Goal: Contribute content: Contribute content

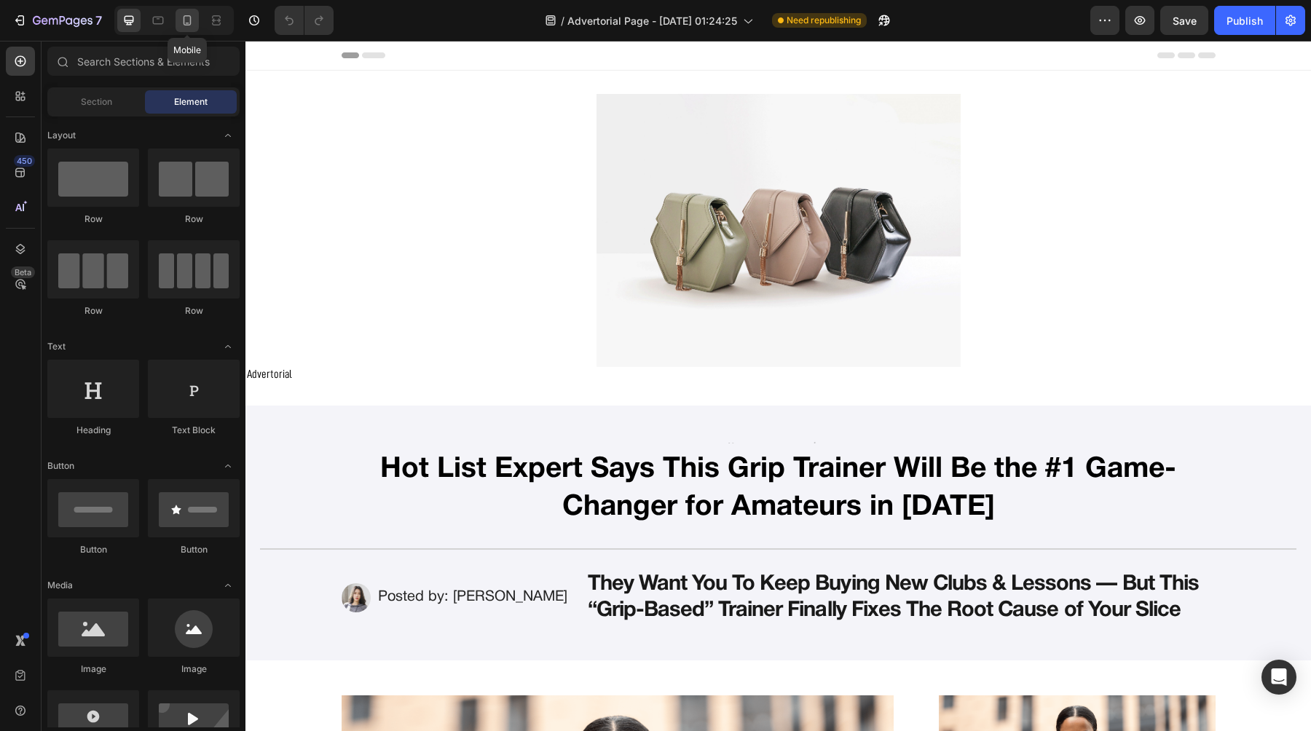
click at [188, 28] on div at bounding box center [186, 20] width 23 height 23
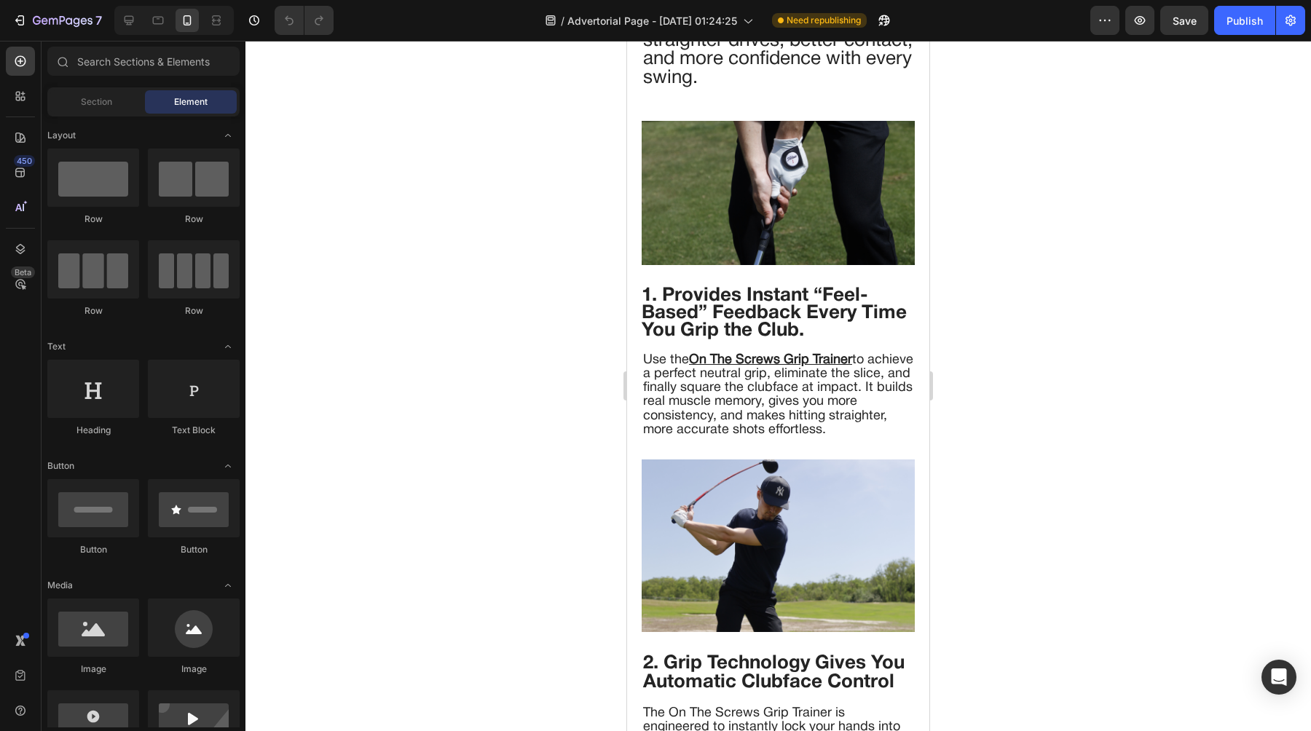
scroll to position [1551, 0]
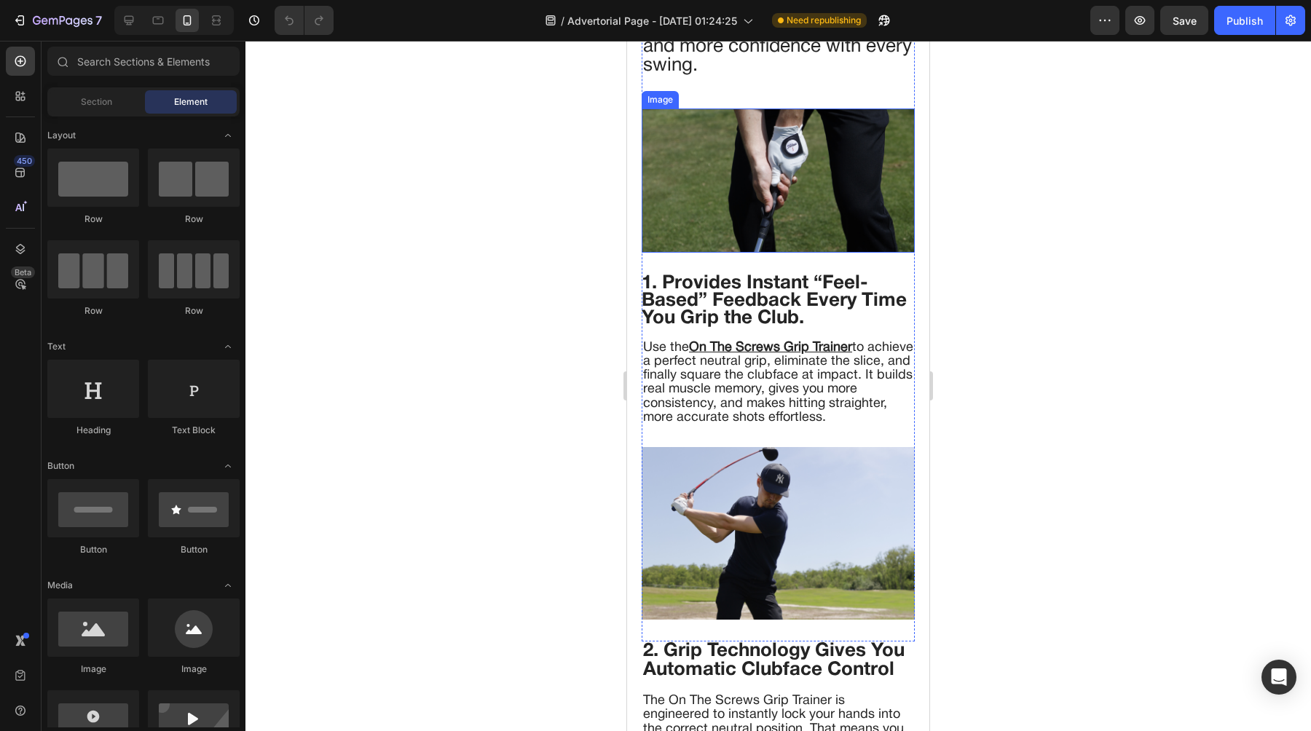
click at [710, 245] on img at bounding box center [777, 180] width 273 height 144
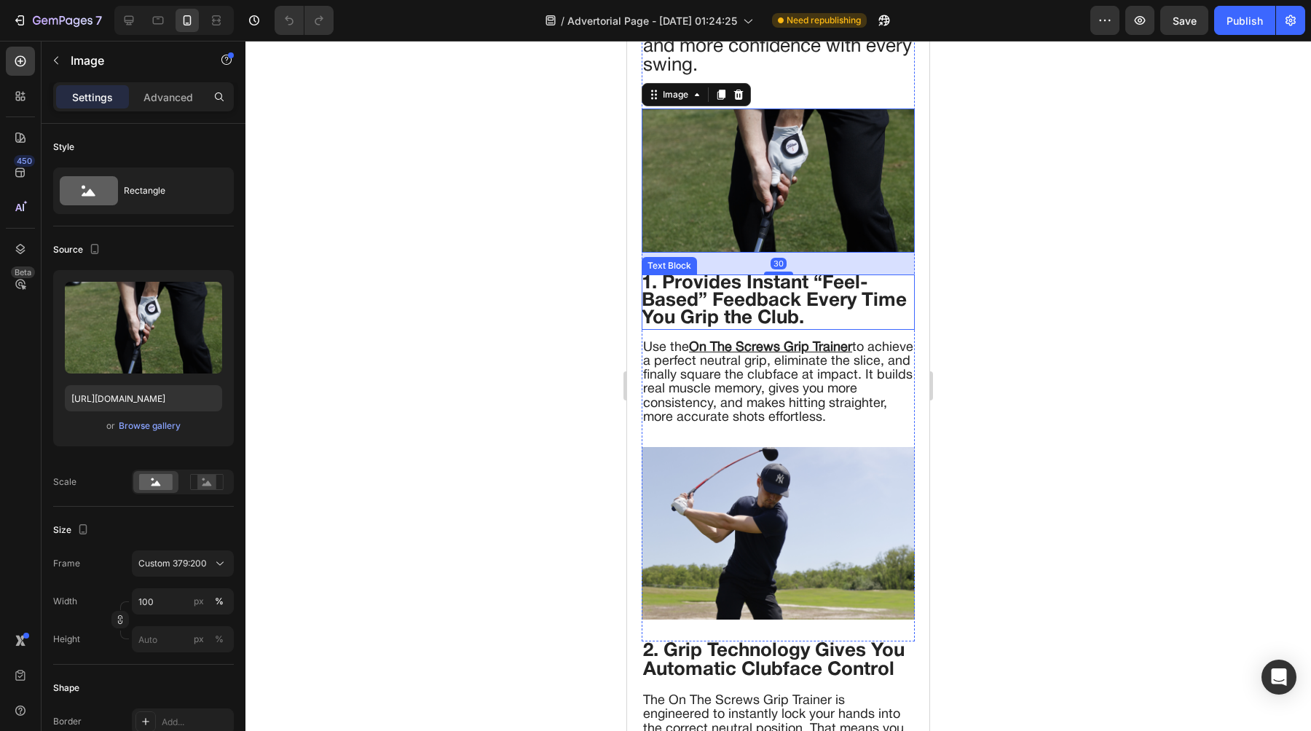
click at [697, 281] on span "1. Provides Instant “Feel-Based” Feedback Every Time You Grip the Club." at bounding box center [773, 300] width 265 height 52
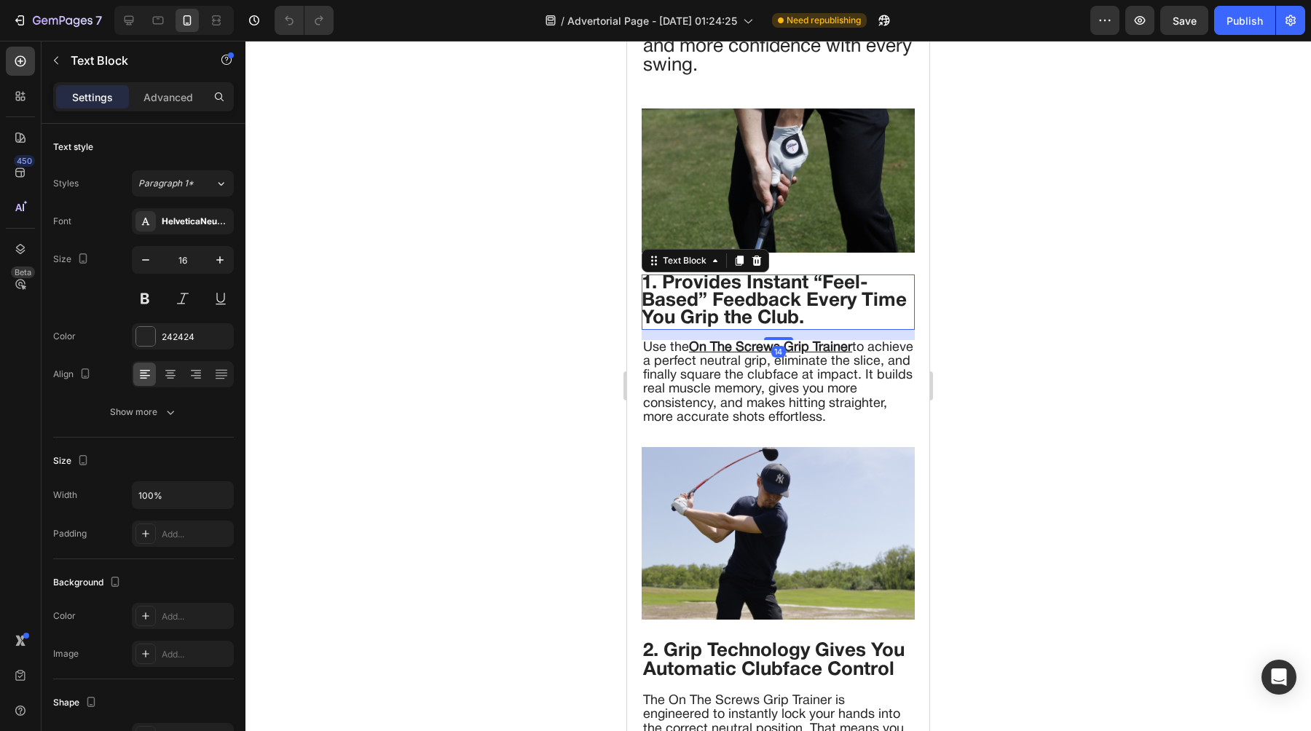
click at [697, 281] on span "1. Provides Instant “Feel-Based” Feedback Every Time You Grip the Club." at bounding box center [773, 300] width 265 height 52
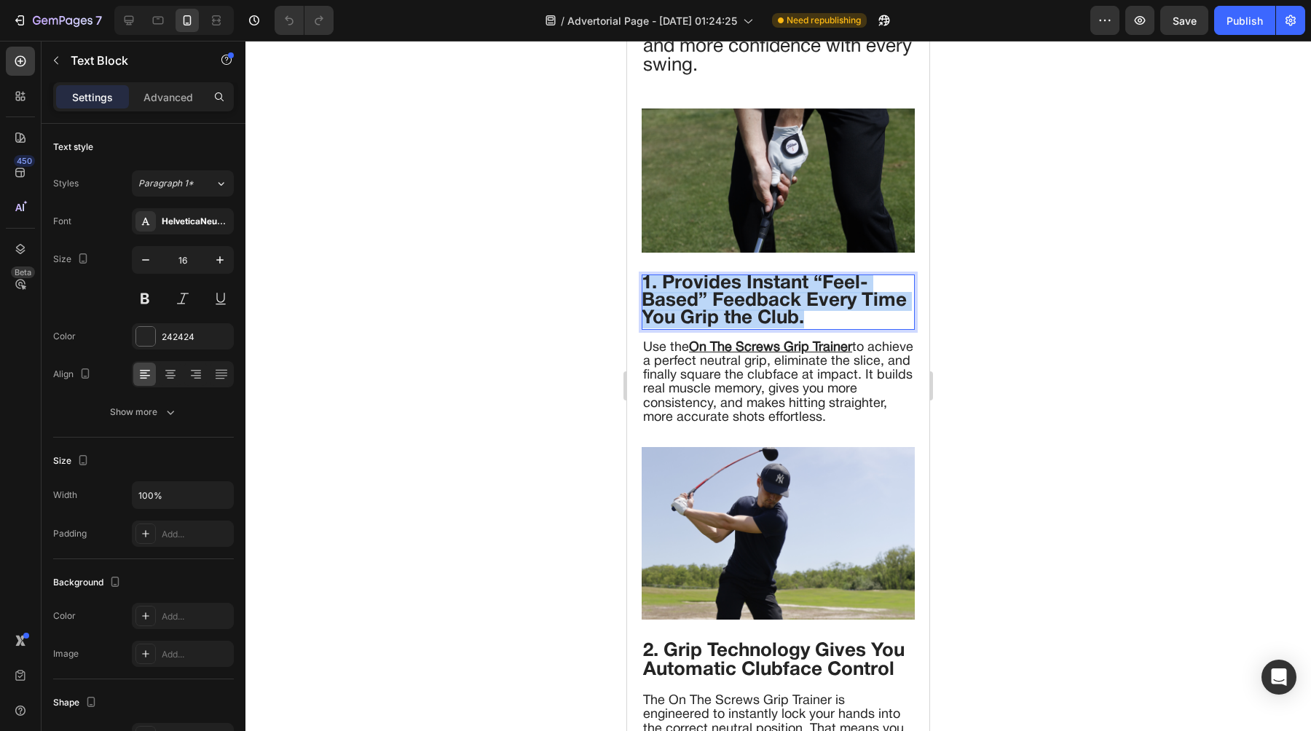
click at [697, 281] on span "1. Provides Instant “Feel-Based” Feedback Every Time You Grip the Club." at bounding box center [773, 300] width 265 height 52
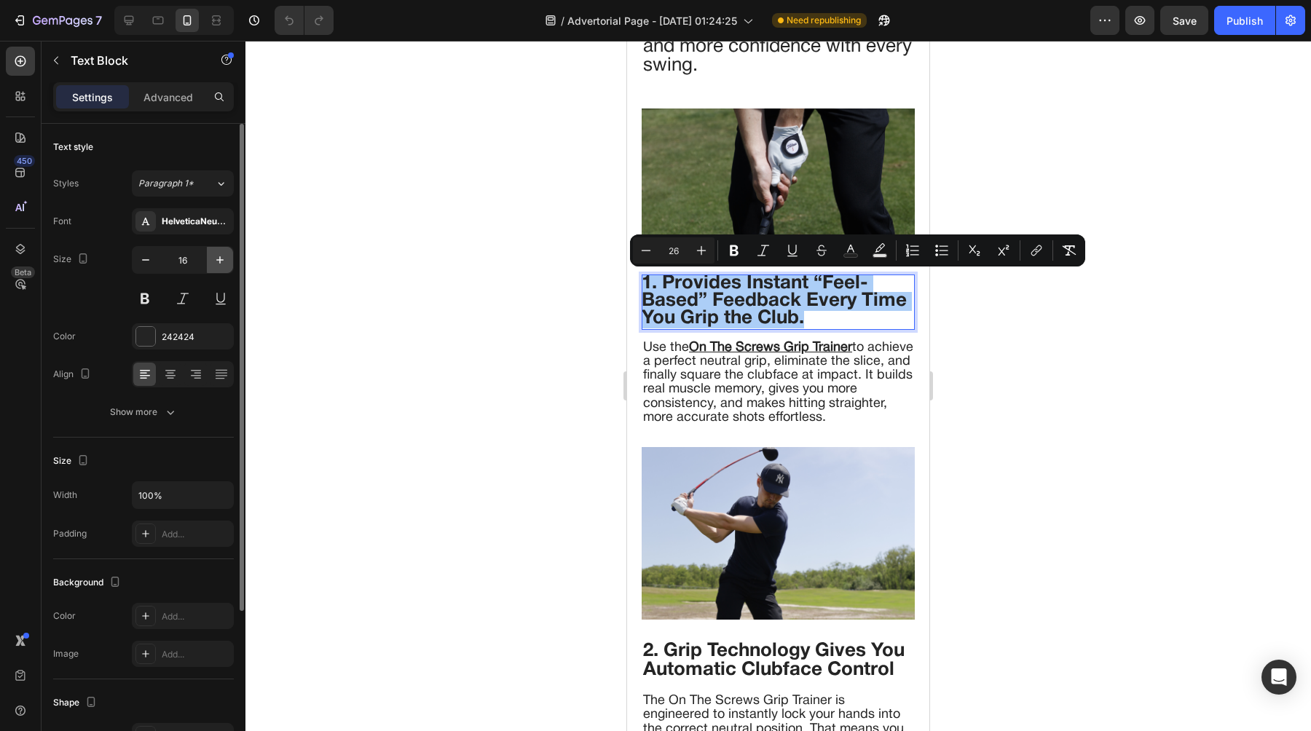
click at [222, 264] on icon "button" at bounding box center [220, 260] width 15 height 15
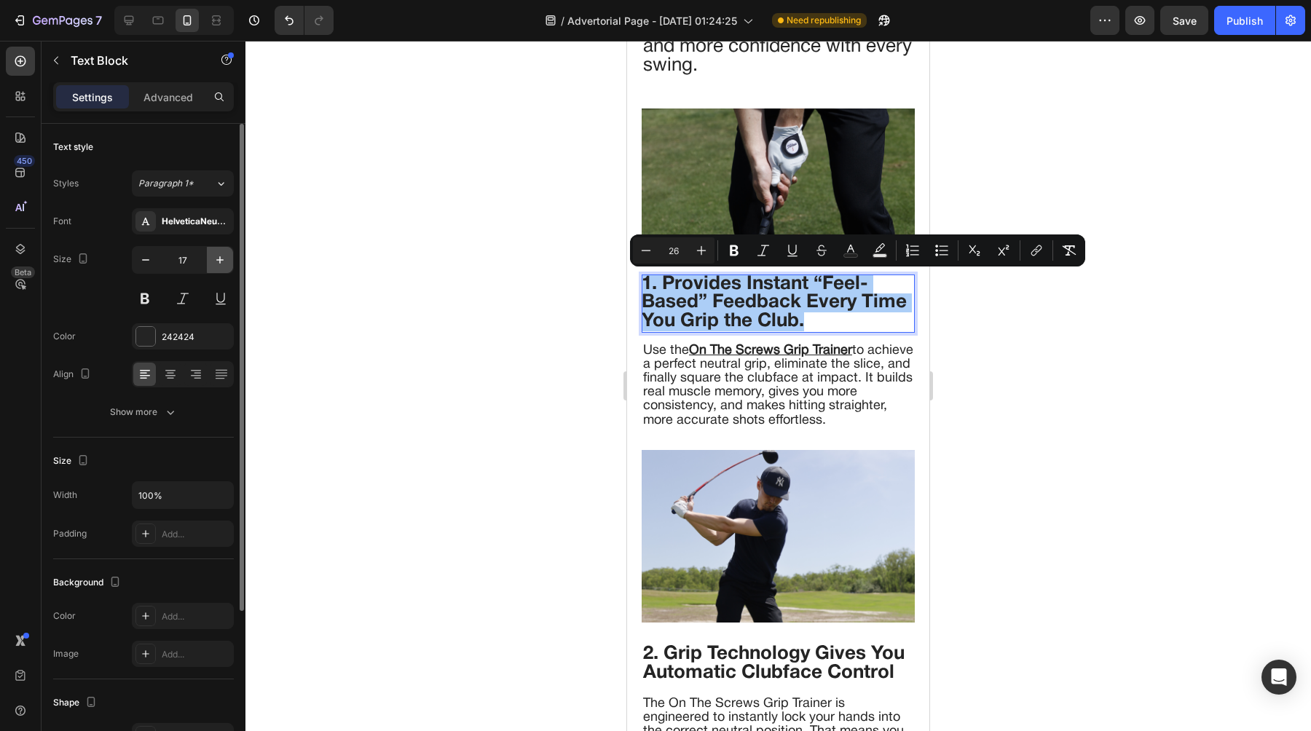
click at [222, 264] on icon "button" at bounding box center [220, 260] width 15 height 15
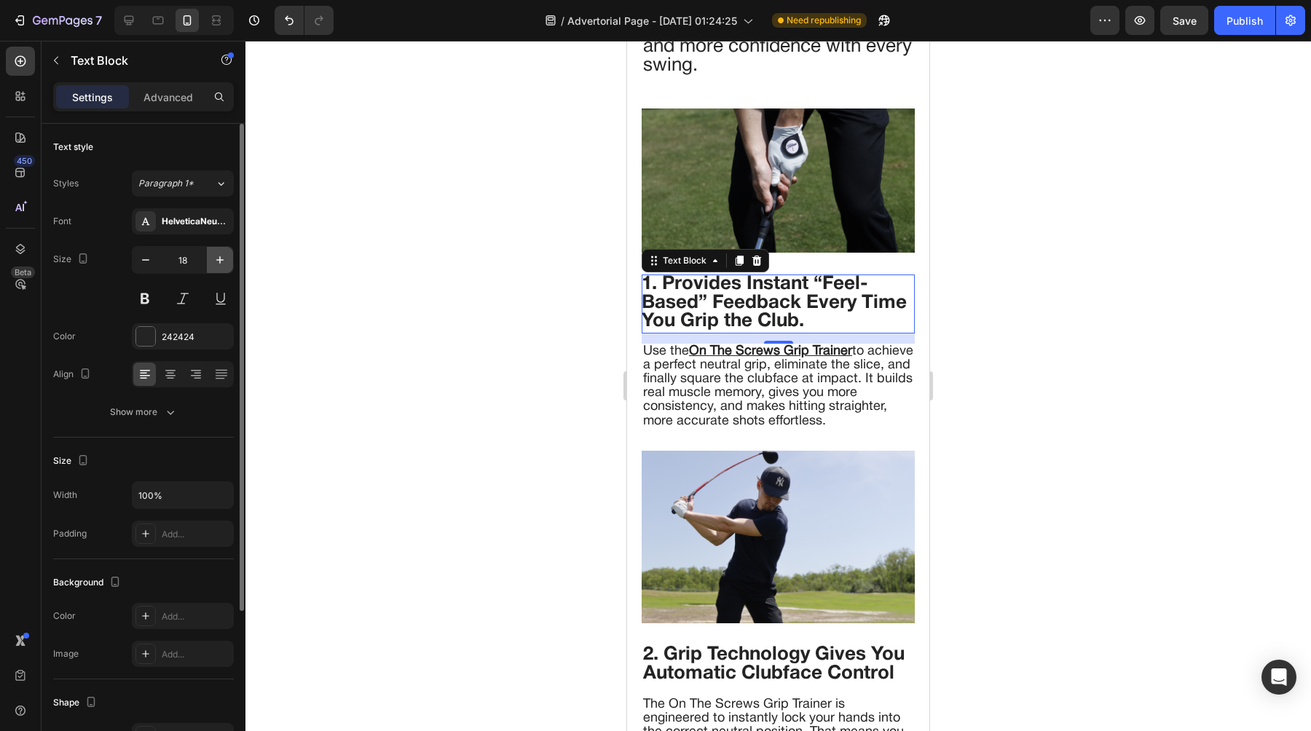
click at [222, 264] on icon "button" at bounding box center [220, 260] width 15 height 15
type input "19"
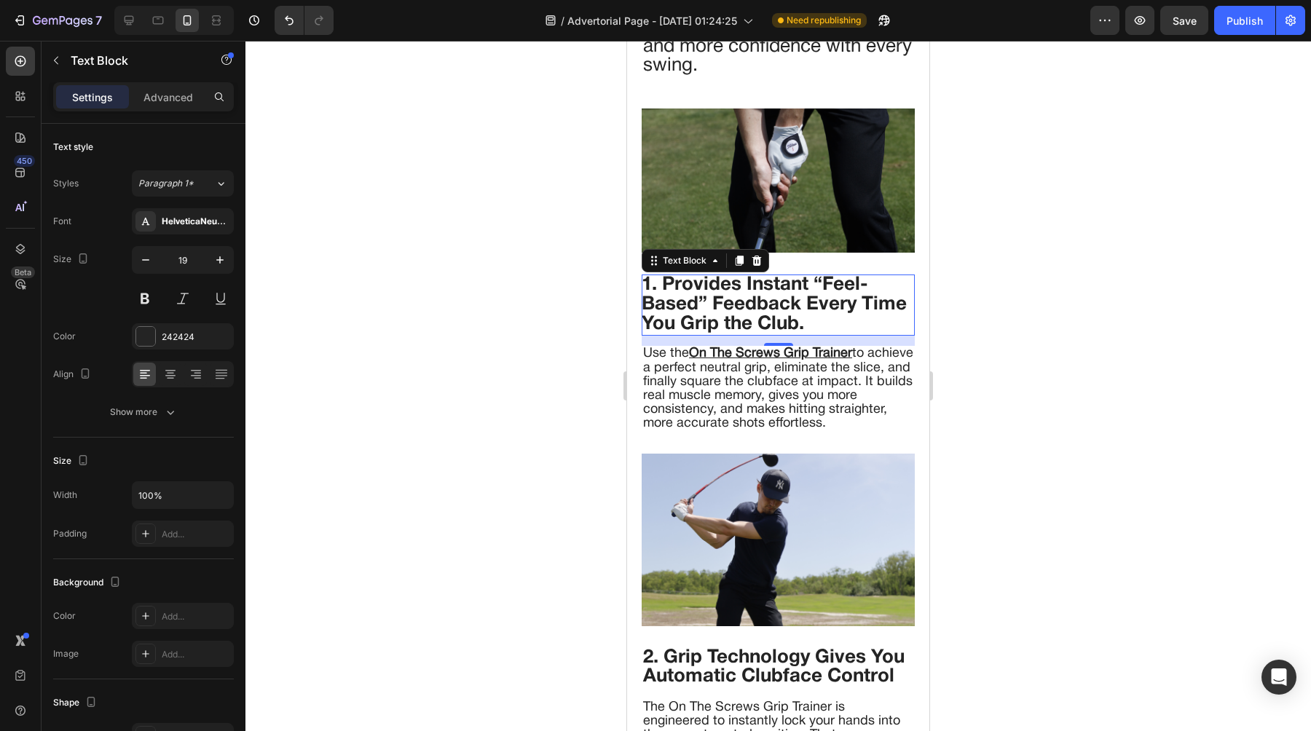
click at [483, 245] on div at bounding box center [777, 386] width 1065 height 690
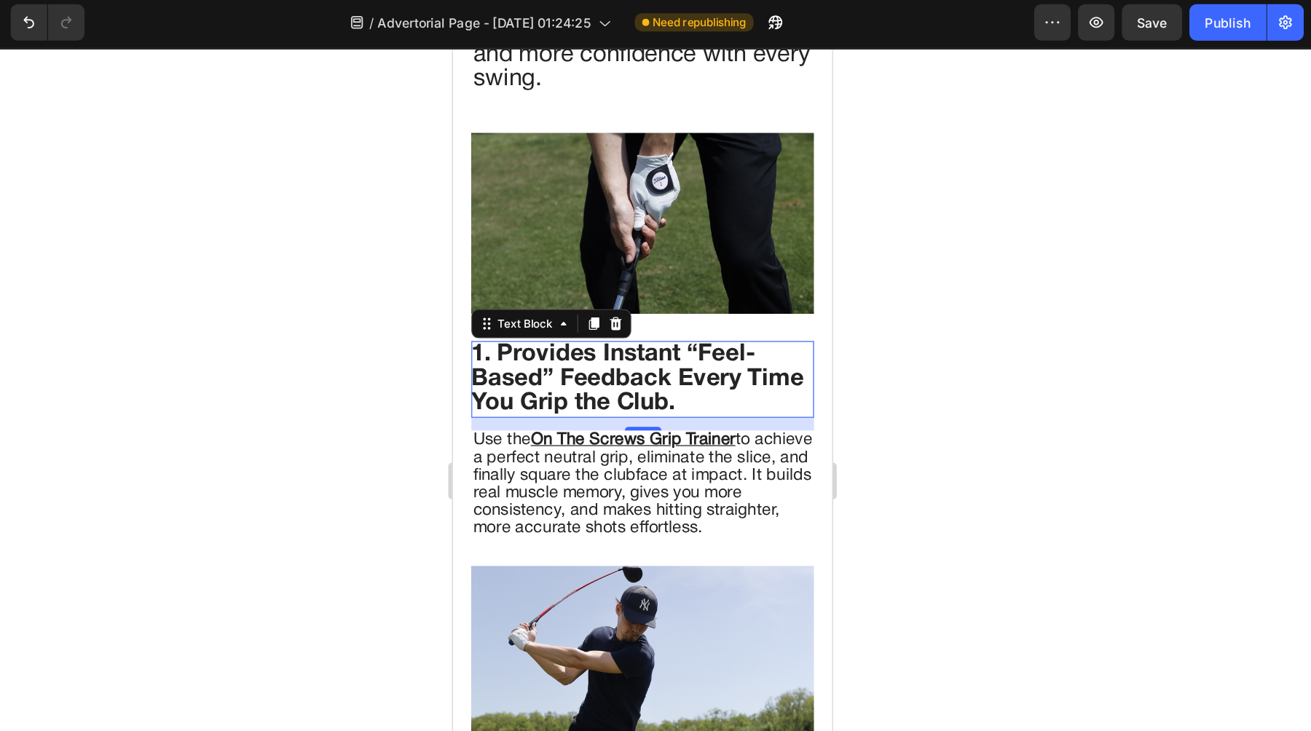
scroll to position [0, 0]
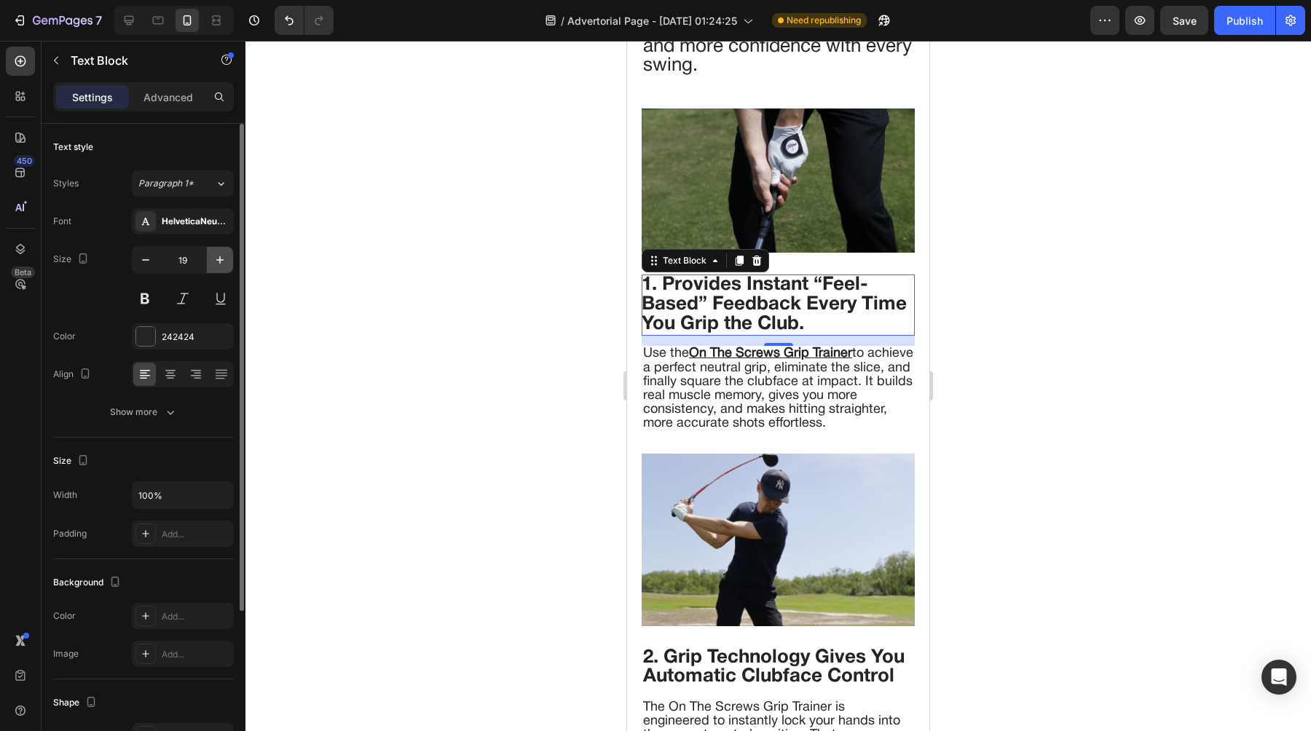
click at [216, 264] on icon "button" at bounding box center [220, 260] width 15 height 15
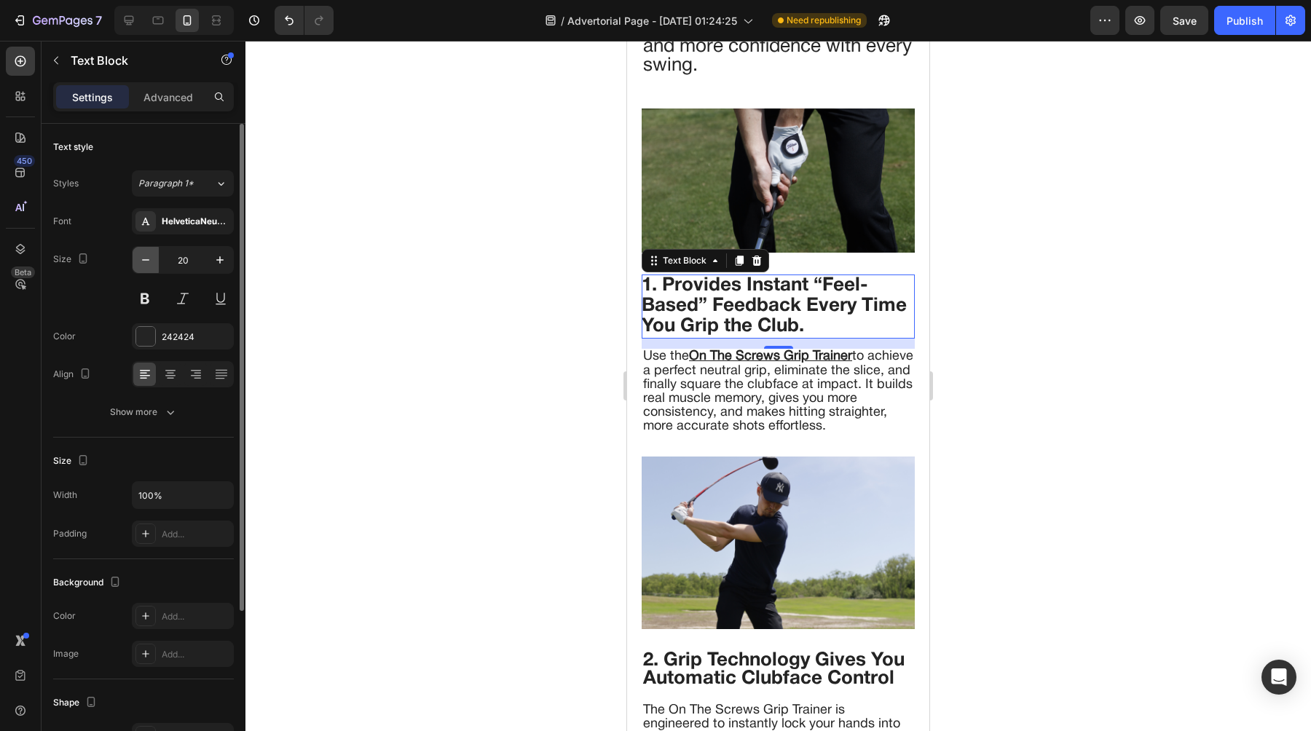
click at [151, 263] on icon "button" at bounding box center [145, 260] width 15 height 15
type input "19"
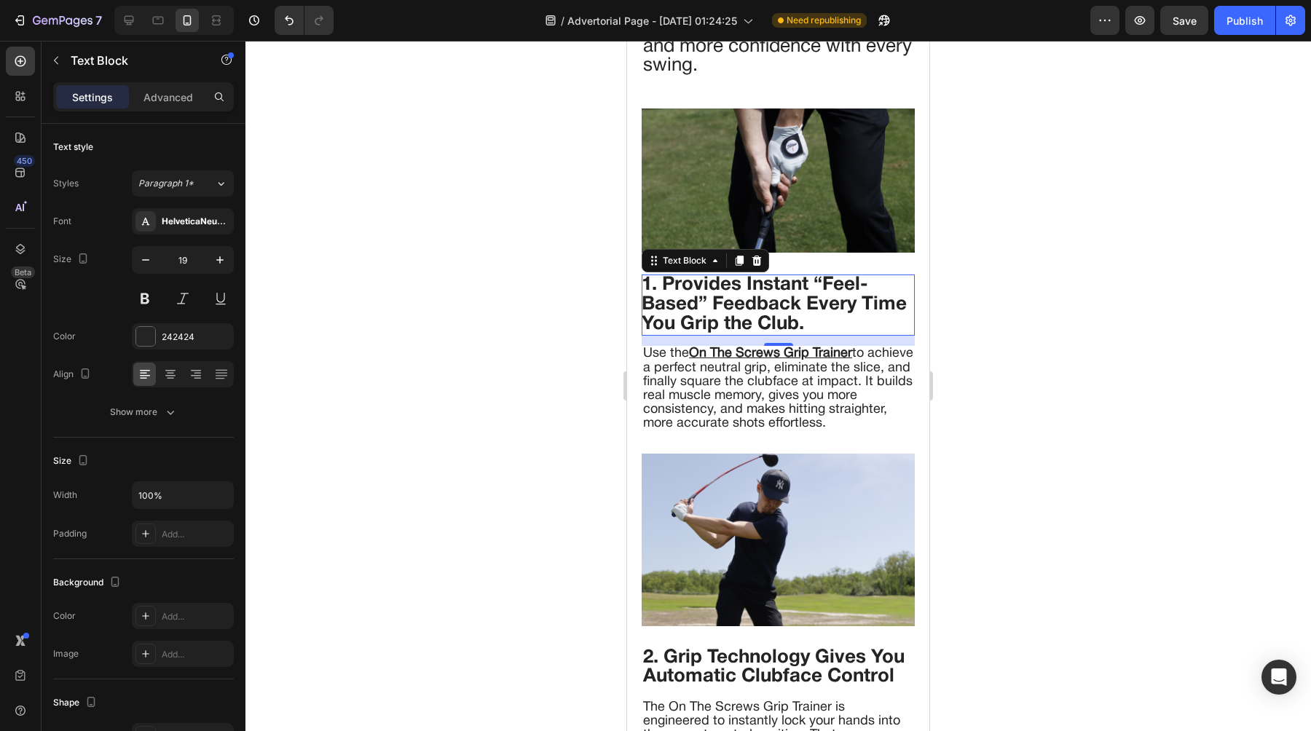
click at [439, 342] on div at bounding box center [777, 386] width 1065 height 690
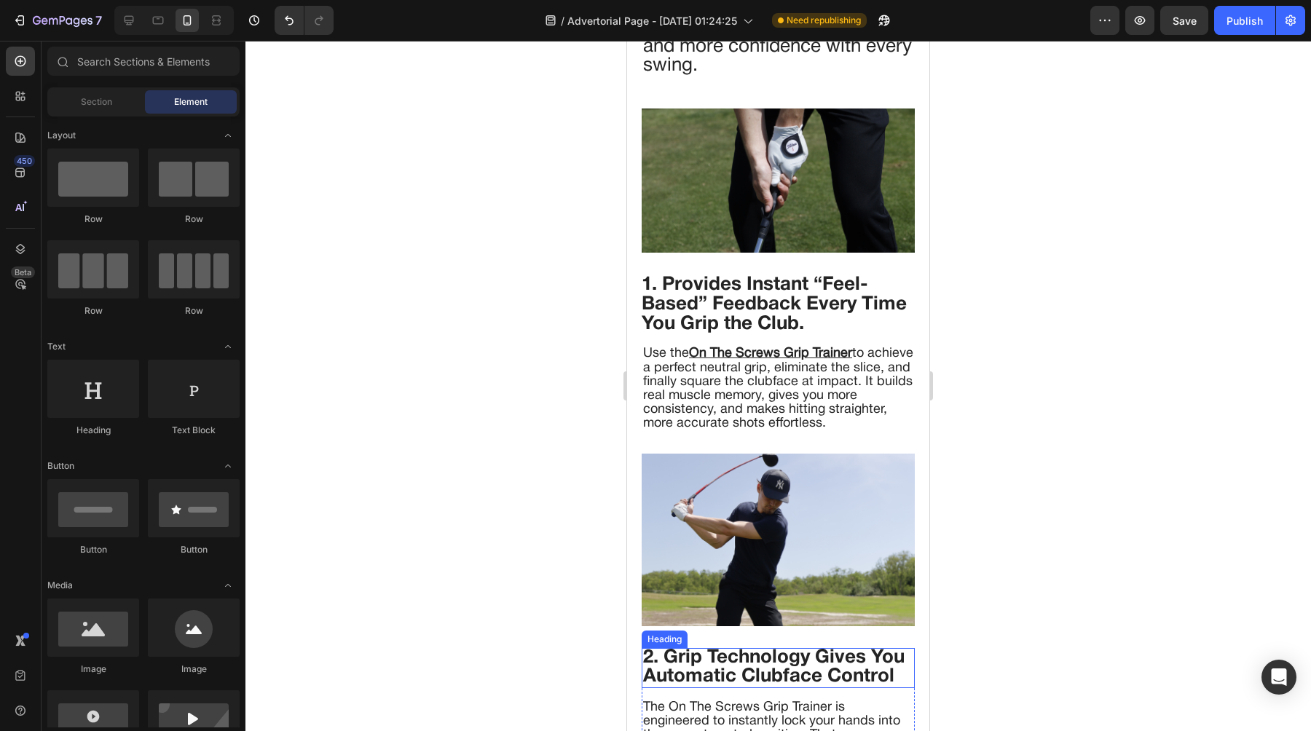
click at [676, 665] on span "2. Grip Technology Gives You Automatic Clubface Control" at bounding box center [773, 667] width 261 height 36
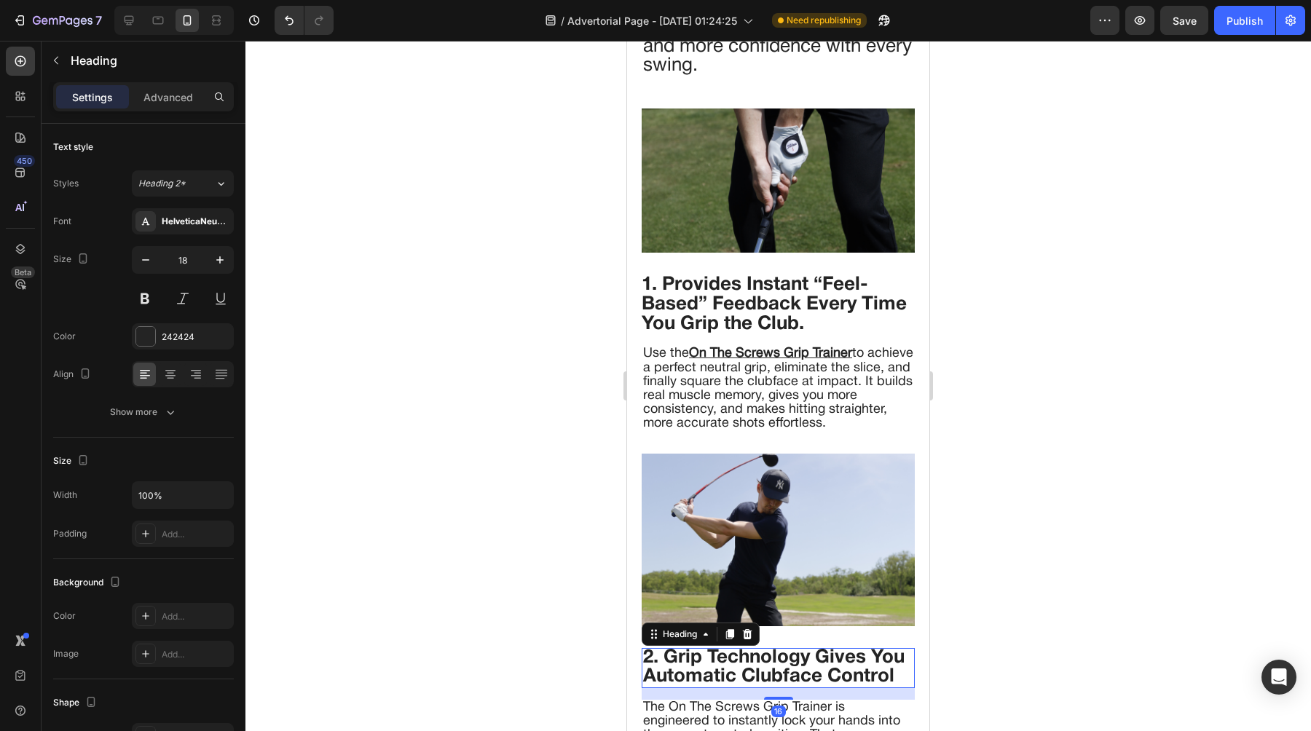
click at [676, 665] on span "2. Grip Technology Gives You Automatic Clubface Control" at bounding box center [773, 667] width 261 height 36
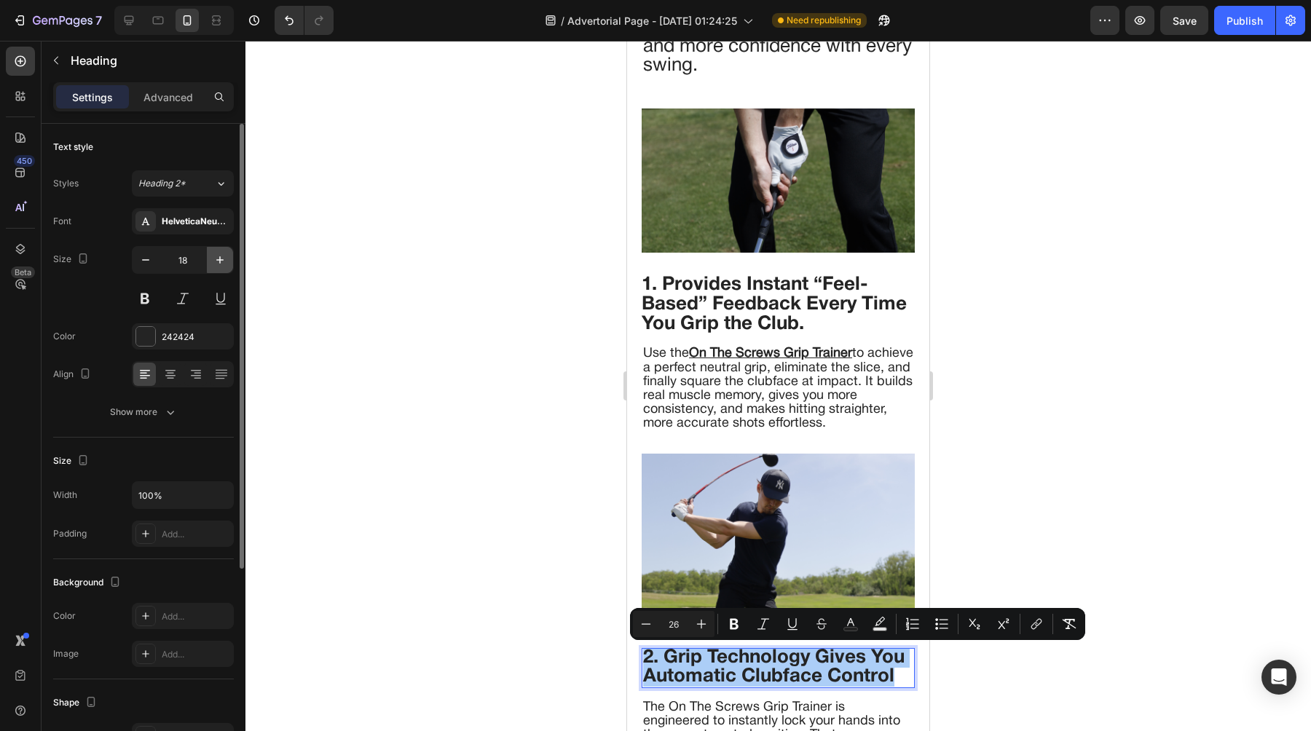
click at [217, 265] on icon "button" at bounding box center [220, 260] width 15 height 15
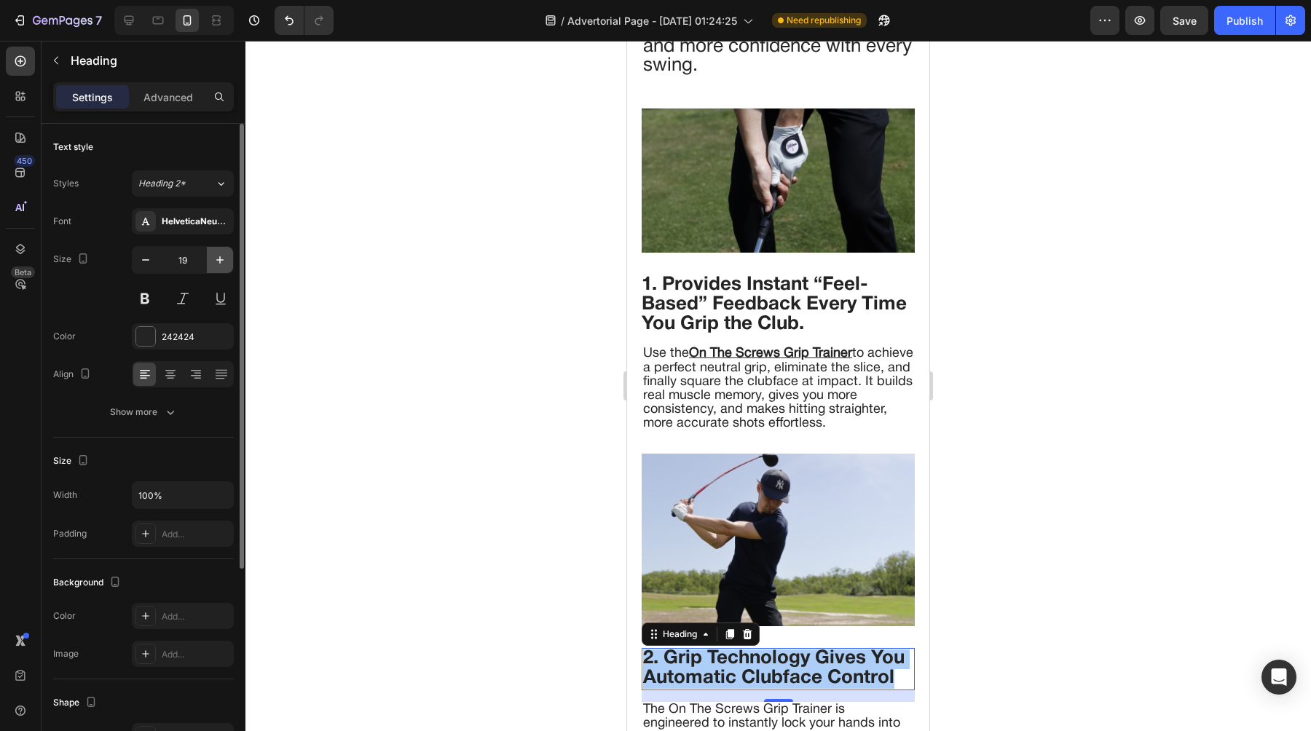
click at [217, 265] on icon "button" at bounding box center [220, 260] width 15 height 15
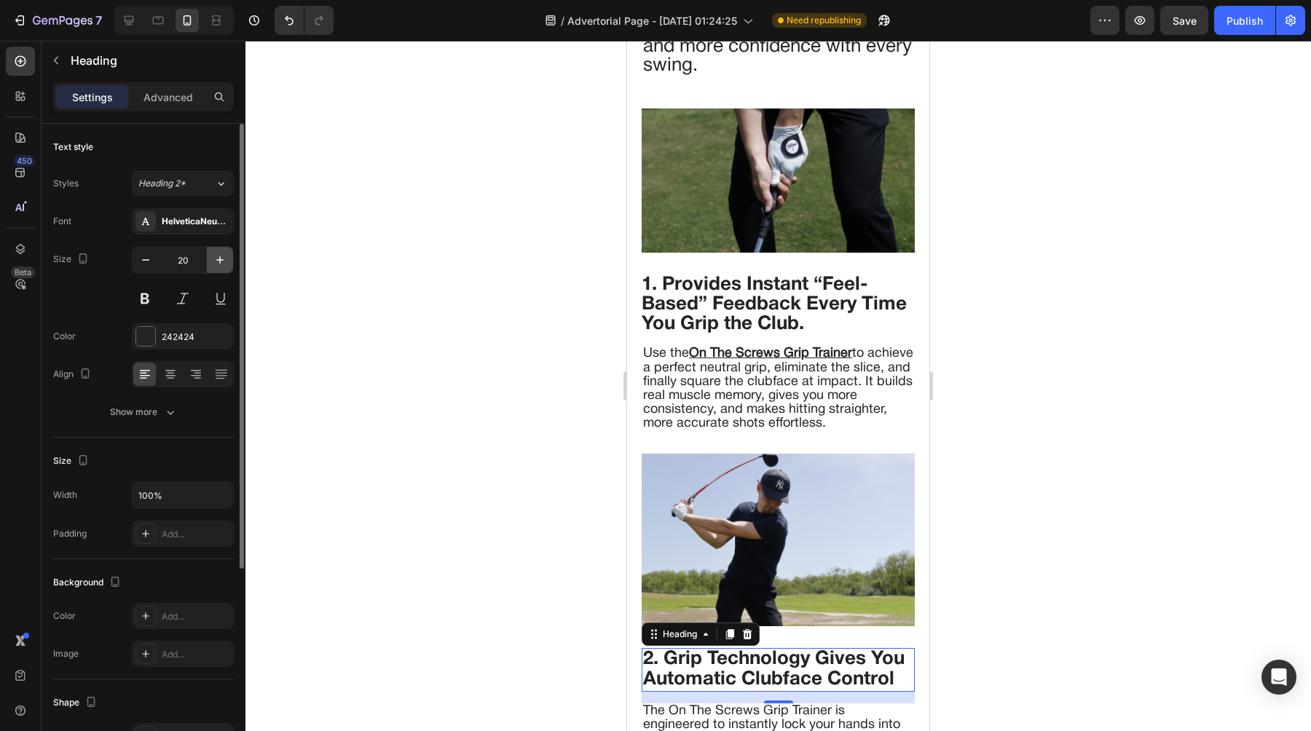
click at [217, 265] on icon "button" at bounding box center [220, 260] width 15 height 15
type input "21"
click at [700, 291] on span "1. Provides Instant “Feel-Based” Feedback Every Time You Grip the Club." at bounding box center [773, 304] width 265 height 56
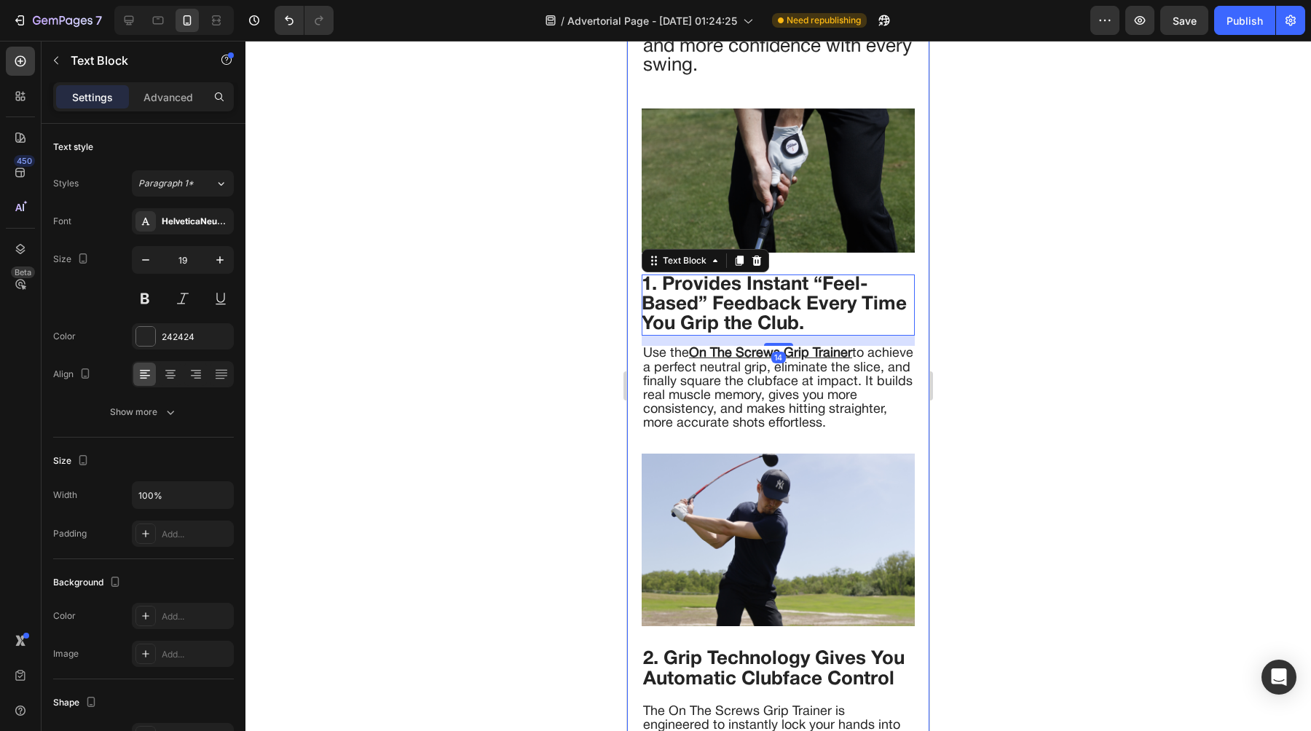
click at [599, 418] on div at bounding box center [777, 386] width 1065 height 690
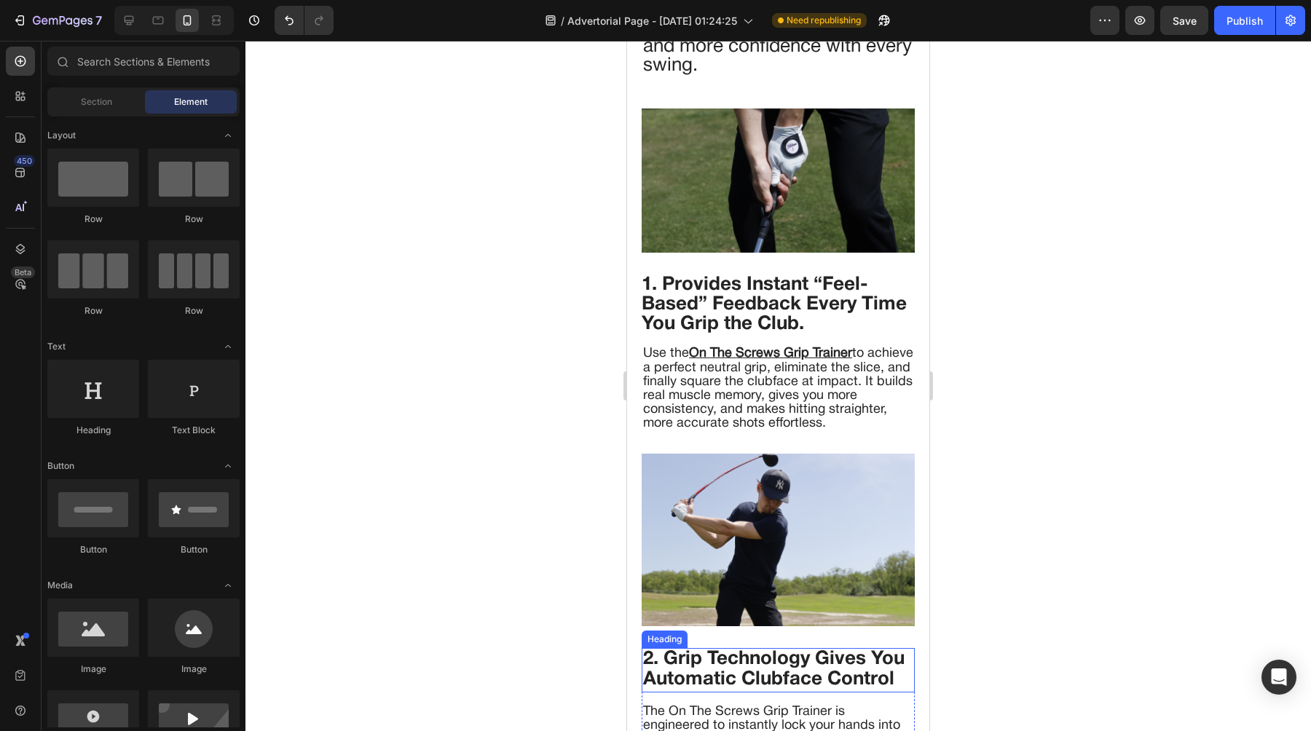
click at [657, 662] on span "2. Grip Technology Gives You Automatic Clubface Control" at bounding box center [773, 669] width 261 height 38
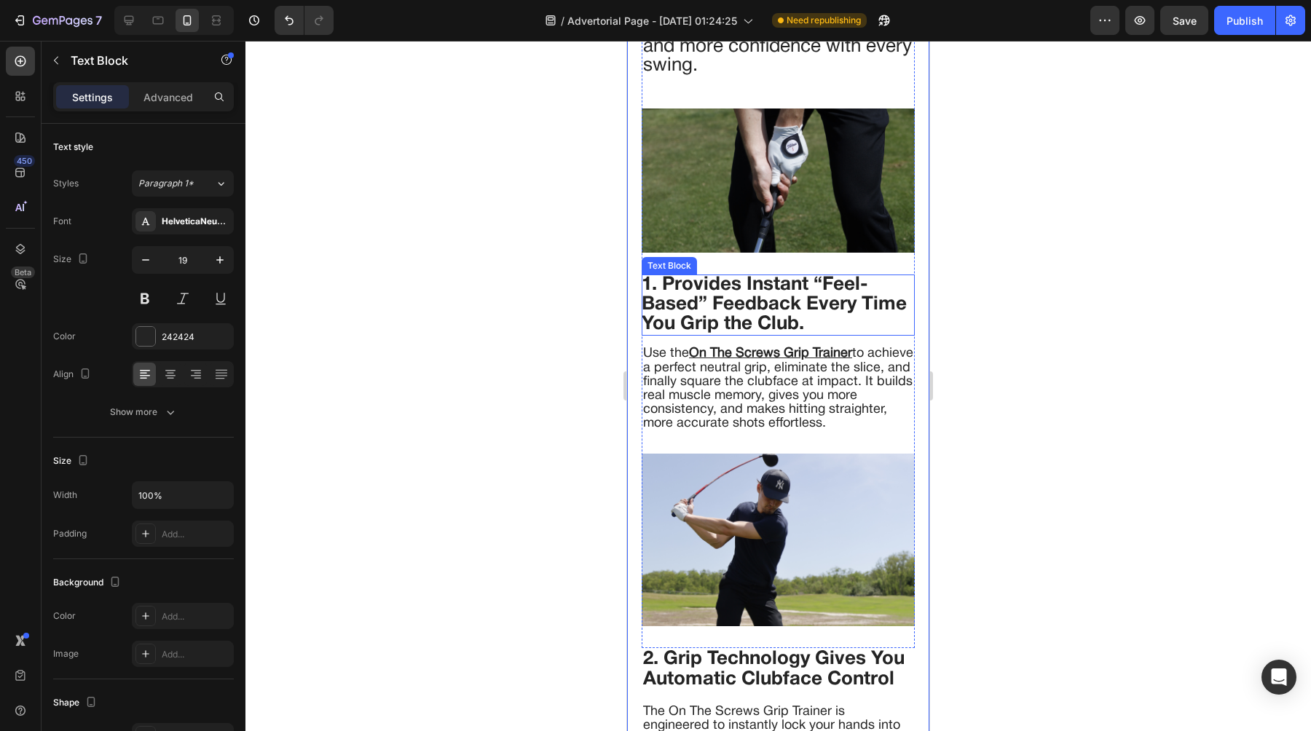
click at [657, 287] on span "1. Provides Instant “Feel-Based” Feedback Every Time You Grip the Club." at bounding box center [773, 304] width 265 height 56
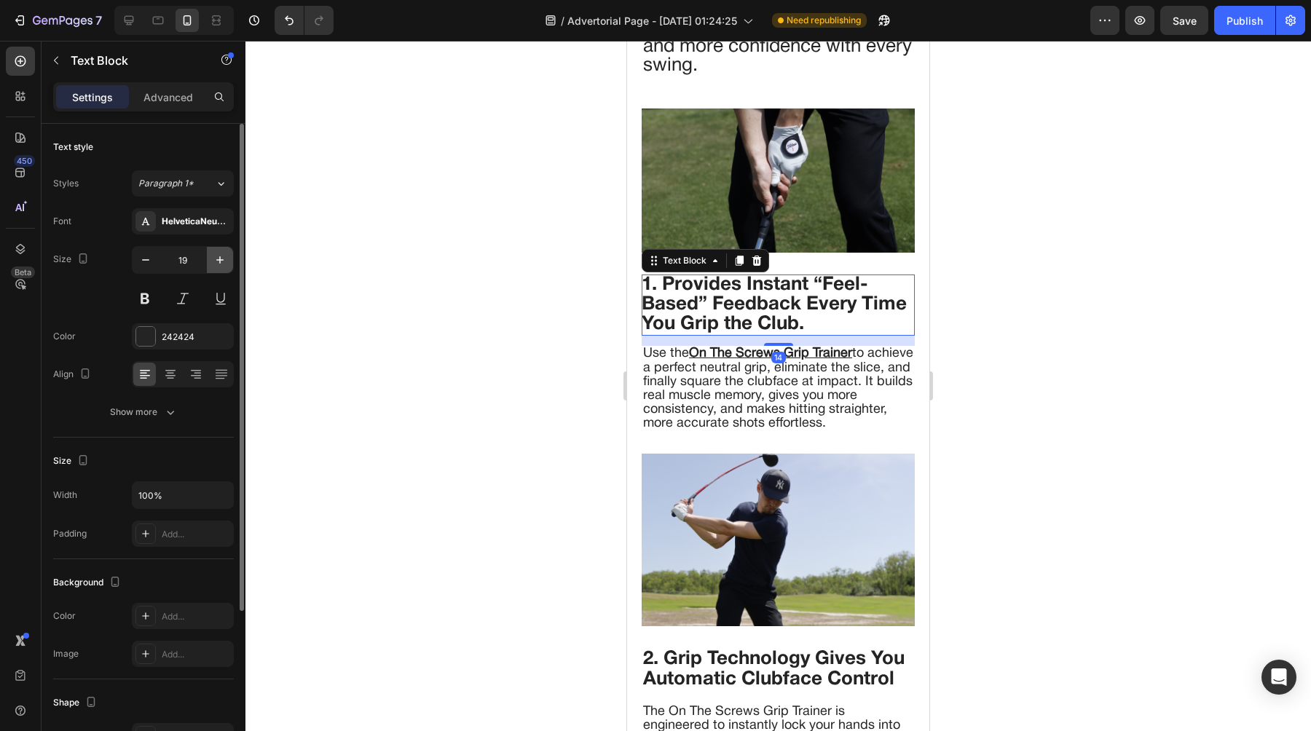
click at [222, 263] on icon "button" at bounding box center [220, 260] width 15 height 15
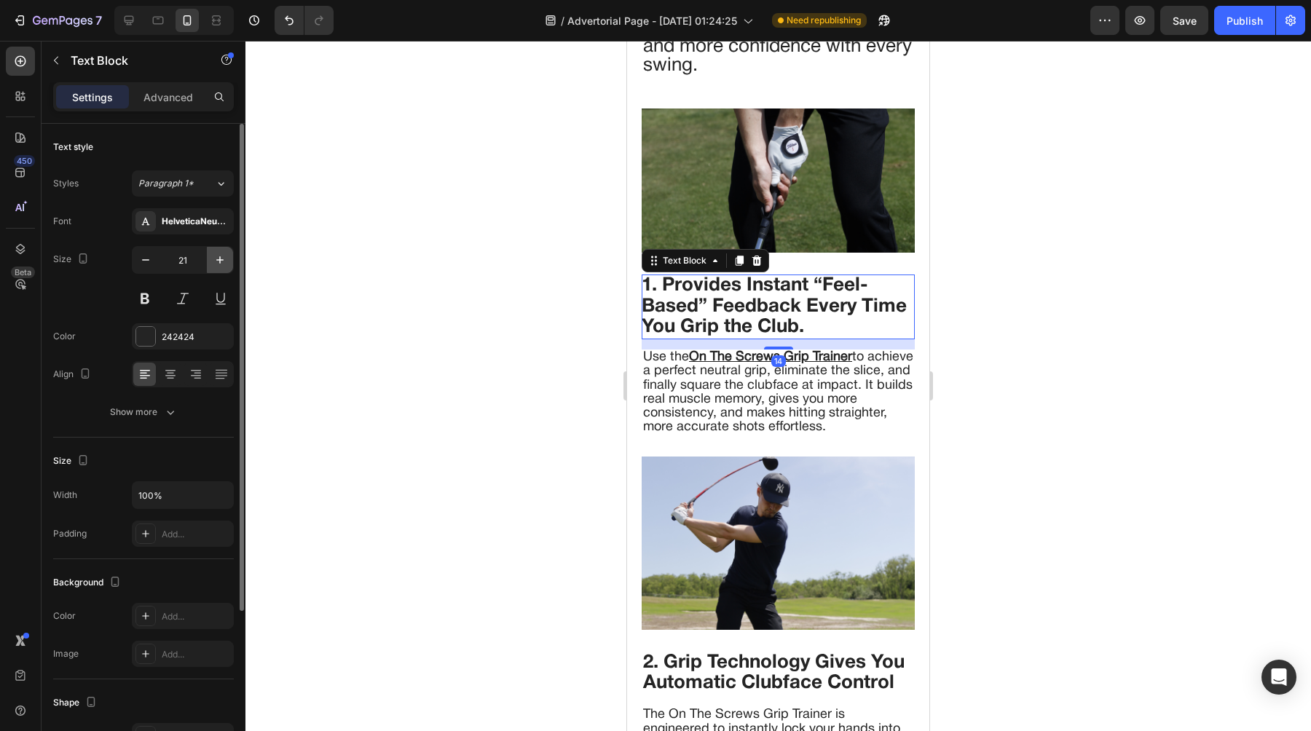
click at [222, 263] on icon "button" at bounding box center [220, 260] width 15 height 15
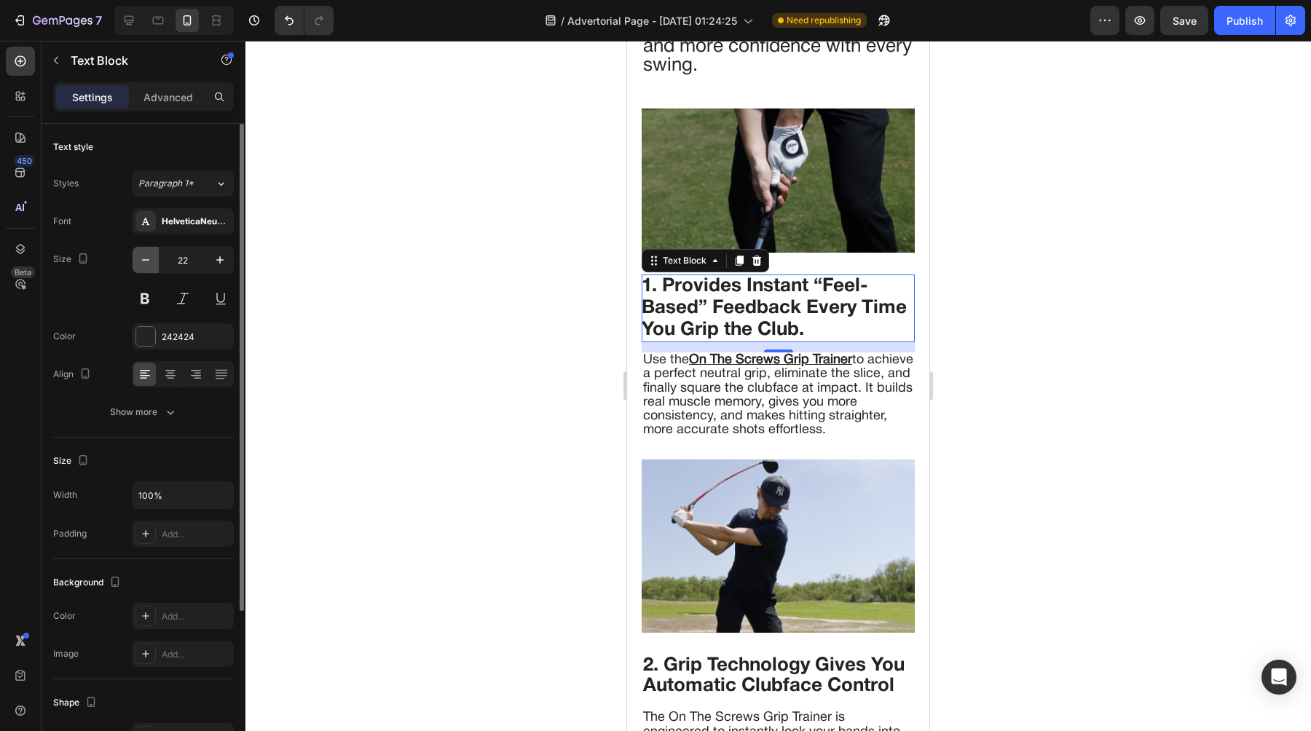
click at [149, 254] on icon "button" at bounding box center [145, 260] width 15 height 15
type input "21"
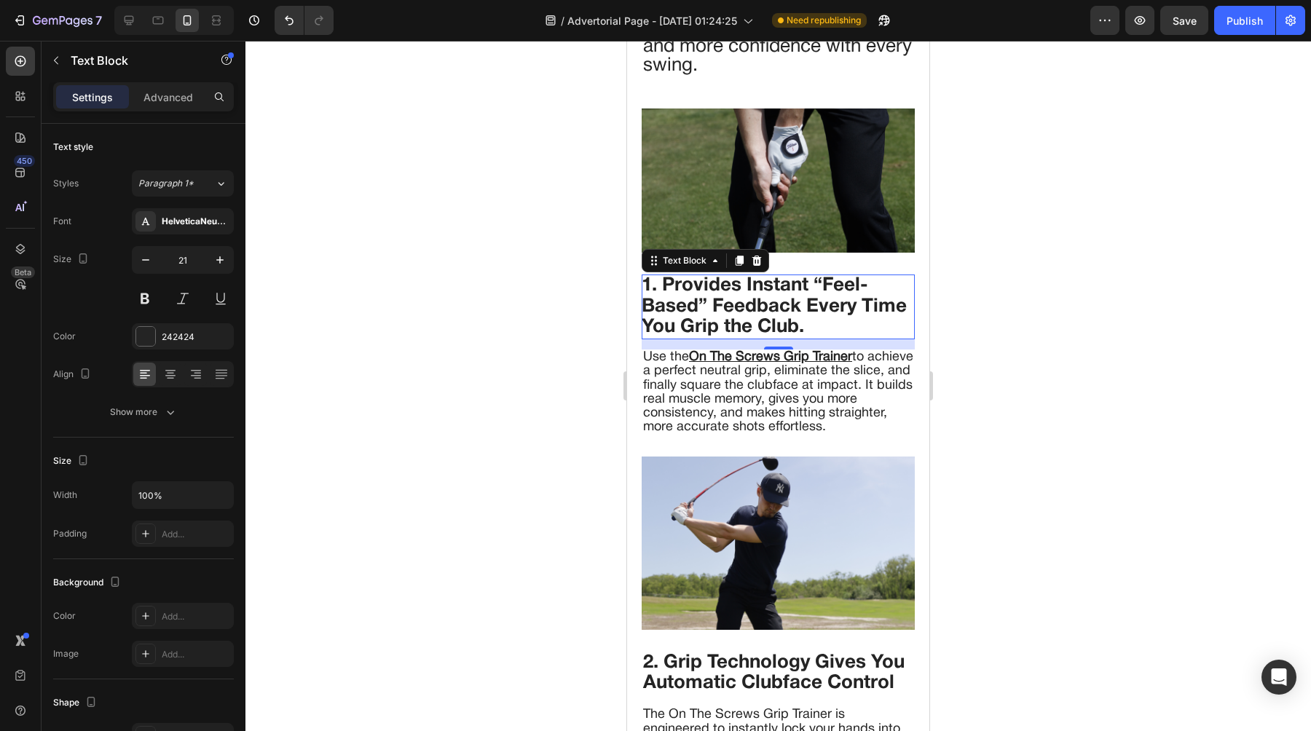
click at [477, 373] on div at bounding box center [777, 386] width 1065 height 690
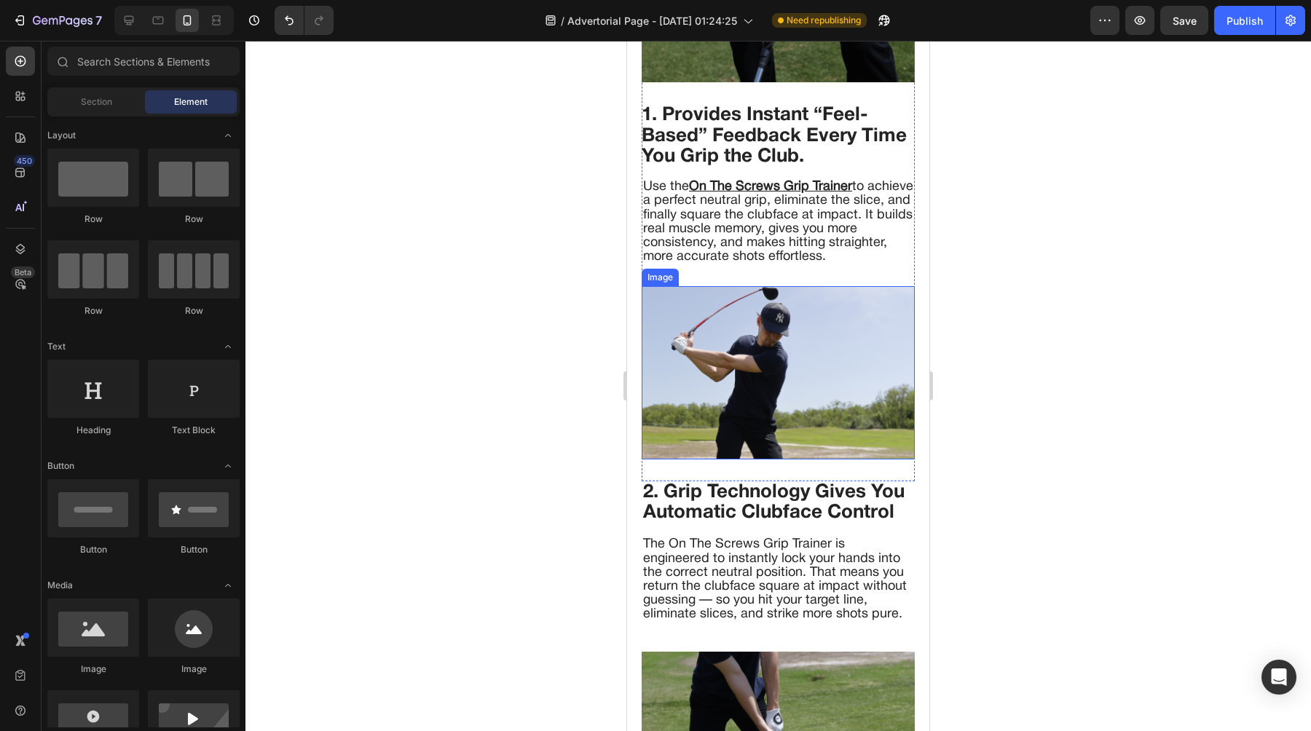
scroll to position [1744, 0]
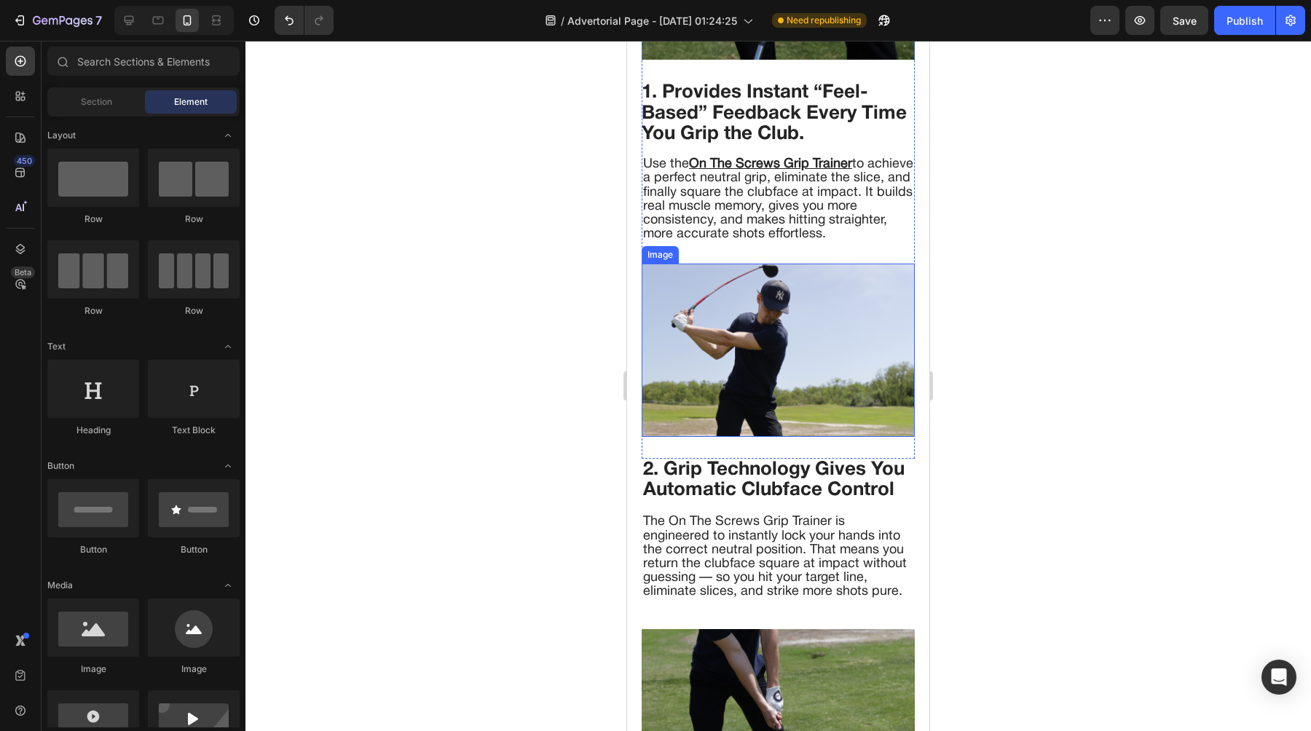
click at [724, 470] on span "2. Grip Technology Gives You Automatic Clubface Control" at bounding box center [773, 480] width 261 height 38
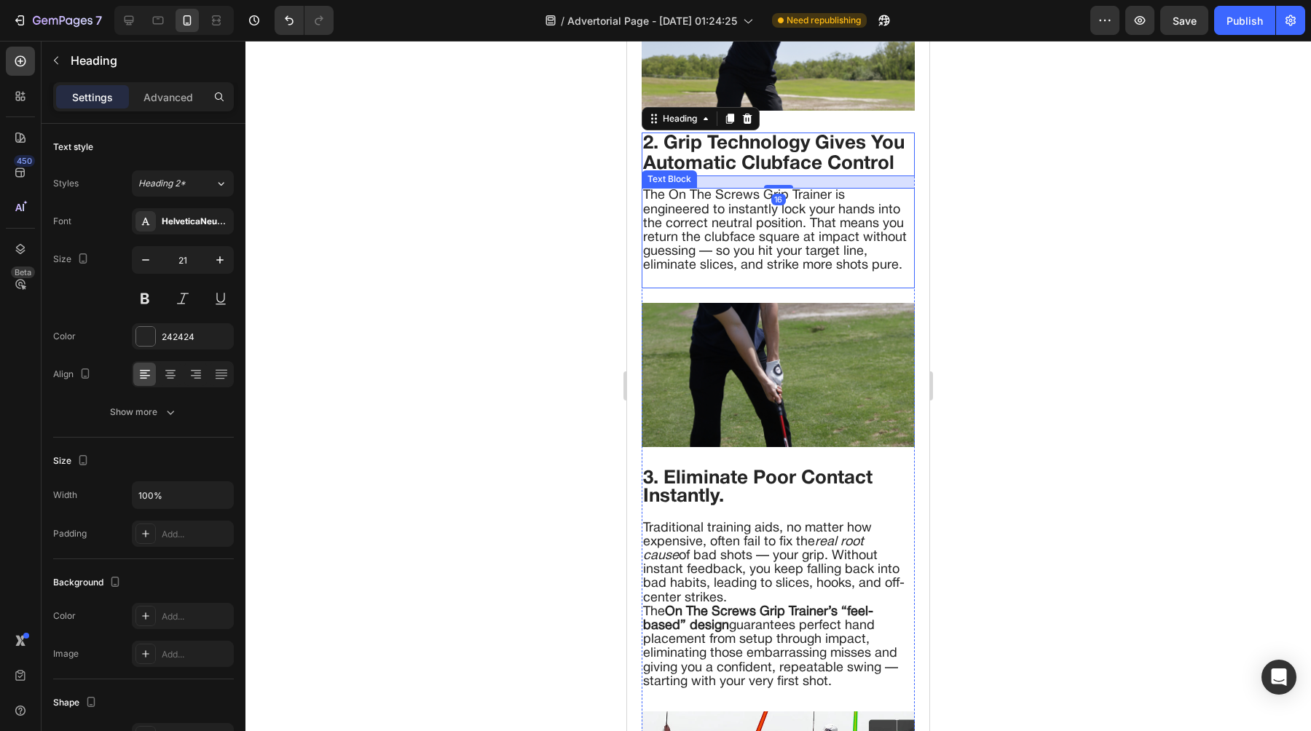
scroll to position [2080, 0]
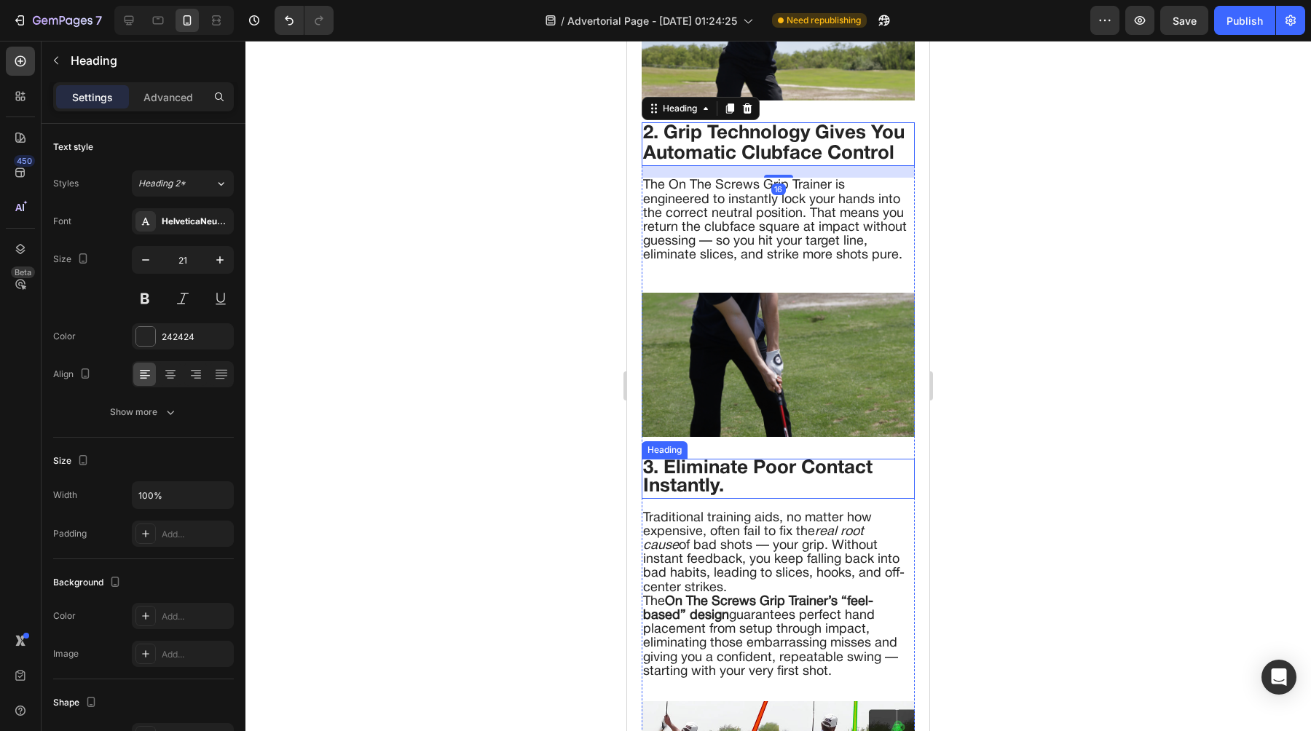
click at [676, 480] on span "3. Eliminate Poor Contact Instantly." at bounding box center [757, 477] width 229 height 36
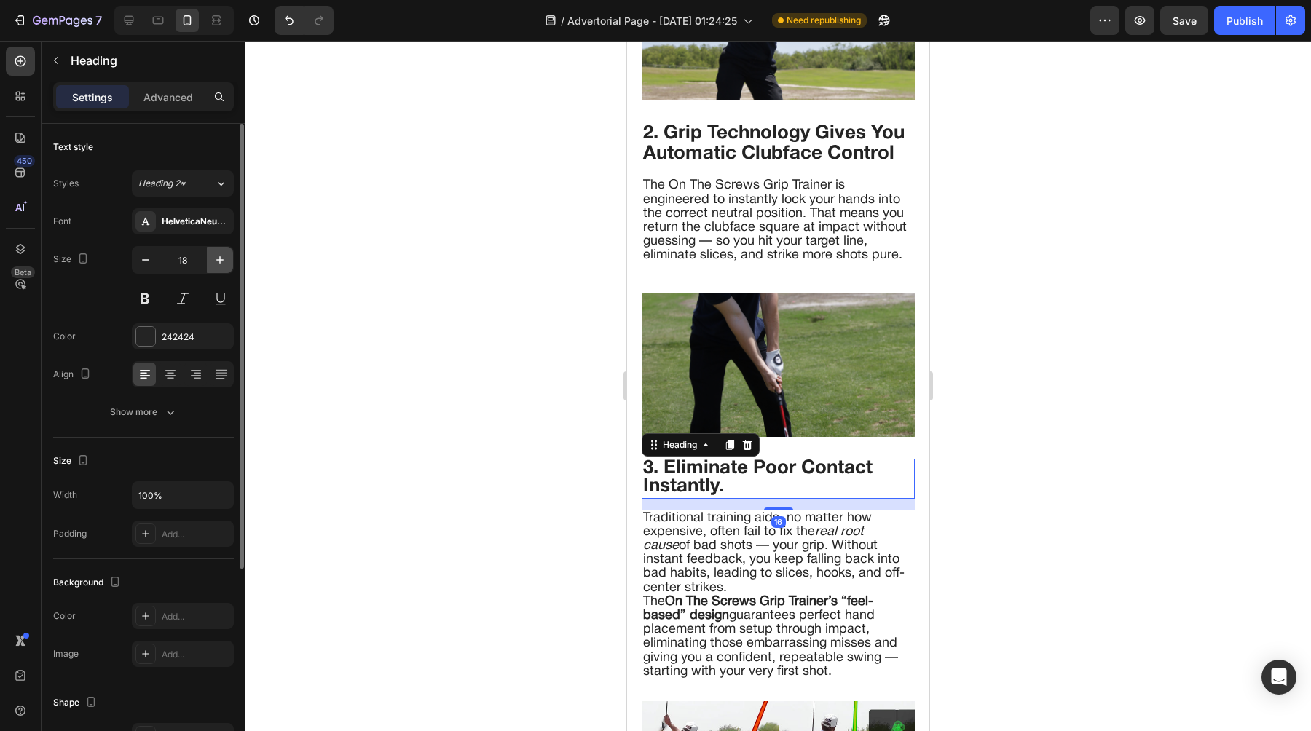
click at [217, 253] on icon "button" at bounding box center [220, 260] width 15 height 15
type input "21"
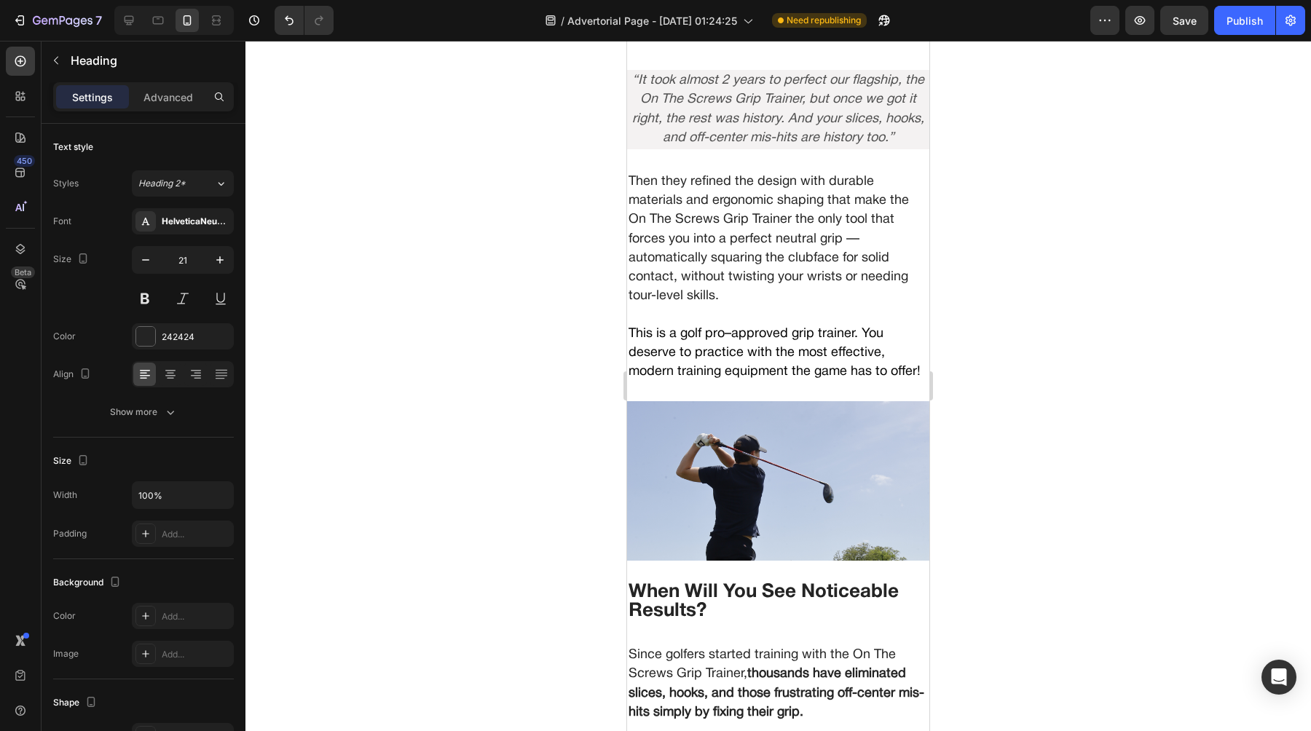
scroll to position [4149, 0]
click at [648, 466] on img at bounding box center [778, 481] width 302 height 159
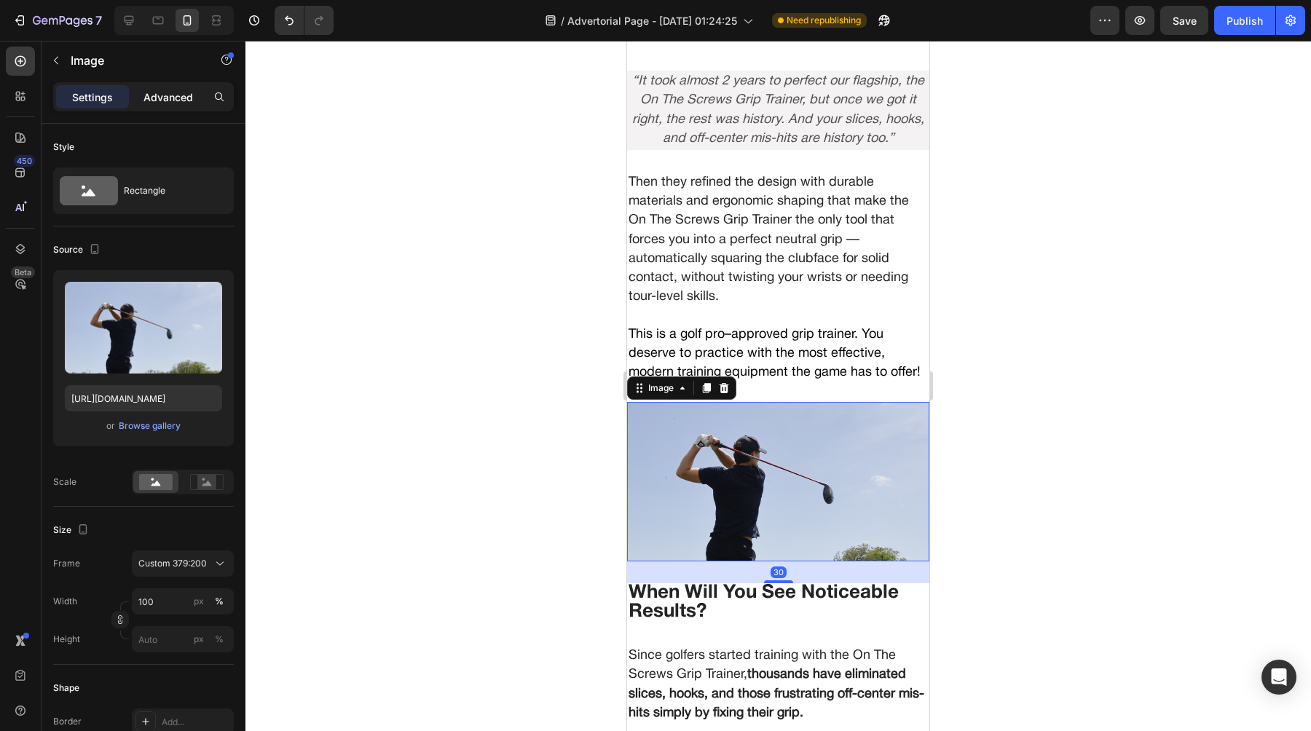
click at [171, 99] on p "Advanced" at bounding box center [168, 97] width 50 height 15
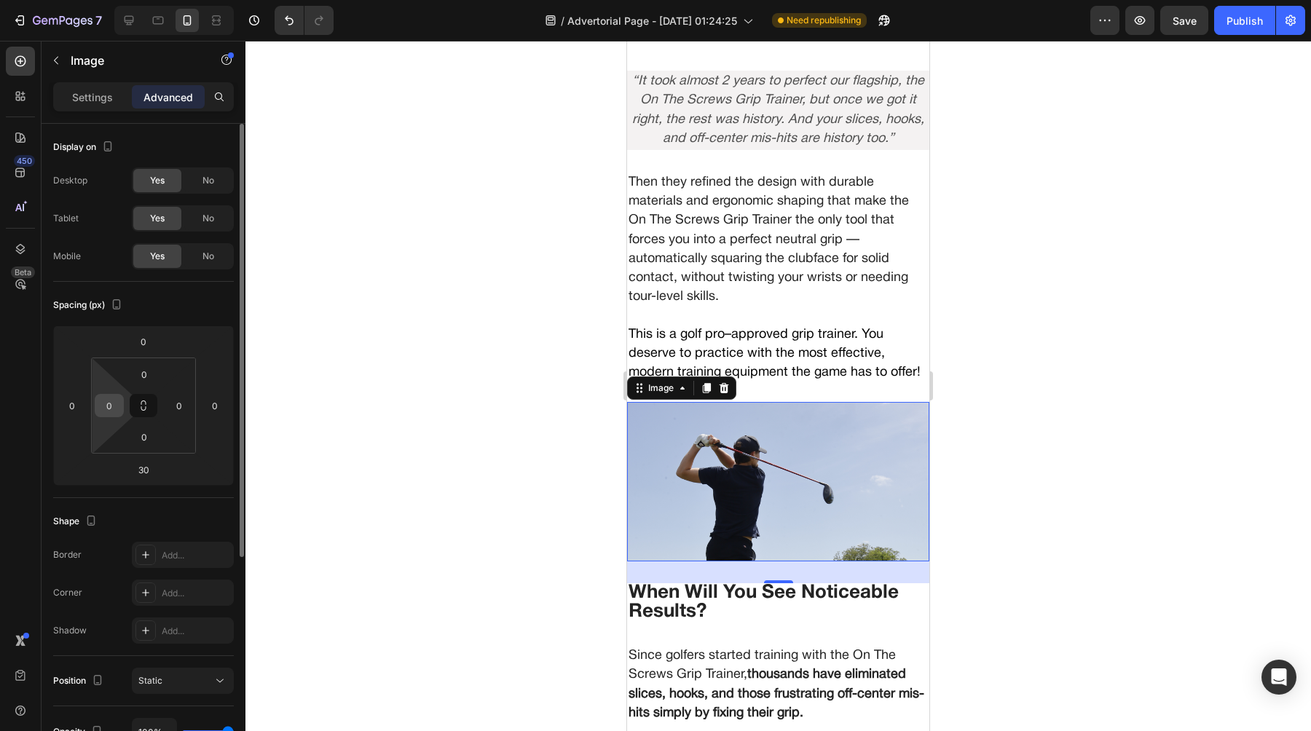
click at [114, 409] on input "0" at bounding box center [109, 406] width 22 height 22
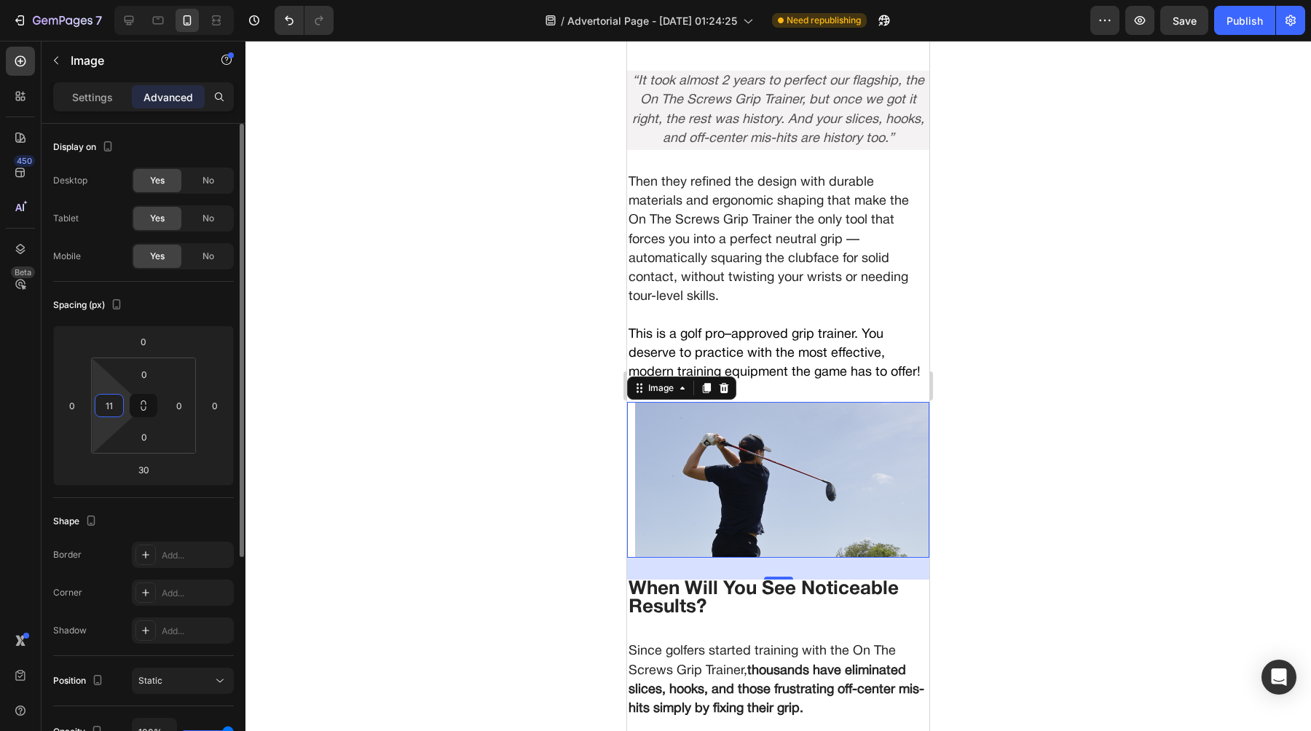
type input "1"
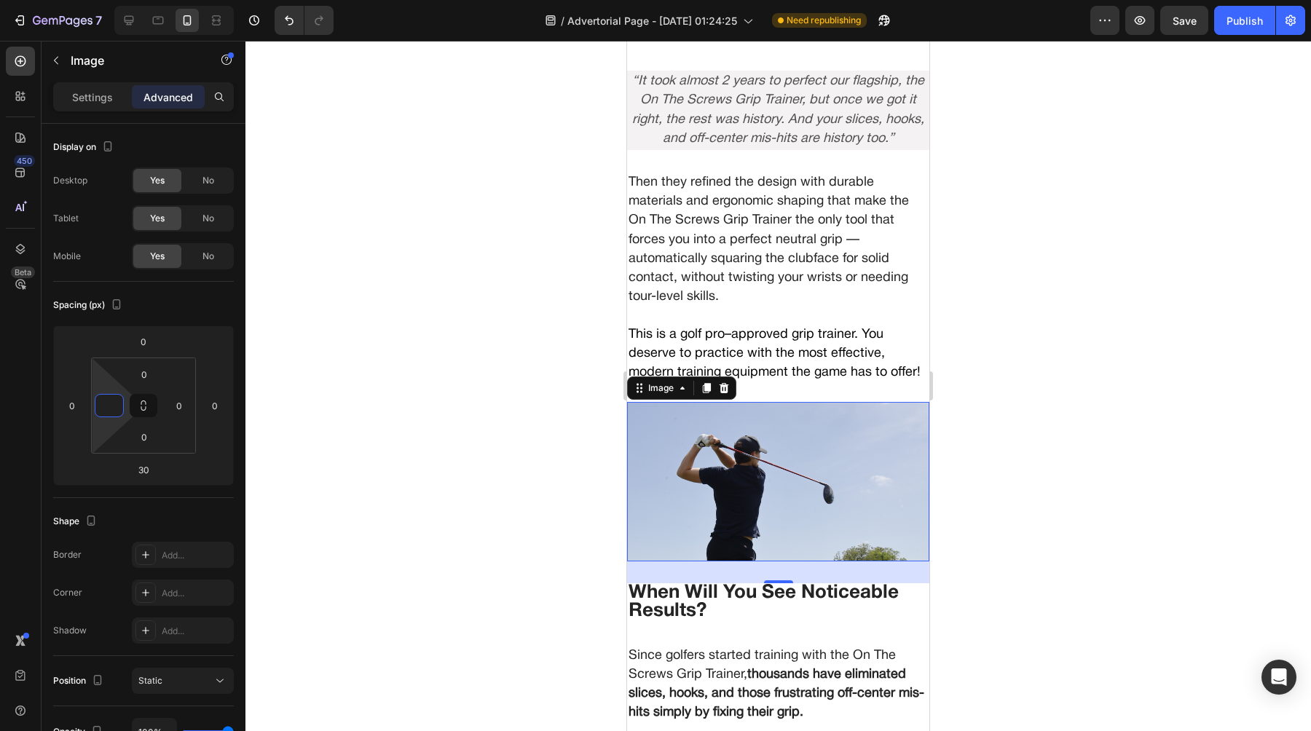
type input "0"
click at [408, 471] on div at bounding box center [777, 386] width 1065 height 690
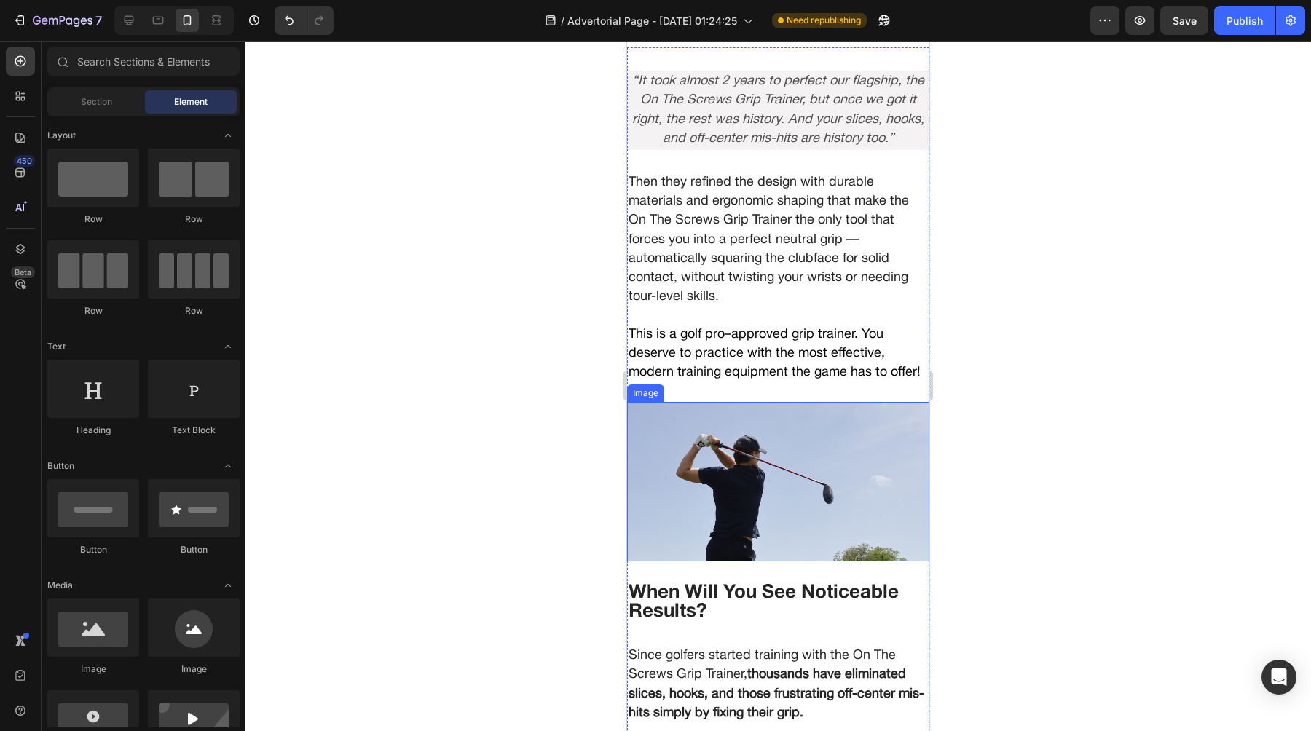
click at [732, 443] on img at bounding box center [778, 481] width 302 height 159
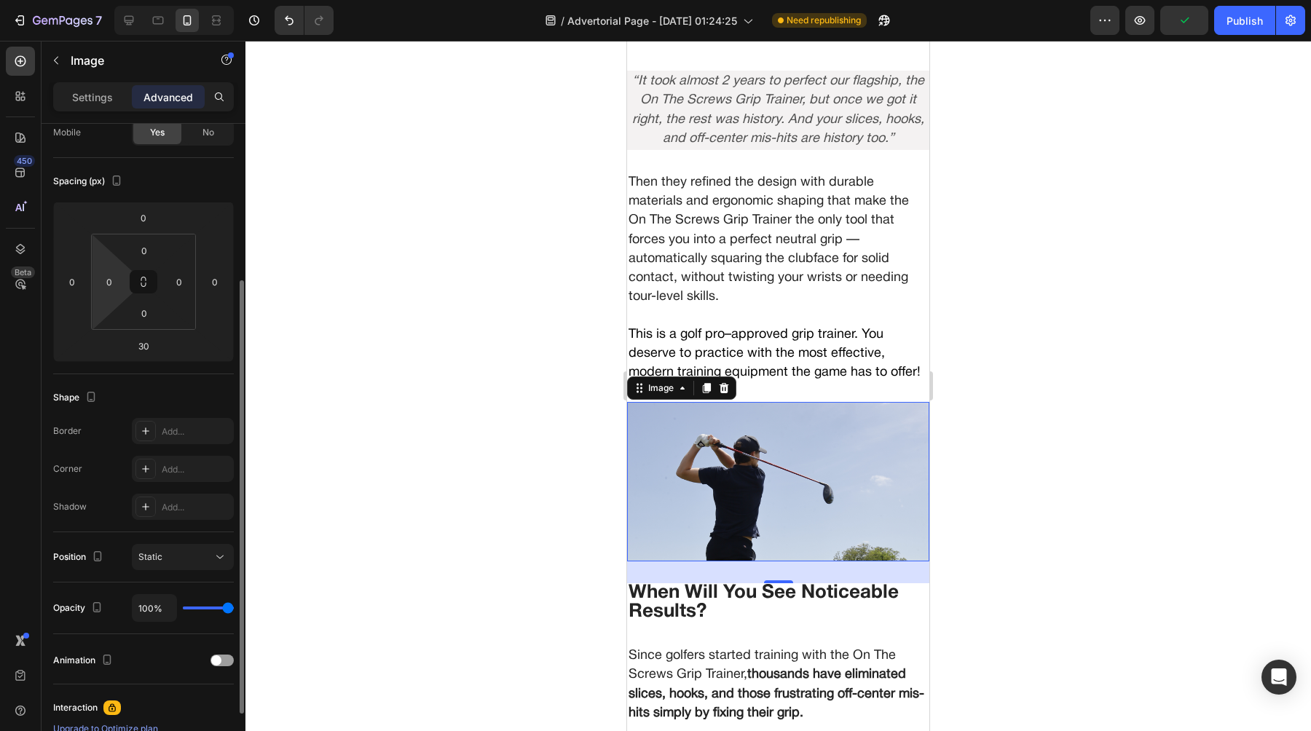
scroll to position [0, 0]
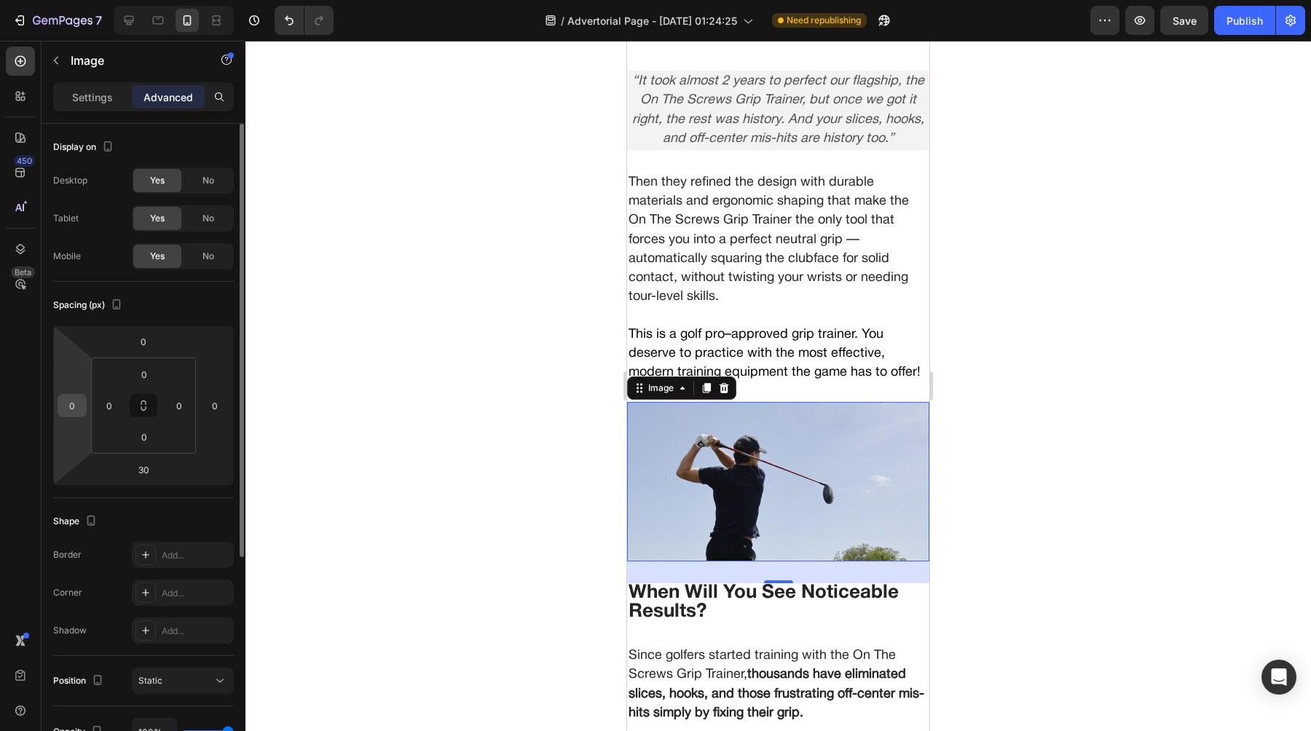
click at [82, 408] on input "0" at bounding box center [72, 406] width 22 height 22
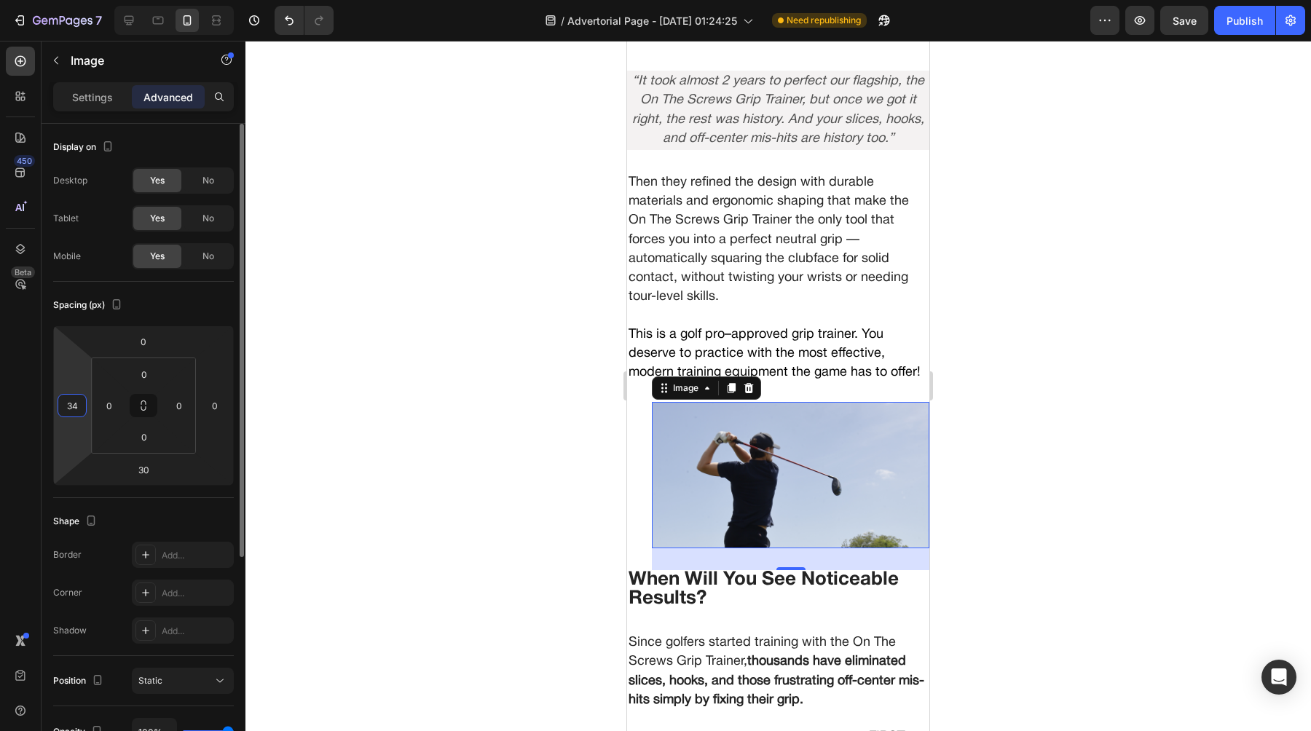
type input "3"
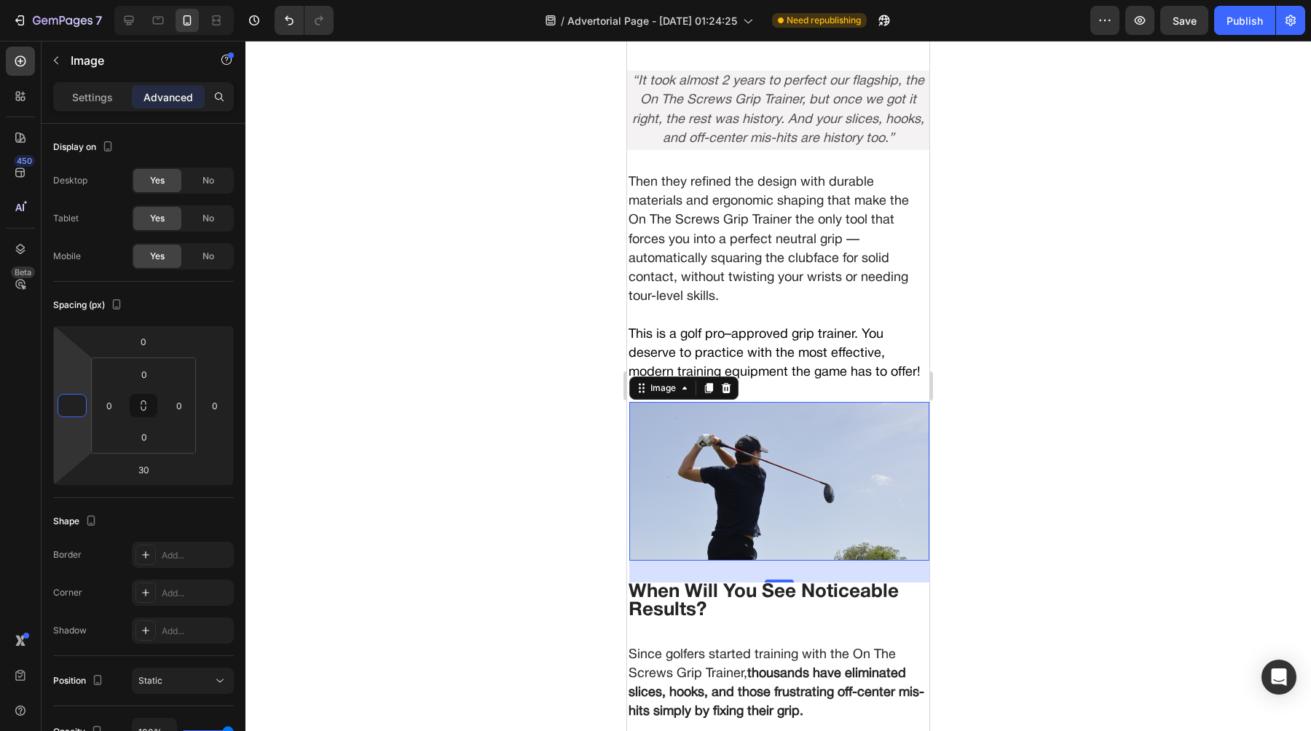
type input "0"
click at [503, 299] on div at bounding box center [777, 386] width 1065 height 690
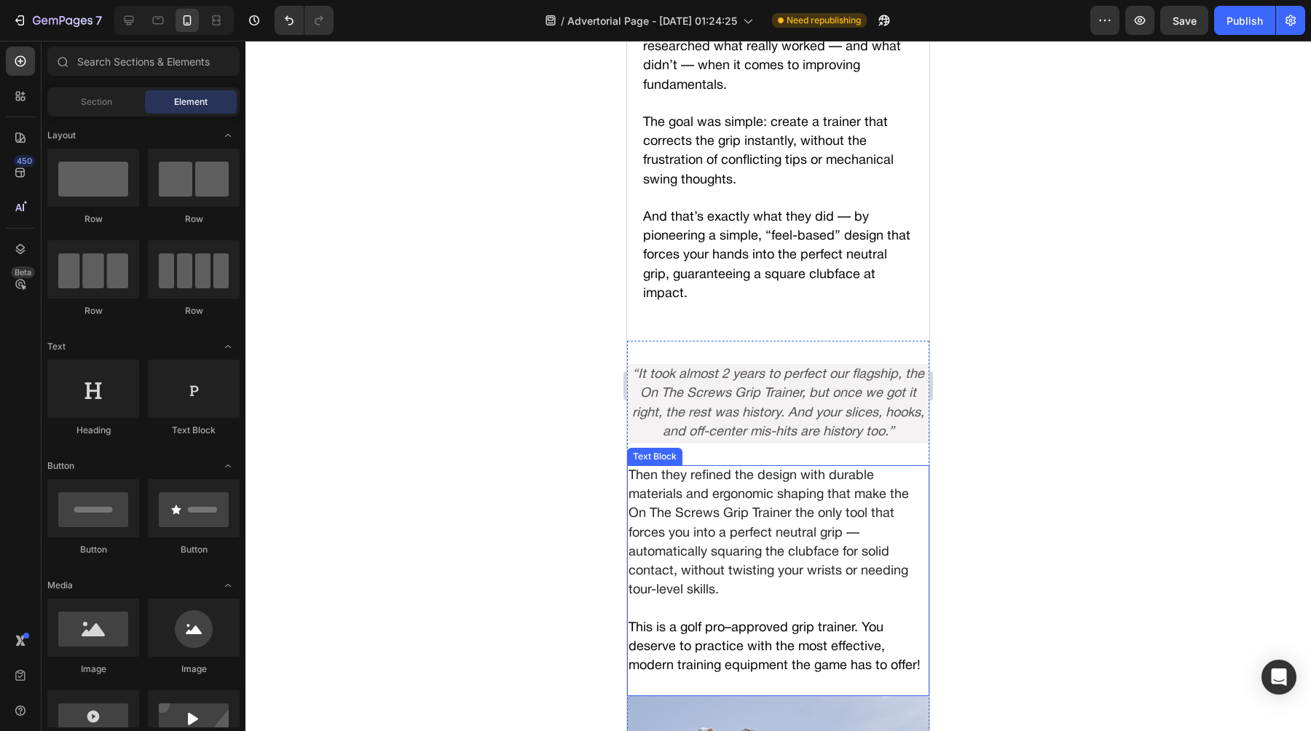
scroll to position [3849, 0]
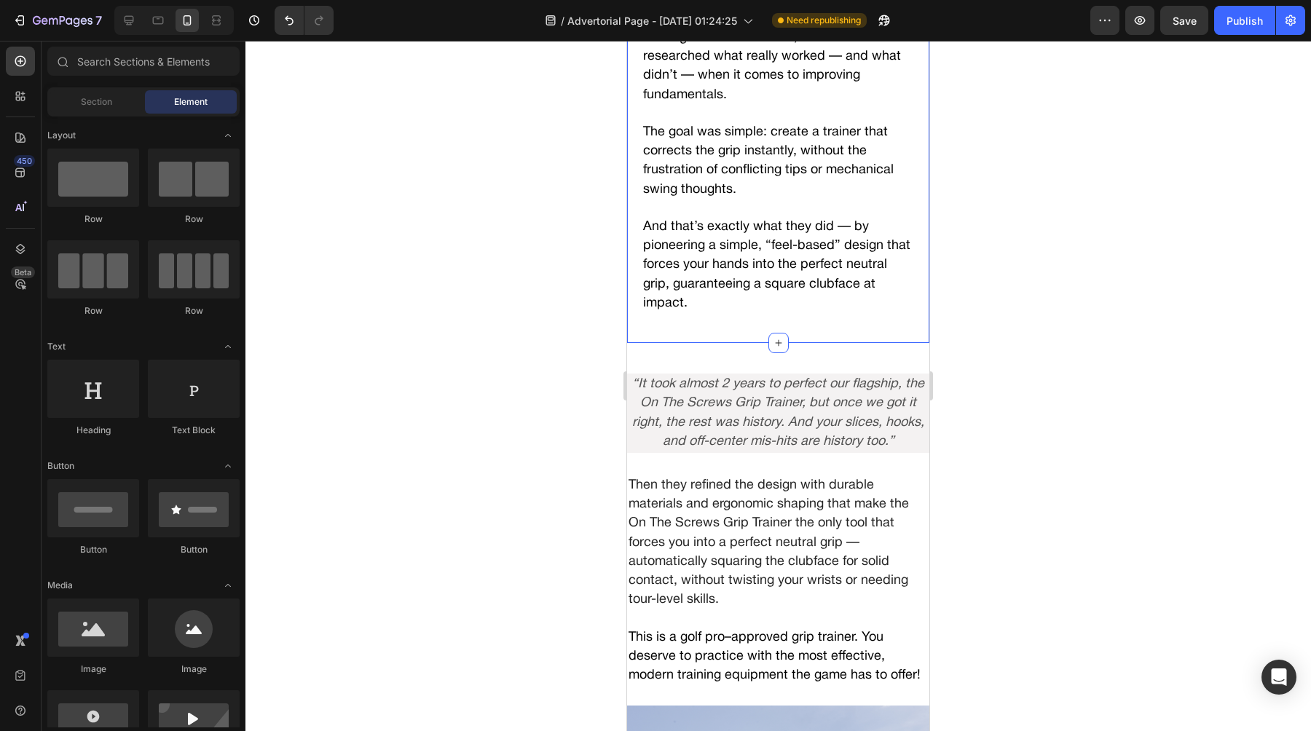
click at [649, 269] on p "And that’s exactly what they did — by pioneering a simple, “feel-based” design …" at bounding box center [778, 265] width 270 height 95
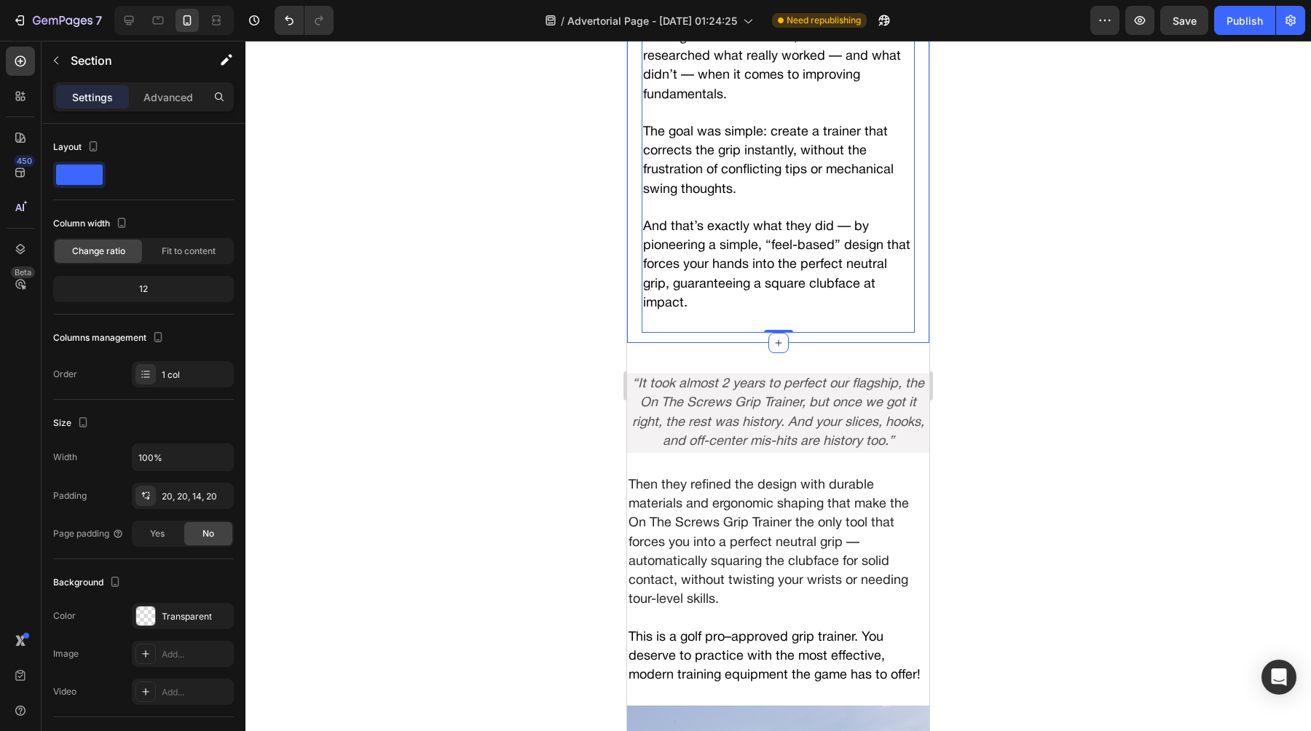
click at [707, 292] on p "And that’s exactly what they did — by pioneering a simple, “feel-based” design …" at bounding box center [778, 265] width 270 height 95
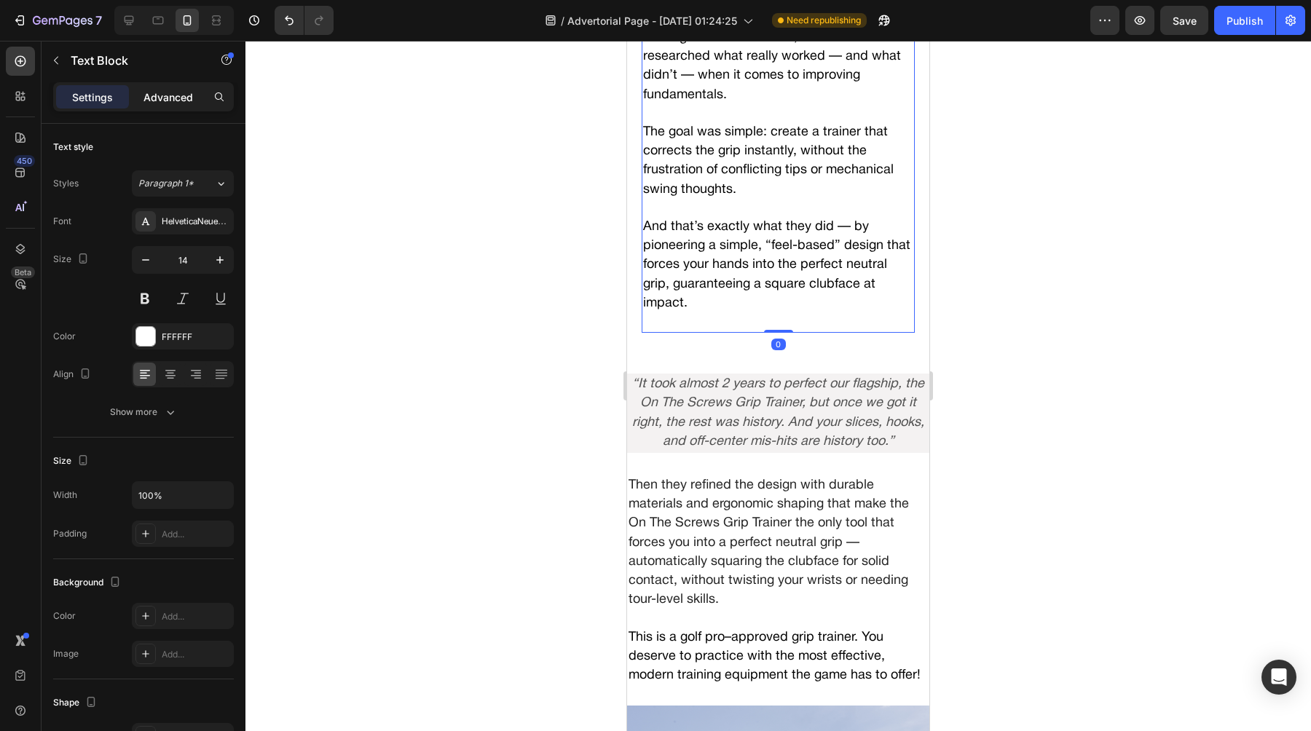
click at [165, 103] on p "Advanced" at bounding box center [168, 97] width 50 height 15
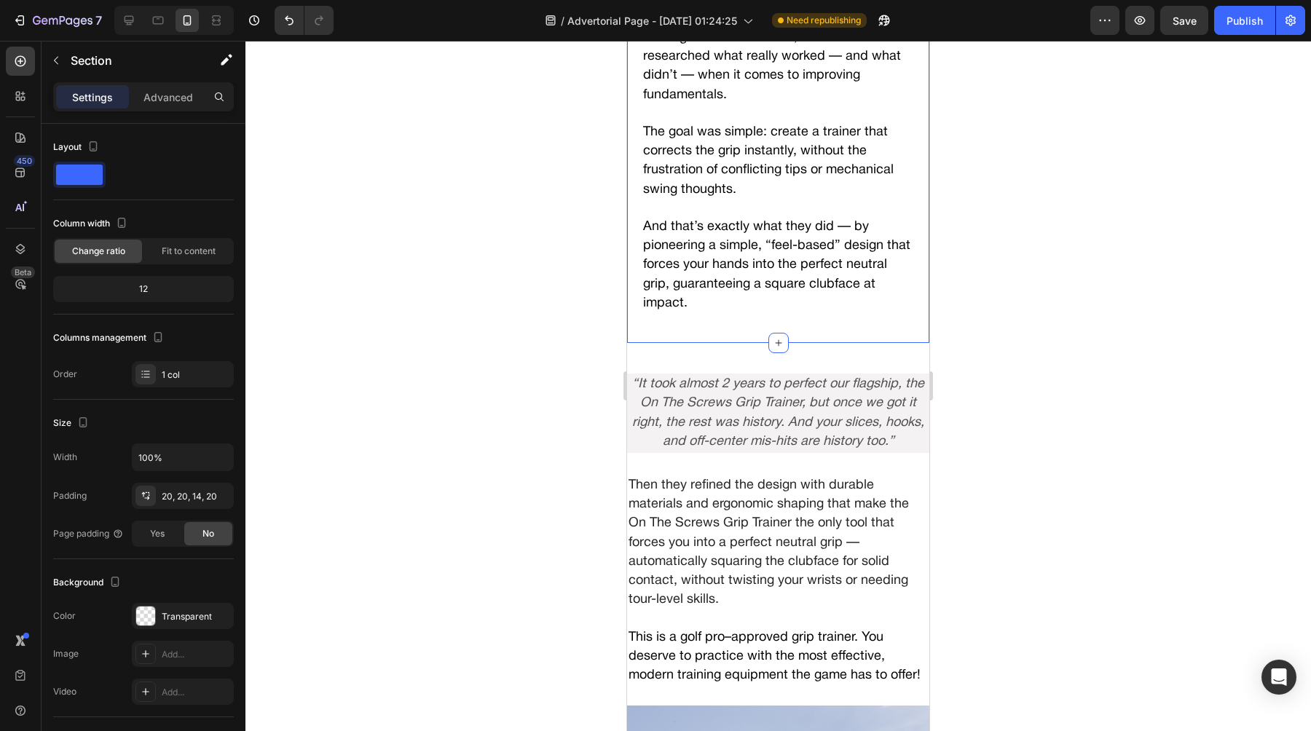
click at [168, 108] on div "Advanced" at bounding box center [168, 96] width 73 height 23
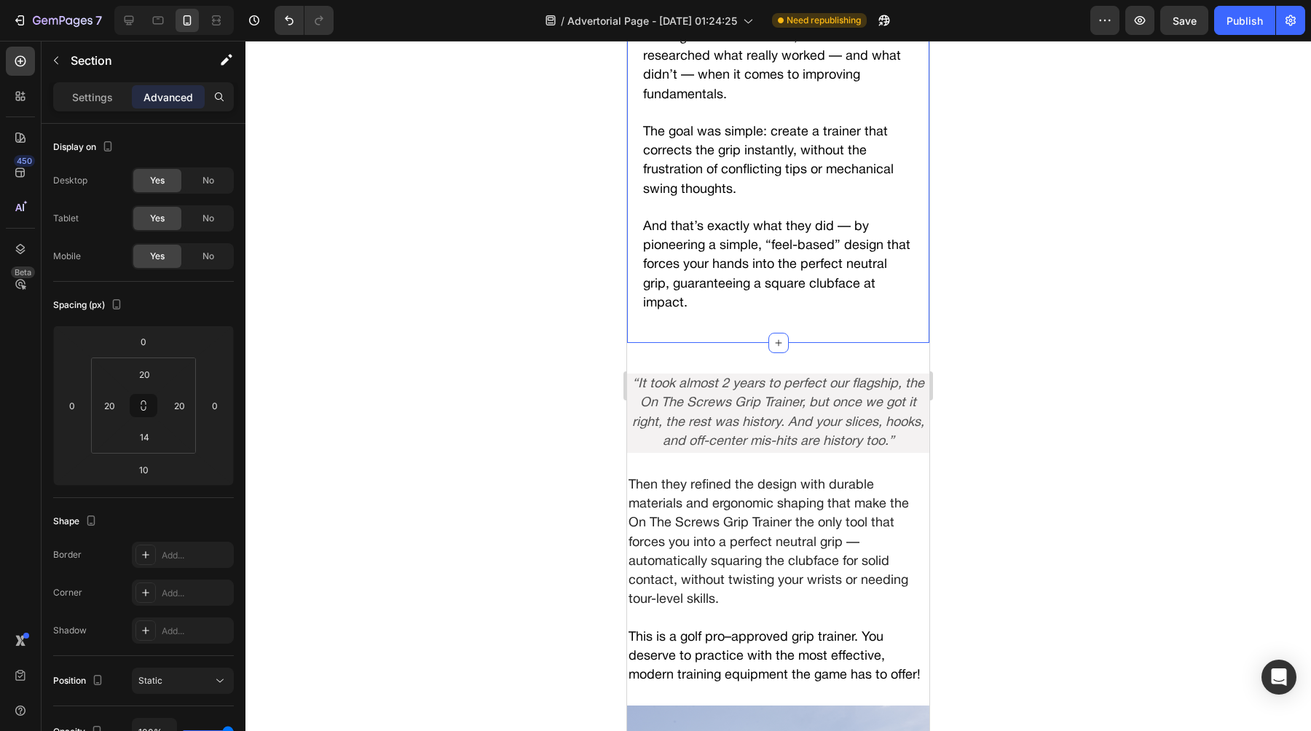
click at [168, 108] on div "Advanced" at bounding box center [168, 96] width 73 height 23
click at [670, 408] on h2 "“It took almost 2 years to perfect our flagship, the On The Screws Grip Trainer…" at bounding box center [778, 413] width 302 height 79
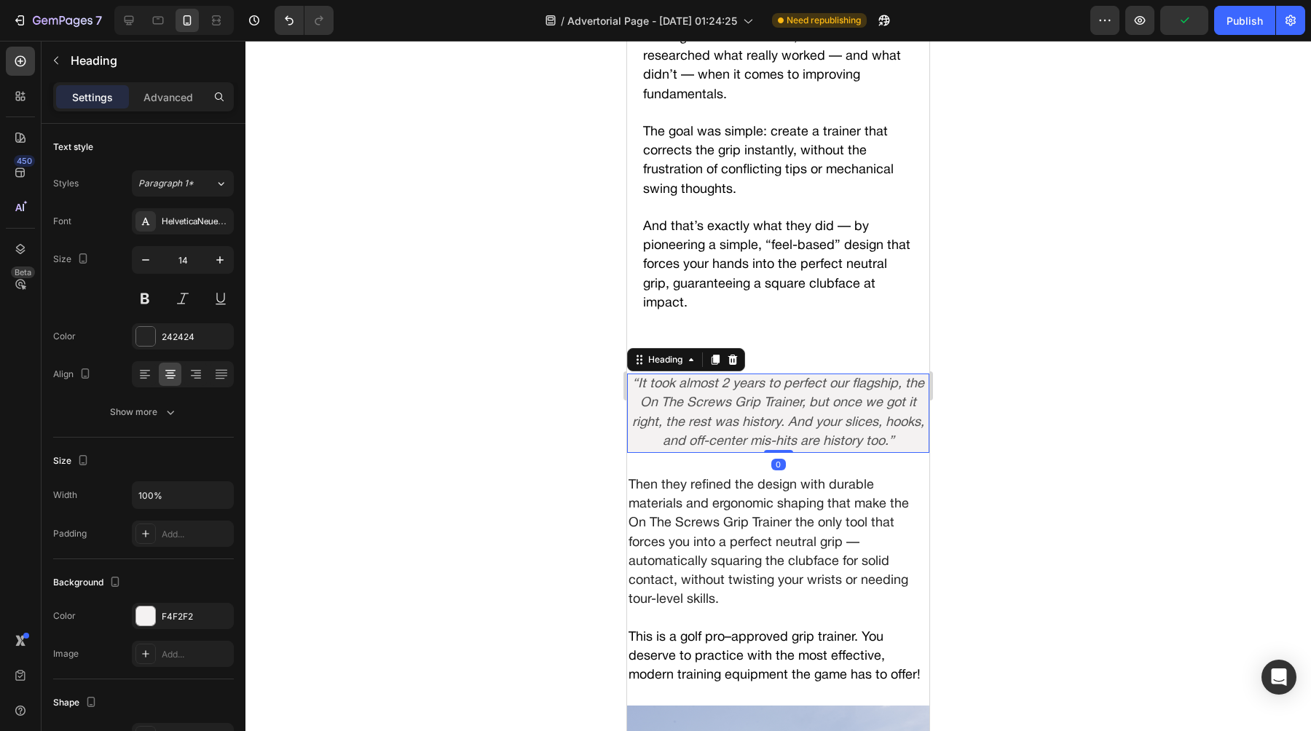
click at [639, 441] on h2 "“It took almost 2 years to perfect our flagship, the On The Screws Grip Trainer…" at bounding box center [778, 413] width 302 height 79
click at [175, 95] on p "Advanced" at bounding box center [168, 97] width 50 height 15
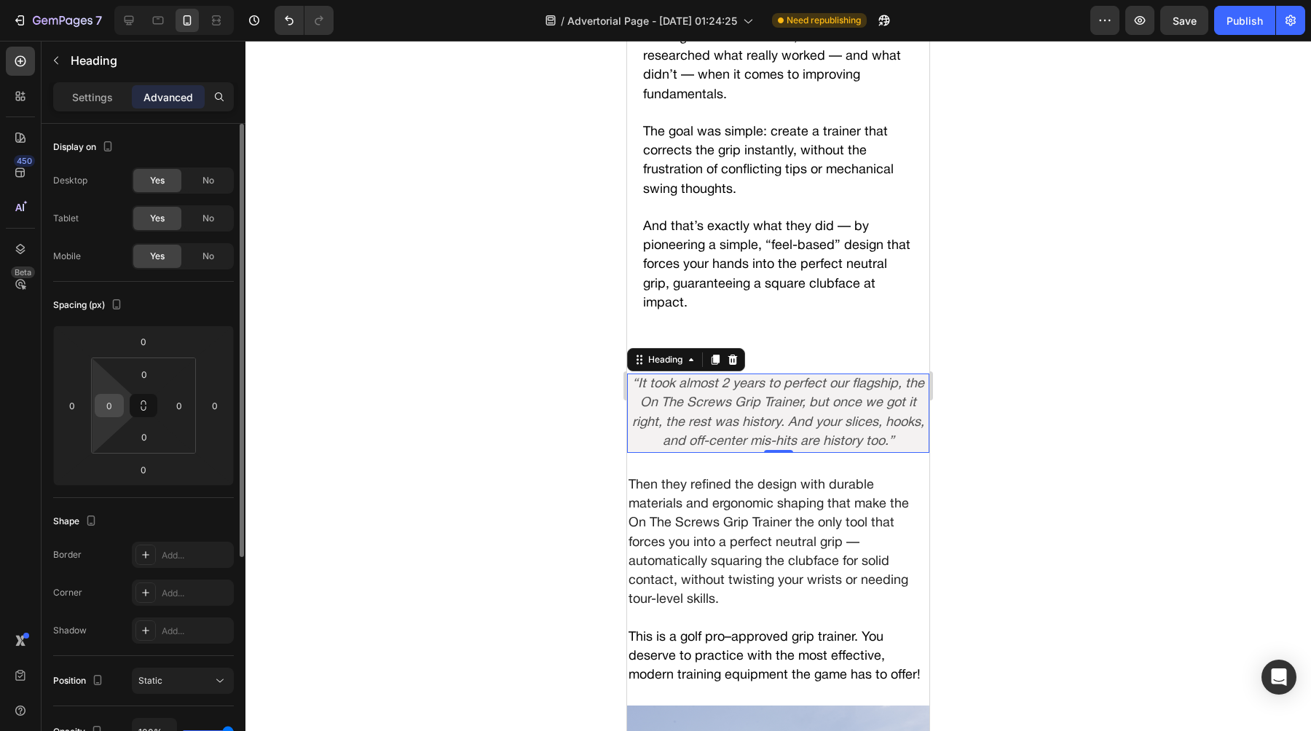
click at [116, 401] on input "0" at bounding box center [109, 406] width 22 height 22
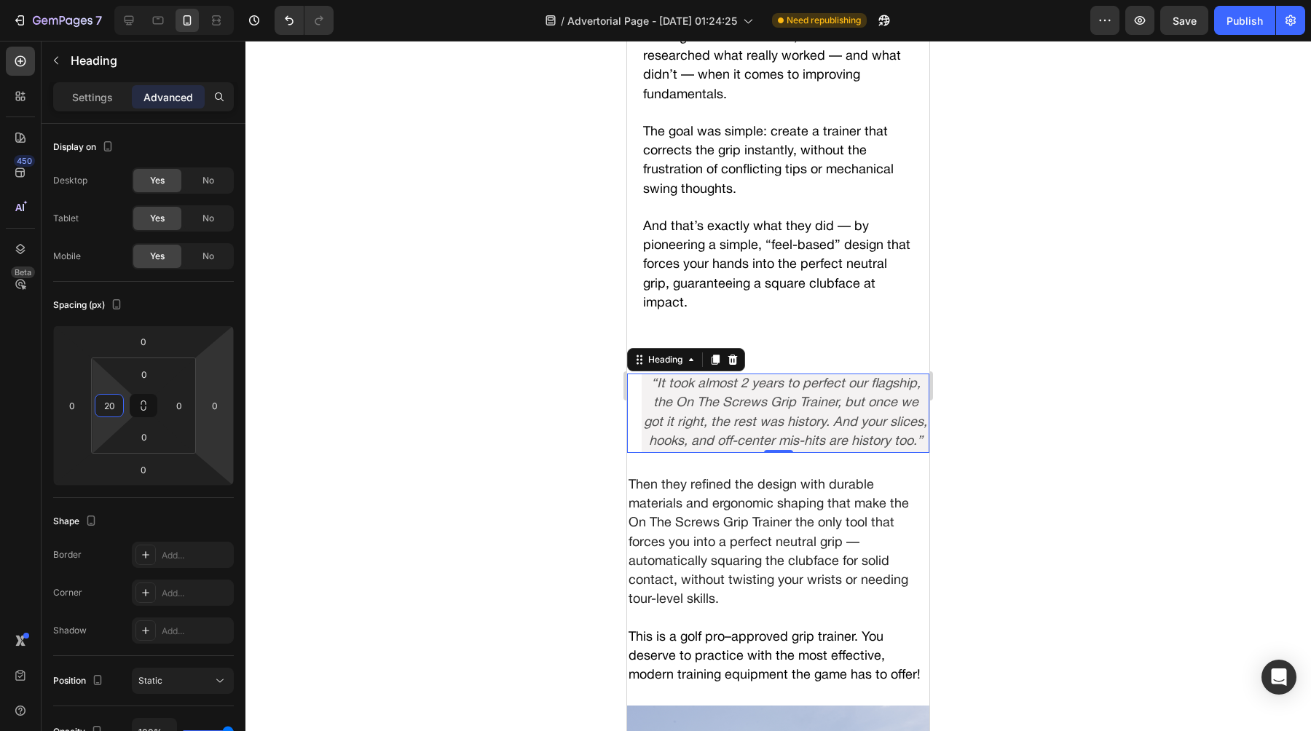
type input "20"
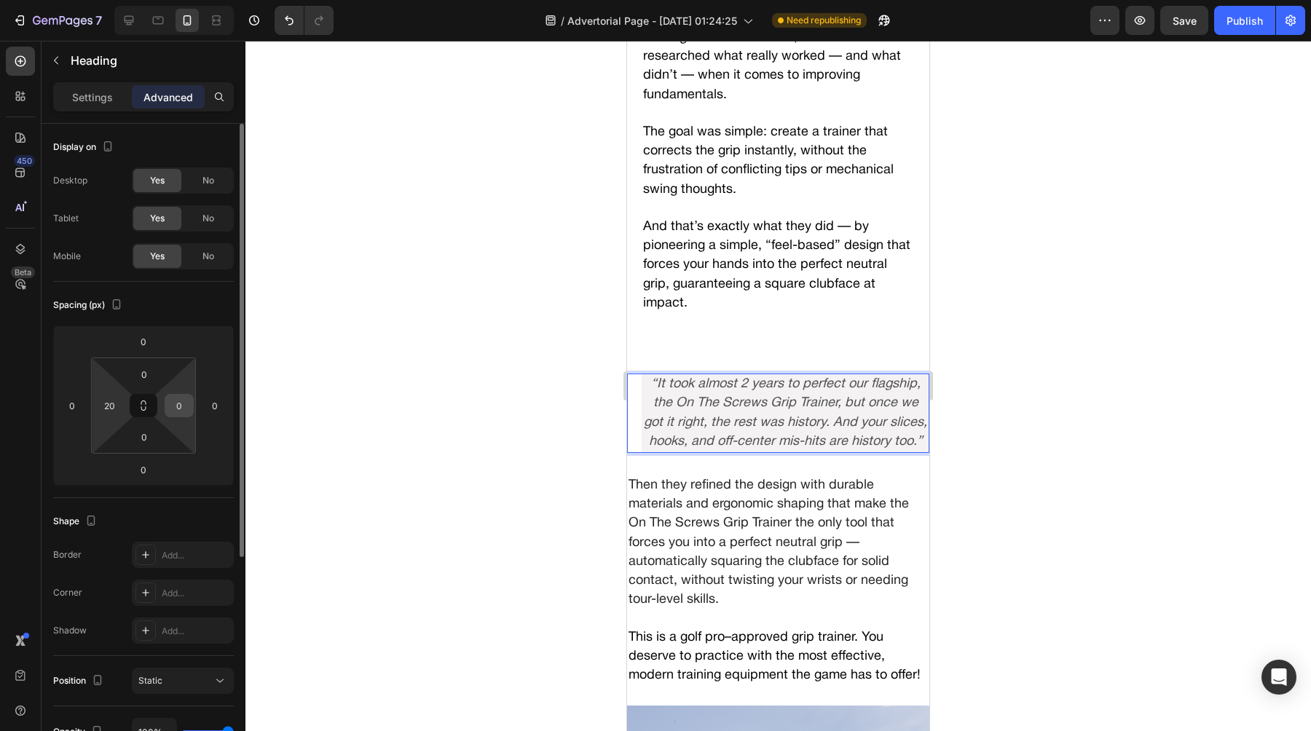
click at [175, 403] on input "0" at bounding box center [179, 406] width 22 height 22
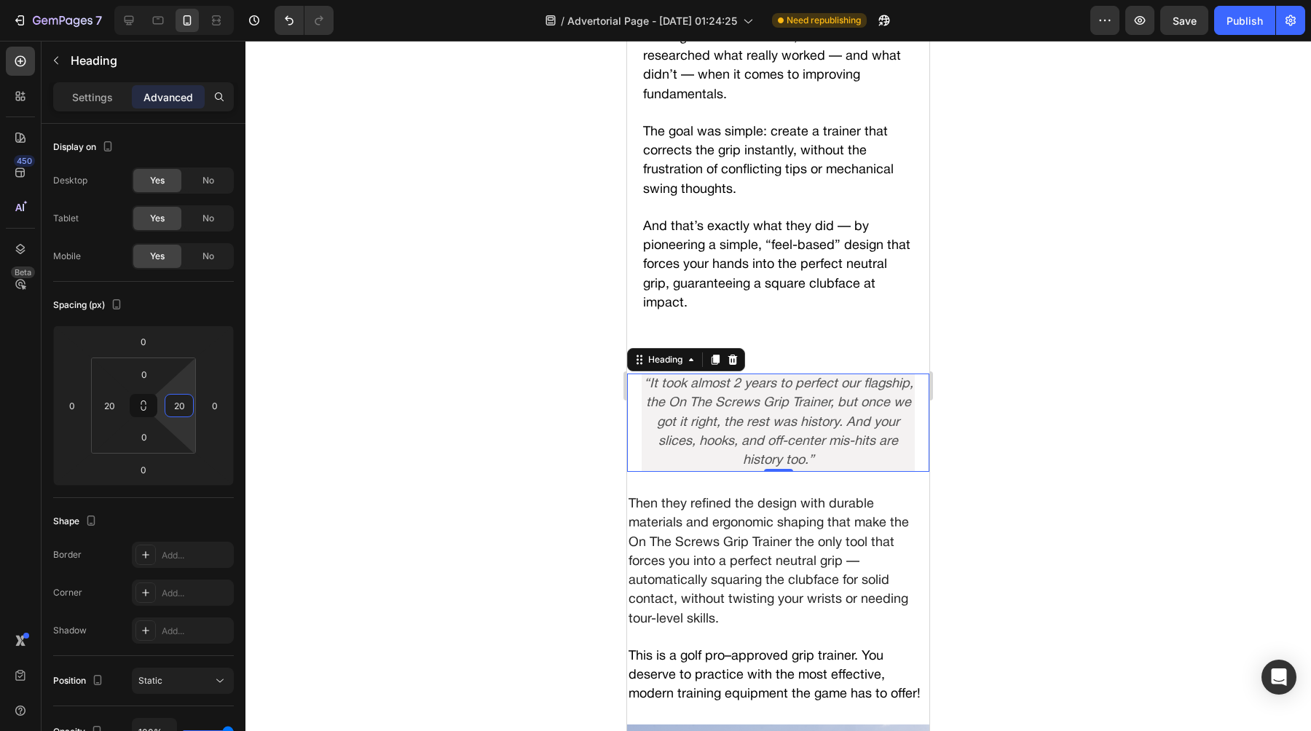
type input "20"
click at [370, 457] on div at bounding box center [777, 386] width 1065 height 690
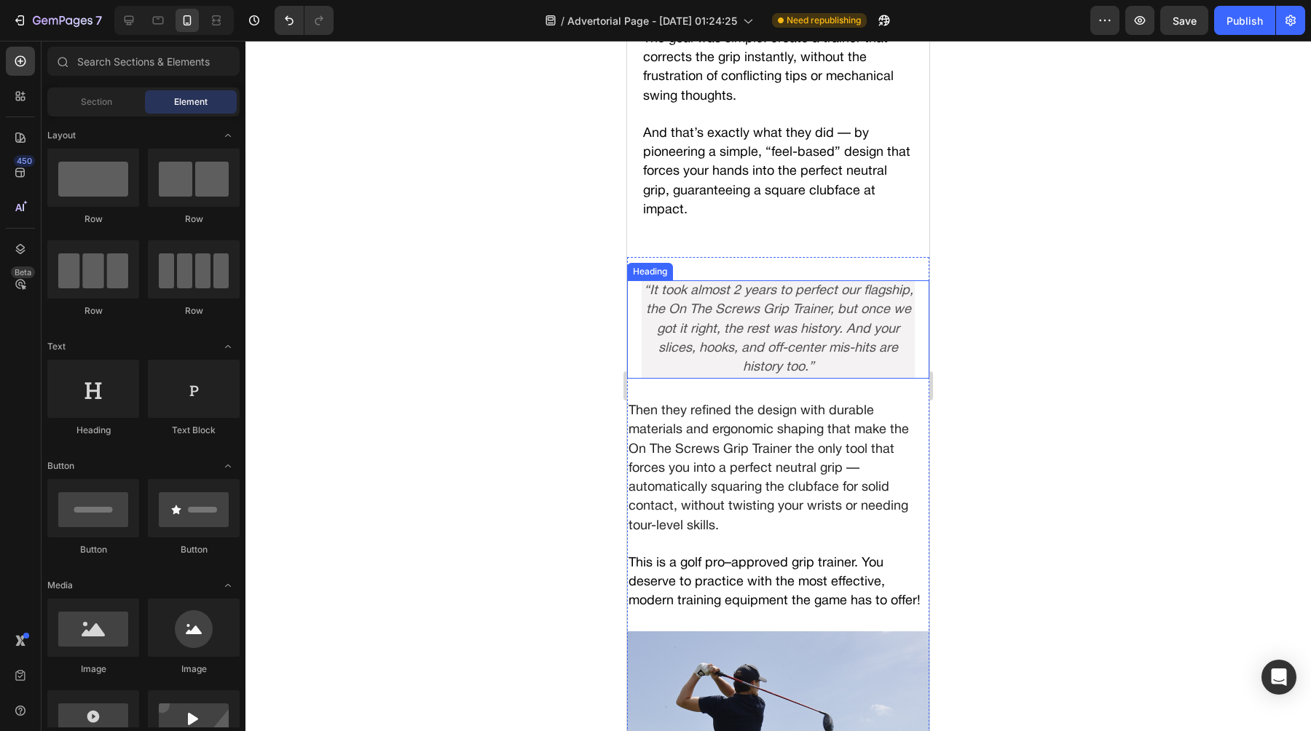
scroll to position [3967, 0]
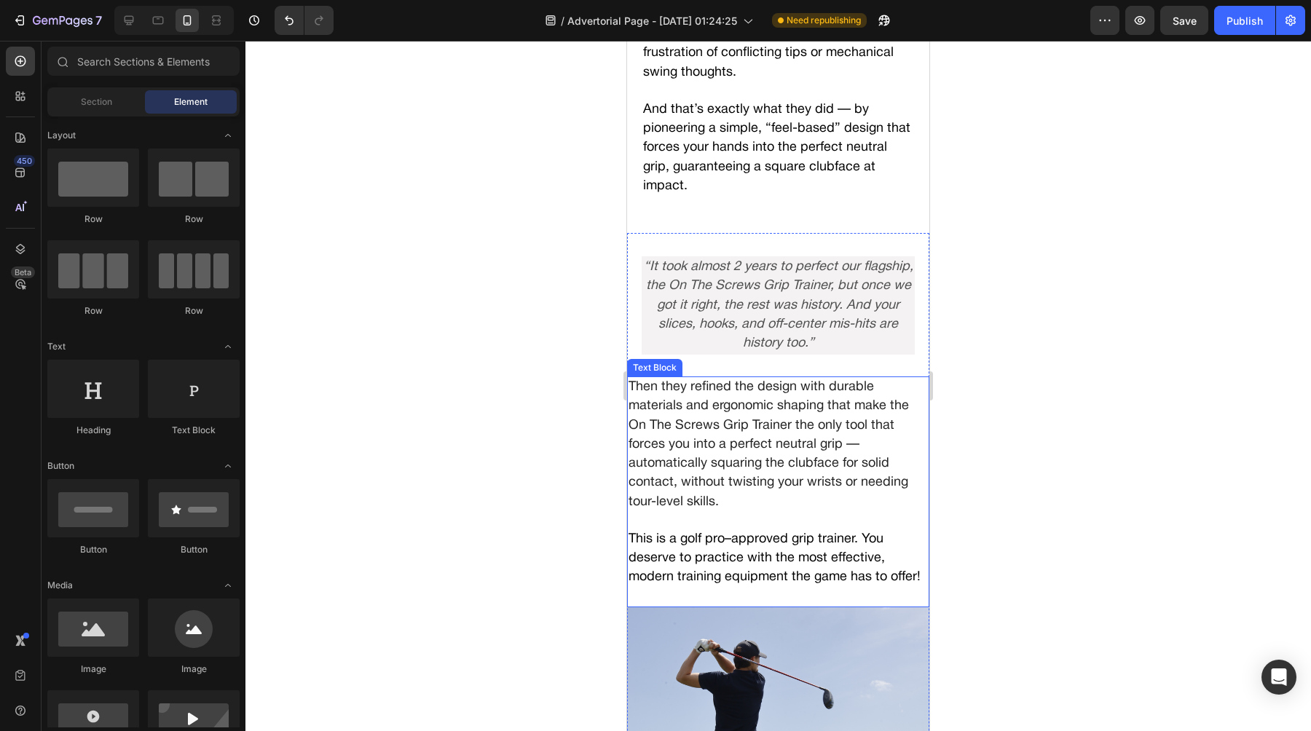
click at [641, 431] on p "Then they refined the design with durable materials and ergonomic shaping that …" at bounding box center [777, 444] width 299 height 133
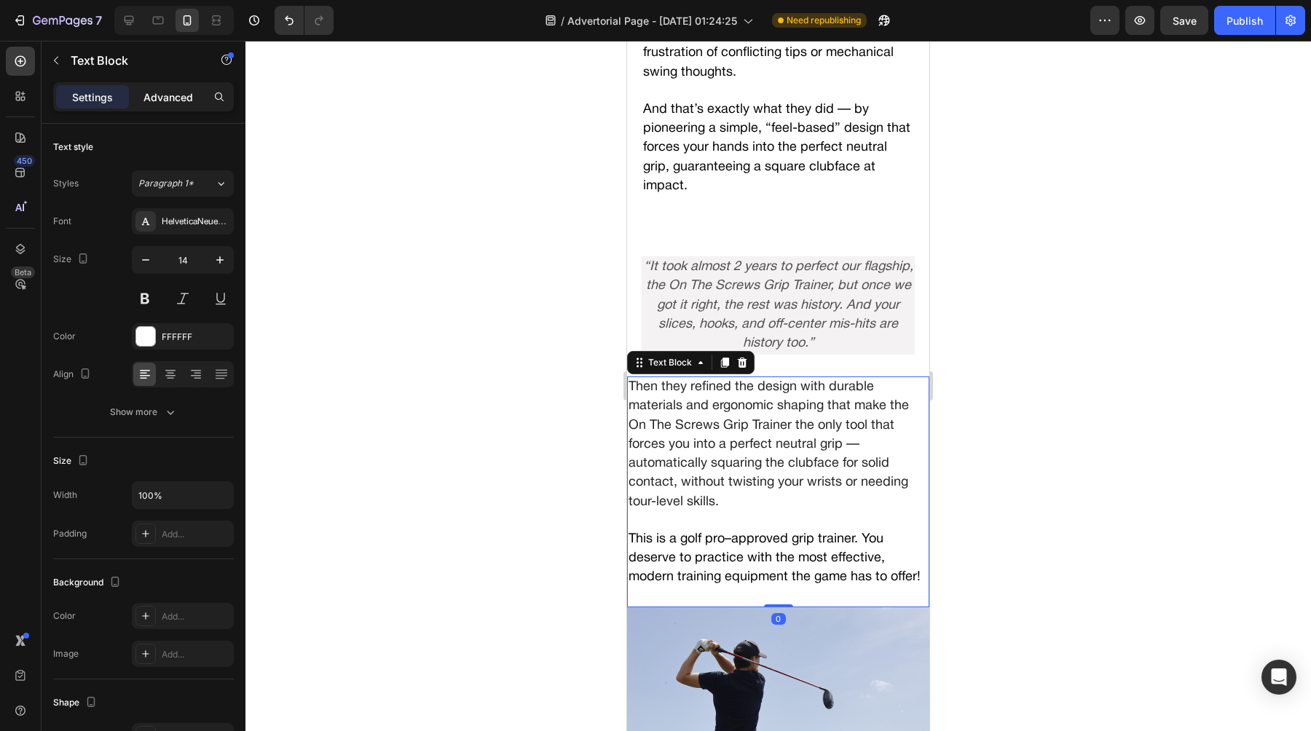
click at [175, 96] on p "Advanced" at bounding box center [168, 97] width 50 height 15
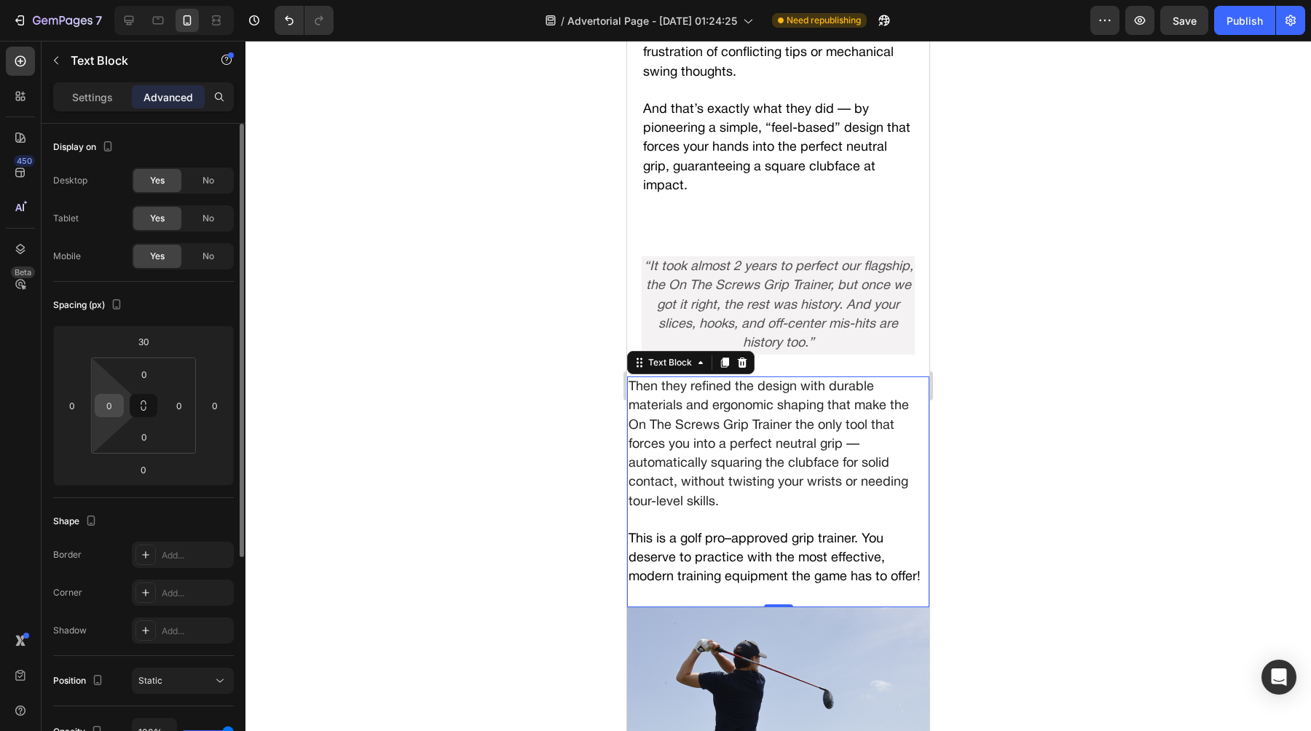
click at [103, 404] on input "0" at bounding box center [109, 406] width 22 height 22
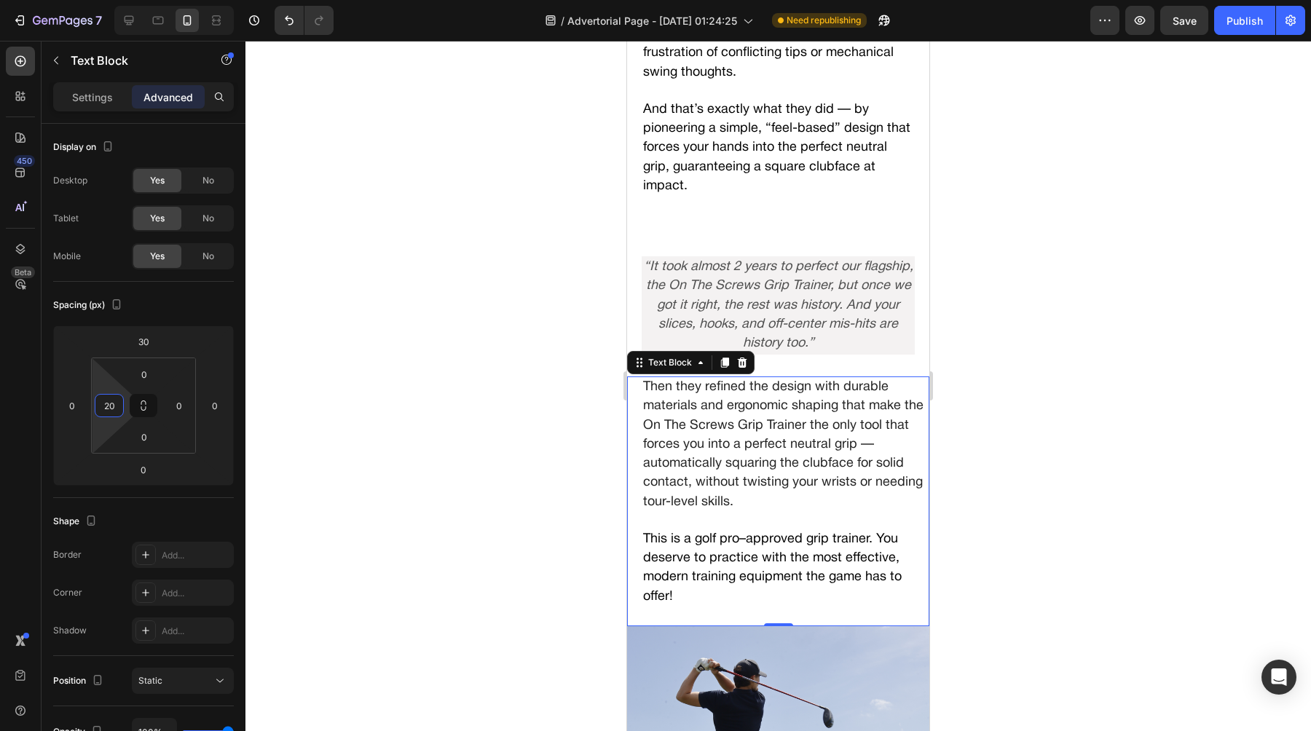
type input "20"
click at [885, 405] on span "Then they refined the design with durable materials and ergonomic shaping that …" at bounding box center [783, 444] width 280 height 127
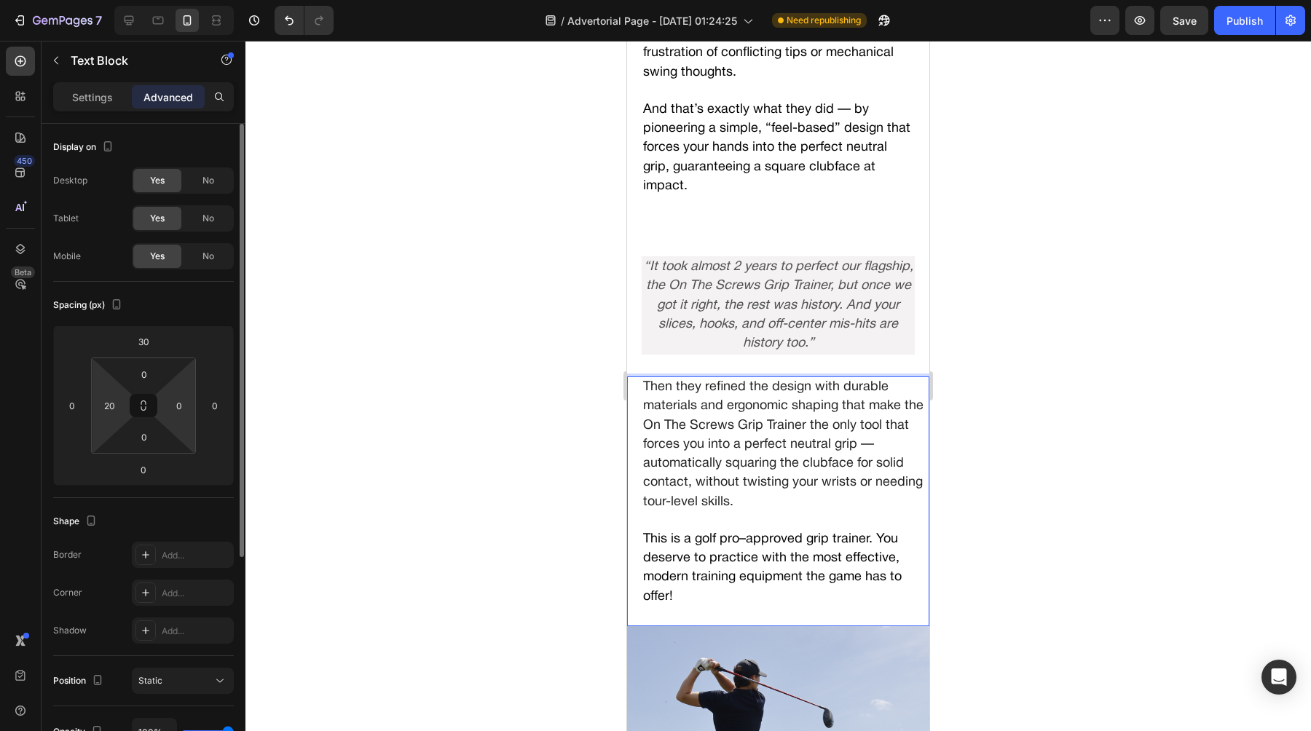
click at [187, 0] on html "7 Version history / Advertorial Page - [DATE] 01:24:25 Need republishing Previe…" at bounding box center [655, 0] width 1311 height 0
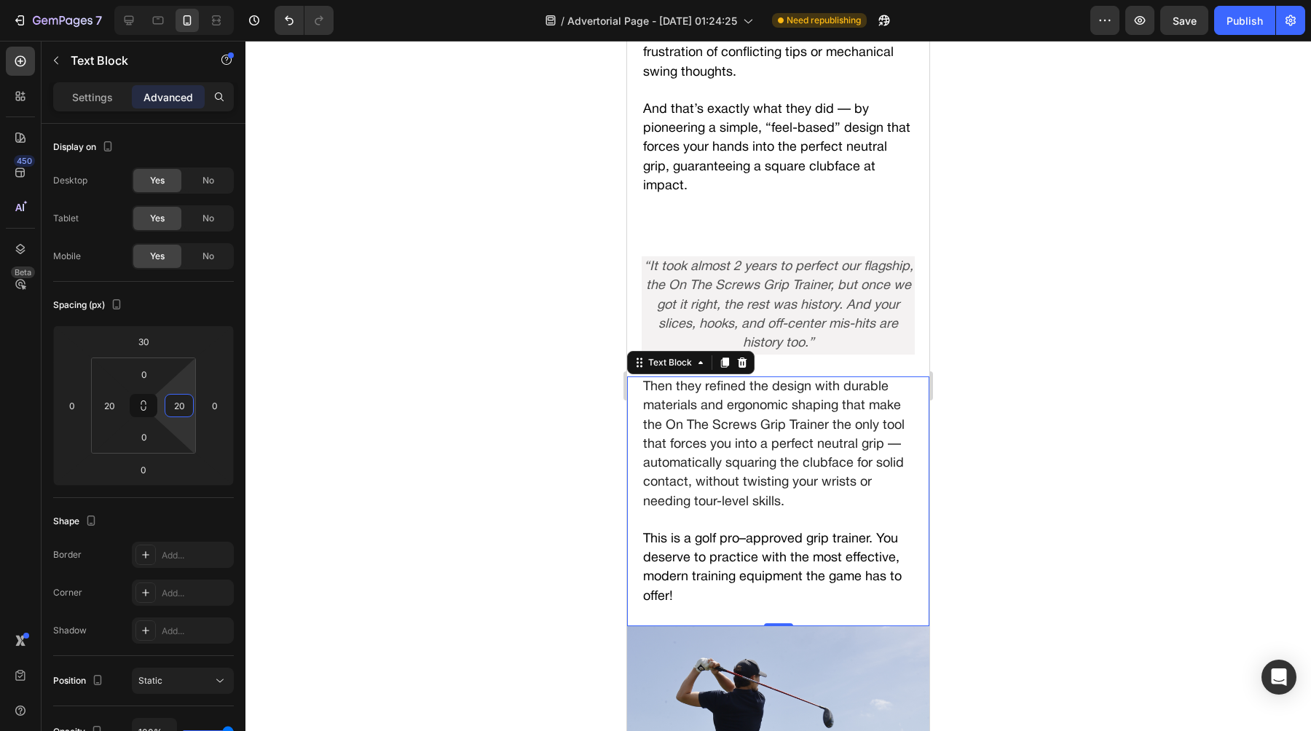
type input "20"
click at [540, 436] on div at bounding box center [777, 386] width 1065 height 690
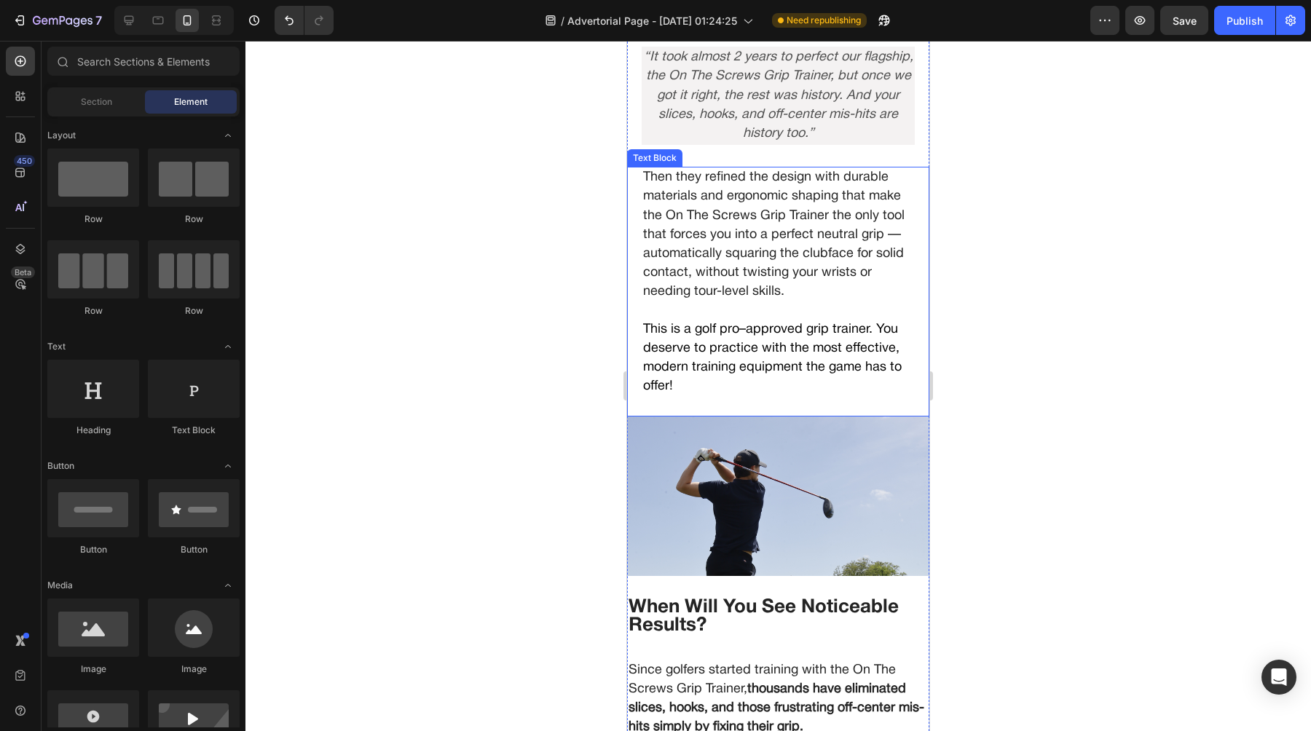
scroll to position [4195, 0]
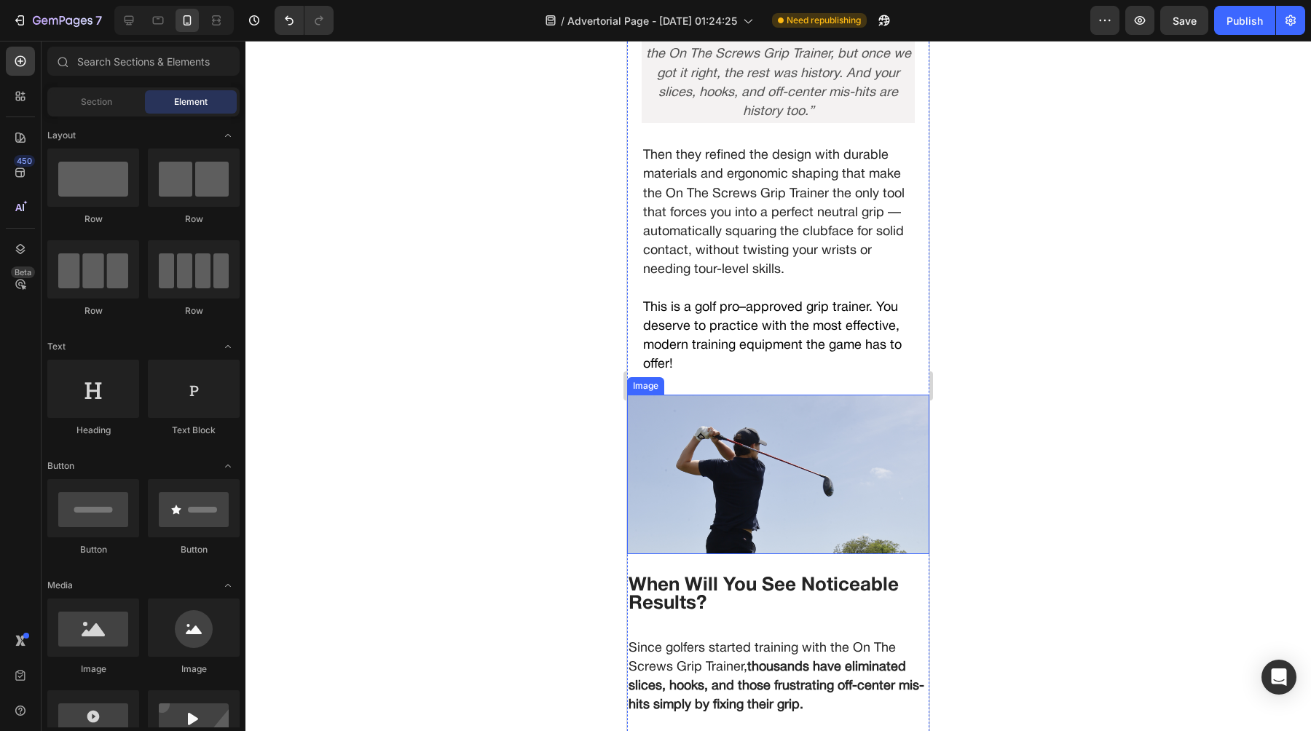
click at [650, 473] on img at bounding box center [778, 474] width 302 height 159
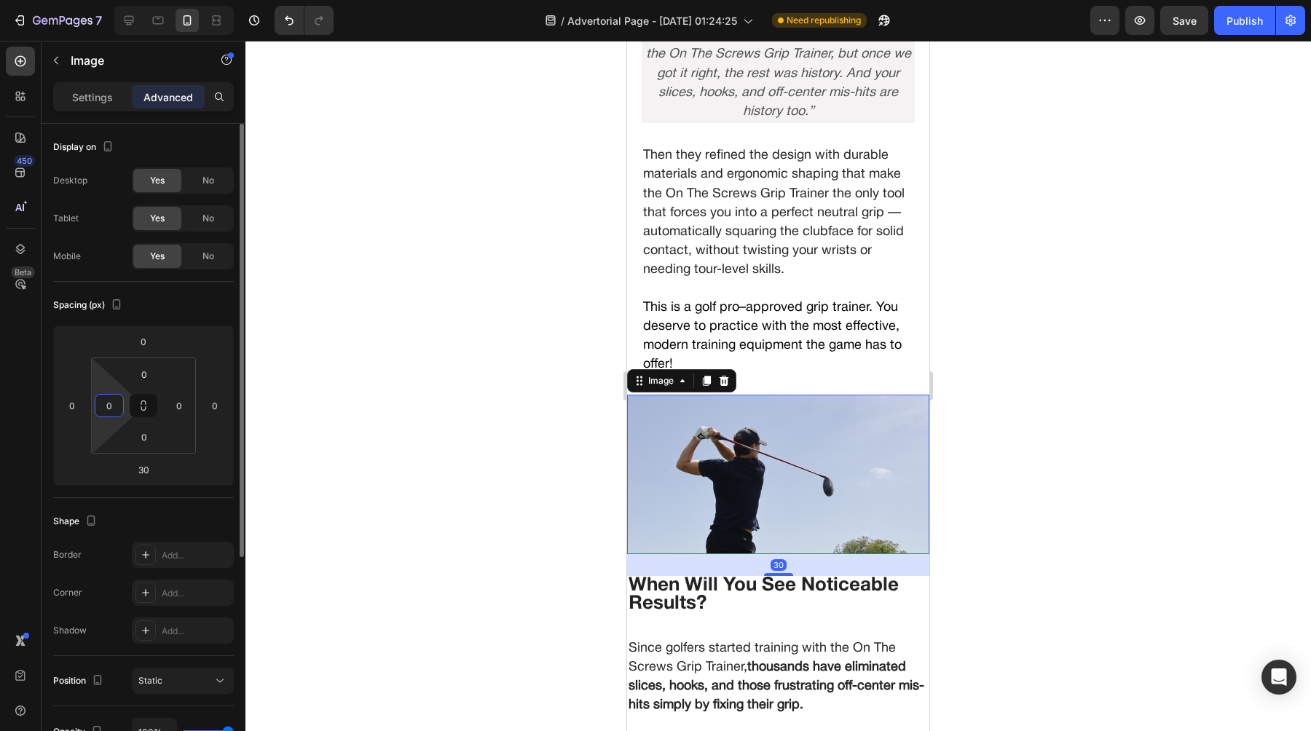
click at [104, 402] on input "0" at bounding box center [109, 406] width 22 height 22
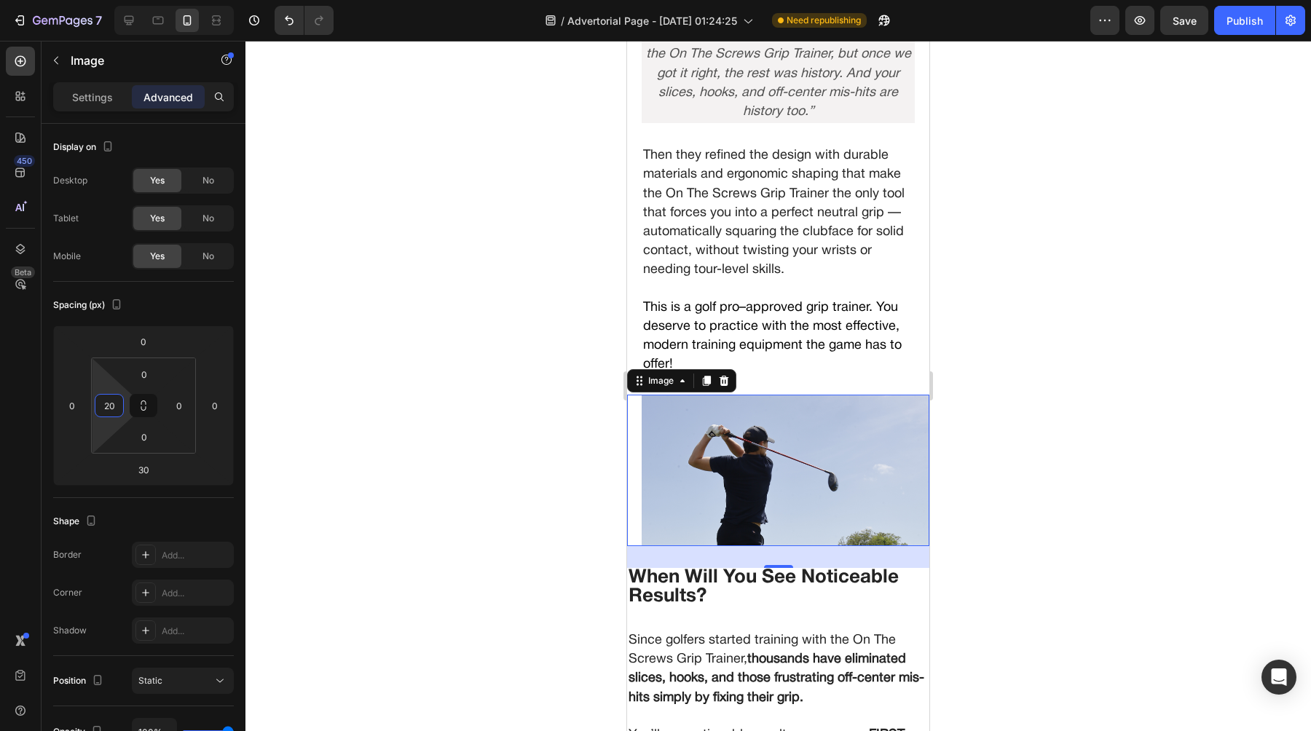
type input "20"
click at [896, 427] on img at bounding box center [785, 470] width 288 height 151
click at [173, 401] on input "0" at bounding box center [179, 406] width 22 height 22
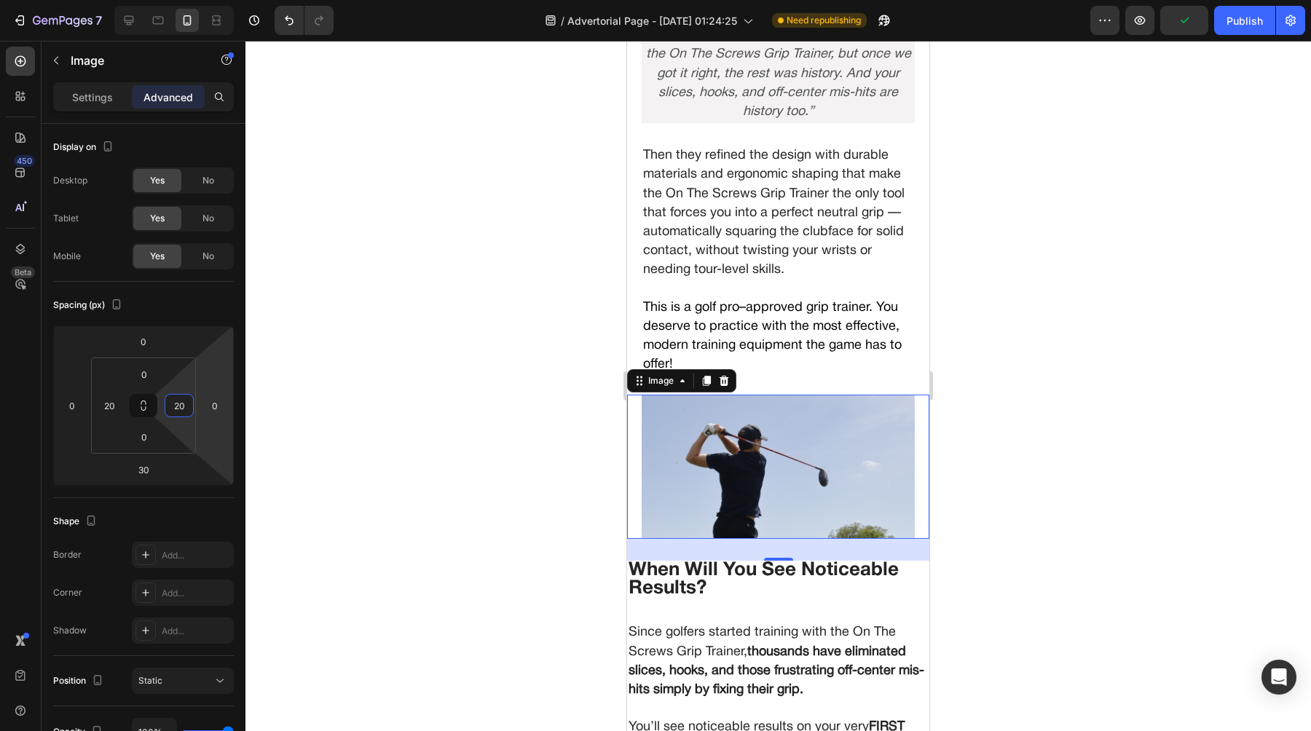
type input "20"
click at [436, 370] on div at bounding box center [777, 386] width 1065 height 690
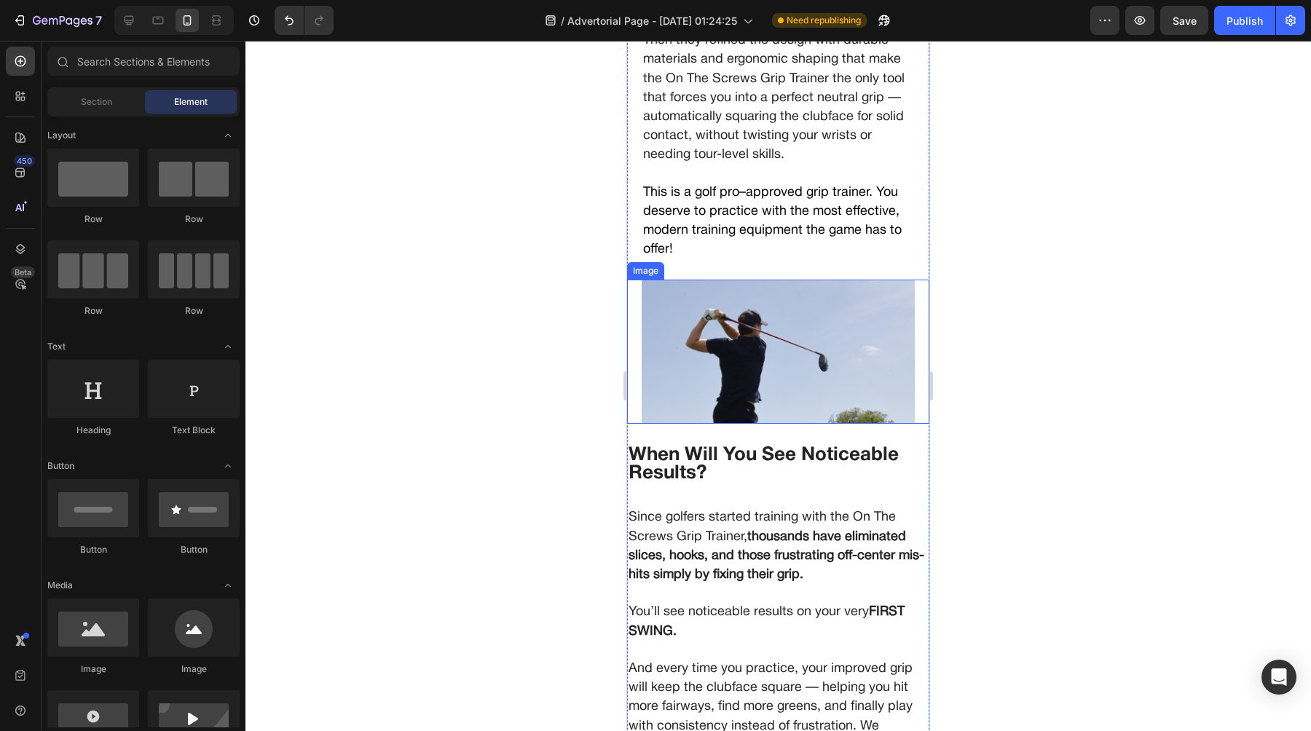
scroll to position [4328, 0]
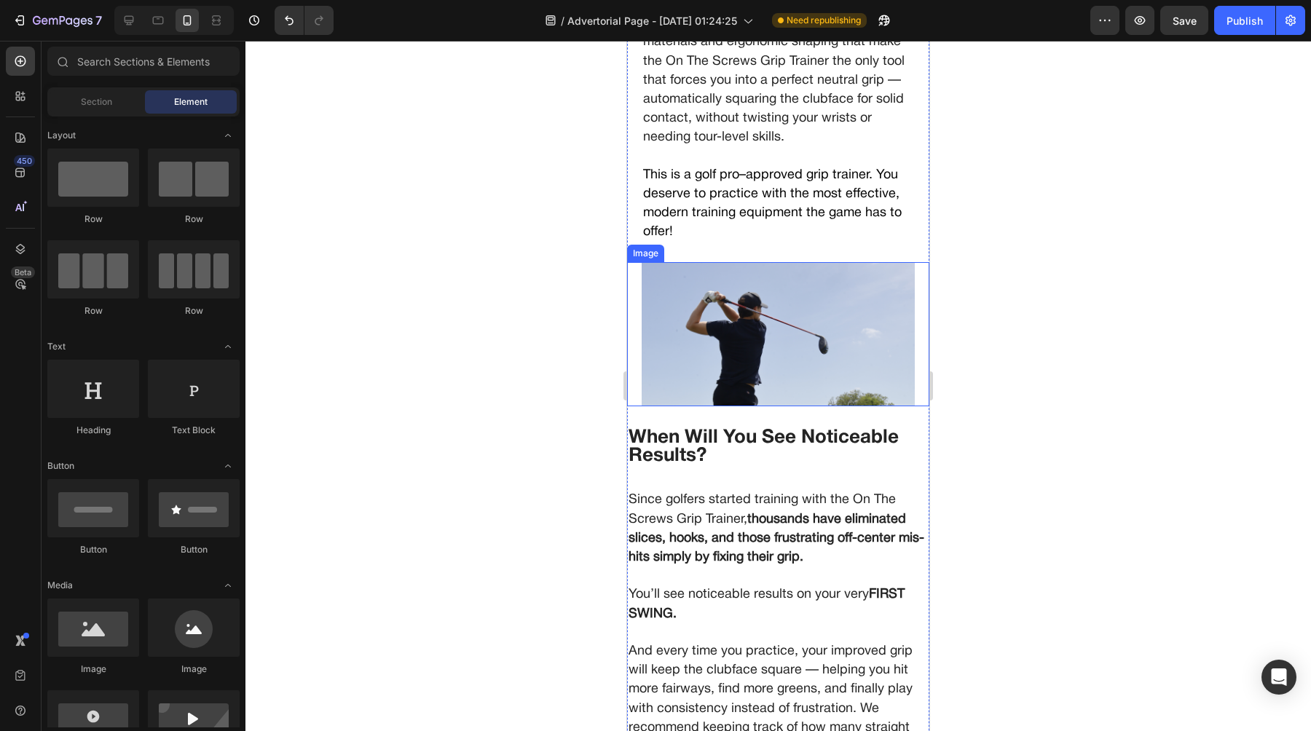
click at [667, 347] on img at bounding box center [777, 334] width 273 height 144
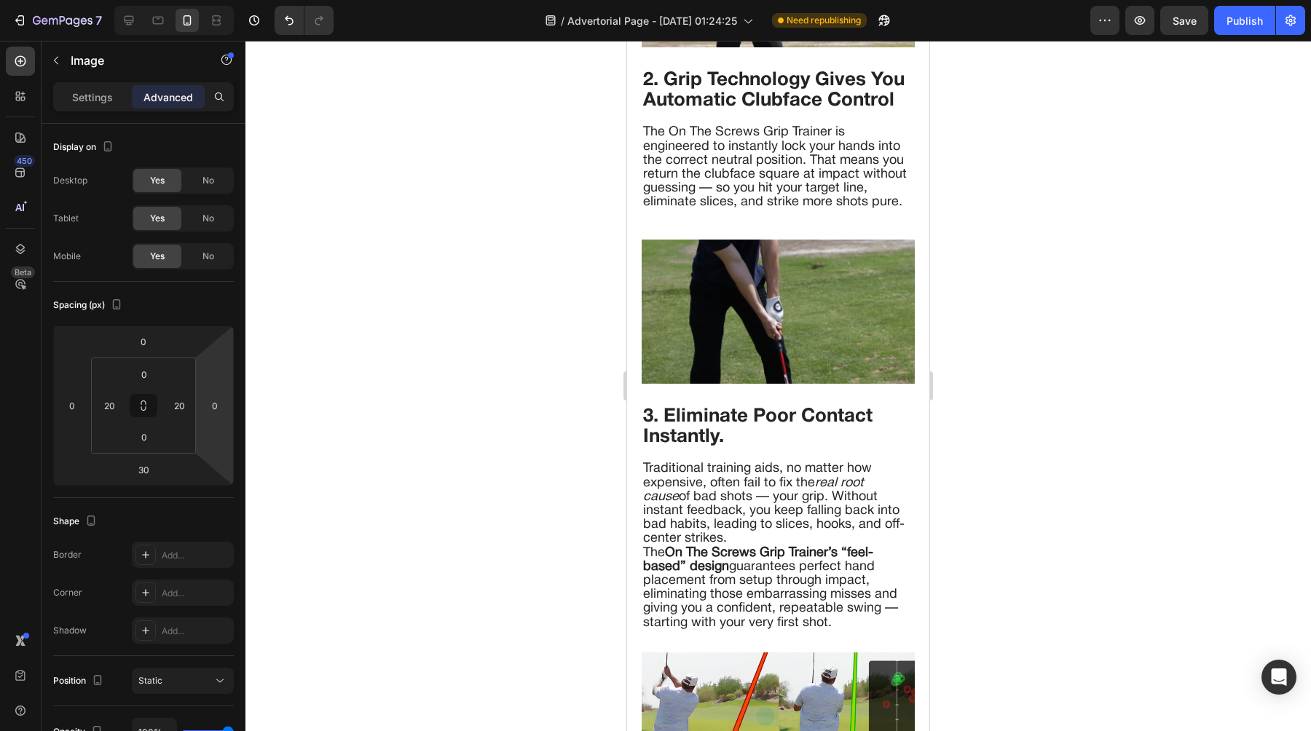
scroll to position [2132, 0]
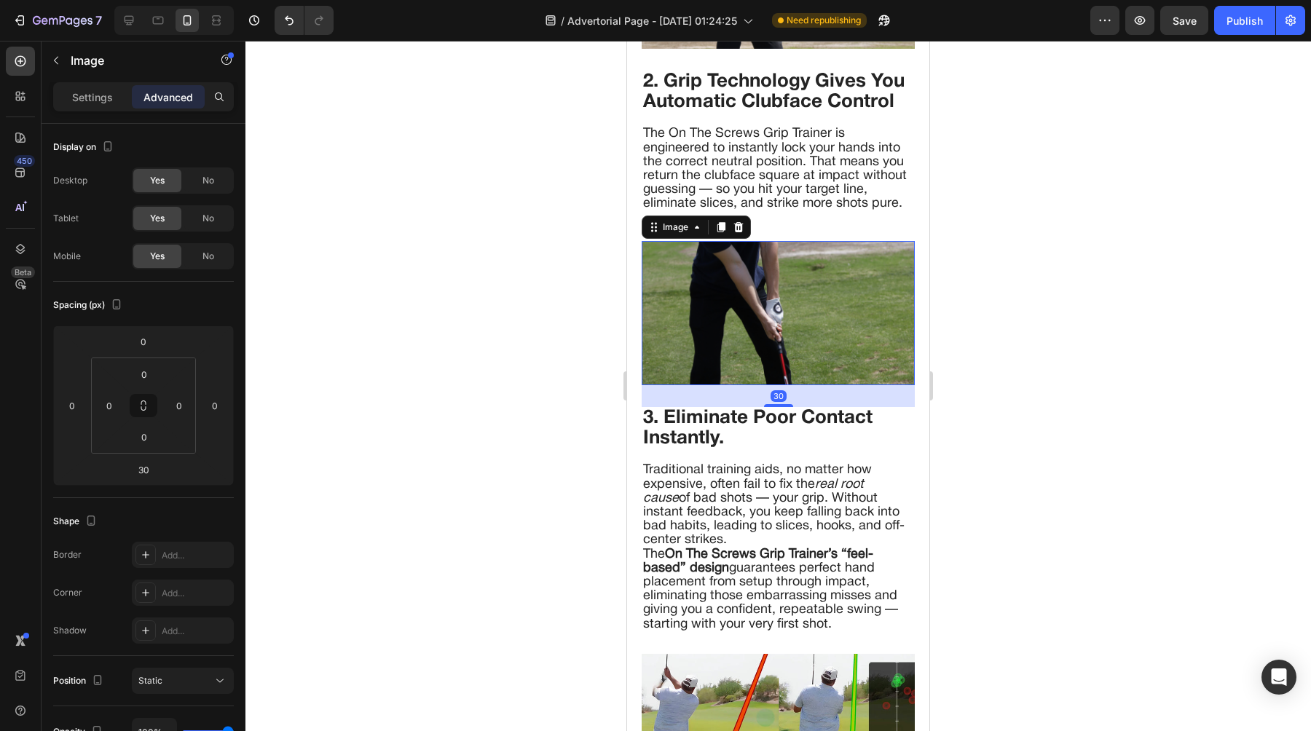
click at [693, 288] on img at bounding box center [777, 313] width 273 height 144
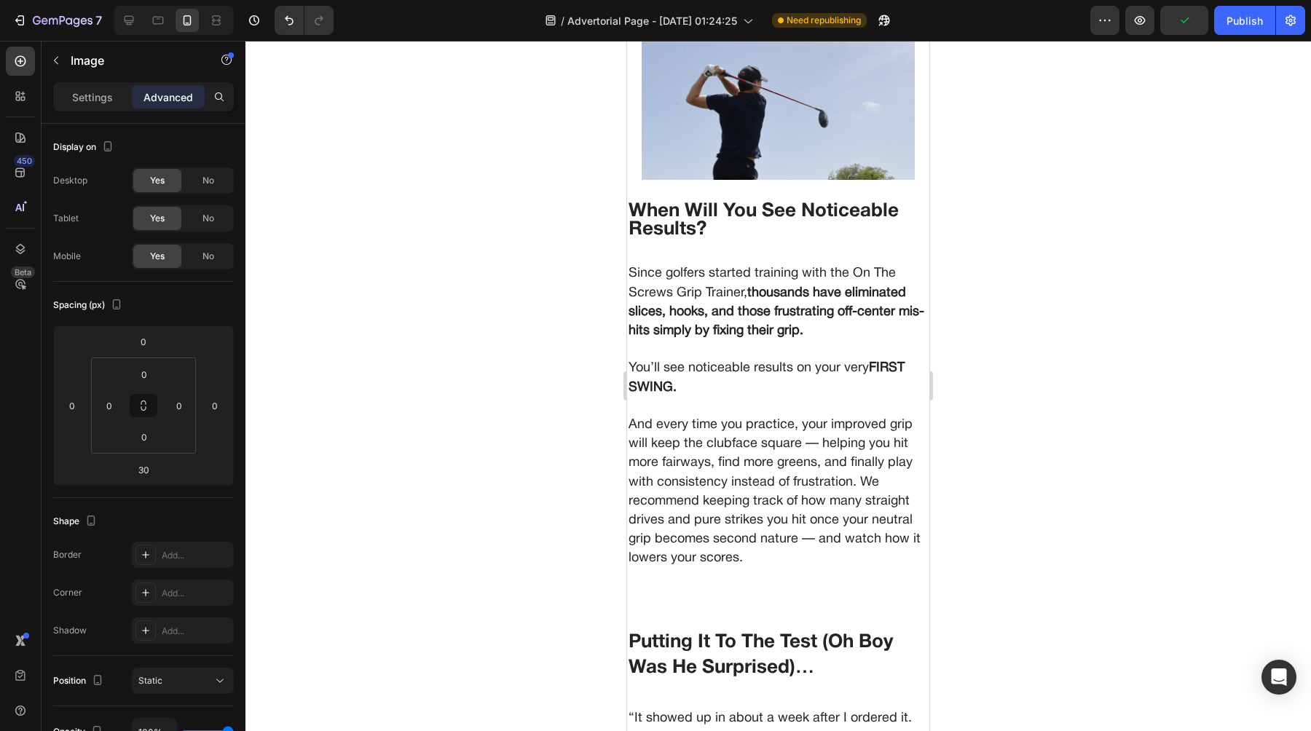
scroll to position [4586, 0]
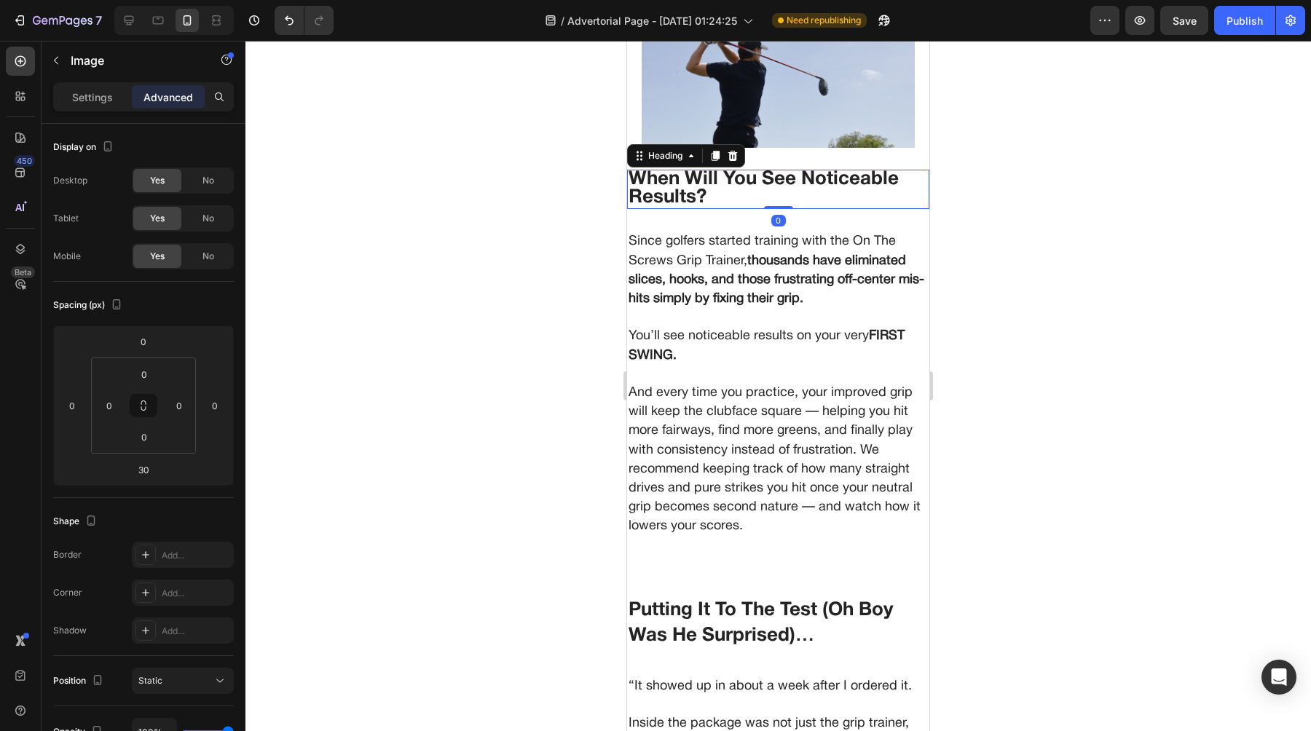
click at [642, 190] on span "When Will You See Noticeable Results?" at bounding box center [763, 188] width 270 height 36
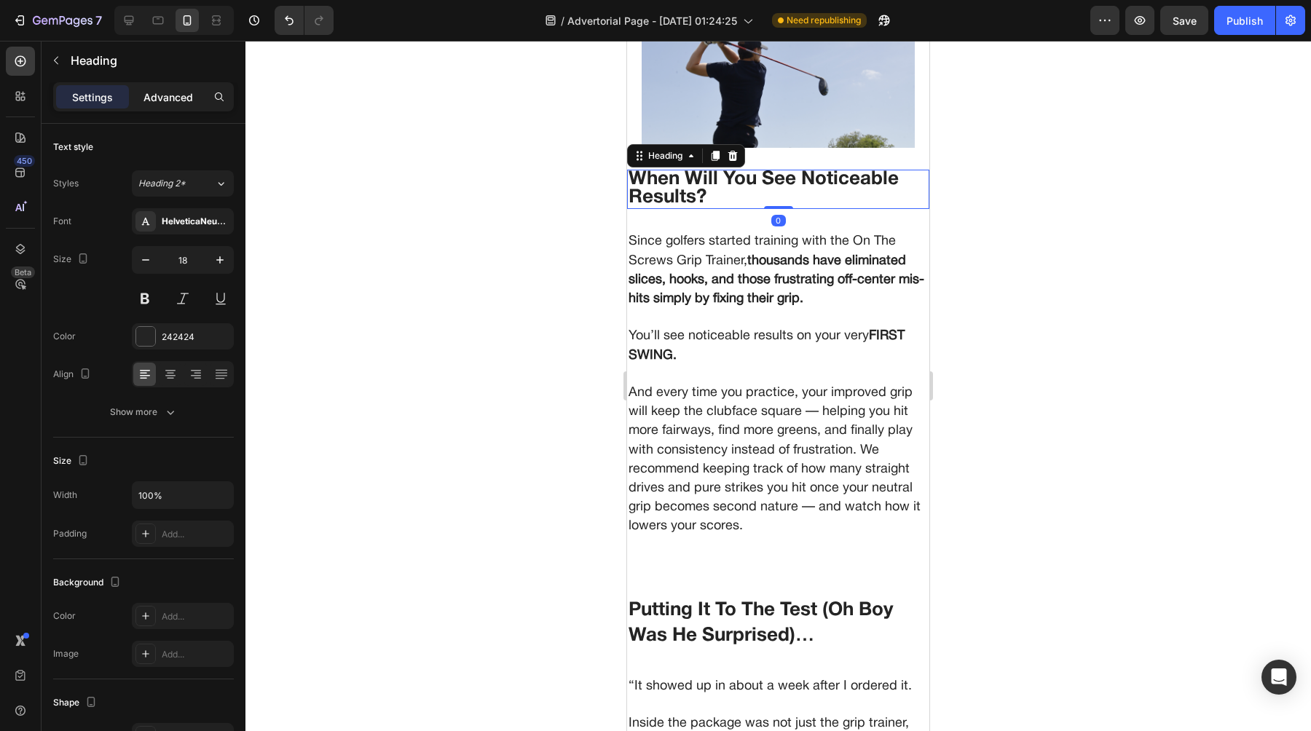
click at [170, 103] on p "Advanced" at bounding box center [168, 97] width 50 height 15
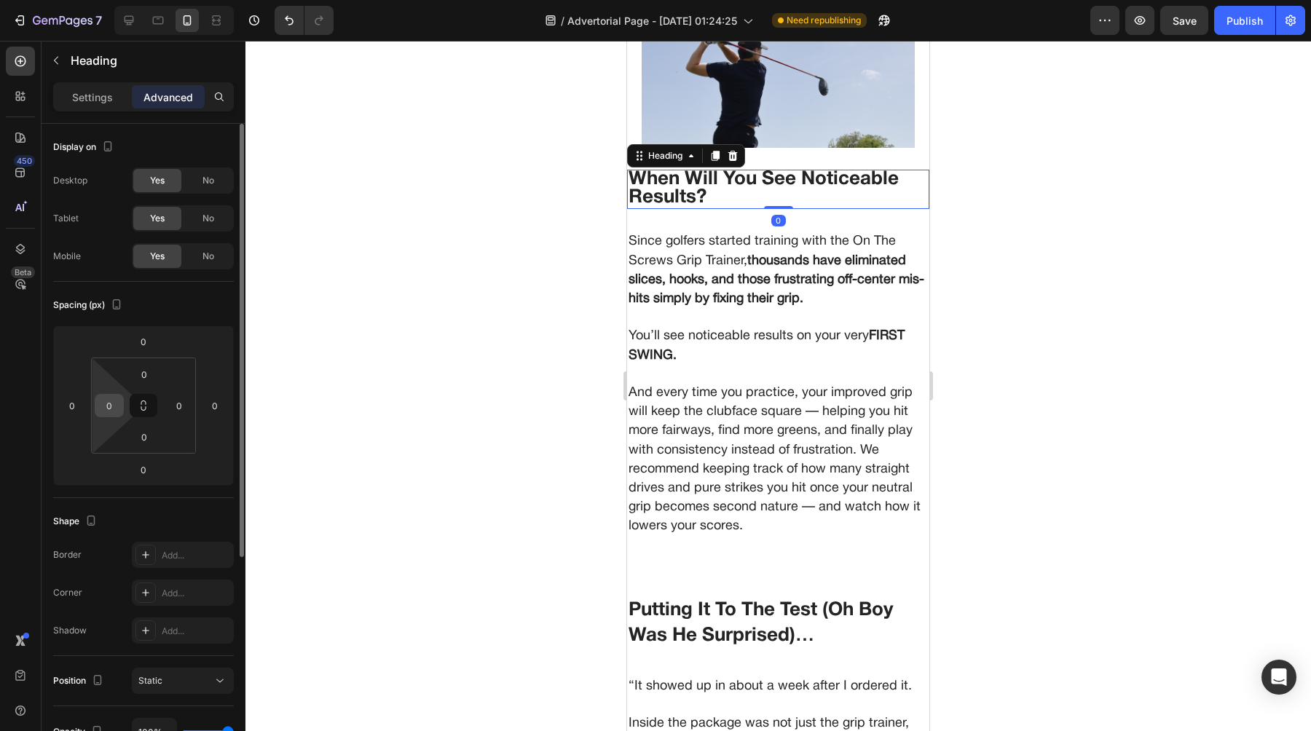
click at [114, 403] on input "0" at bounding box center [109, 406] width 22 height 22
type input "20"
click at [171, 407] on input "0" at bounding box center [179, 406] width 22 height 22
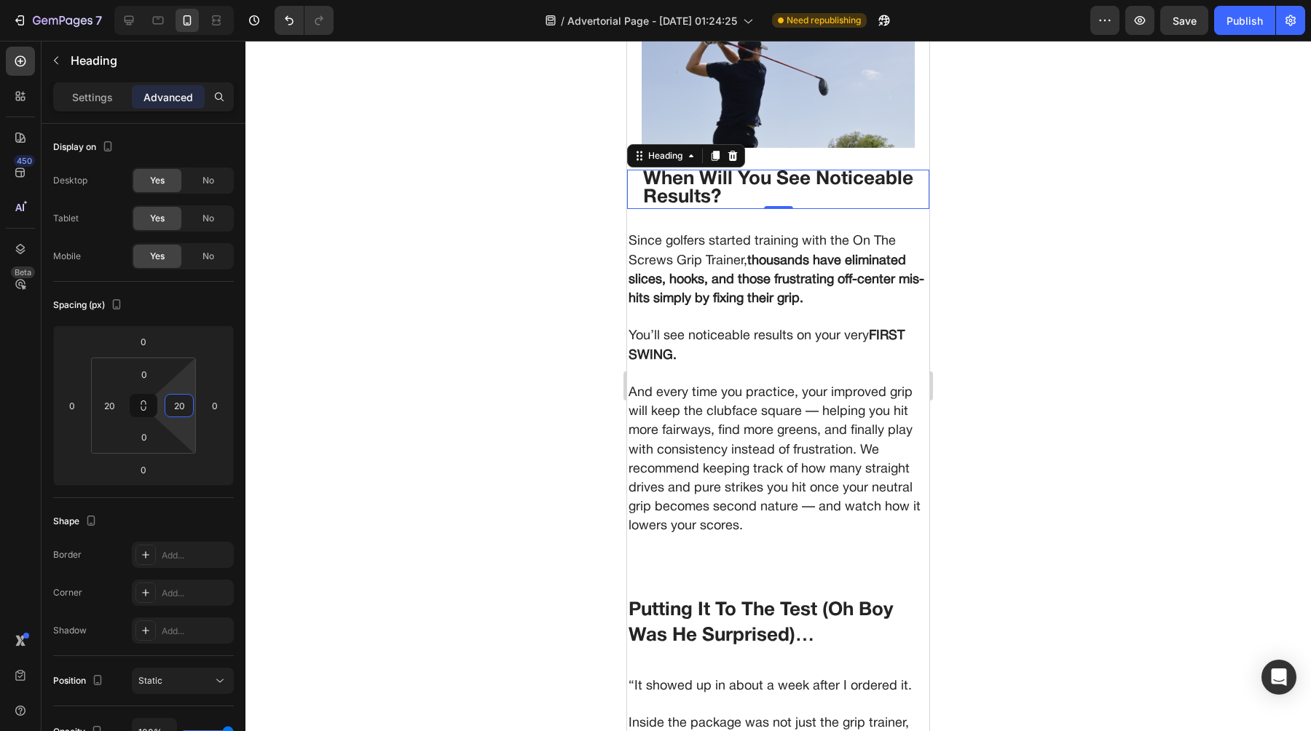
type input "20"
click at [456, 356] on div at bounding box center [777, 386] width 1065 height 690
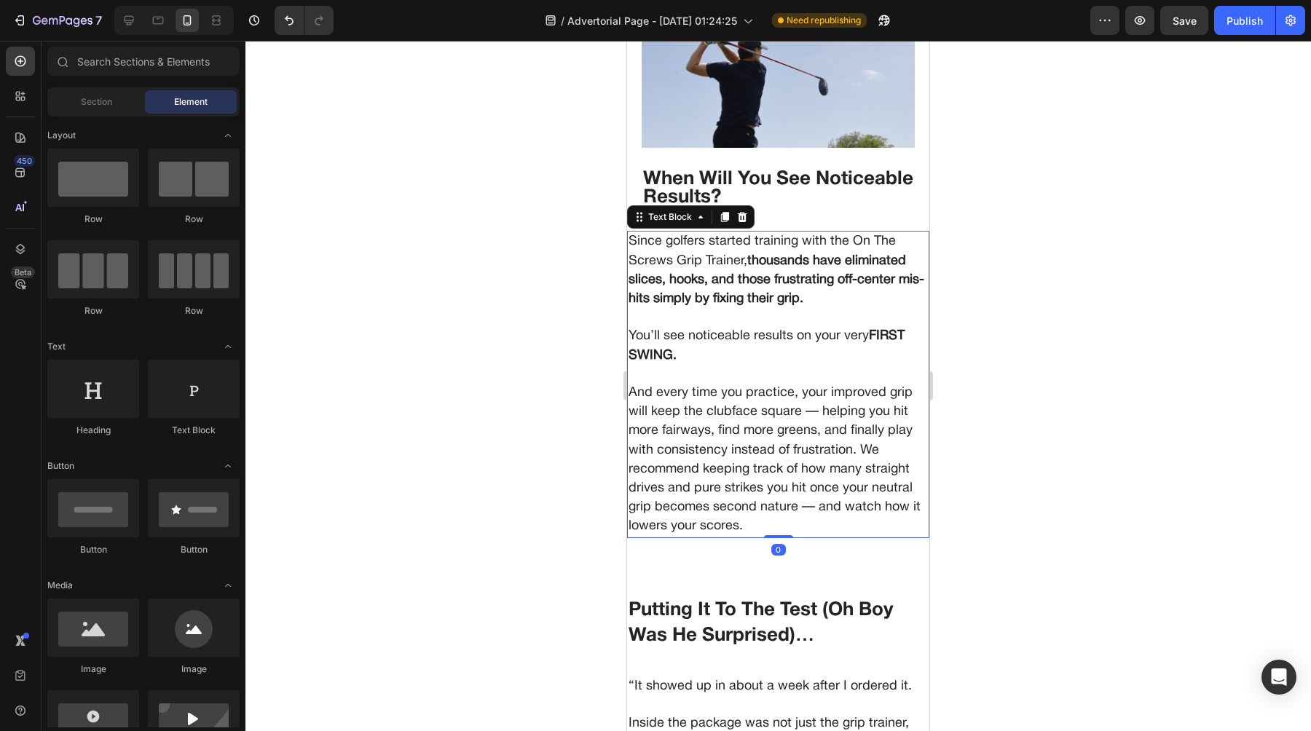
click at [729, 275] on strong "thousands have eliminated slices, hooks, and those frustrating off-center mis-h…" at bounding box center [776, 280] width 296 height 50
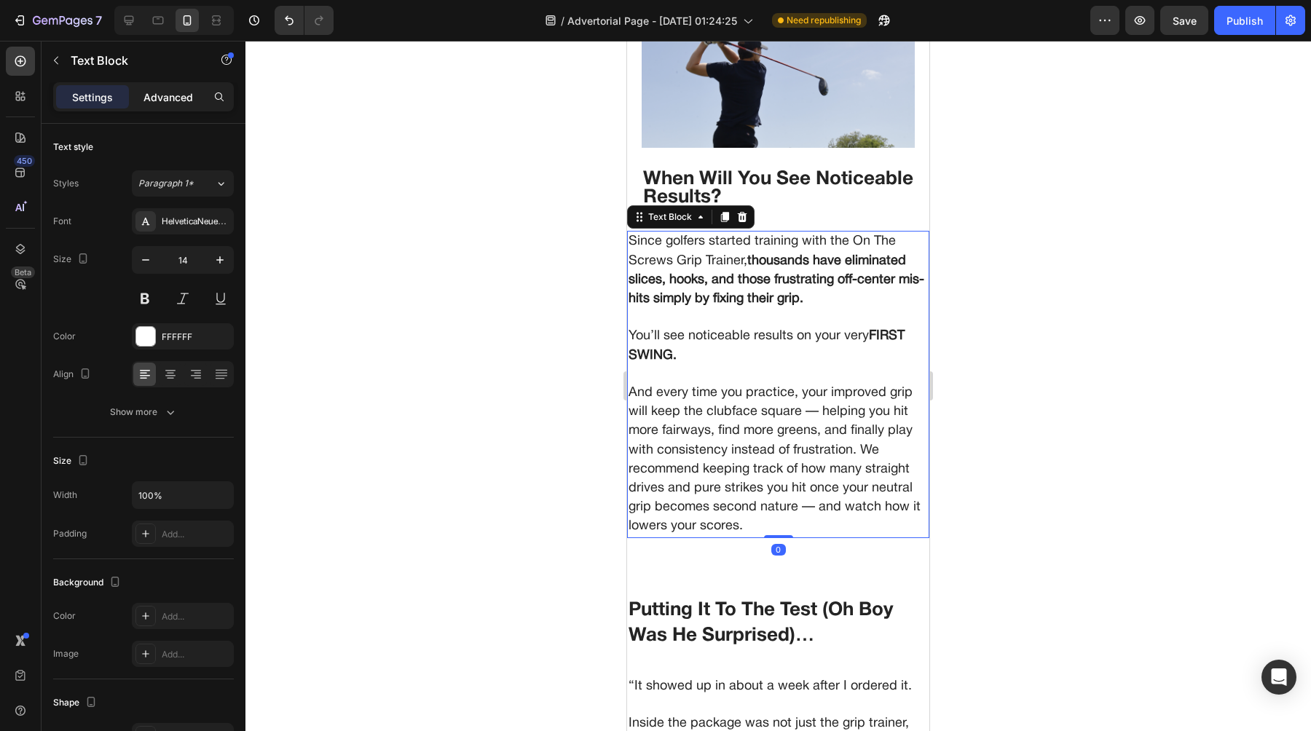
click at [158, 92] on p "Advanced" at bounding box center [168, 97] width 50 height 15
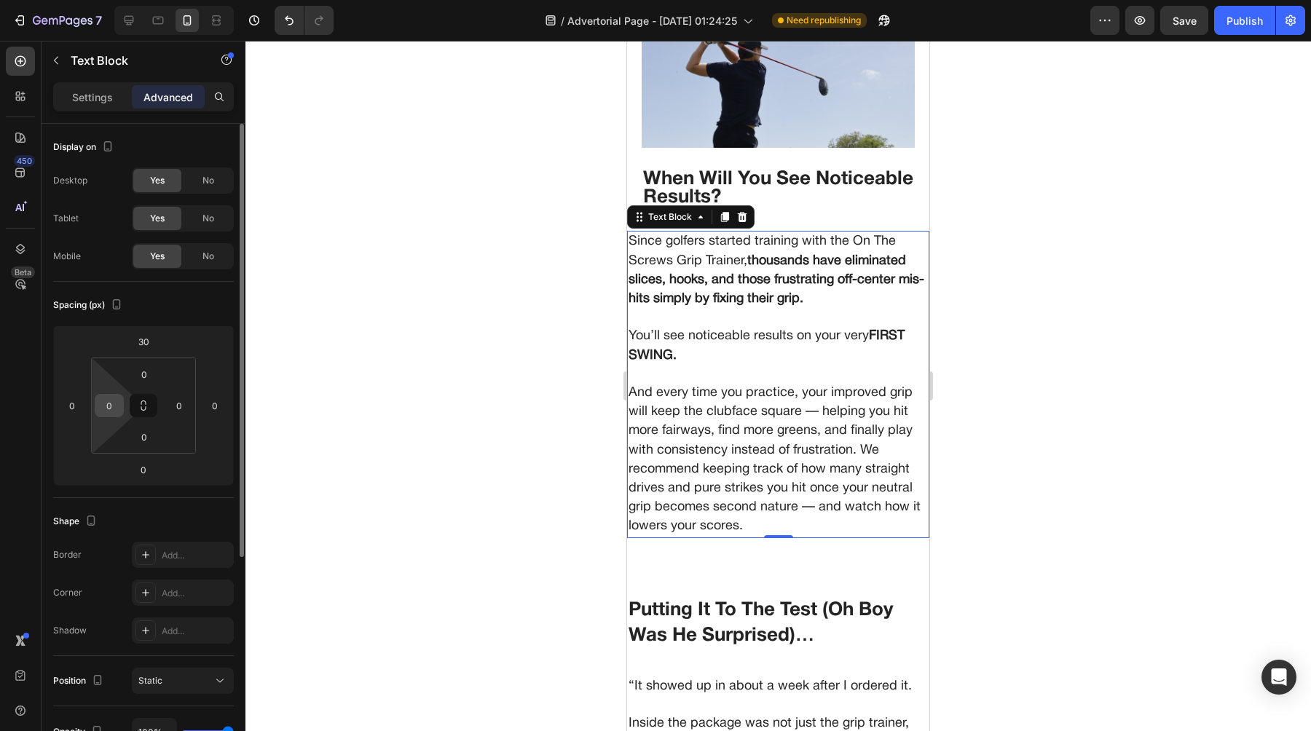
click at [109, 411] on input "0" at bounding box center [109, 406] width 22 height 22
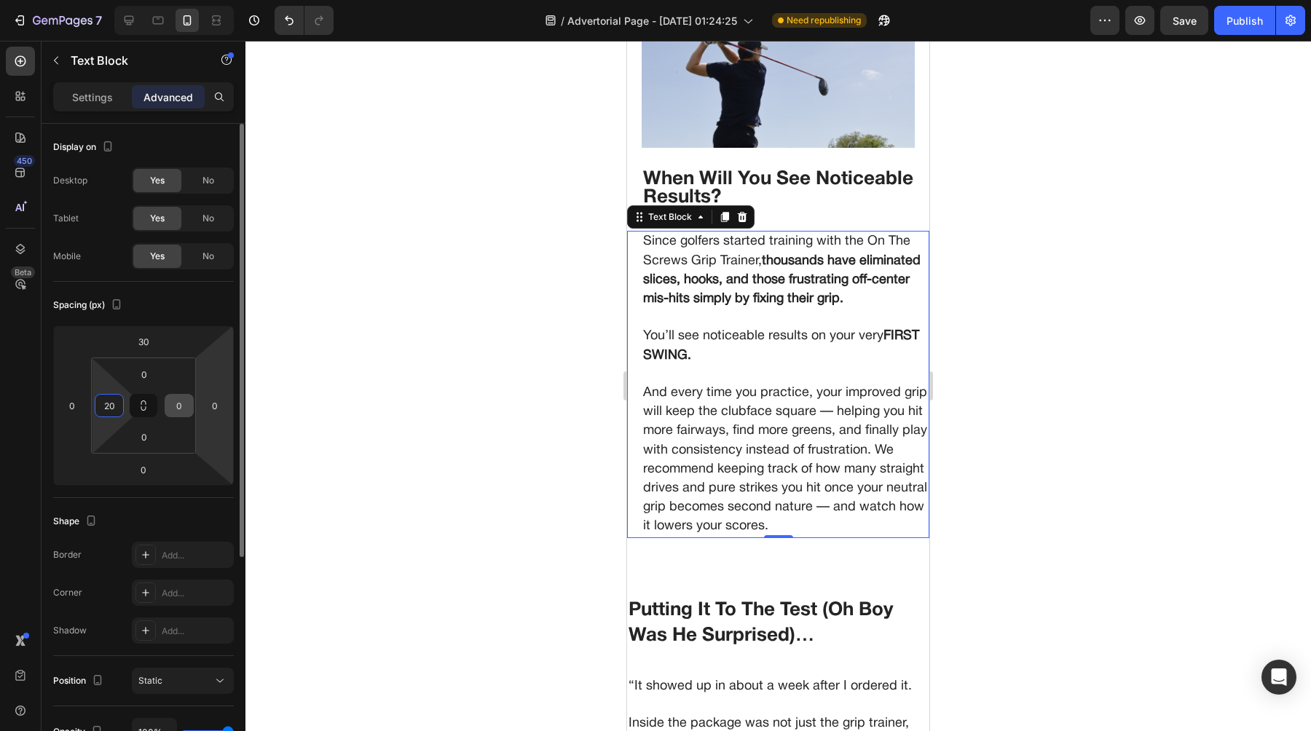
type input "20"
click at [183, 414] on input "0" at bounding box center [179, 406] width 22 height 22
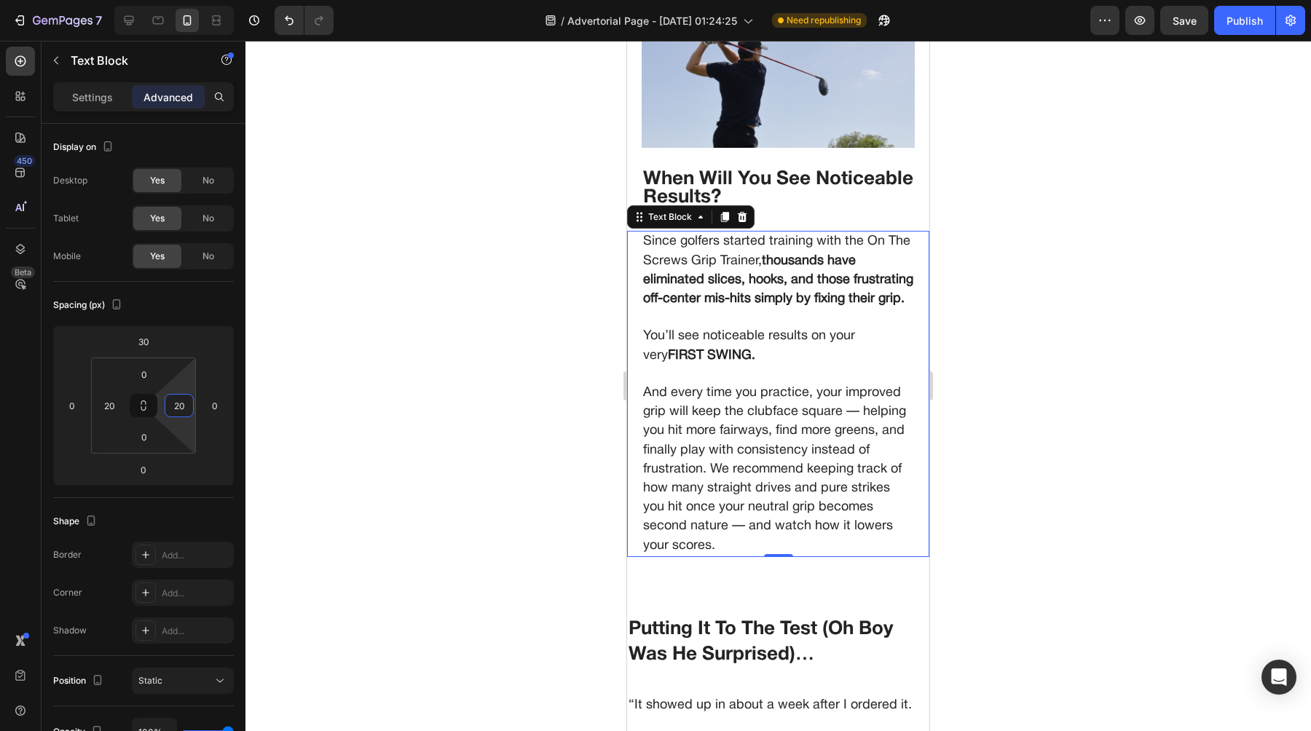
type input "20"
click at [540, 352] on div at bounding box center [777, 386] width 1065 height 690
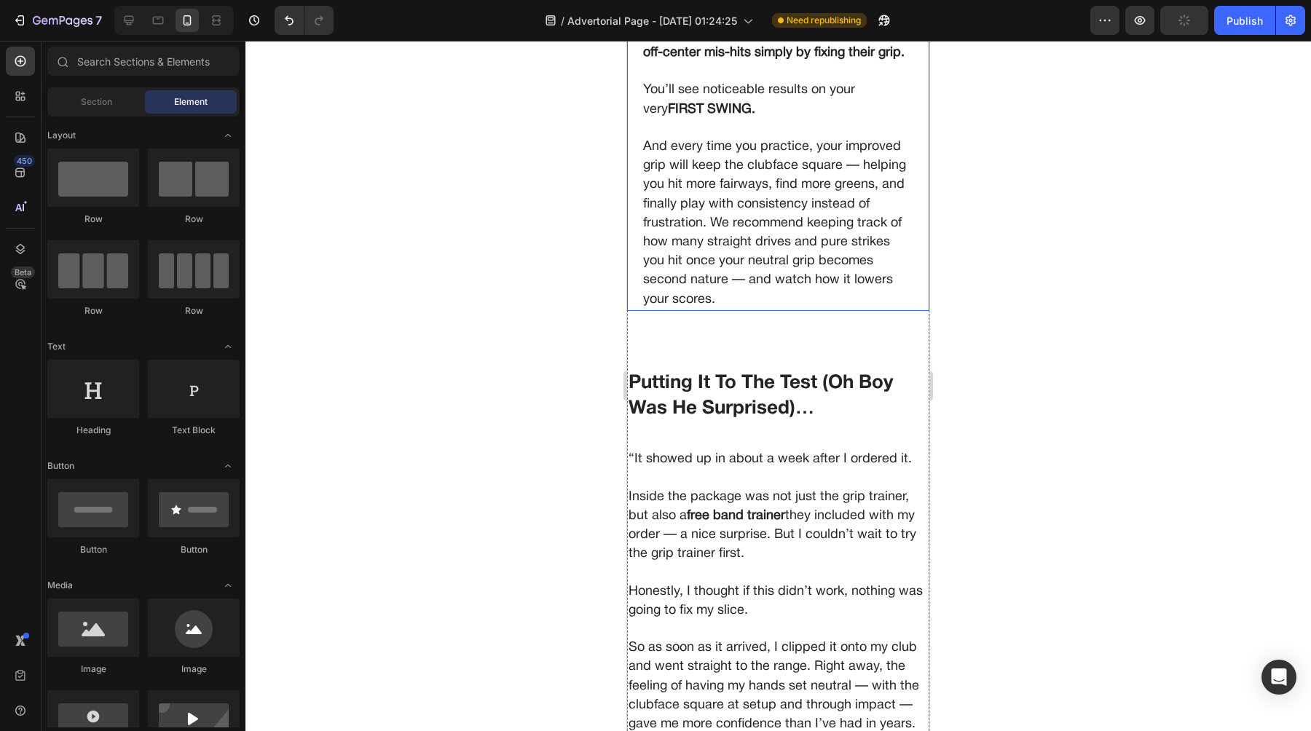
scroll to position [4837, 0]
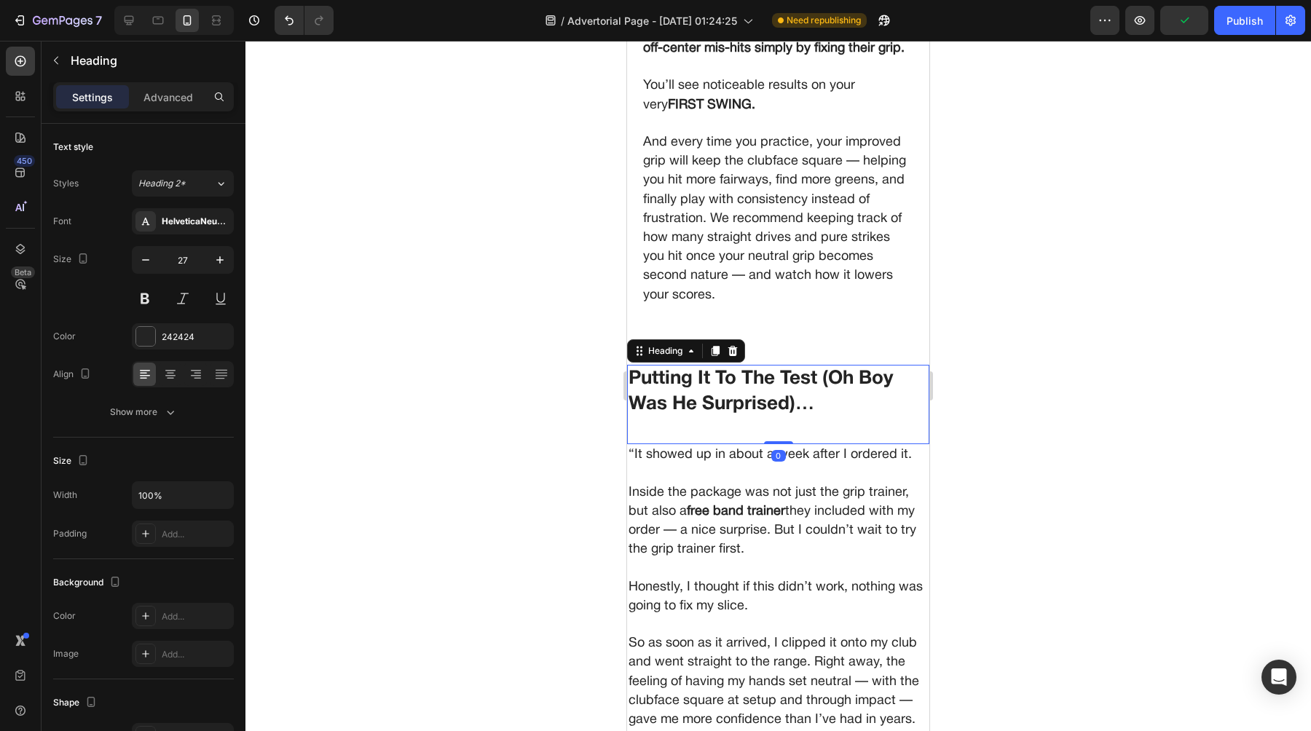
click at [665, 387] on span "Putting It To The Test (Oh Boy Was He Surprised)…" at bounding box center [760, 391] width 264 height 43
click at [162, 87] on div "Advanced" at bounding box center [168, 96] width 73 height 23
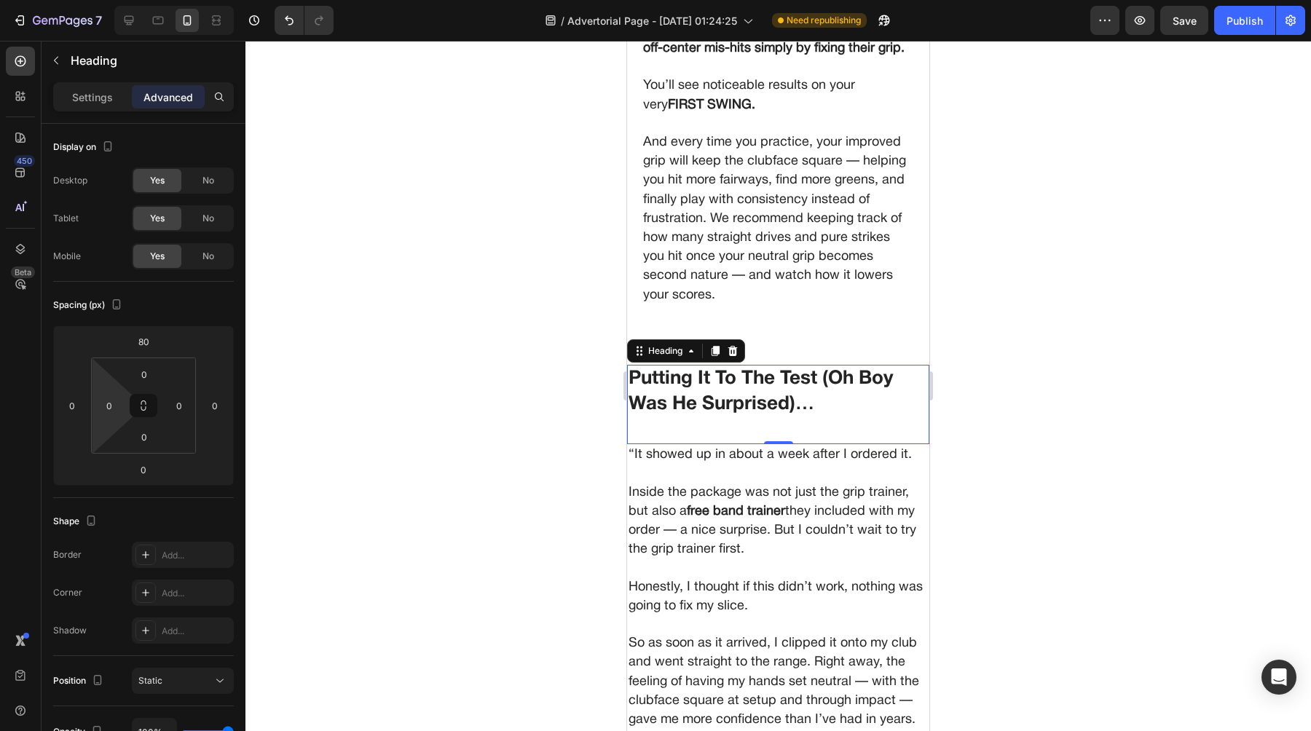
click at [102, 0] on html "7 Version history / Advertorial Page - [DATE] 01:24:25 Need republishing Previe…" at bounding box center [655, 0] width 1311 height 0
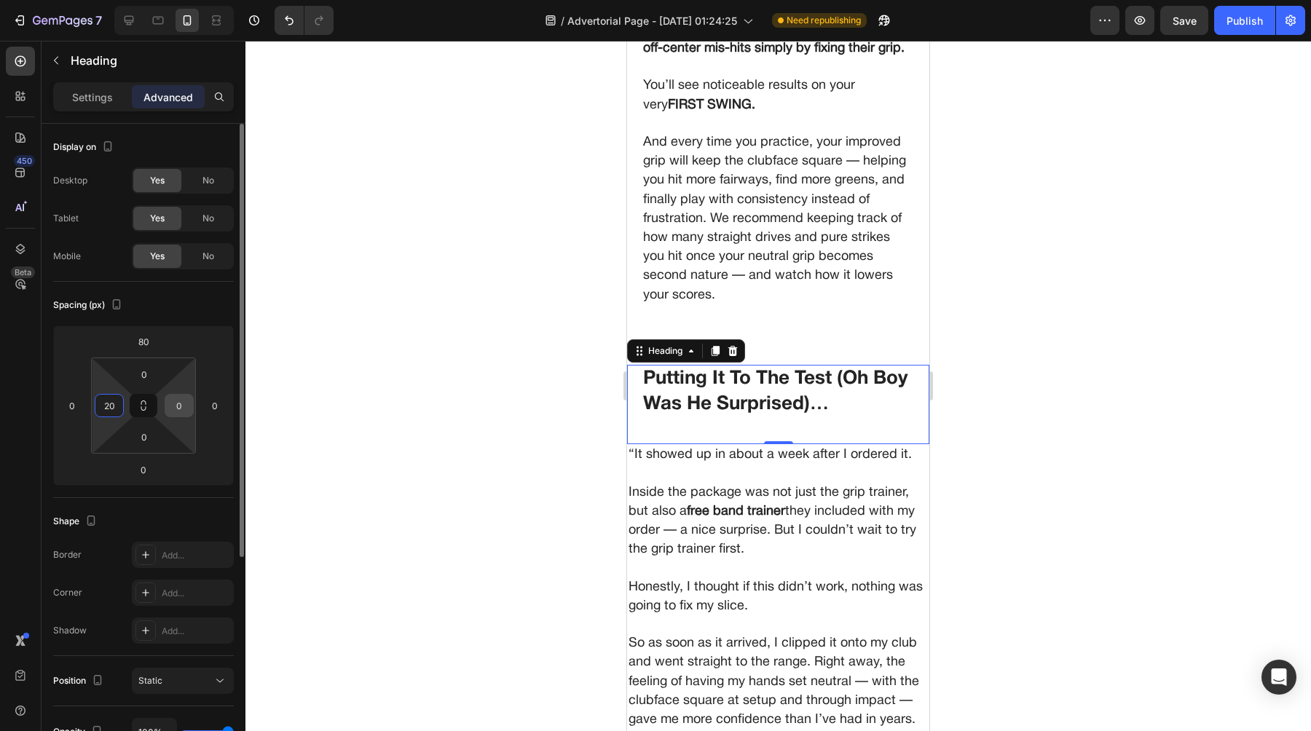
type input "20"
click at [169, 408] on input "0" at bounding box center [179, 406] width 22 height 22
type input "20"
click at [504, 373] on div at bounding box center [777, 386] width 1065 height 690
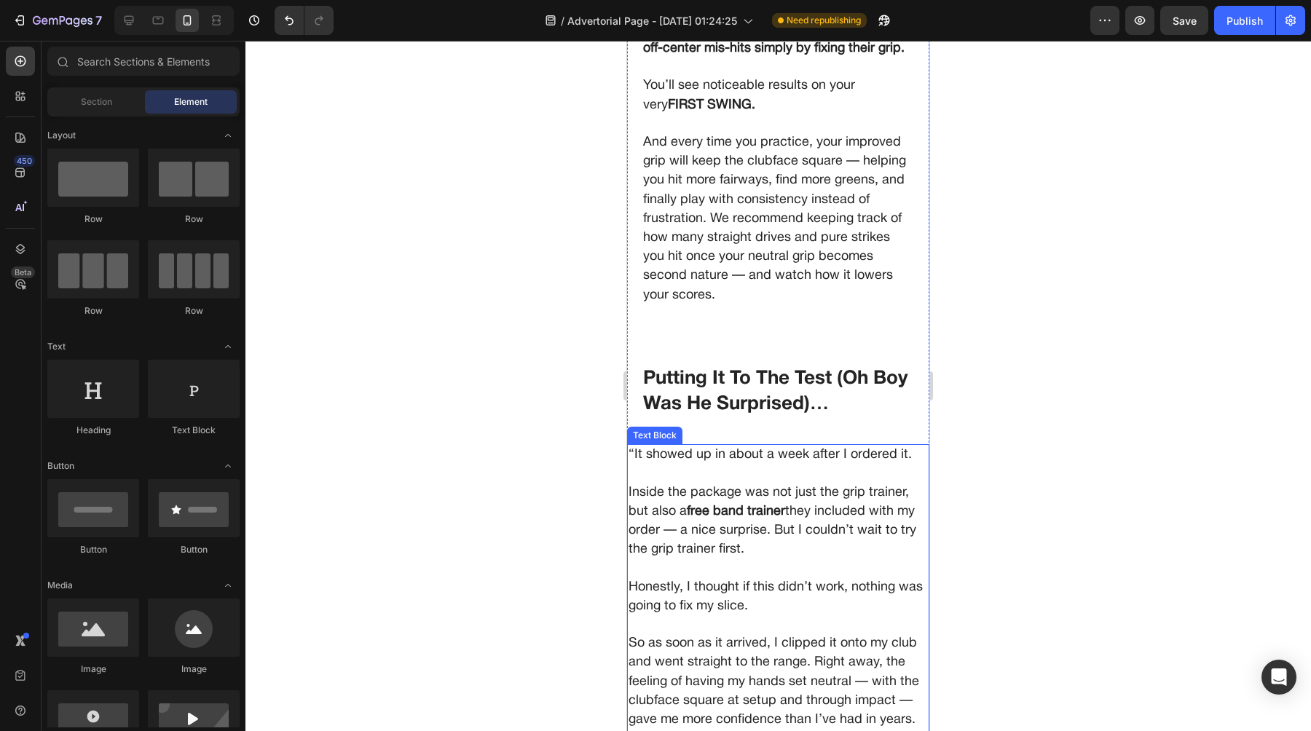
click at [786, 518] on p "Inside the package was not just the grip trainer, but also a free band trainer …" at bounding box center [777, 521] width 299 height 76
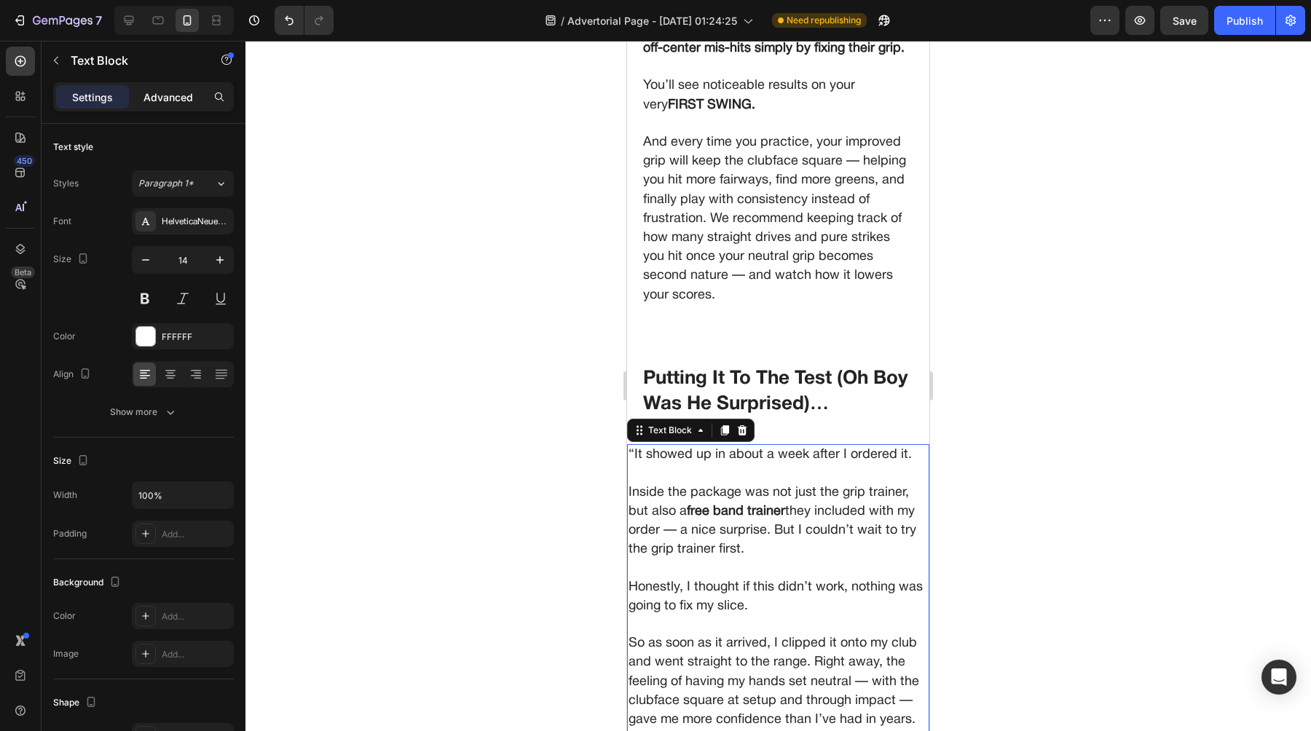
click at [168, 91] on p "Advanced" at bounding box center [168, 97] width 50 height 15
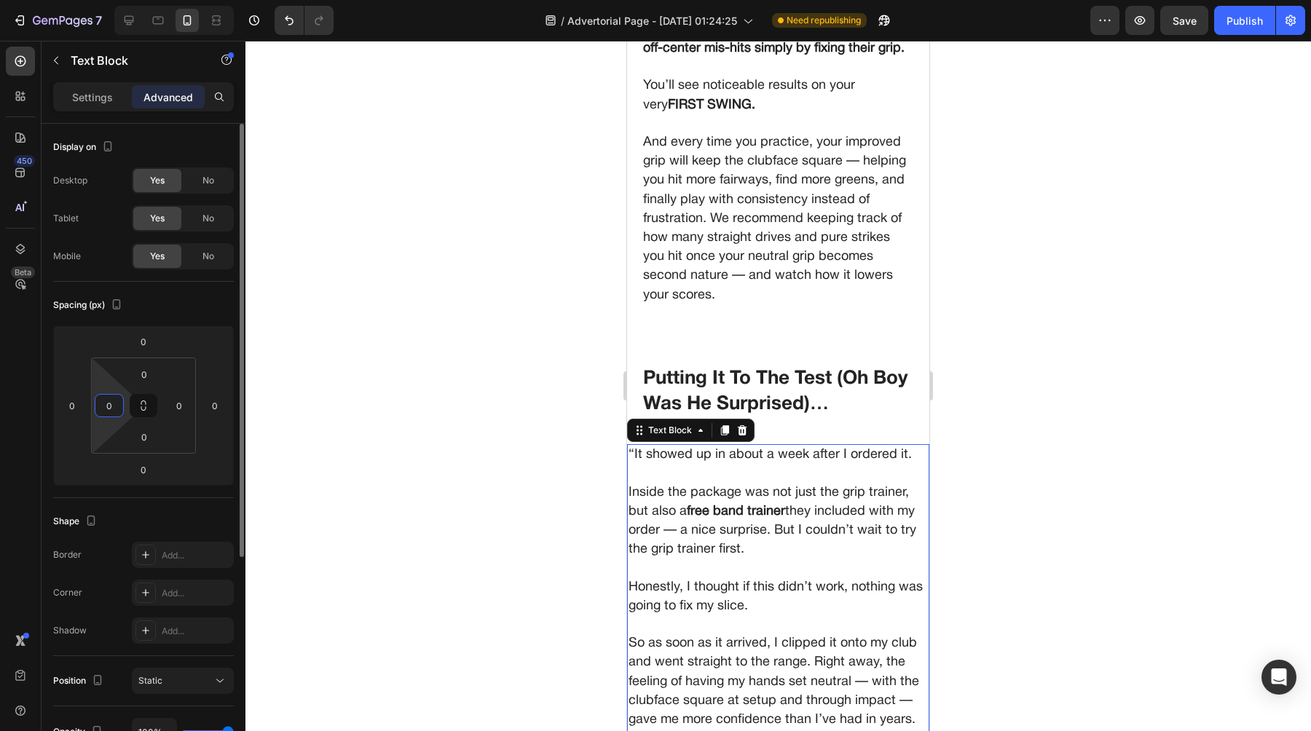
click at [114, 403] on input "0" at bounding box center [109, 406] width 22 height 22
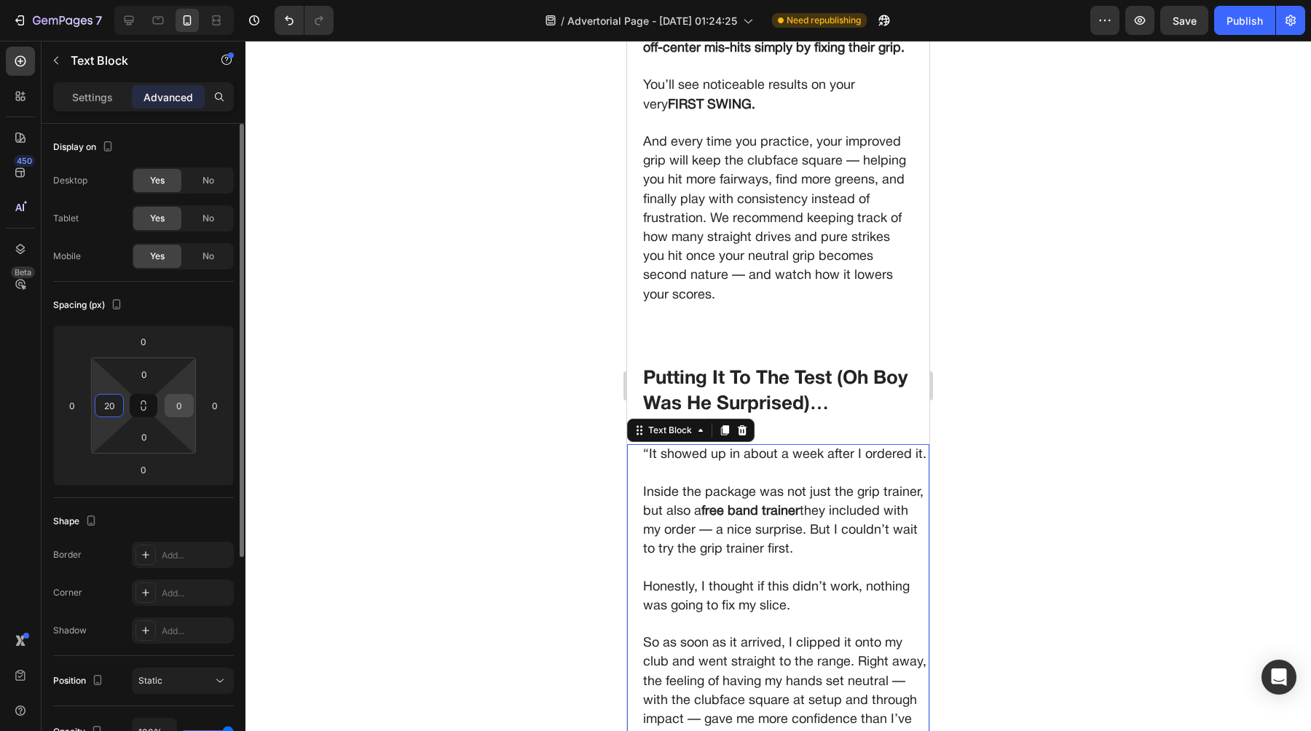
type input "20"
click at [173, 395] on input "0" at bounding box center [179, 406] width 22 height 22
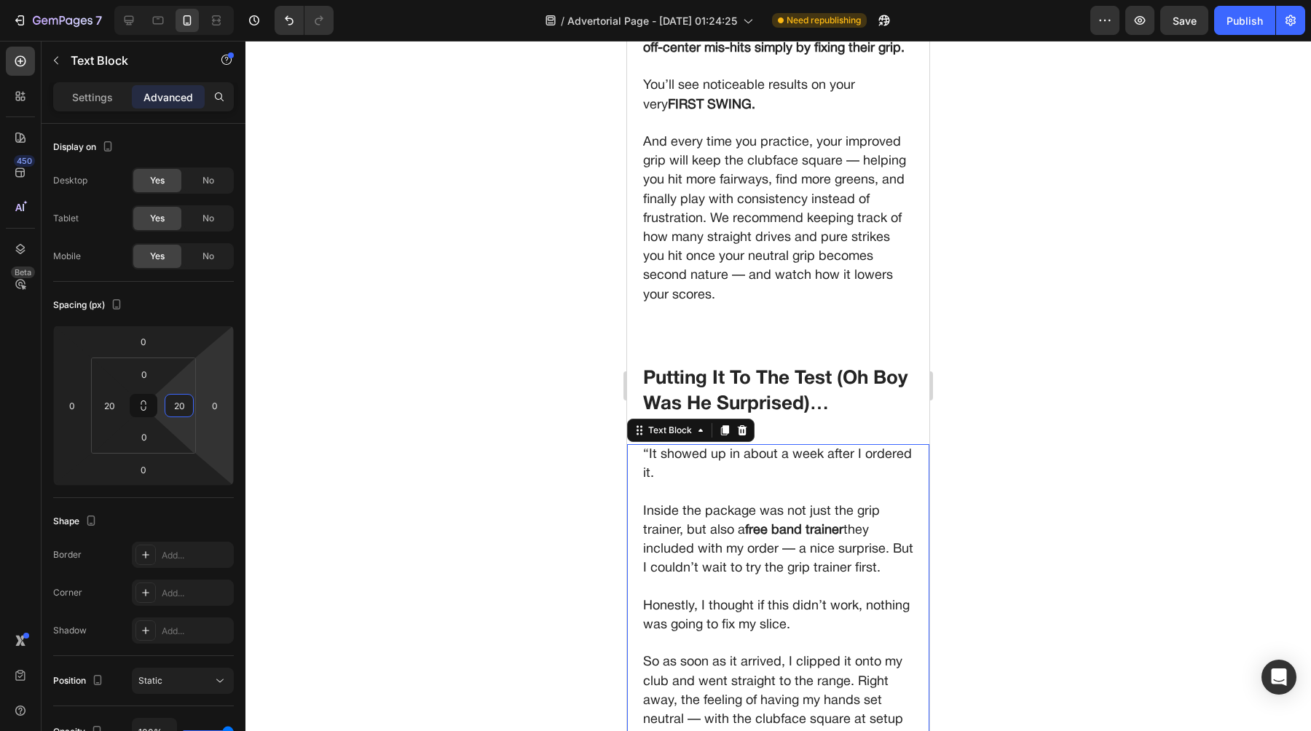
type input "20"
click at [447, 417] on div at bounding box center [777, 386] width 1065 height 690
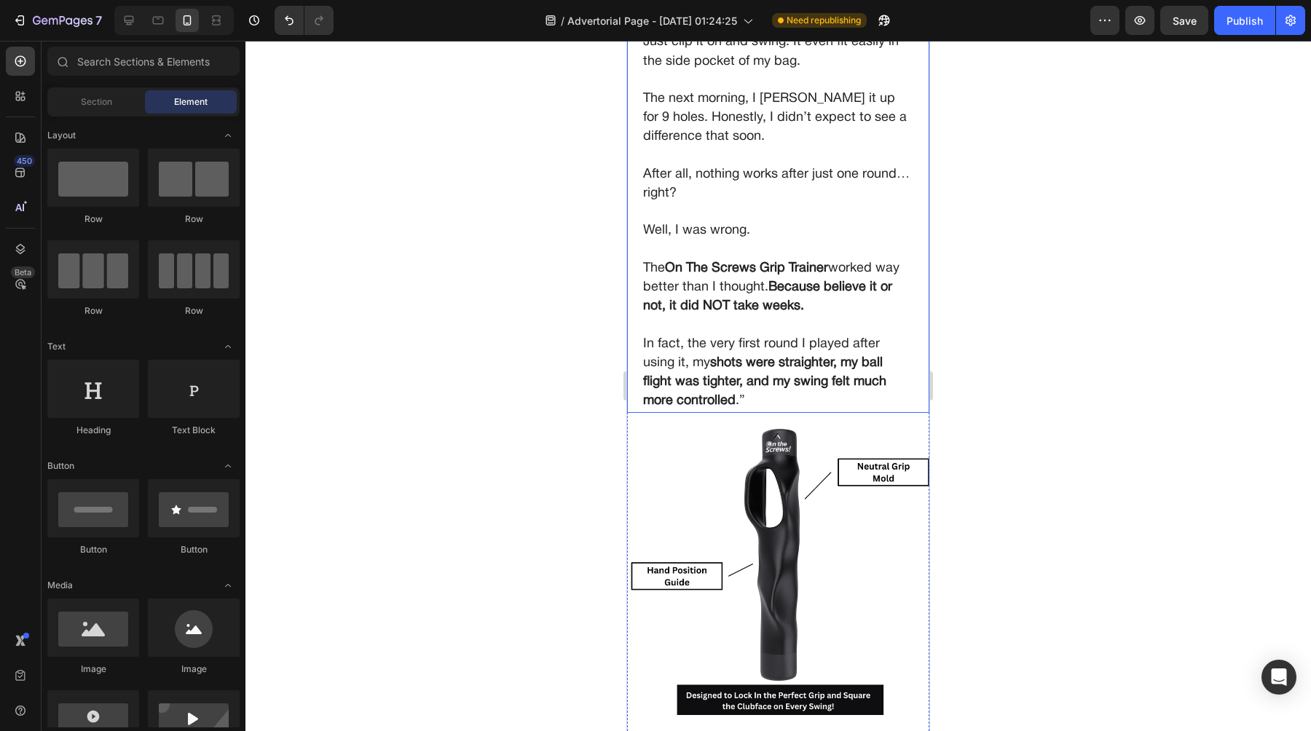
scroll to position [5702, 0]
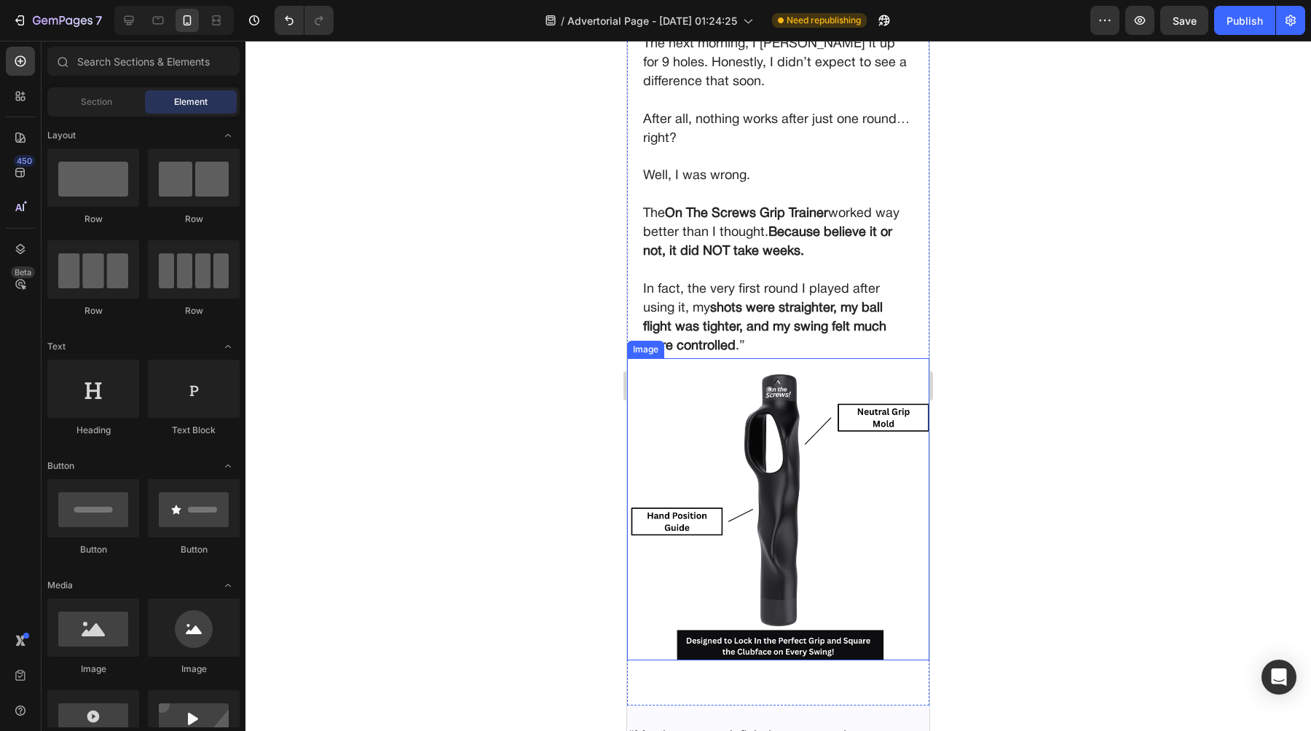
click at [686, 473] on img at bounding box center [778, 509] width 302 height 302
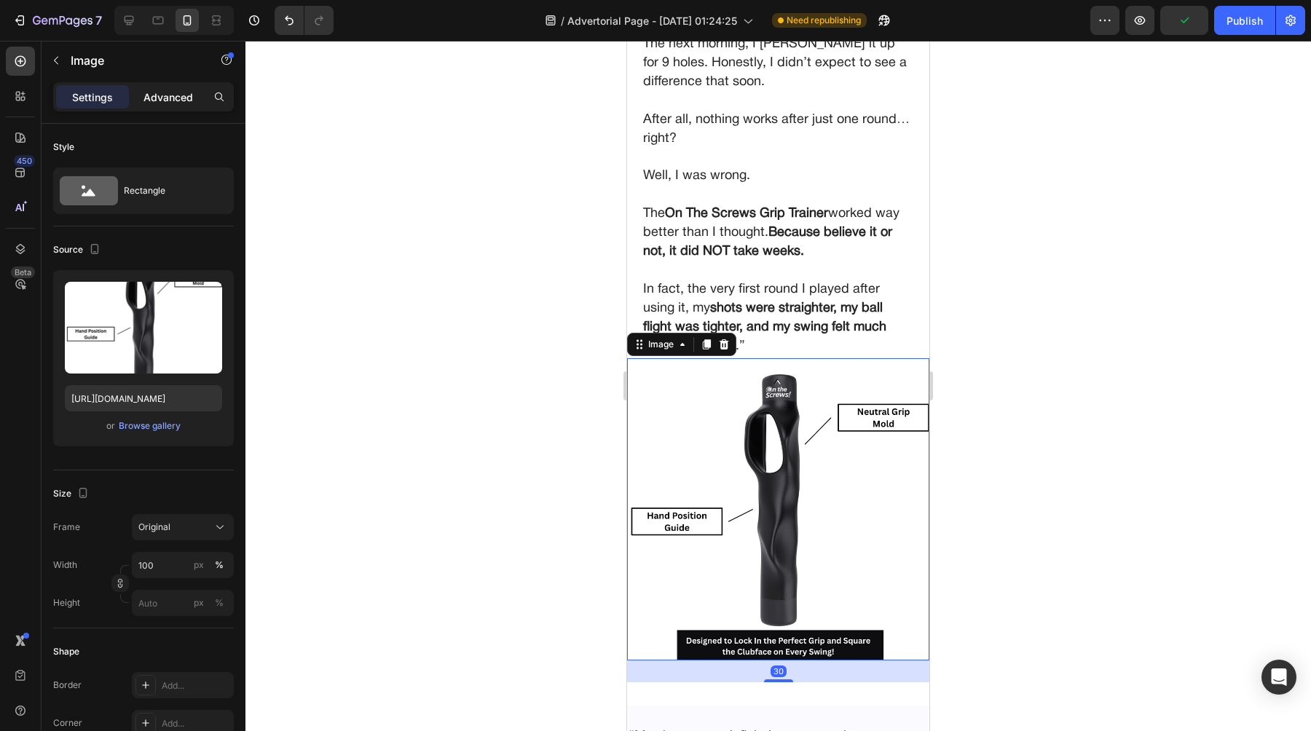
click at [157, 95] on p "Advanced" at bounding box center [168, 97] width 50 height 15
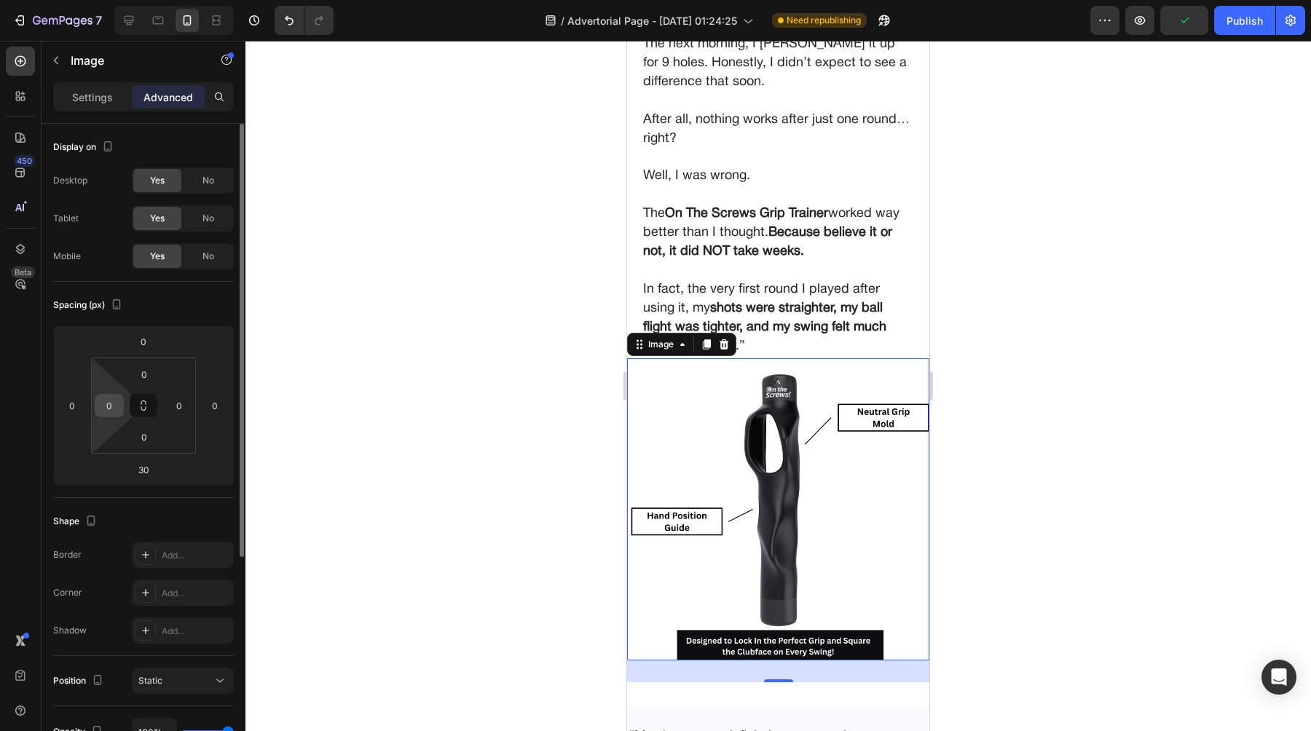
click at [97, 399] on div "0" at bounding box center [109, 405] width 29 height 23
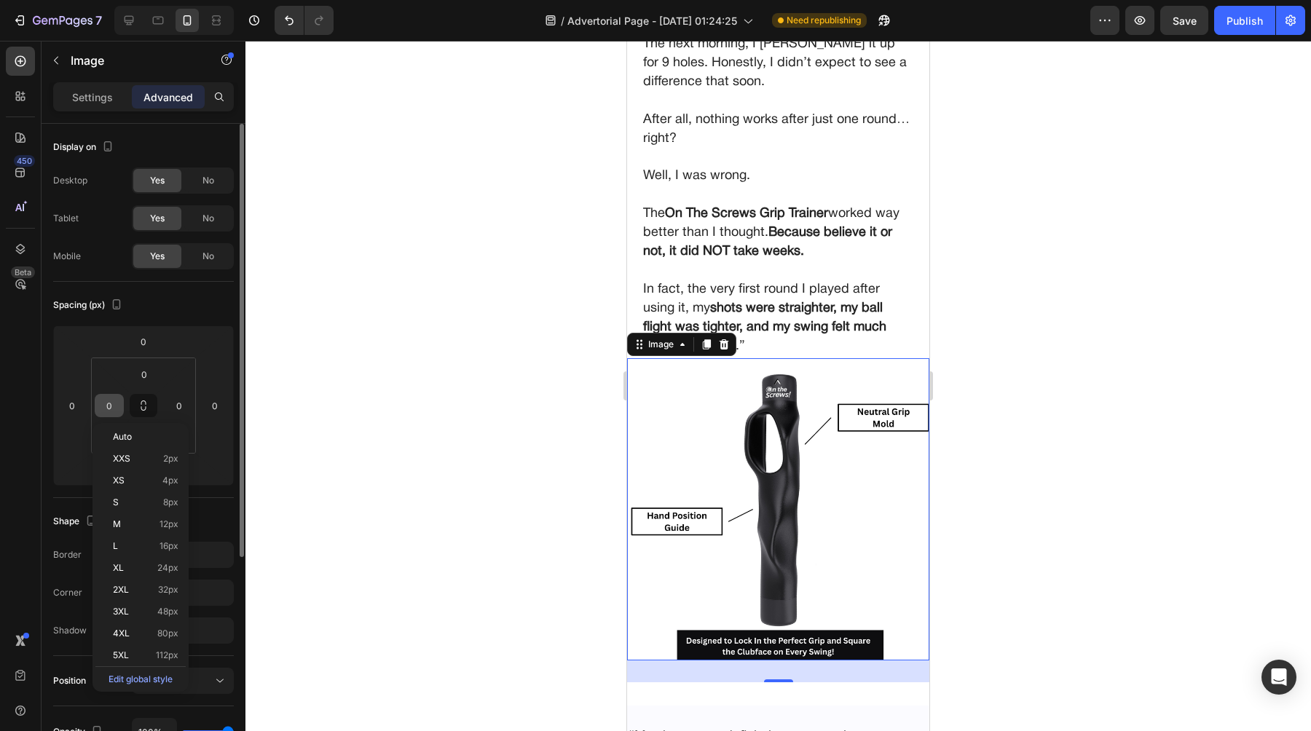
click at [108, 408] on input "0" at bounding box center [109, 406] width 22 height 22
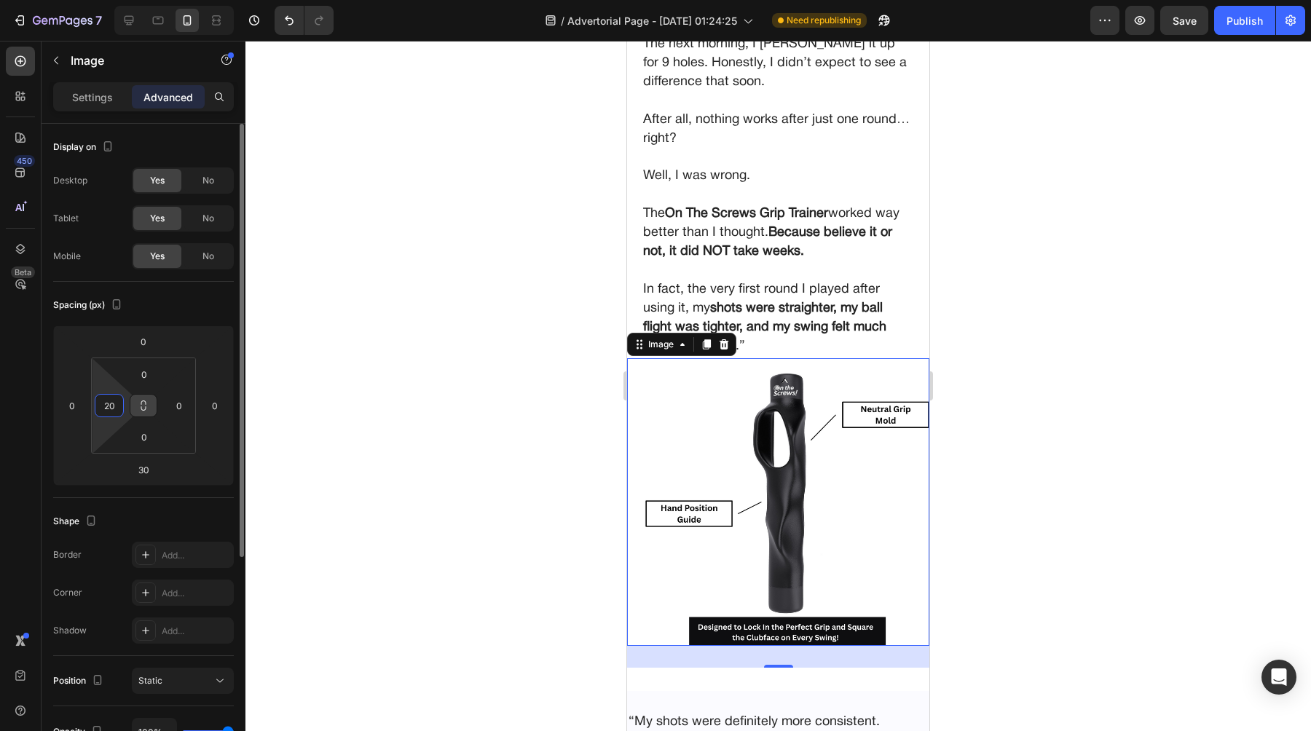
type input "20"
click at [141, 409] on icon at bounding box center [143, 408] width 5 height 4
click at [178, 414] on input "0" at bounding box center [179, 406] width 22 height 22
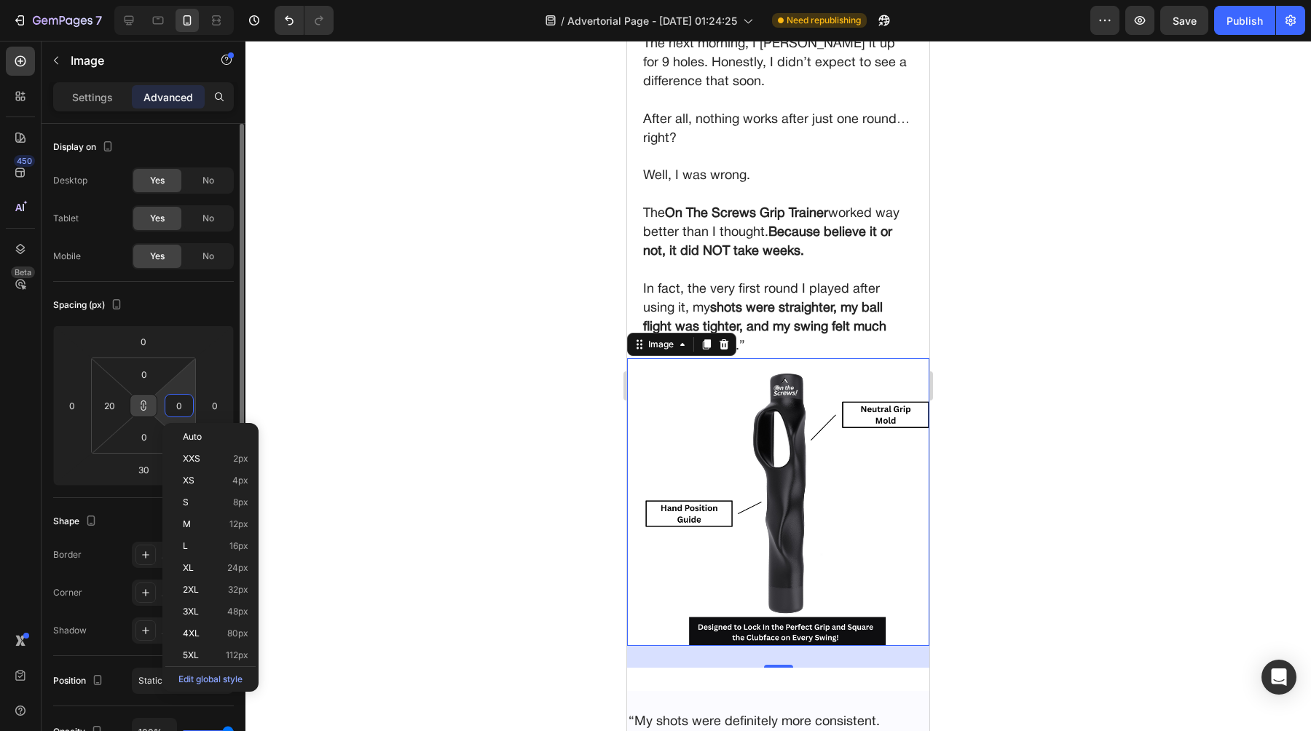
type input "2"
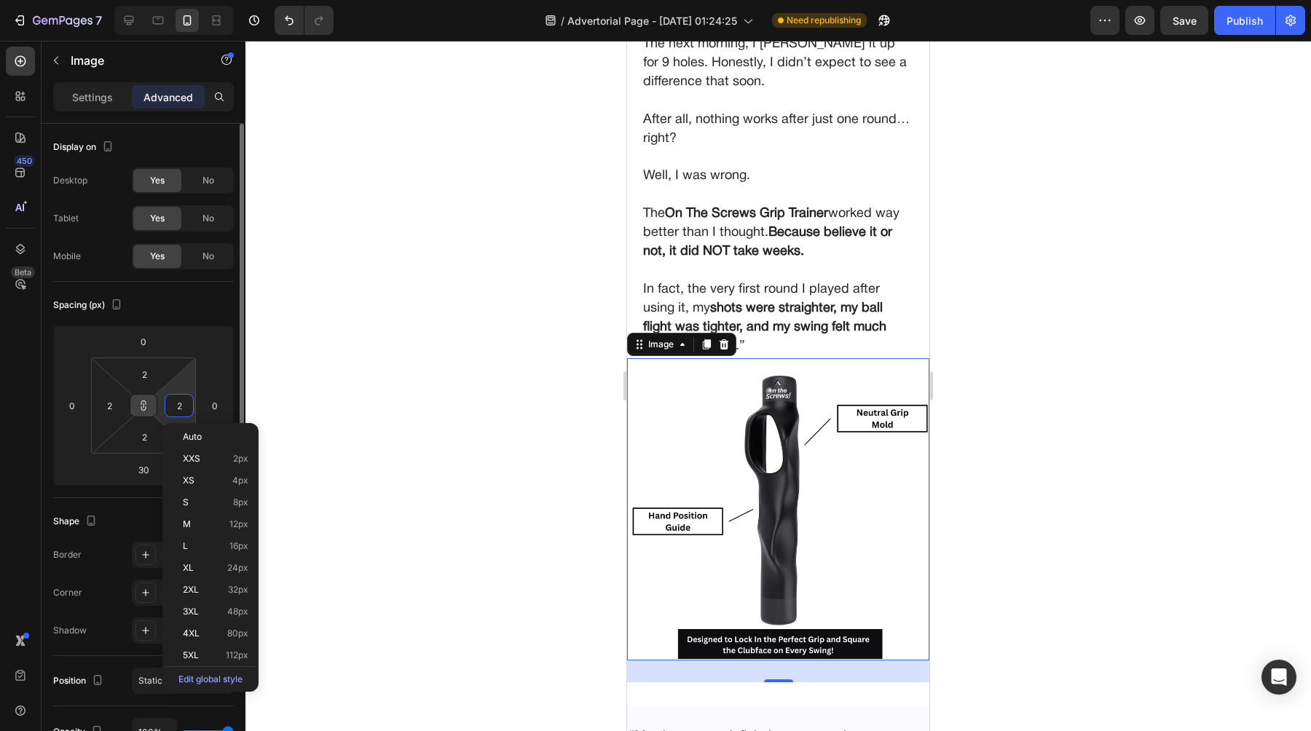
type input "20"
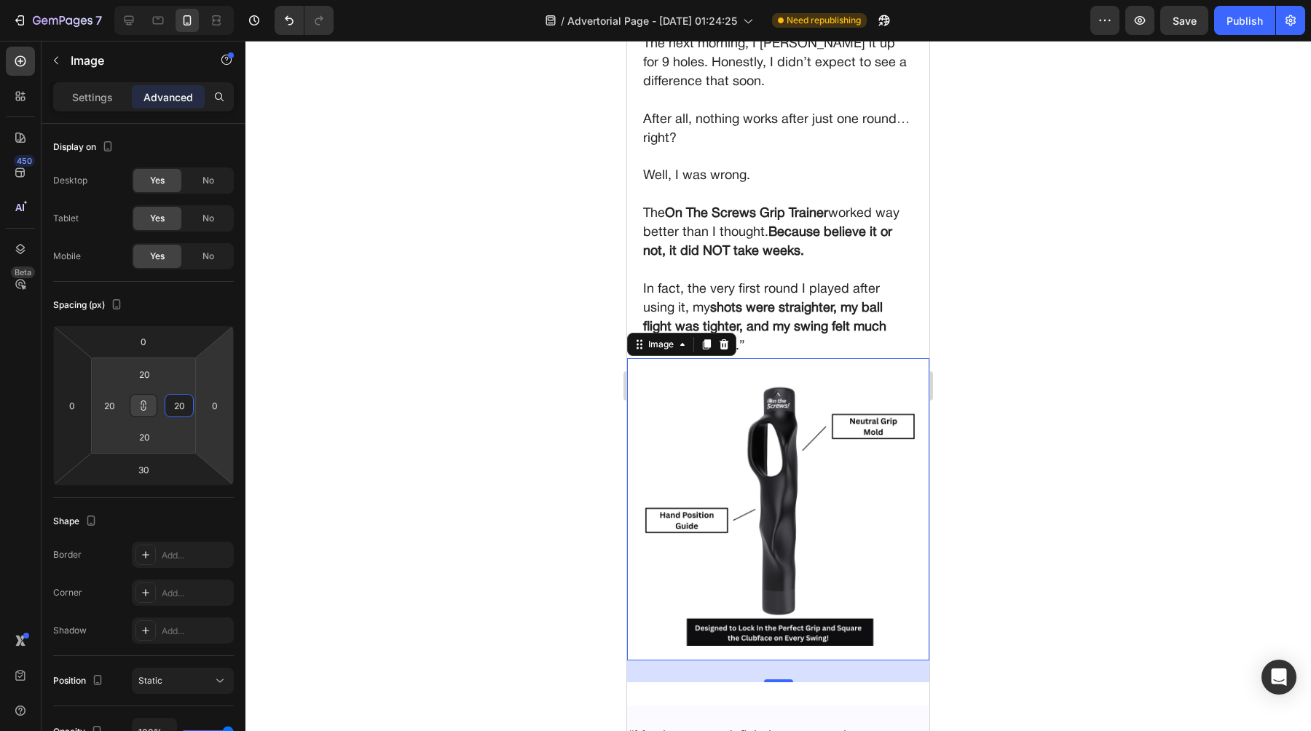
type input "20"
click at [379, 426] on div at bounding box center [777, 386] width 1065 height 690
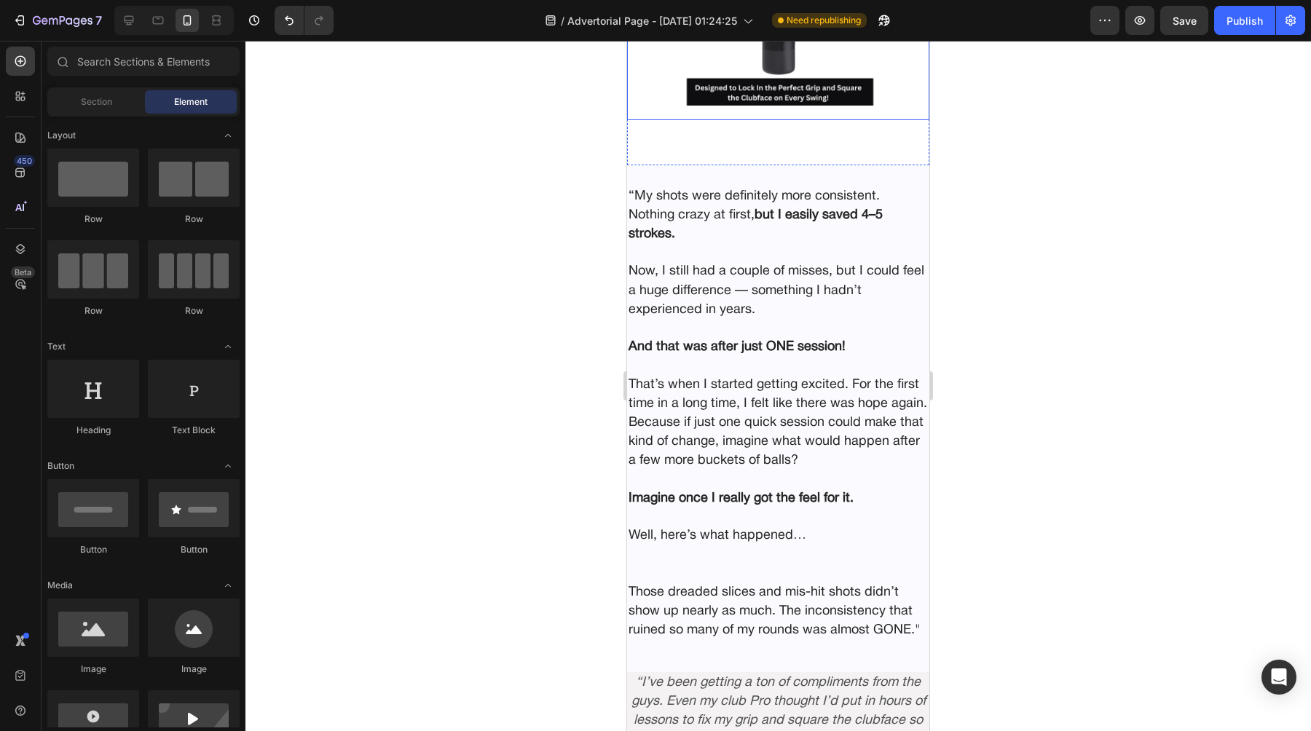
scroll to position [6248, 0]
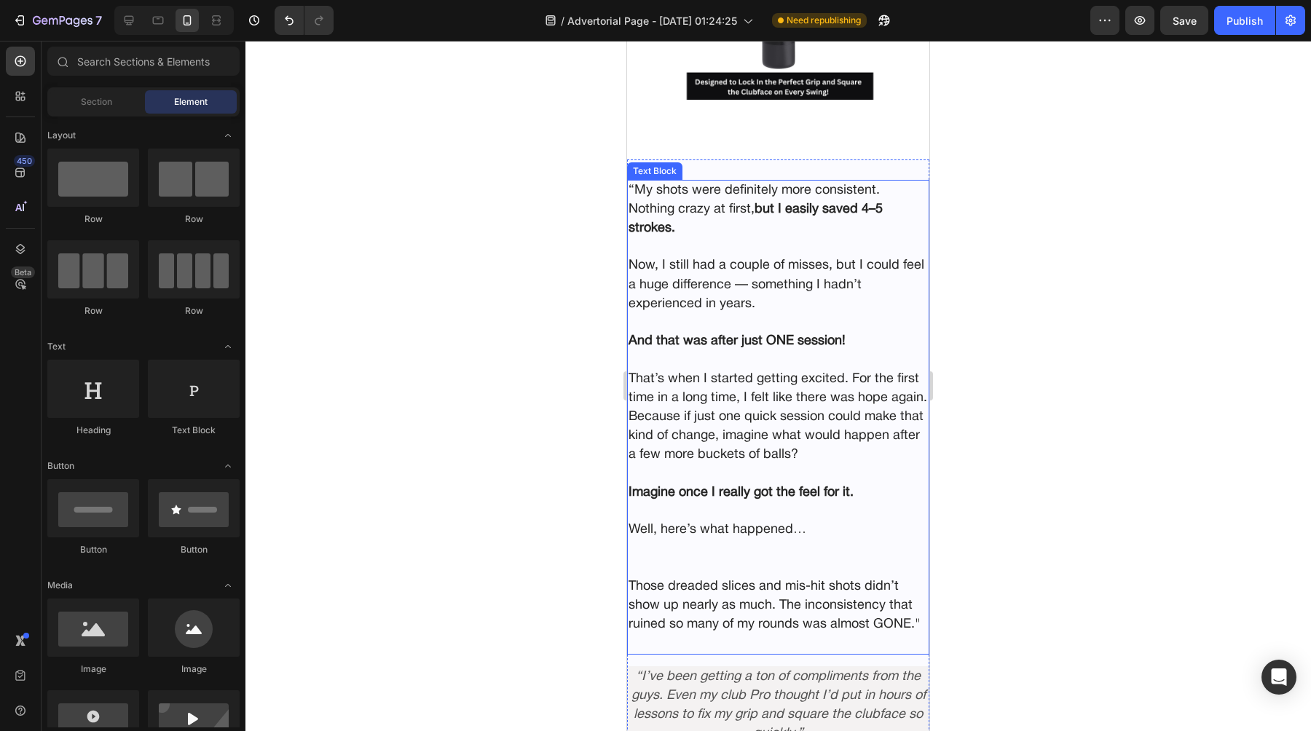
click at [662, 262] on span "Now, I still had a couple of misses, but I could feel a huge difference — somet…" at bounding box center [776, 284] width 296 height 50
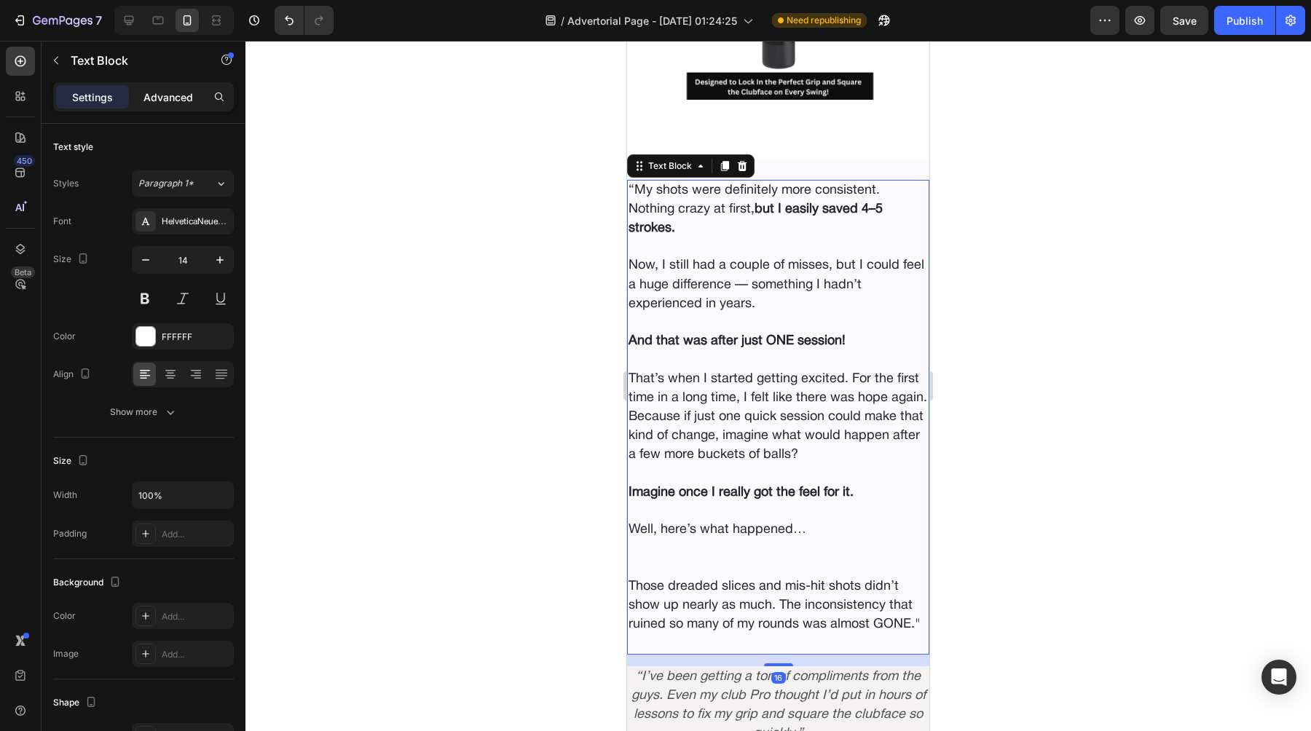
click at [151, 95] on p "Advanced" at bounding box center [168, 97] width 50 height 15
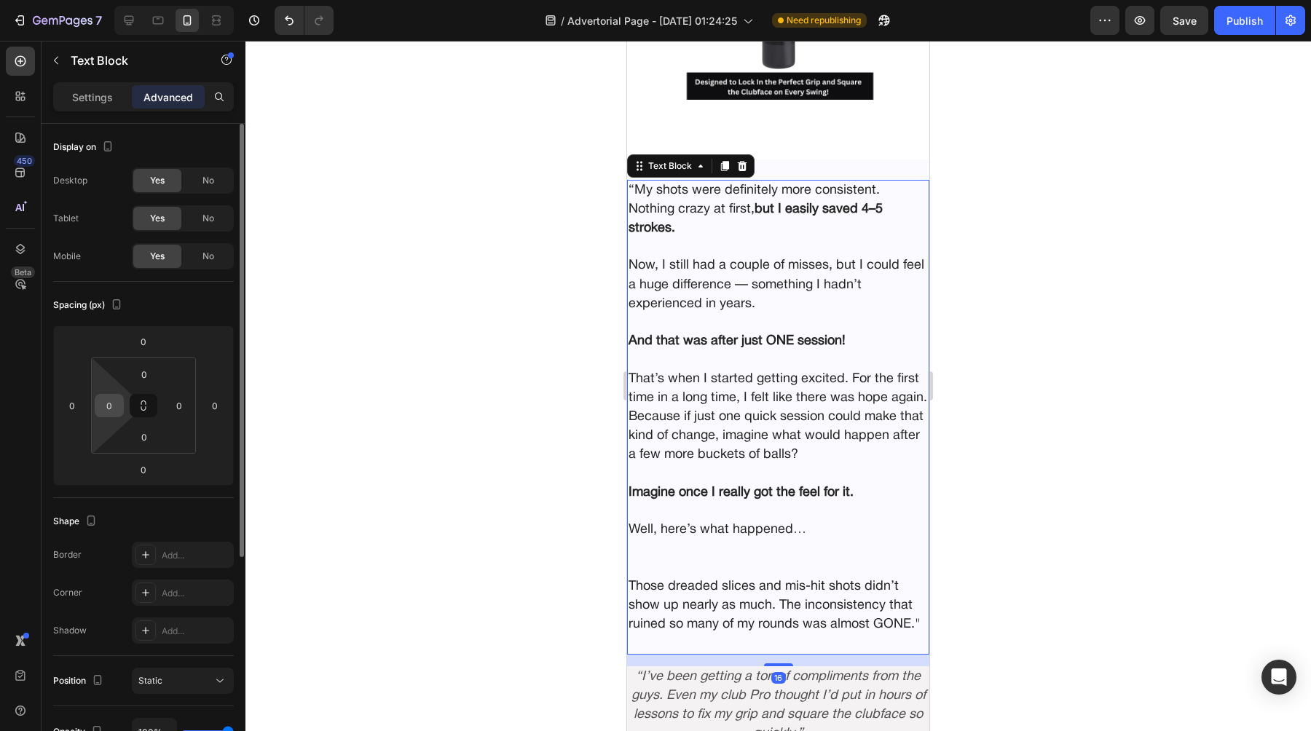
click at [106, 400] on input "0" at bounding box center [109, 406] width 22 height 22
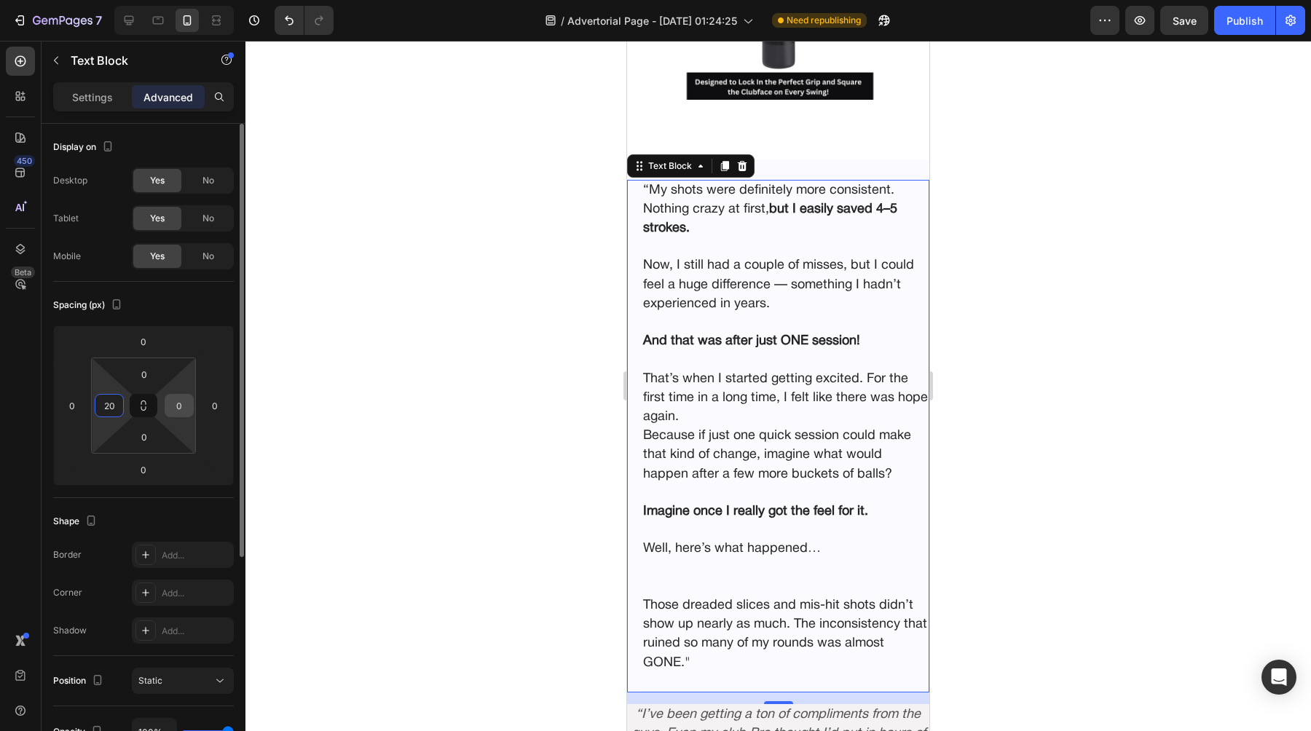
type input "20"
click at [183, 410] on input "0" at bounding box center [179, 406] width 22 height 22
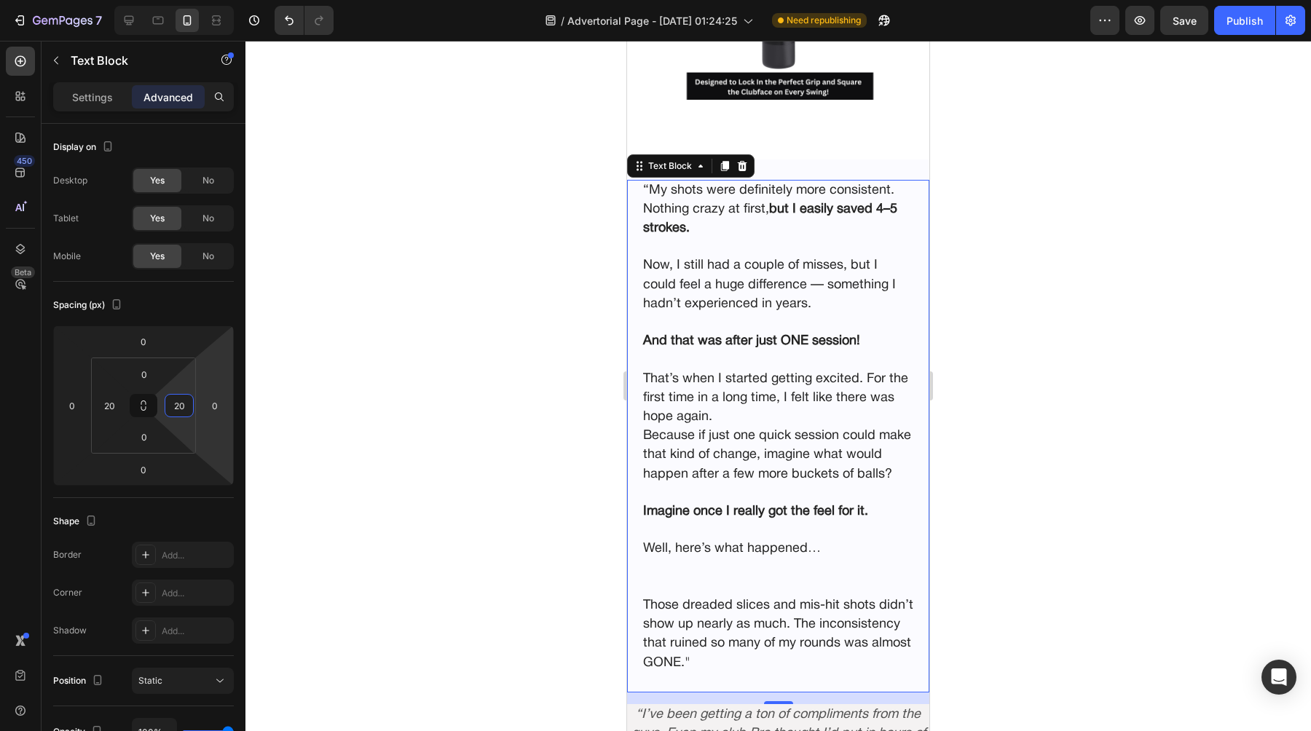
type input "20"
click at [408, 360] on div at bounding box center [777, 386] width 1065 height 690
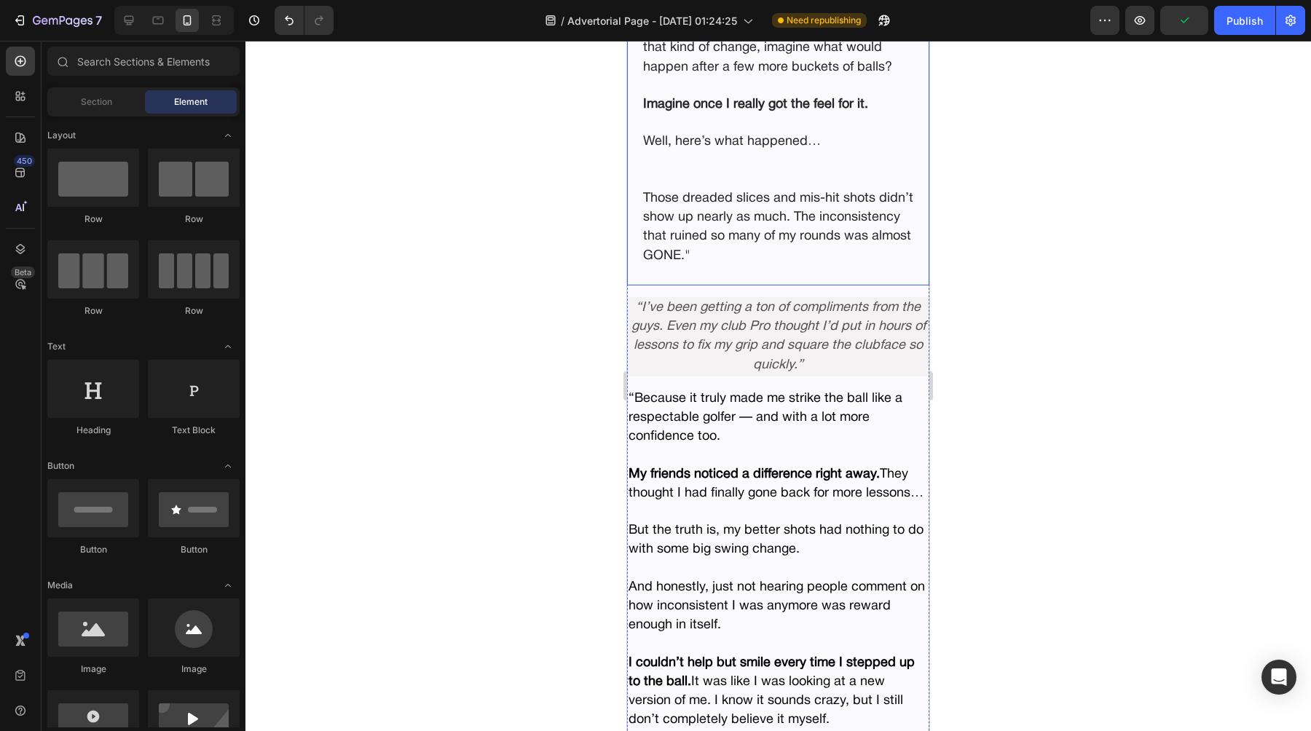
scroll to position [6659, 0]
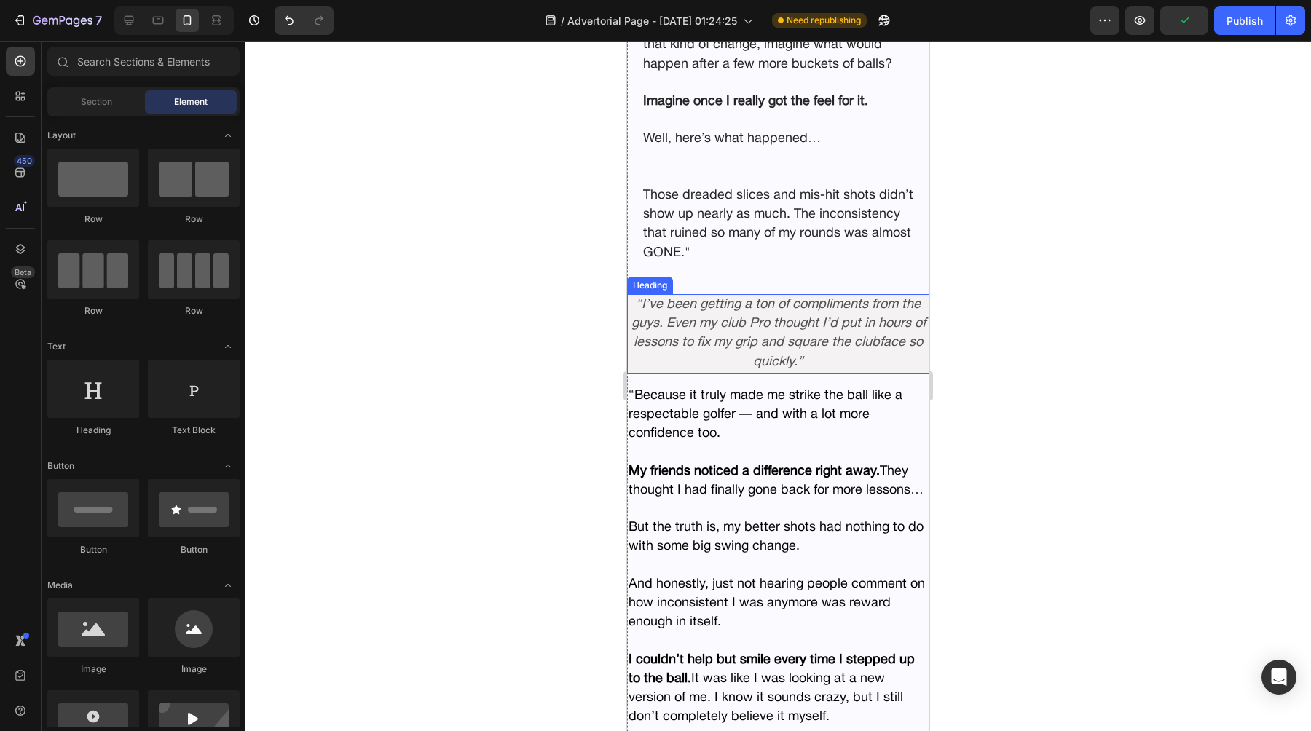
click at [676, 359] on h2 "“I’ve been getting a ton of compliments from the guys. Even my club Pro thought…" at bounding box center [778, 333] width 302 height 79
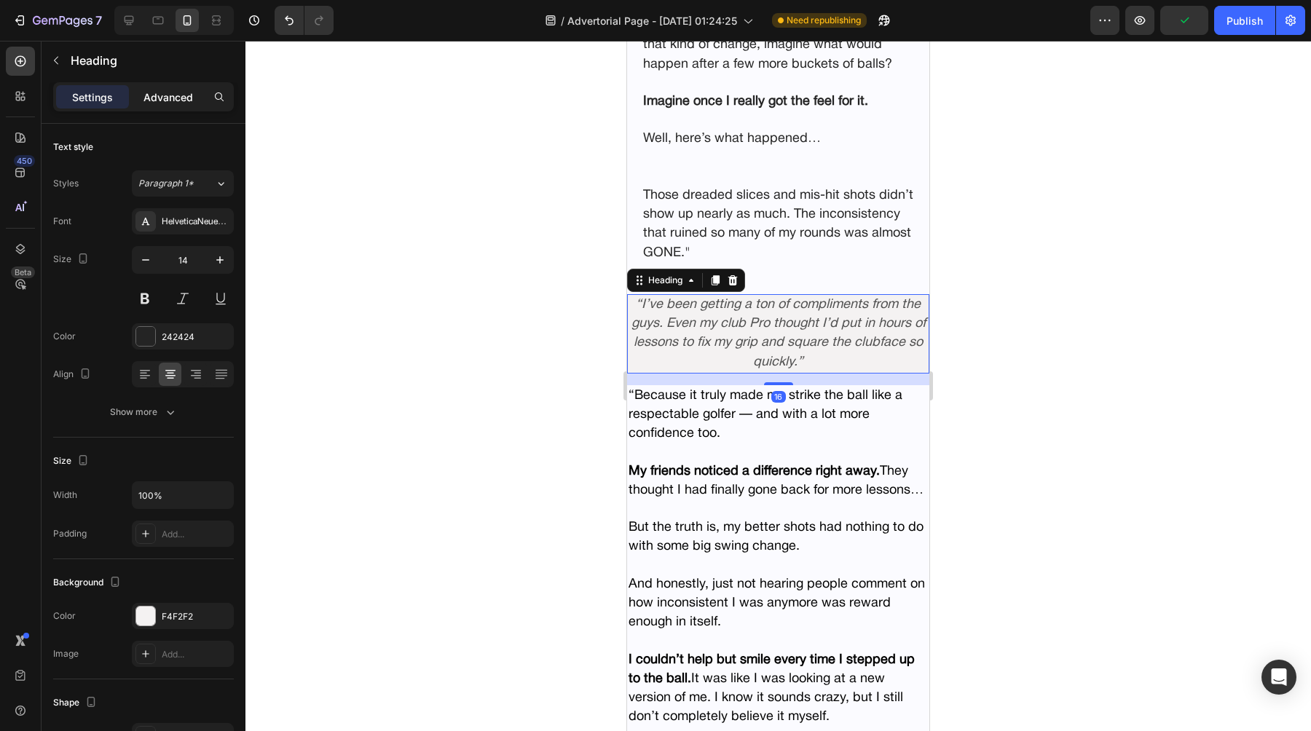
click at [153, 101] on p "Advanced" at bounding box center [168, 97] width 50 height 15
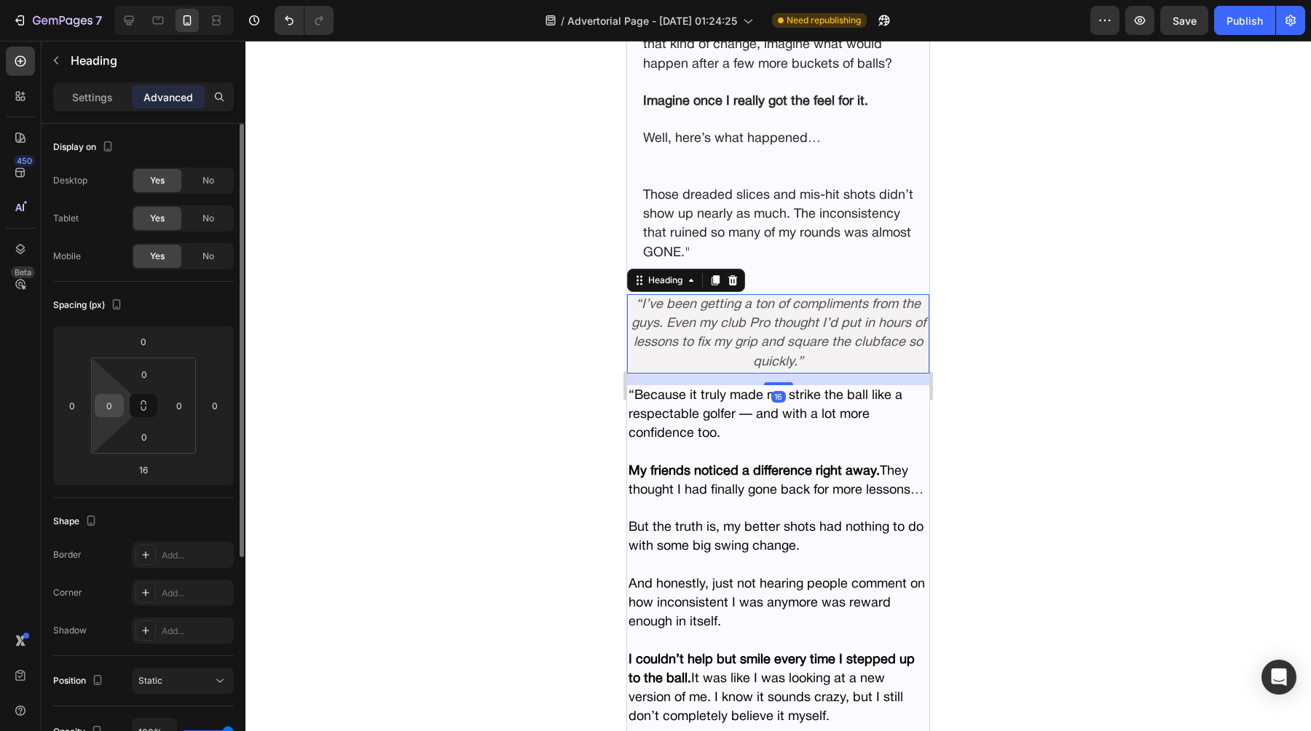
click at [117, 395] on div "0" at bounding box center [109, 405] width 29 height 23
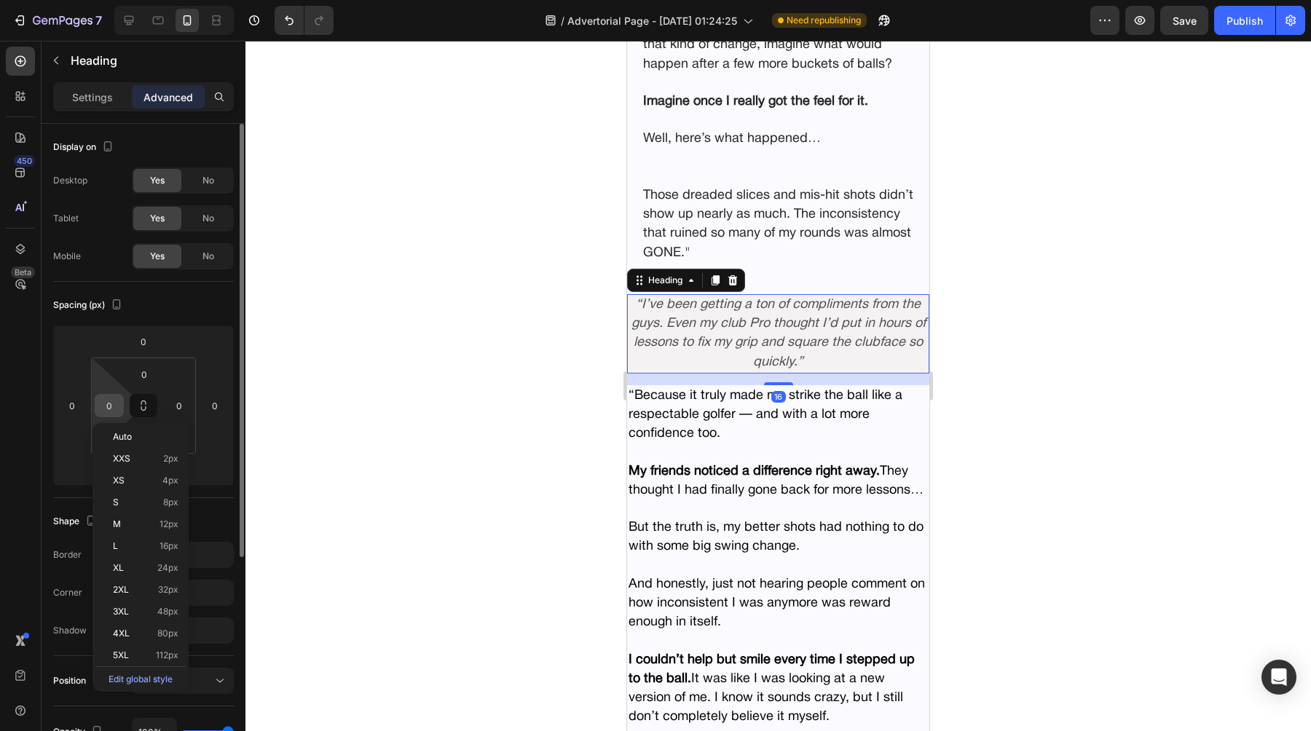
click at [113, 404] on input "0" at bounding box center [109, 406] width 22 height 22
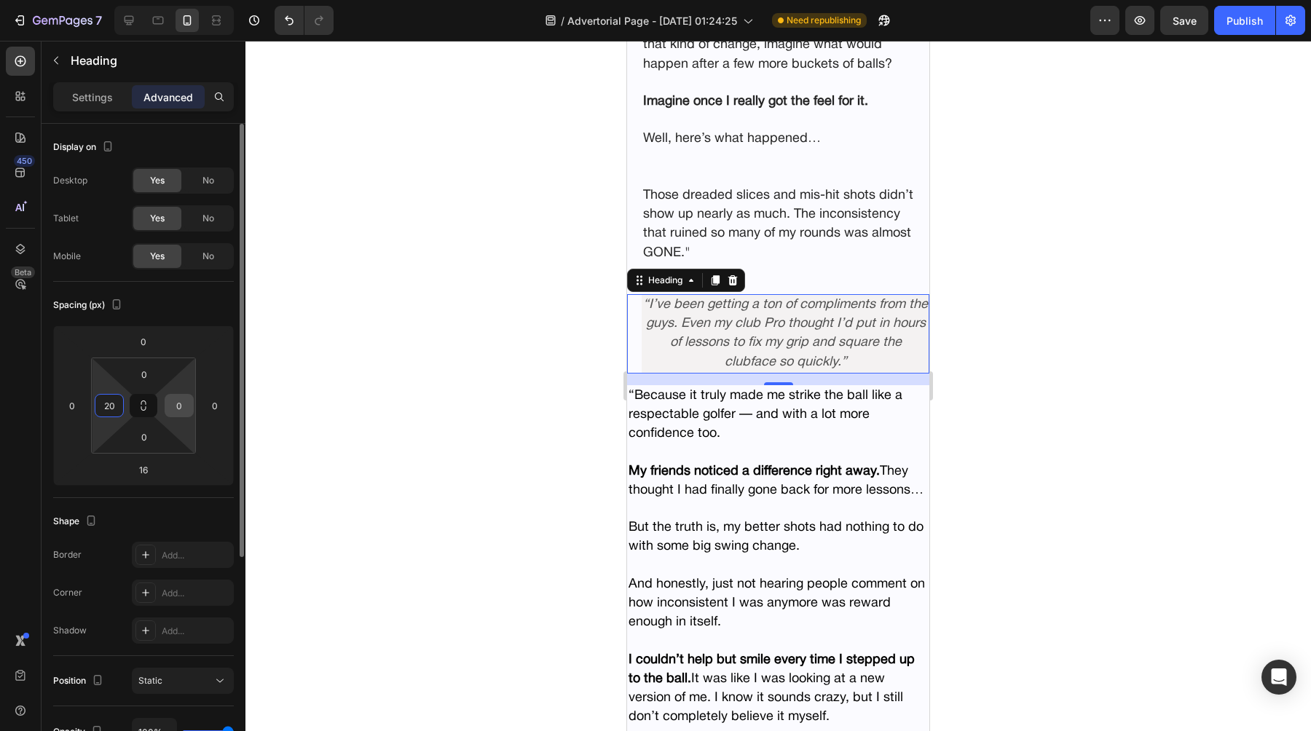
type input "20"
click at [189, 405] on input "0" at bounding box center [179, 406] width 22 height 22
type input "20"
click at [377, 422] on div at bounding box center [777, 386] width 1065 height 690
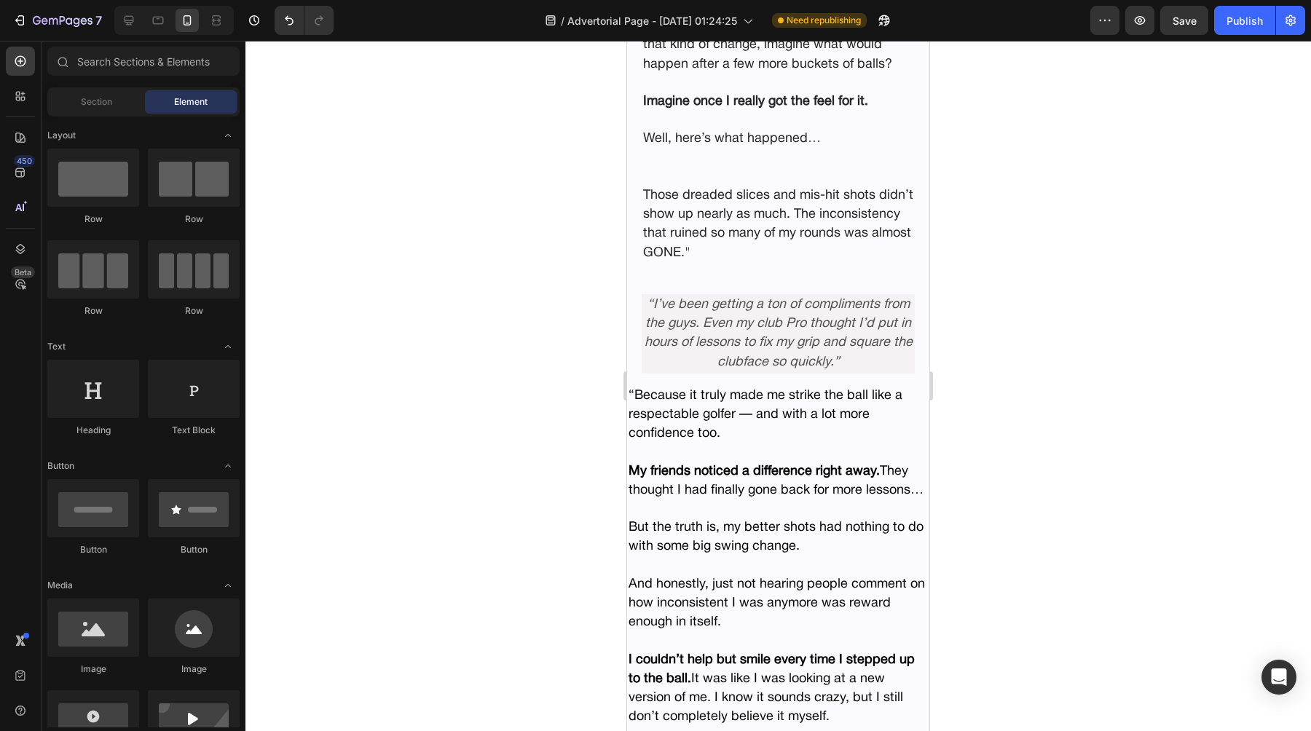
click at [657, 451] on p at bounding box center [777, 452] width 299 height 18
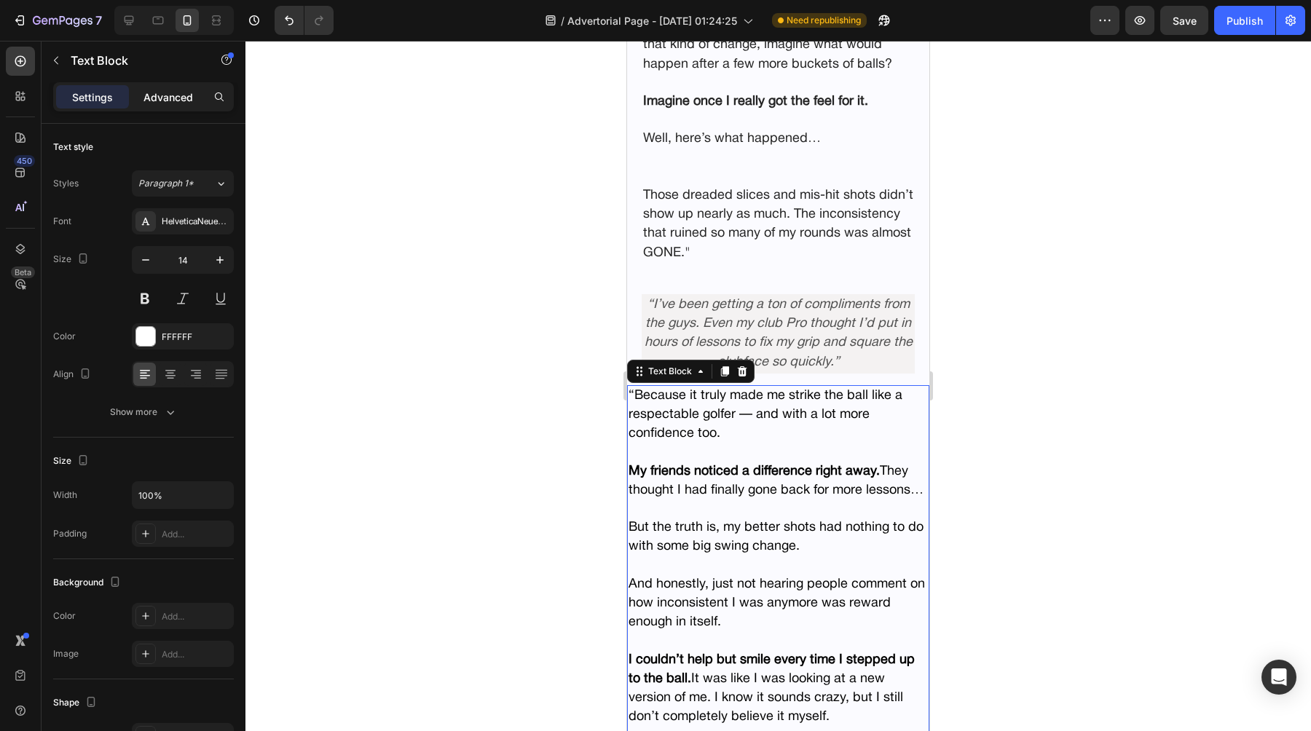
click at [146, 91] on p "Advanced" at bounding box center [168, 97] width 50 height 15
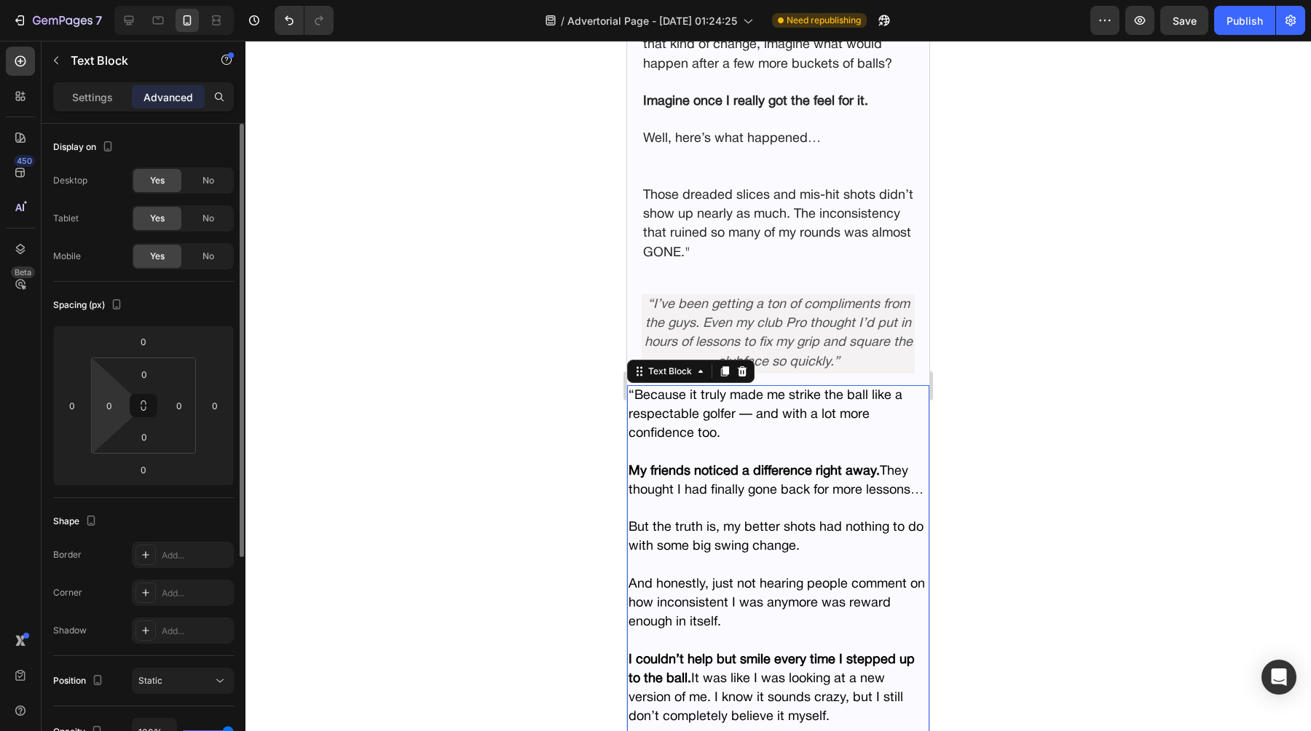
click at [122, 0] on html "7 Version history / Advertorial Page - [DATE] 01:24:25 Need republishing Previe…" at bounding box center [655, 0] width 1311 height 0
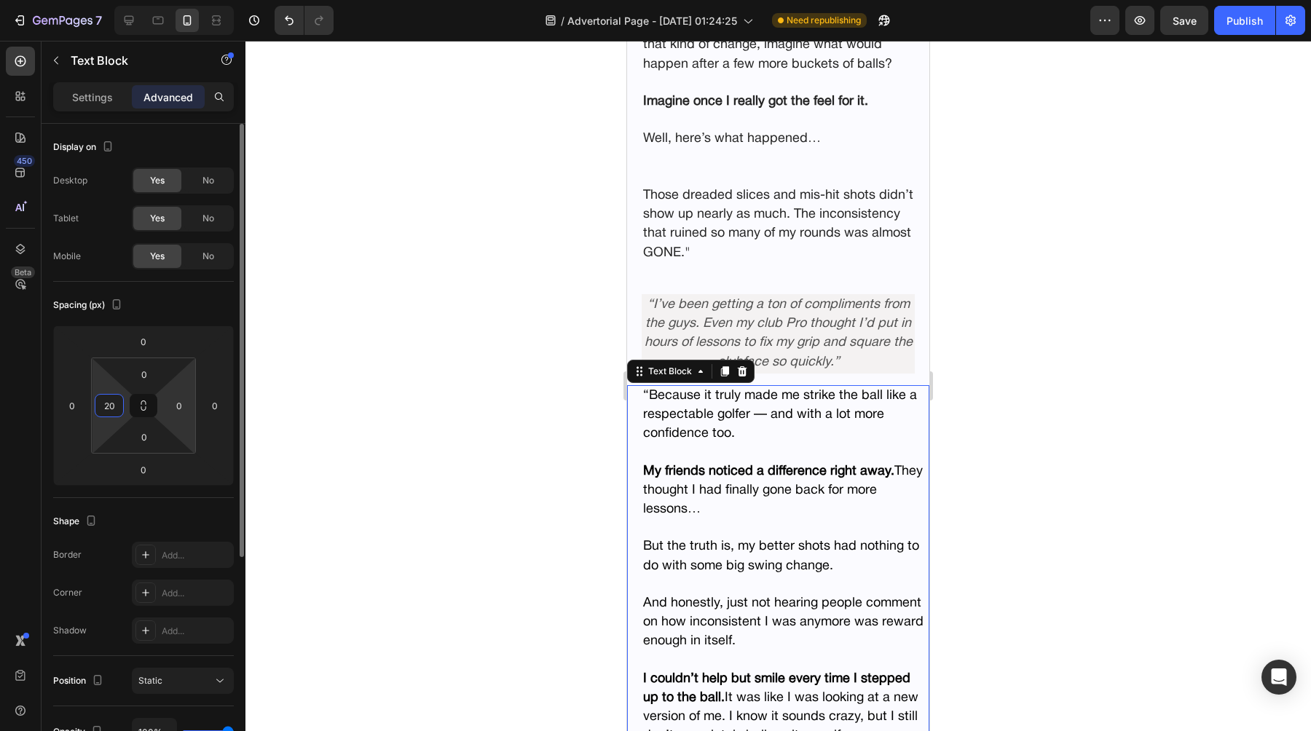
type input "20"
click at [165, 395] on div "0" at bounding box center [179, 405] width 29 height 23
click at [179, 402] on input "0" at bounding box center [179, 406] width 22 height 22
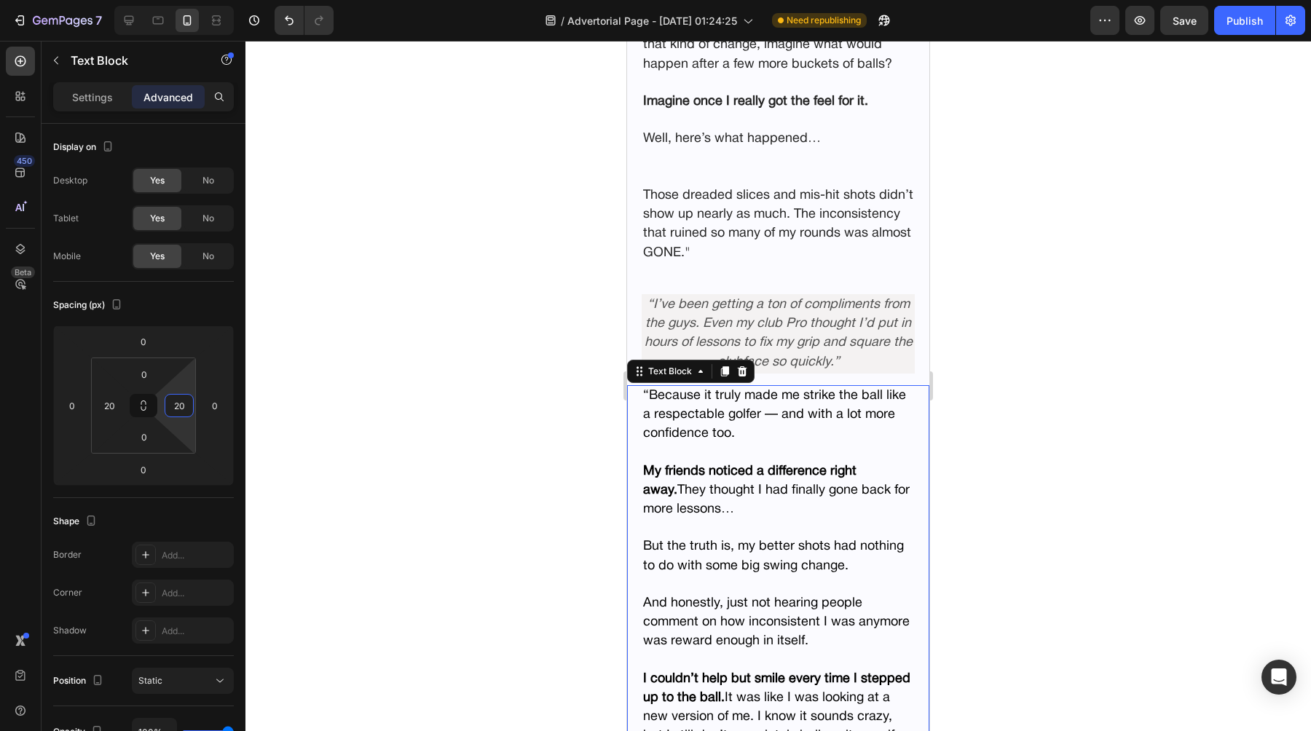
type input "20"
click at [331, 443] on div at bounding box center [777, 386] width 1065 height 690
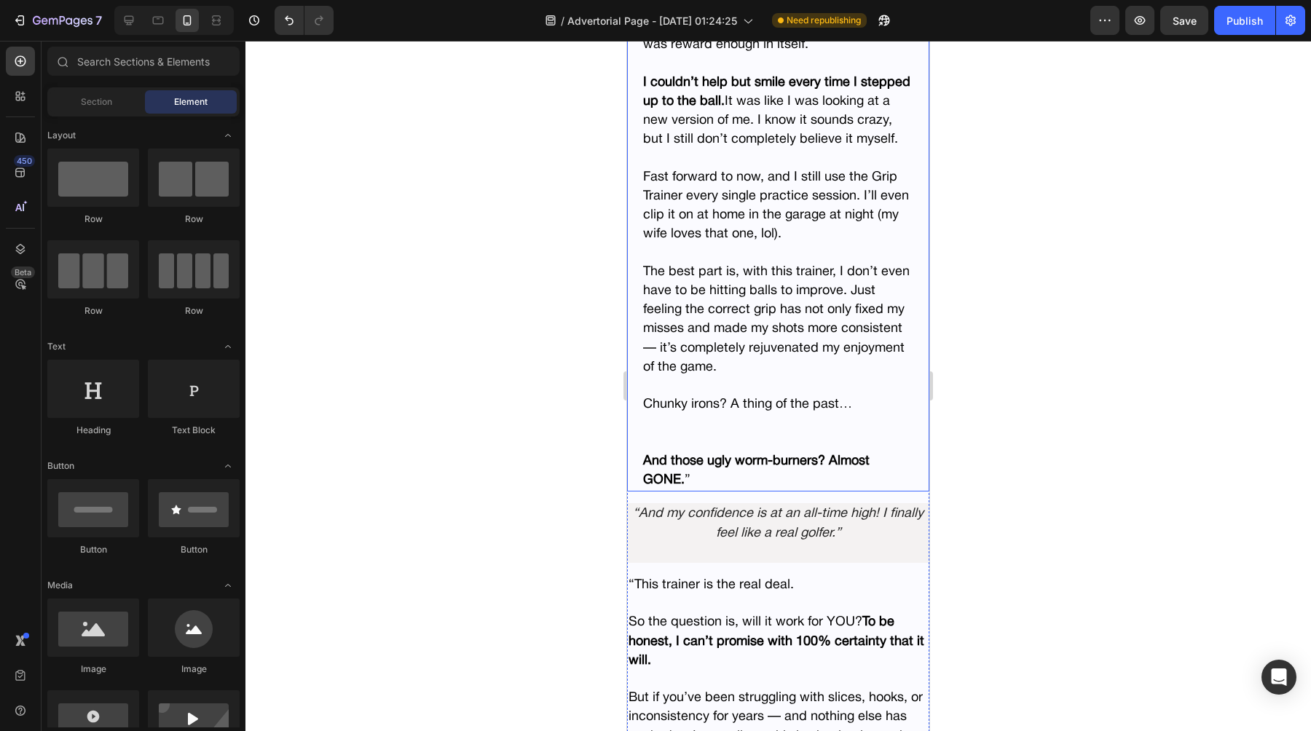
scroll to position [7279, 0]
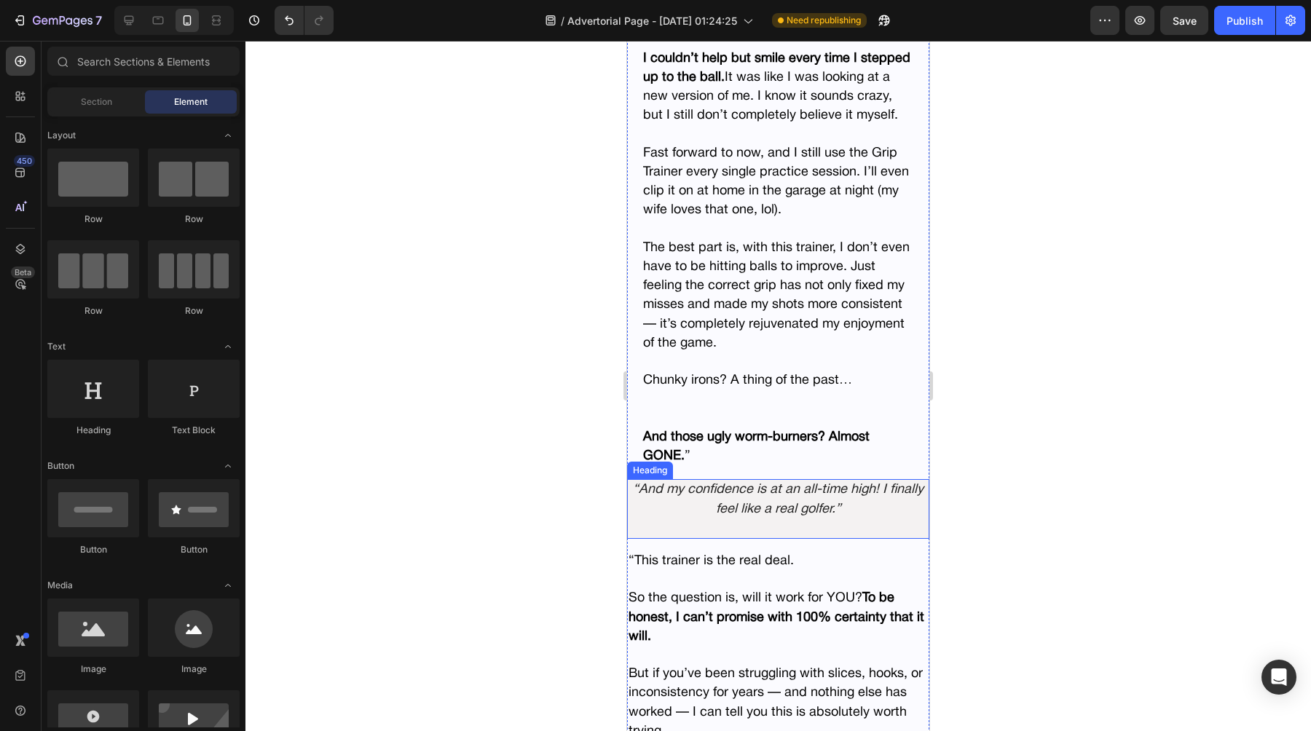
click at [707, 510] on h2 "“And my confidence is at an all-time high! I finally feel like a real golfer.”" at bounding box center [778, 509] width 302 height 60
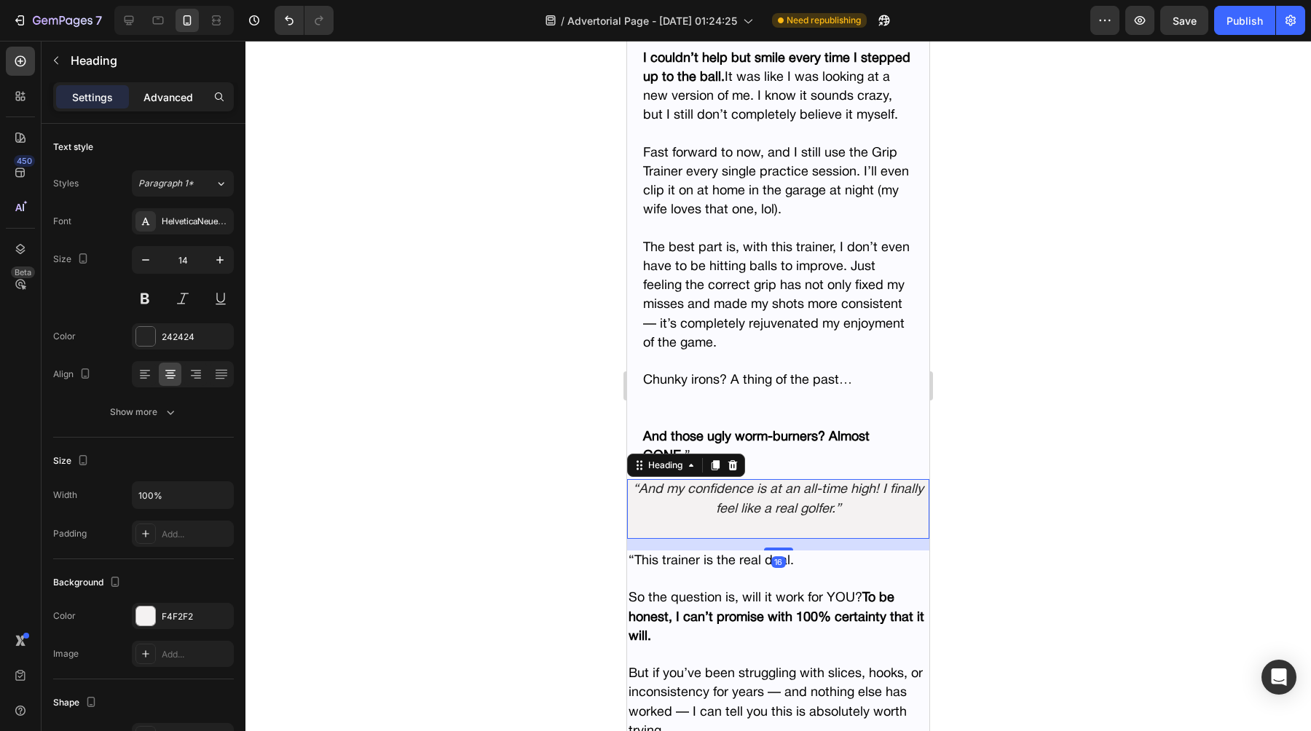
click at [158, 99] on p "Advanced" at bounding box center [168, 97] width 50 height 15
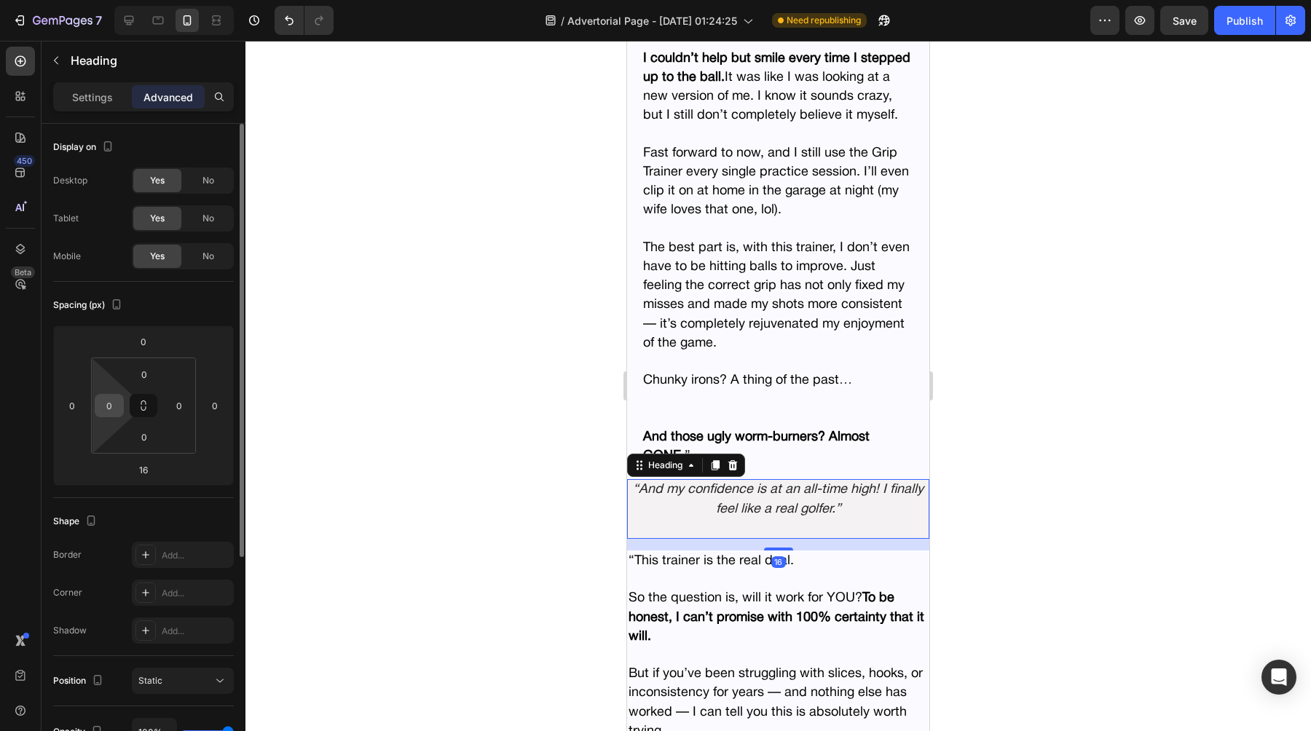
click at [113, 402] on input "0" at bounding box center [109, 406] width 22 height 22
type input "20"
click at [192, 400] on div "0" at bounding box center [179, 405] width 29 height 23
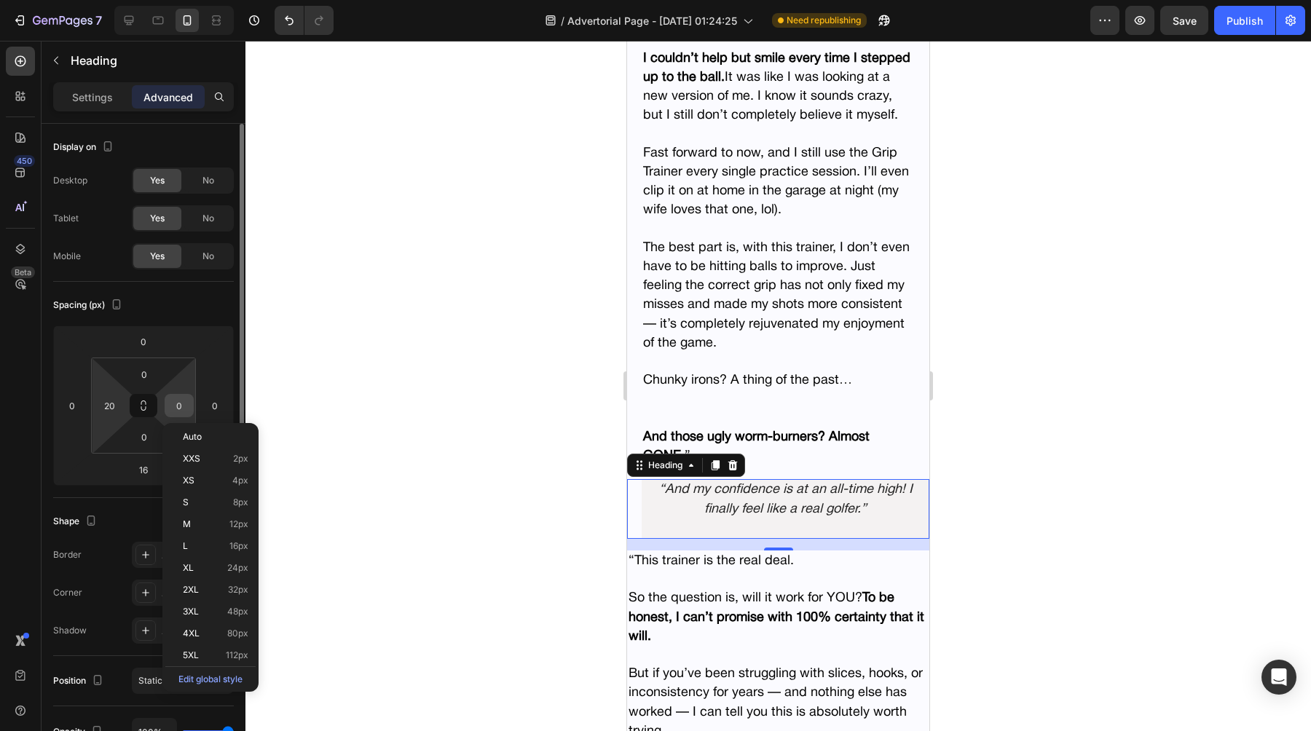
click at [183, 400] on input "0" at bounding box center [179, 406] width 22 height 22
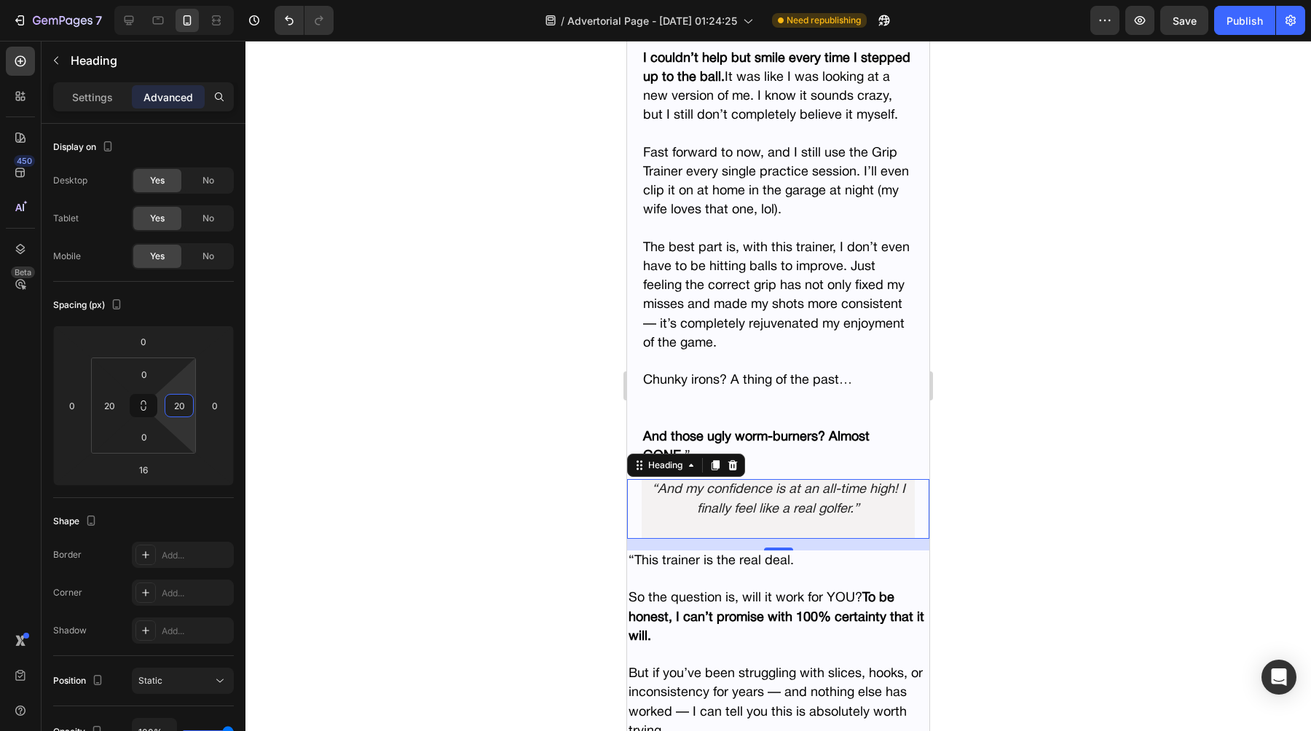
type input "20"
click at [452, 388] on div at bounding box center [777, 386] width 1065 height 690
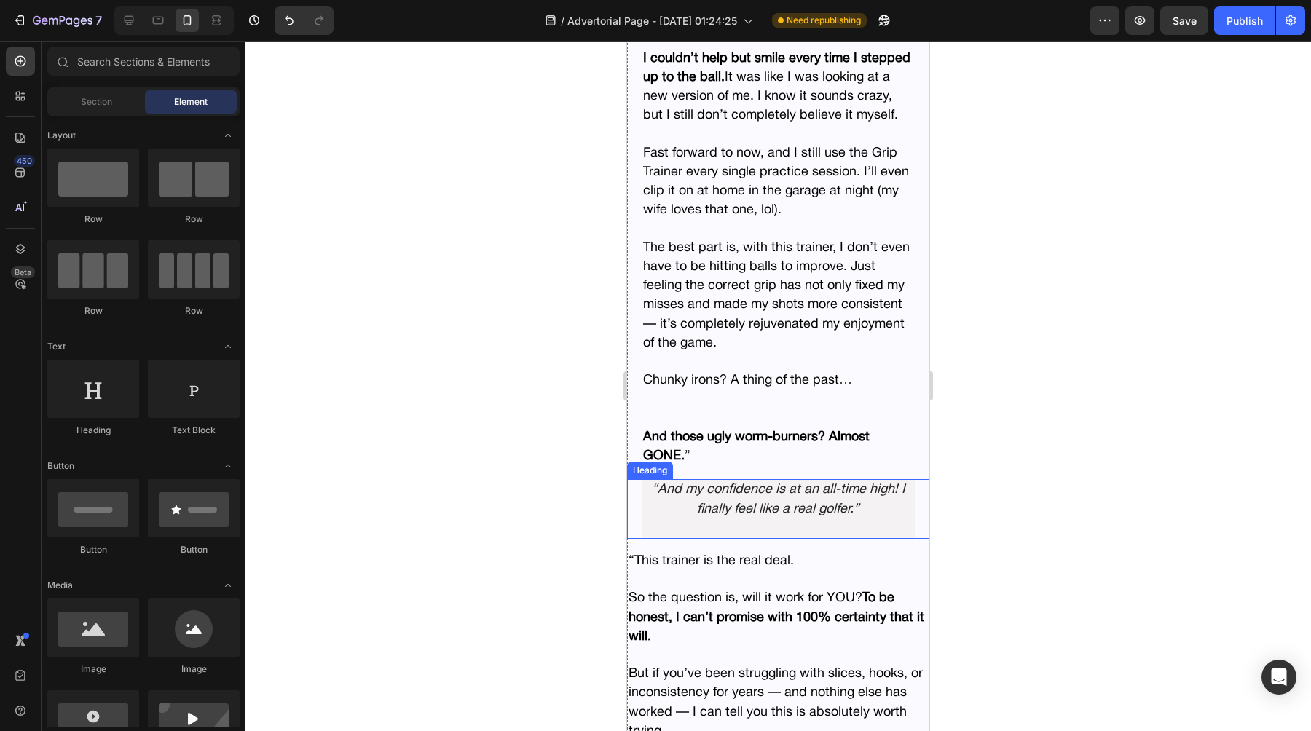
scroll to position [7348, 0]
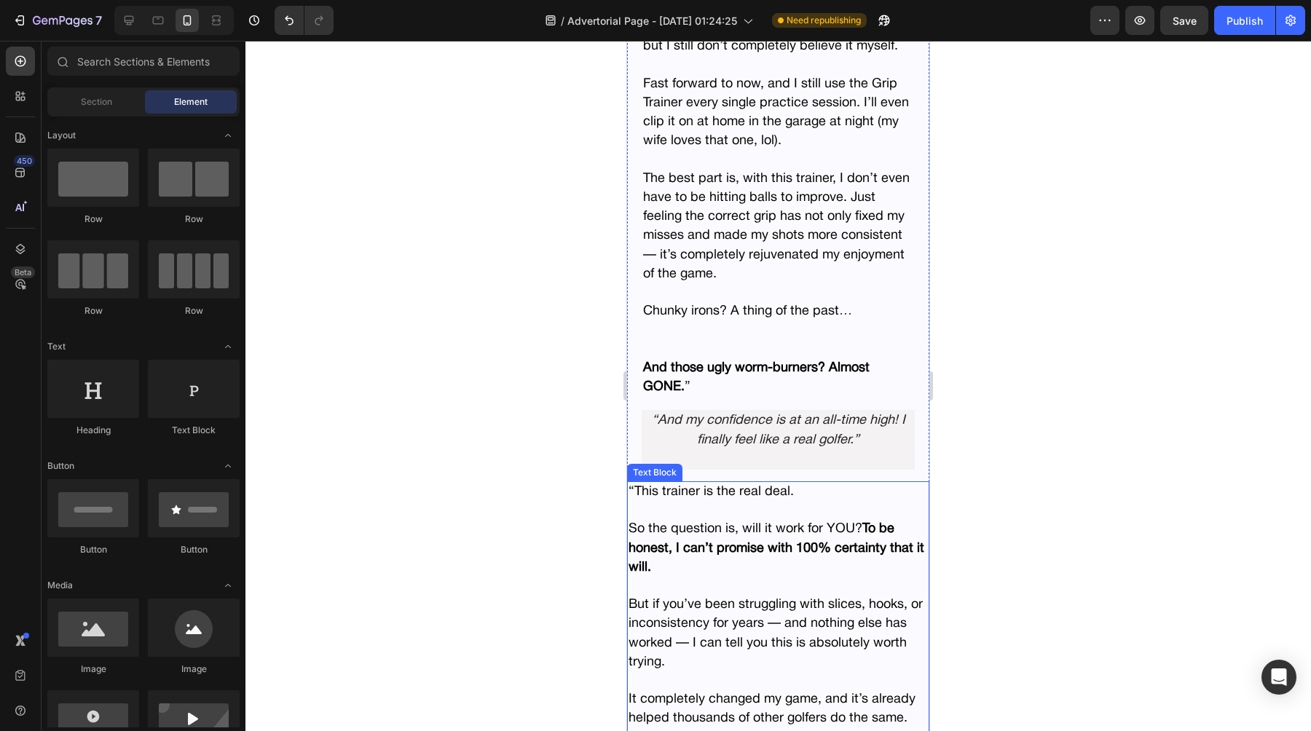
click at [706, 544] on strong "To be honest, I can’t promise with 100% certainty that it will." at bounding box center [776, 548] width 296 height 50
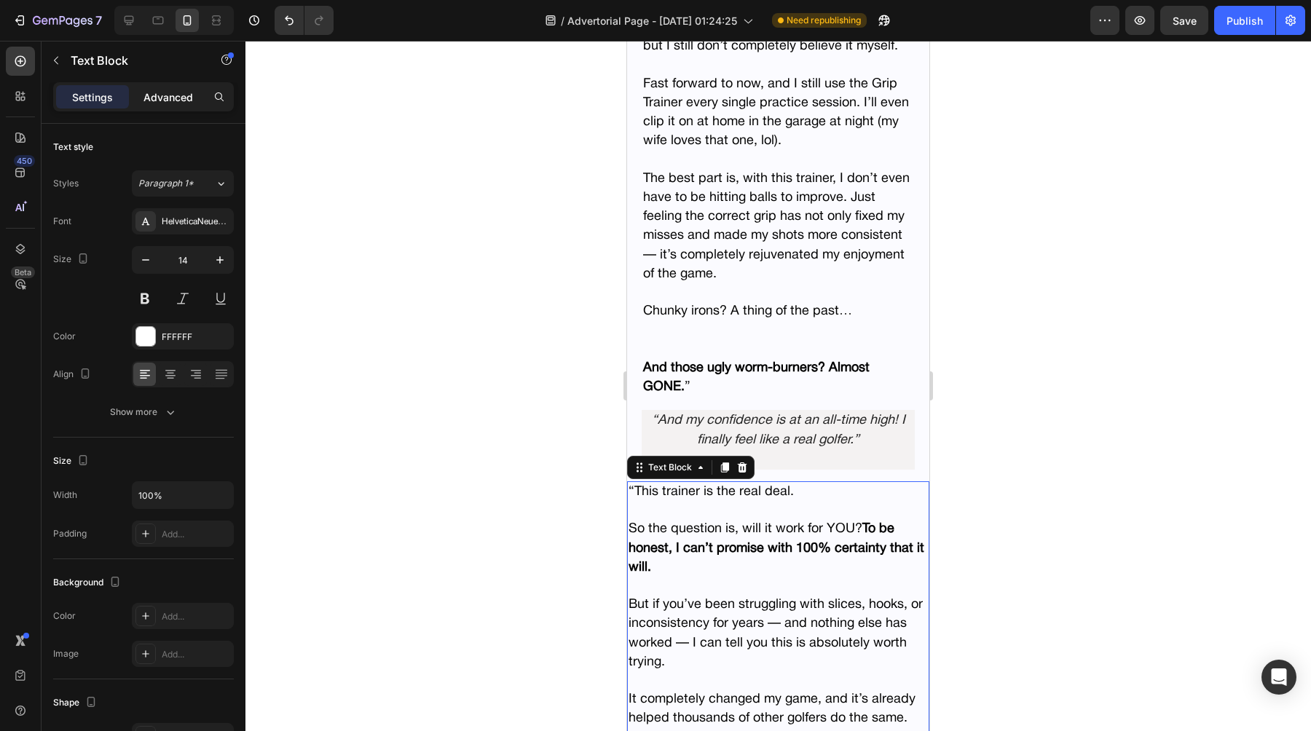
click at [155, 88] on div "Advanced" at bounding box center [168, 96] width 73 height 23
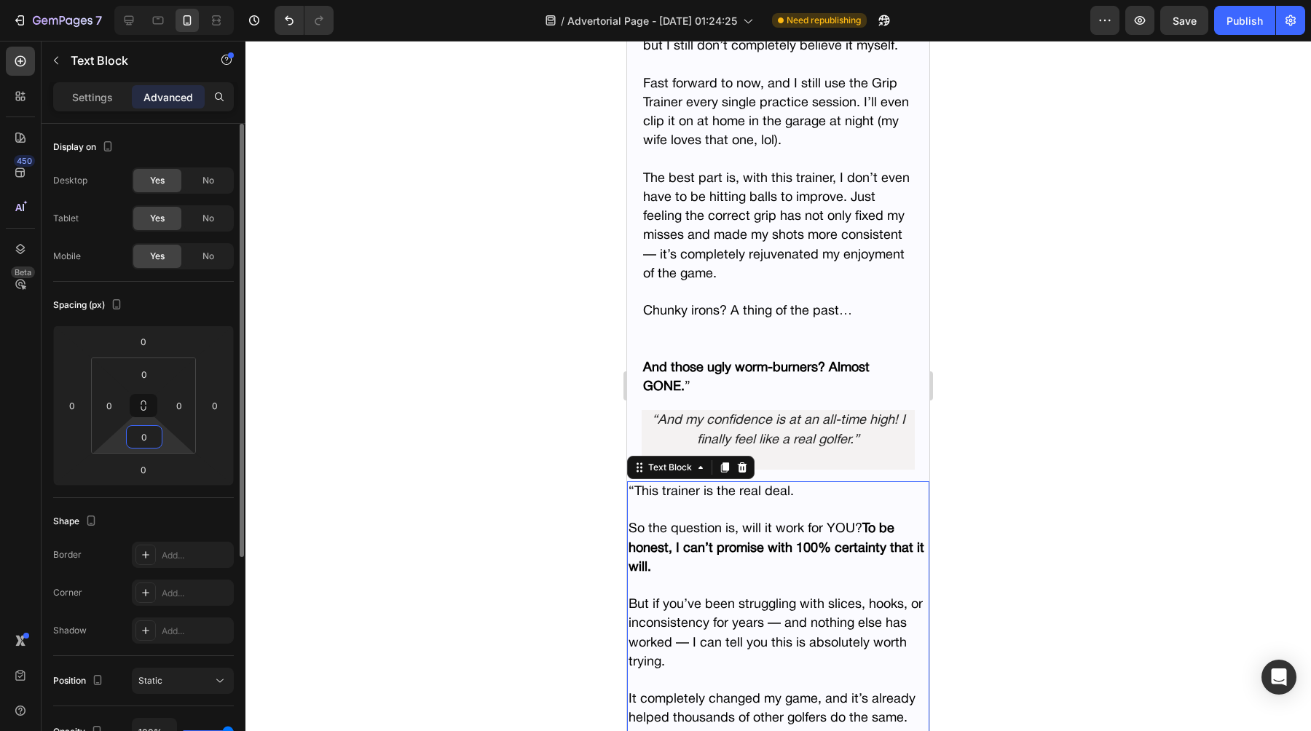
click at [112, 0] on html "7 Version history / Advertorial Page - [DATE] 01:24:25 Need republishing Previe…" at bounding box center [655, 0] width 1311 height 0
click at [112, 414] on input "0" at bounding box center [109, 406] width 22 height 22
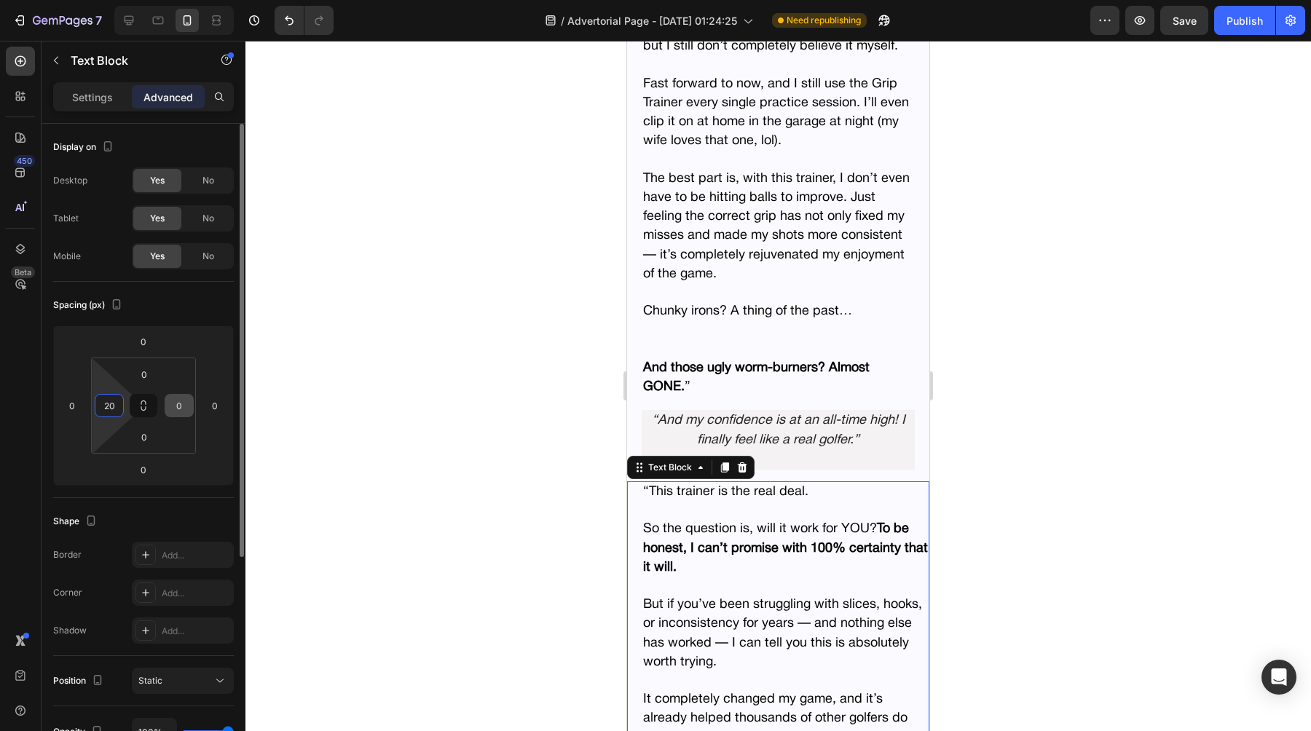
type input "20"
click at [183, 411] on input "0" at bounding box center [179, 406] width 22 height 22
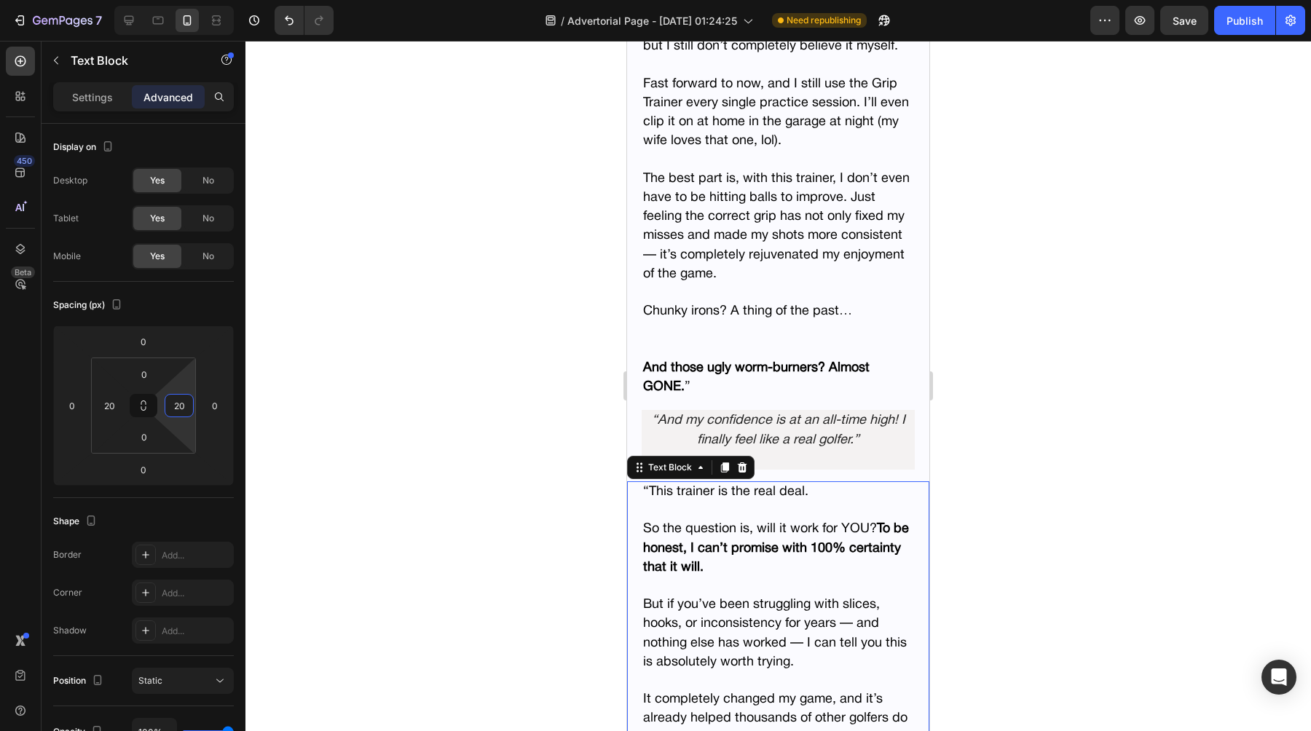
type input "20"
click at [513, 424] on div at bounding box center [777, 386] width 1065 height 690
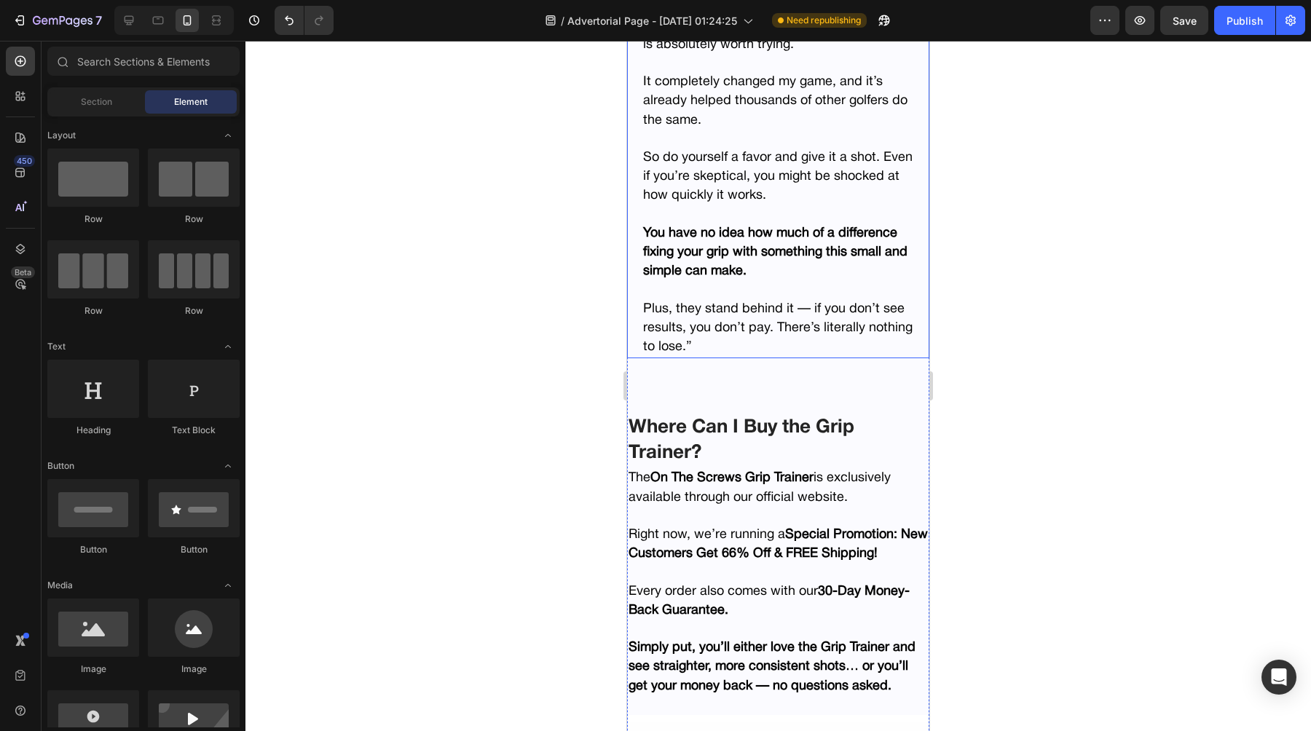
scroll to position [7990, 0]
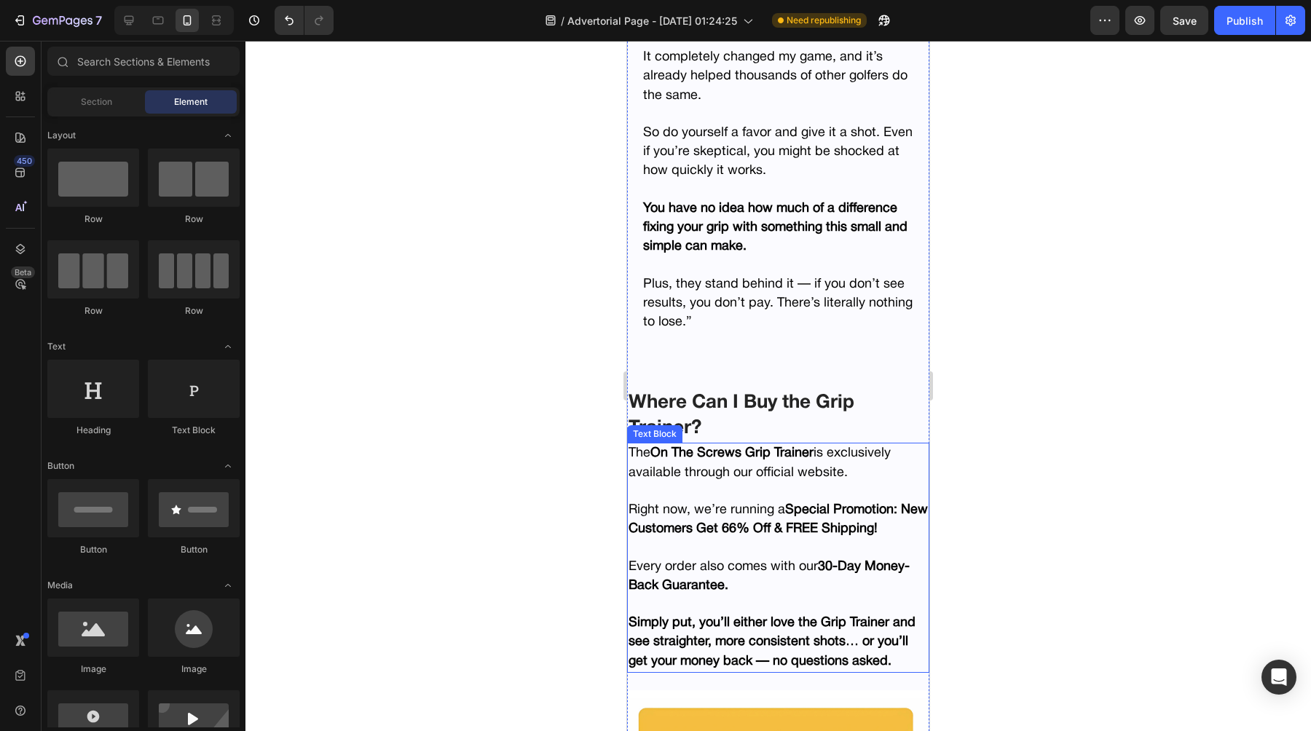
click at [696, 450] on strong "On The Screws Grip Trainer" at bounding box center [731, 453] width 163 height 12
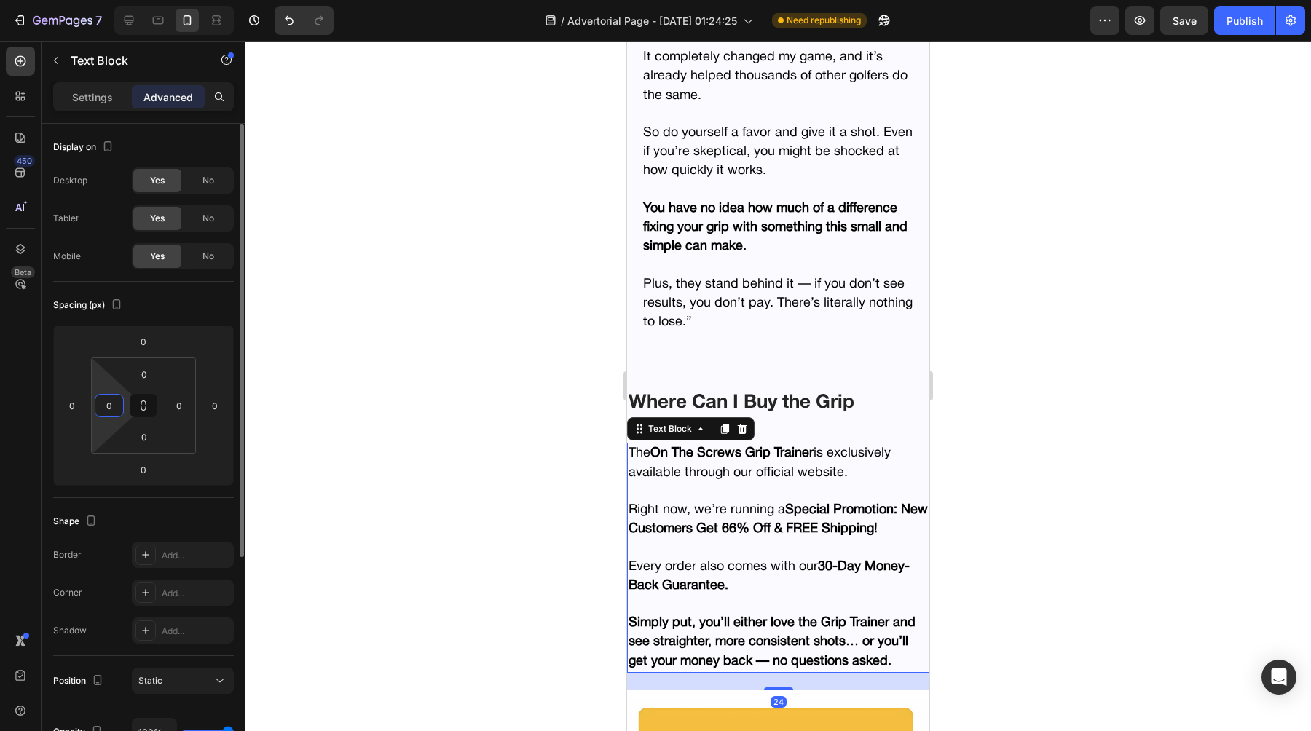
click at [124, 0] on html "7 Version history / Advertorial Page - [DATE] 01:24:25 Need republishing Previe…" at bounding box center [655, 0] width 1311 height 0
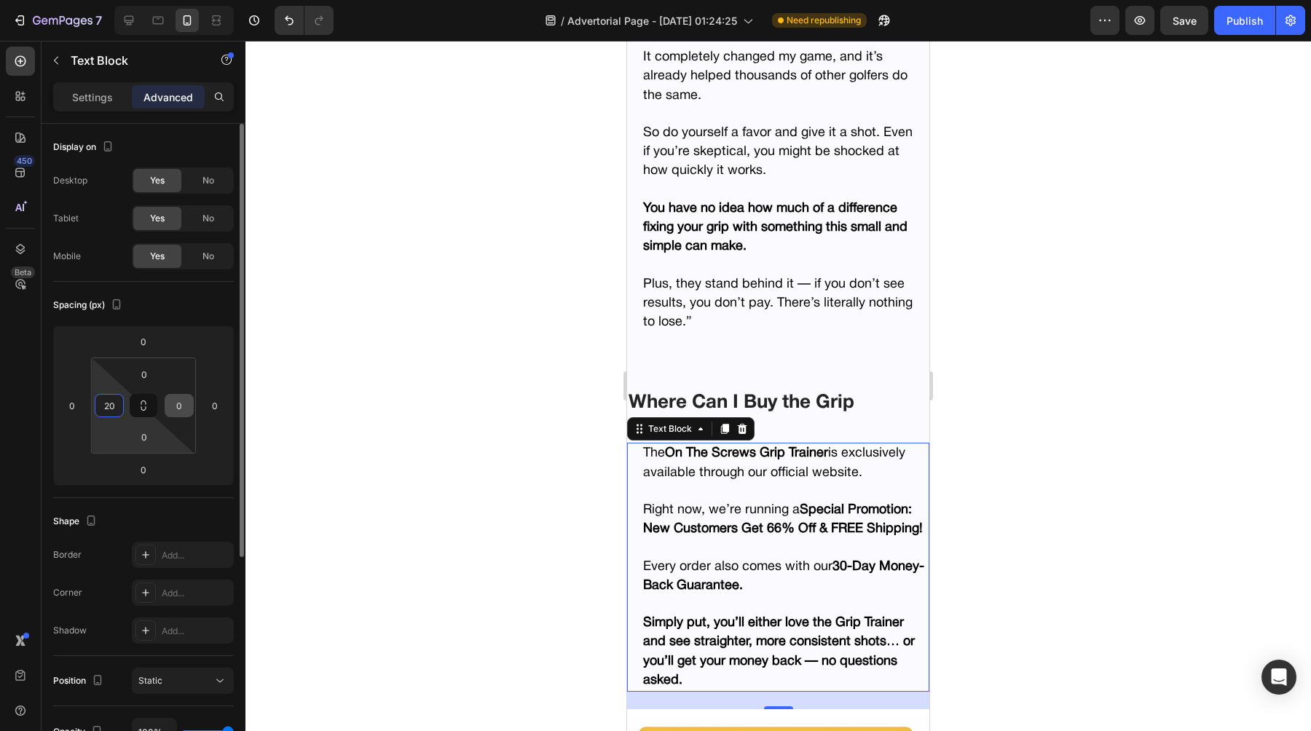
type input "20"
click at [172, 398] on input "0" at bounding box center [179, 406] width 22 height 22
type input "20"
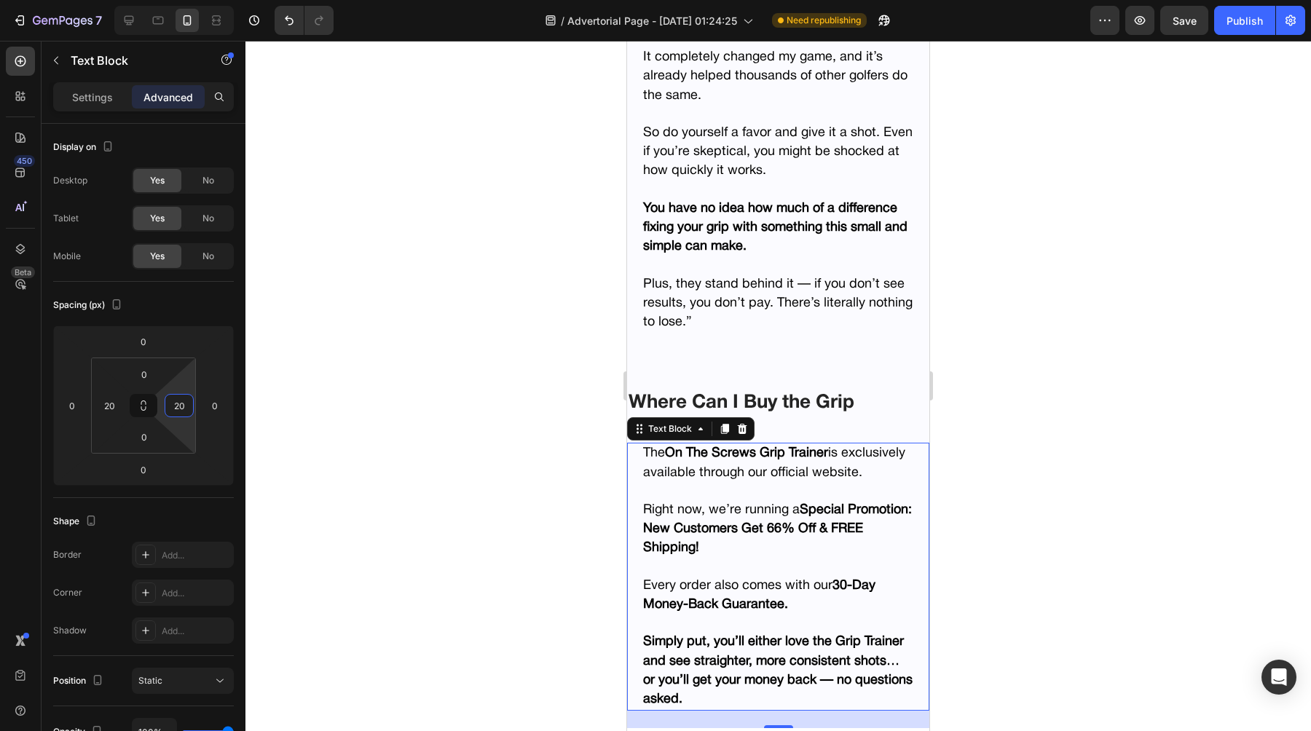
click at [721, 343] on div "“My shots were definitely more consistent. Nothing crazy at first, but I easily…" at bounding box center [778, 630] width 302 height 4385
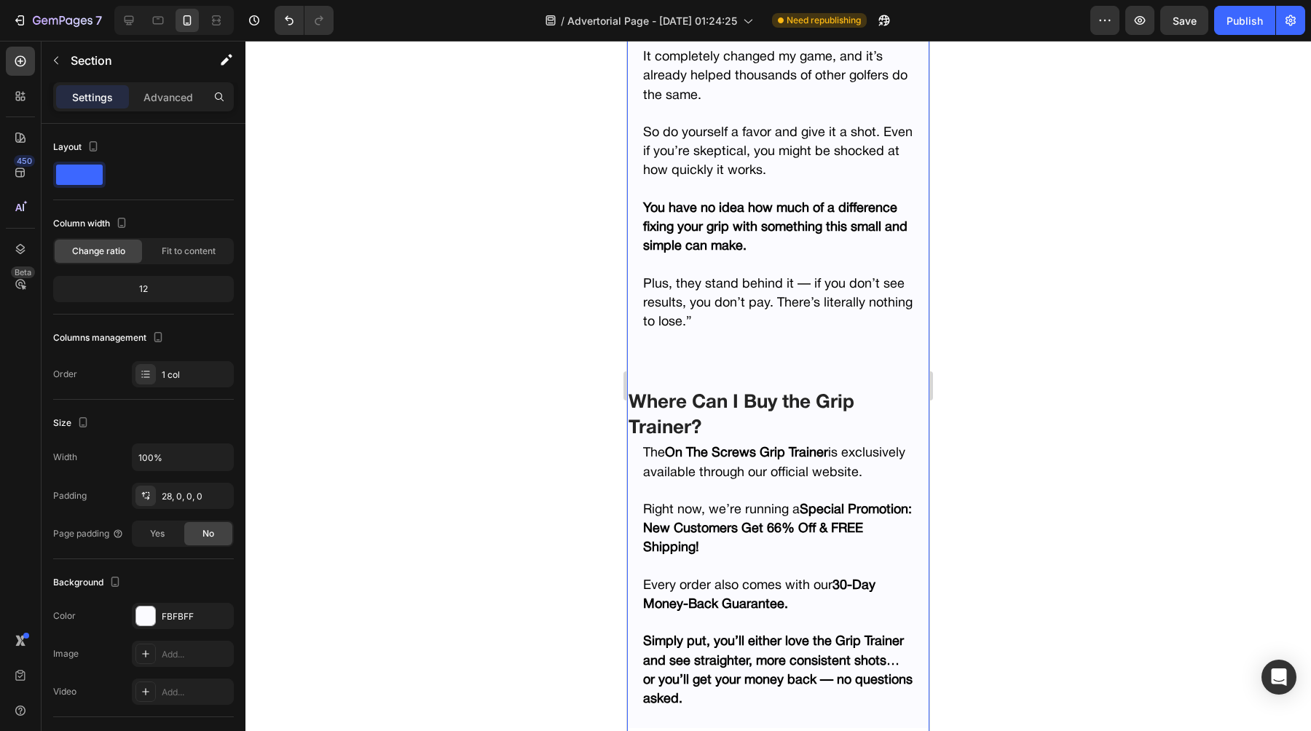
click at [705, 379] on div "“My shots were definitely more consistent. Nothing crazy at first, but I easily…" at bounding box center [778, 630] width 302 height 4385
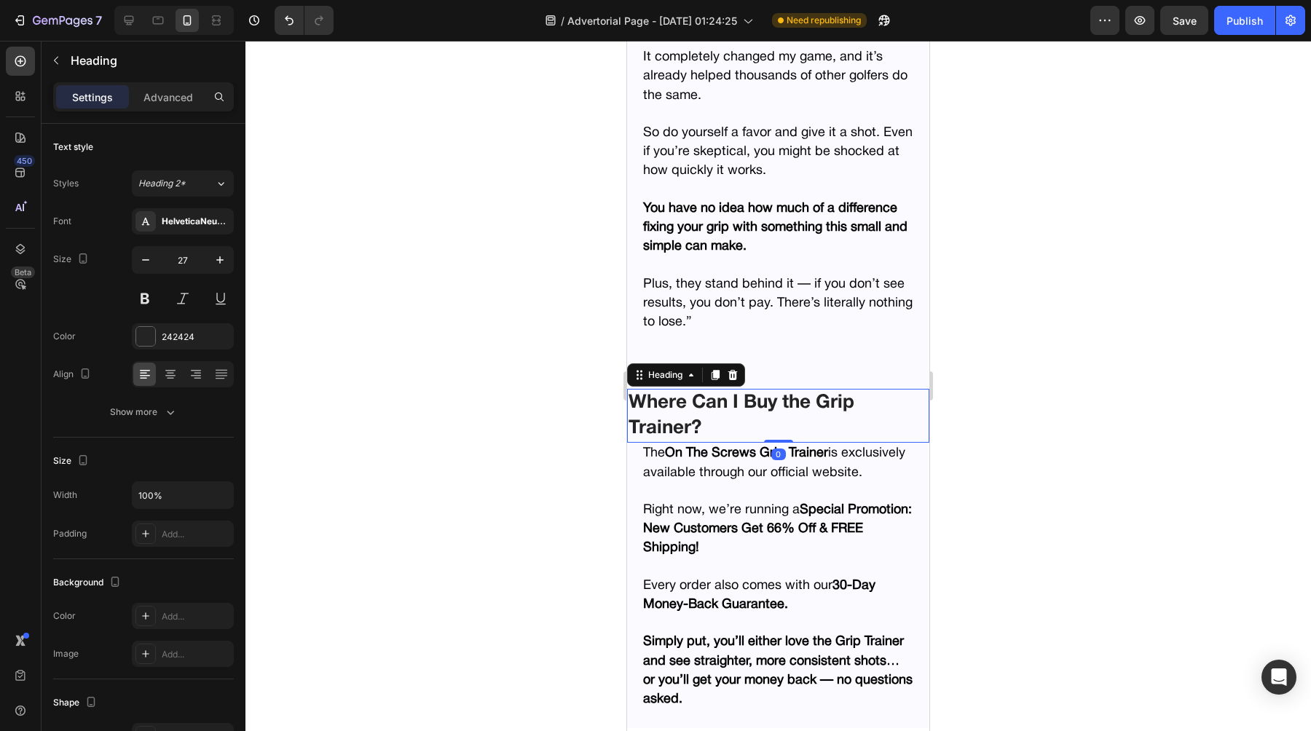
click at [683, 406] on span "Where Can I Buy the Grip Trainer?" at bounding box center [741, 415] width 226 height 43
click at [188, 95] on p "Advanced" at bounding box center [168, 97] width 50 height 15
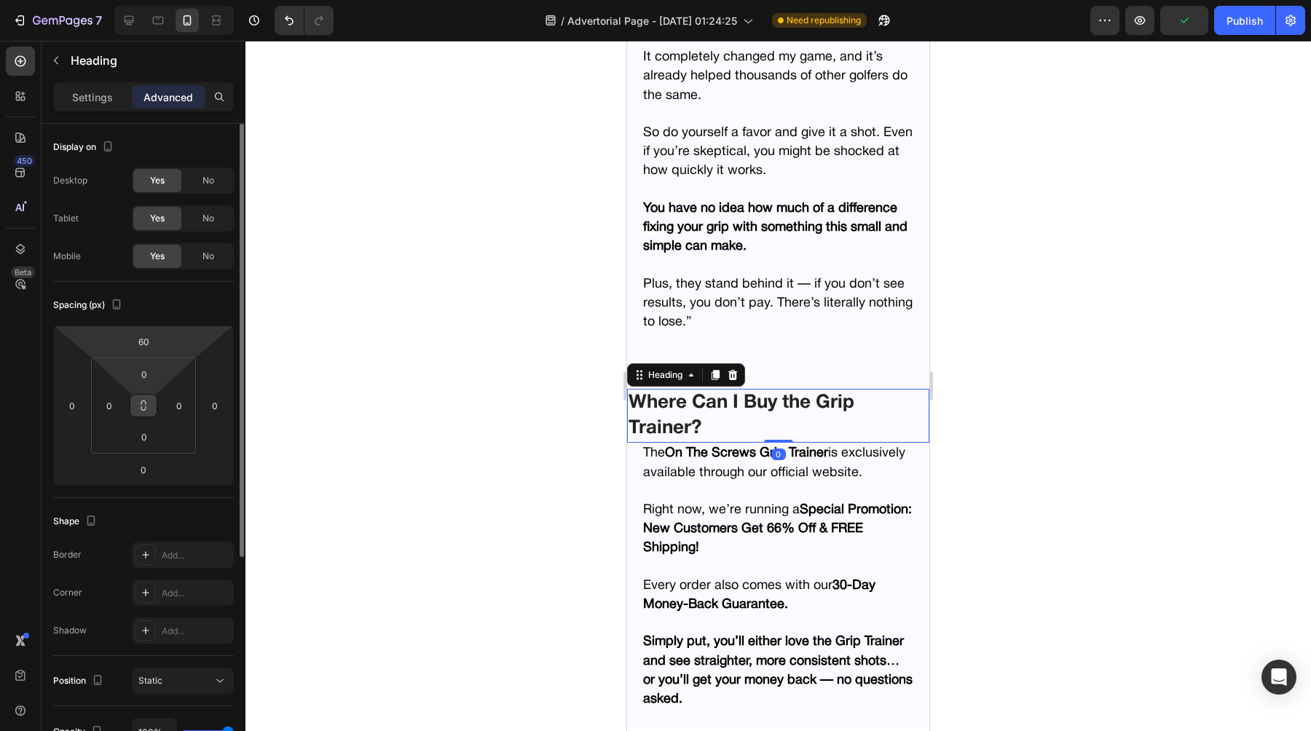
click at [142, 407] on icon at bounding box center [144, 406] width 12 height 12
click at [113, 403] on input "0" at bounding box center [109, 406] width 22 height 22
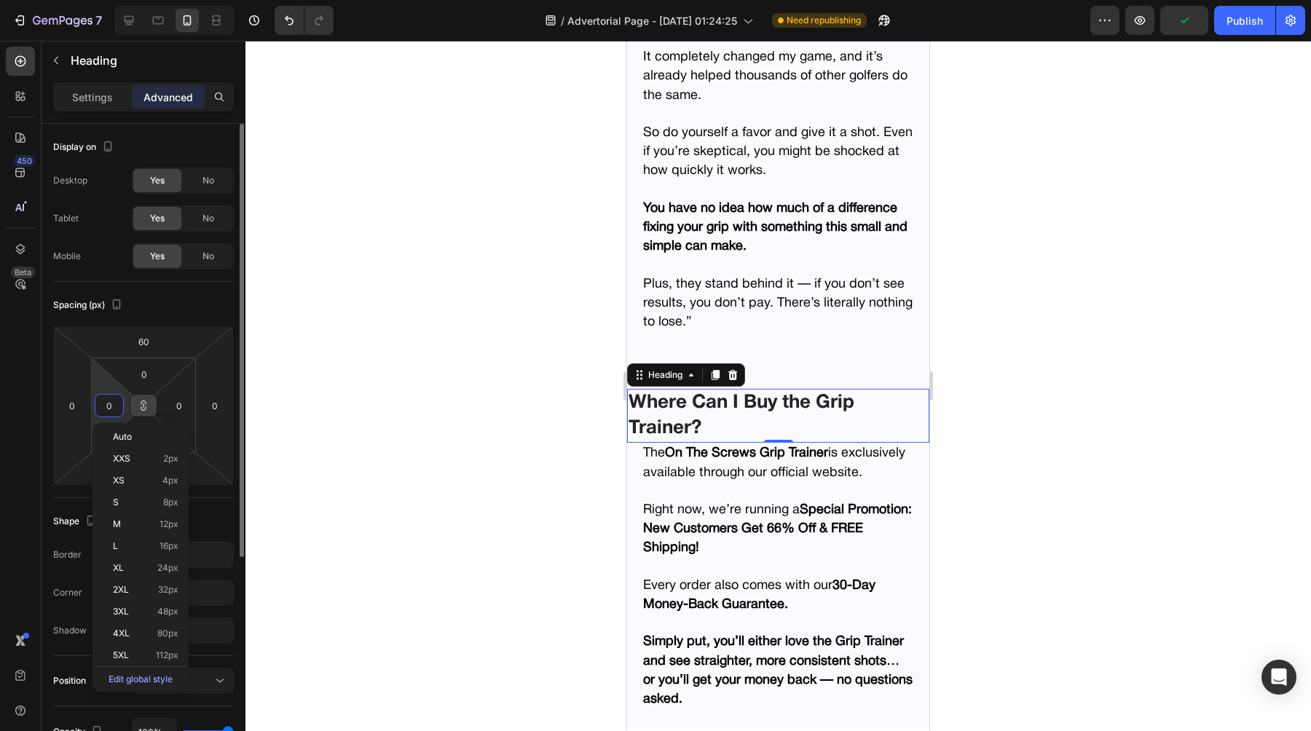
type input "2"
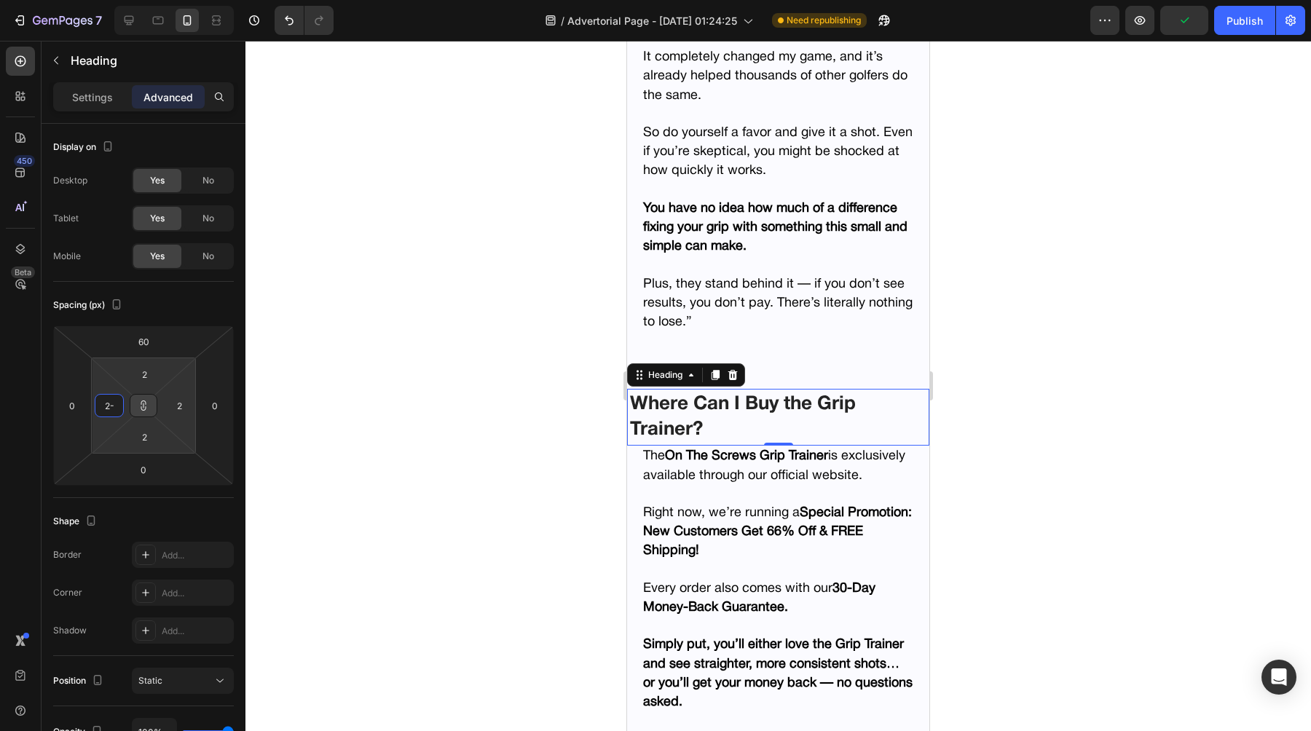
type input "2"
type input "20"
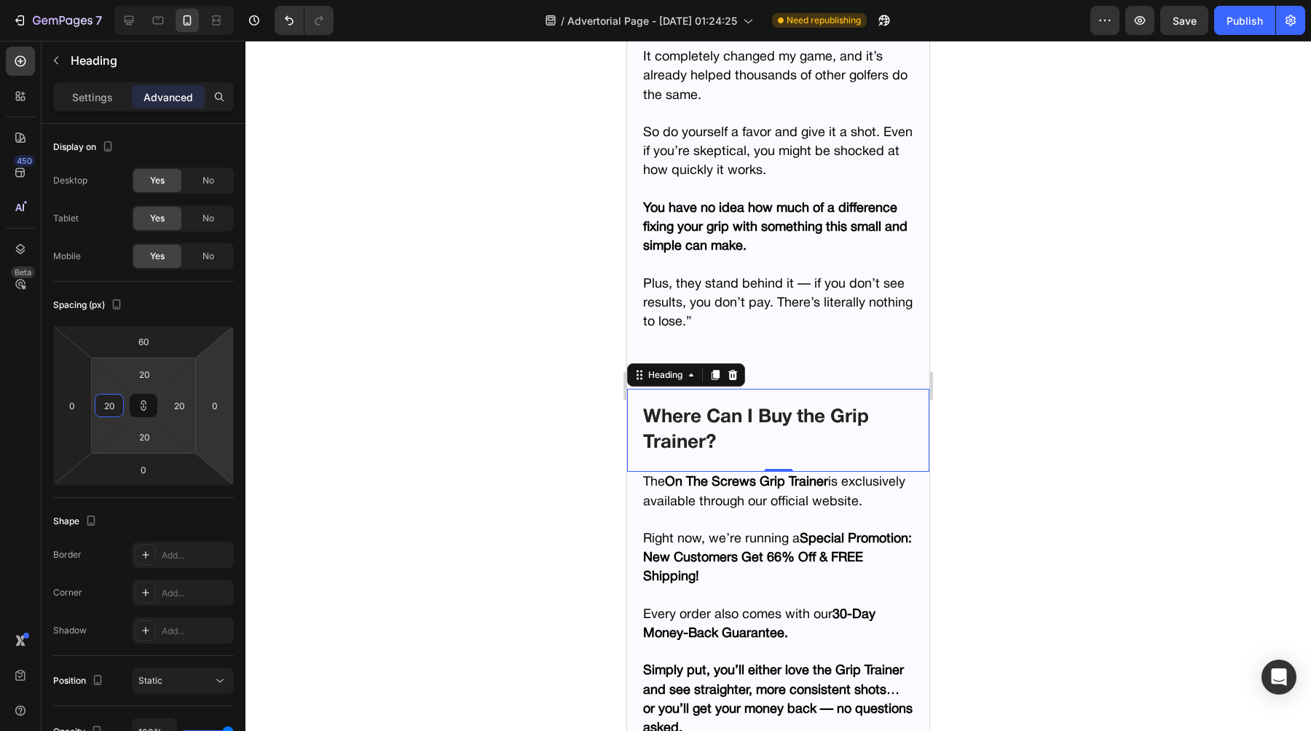
type input "20"
click at [511, 391] on div at bounding box center [777, 386] width 1065 height 690
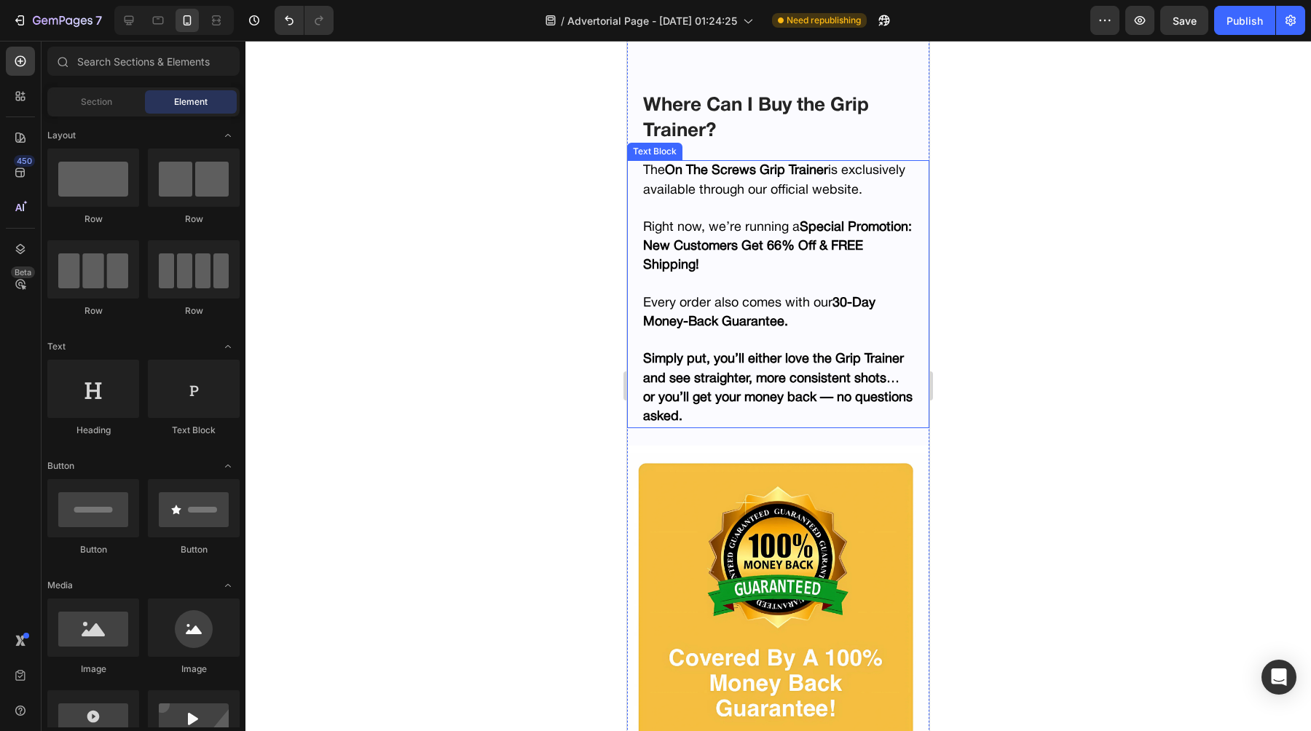
scroll to position [8327, 0]
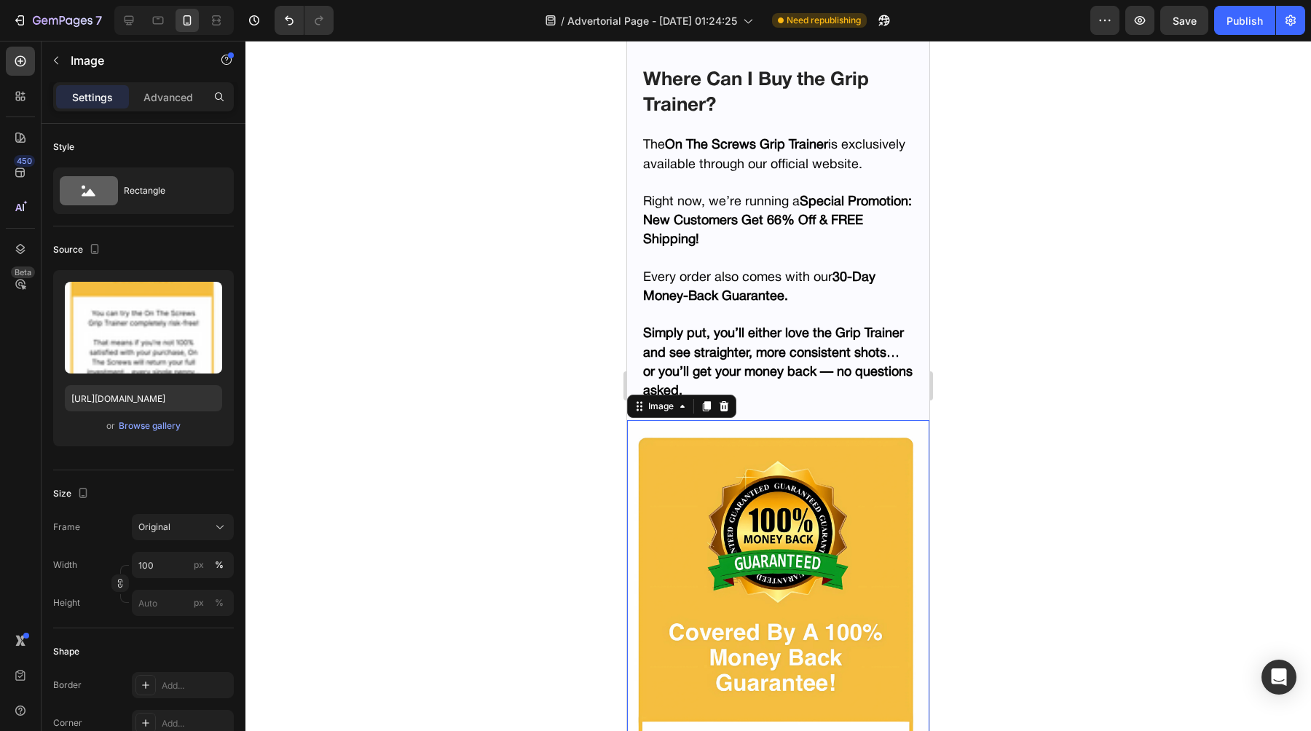
click at [138, 69] on div "Image" at bounding box center [125, 61] width 166 height 38
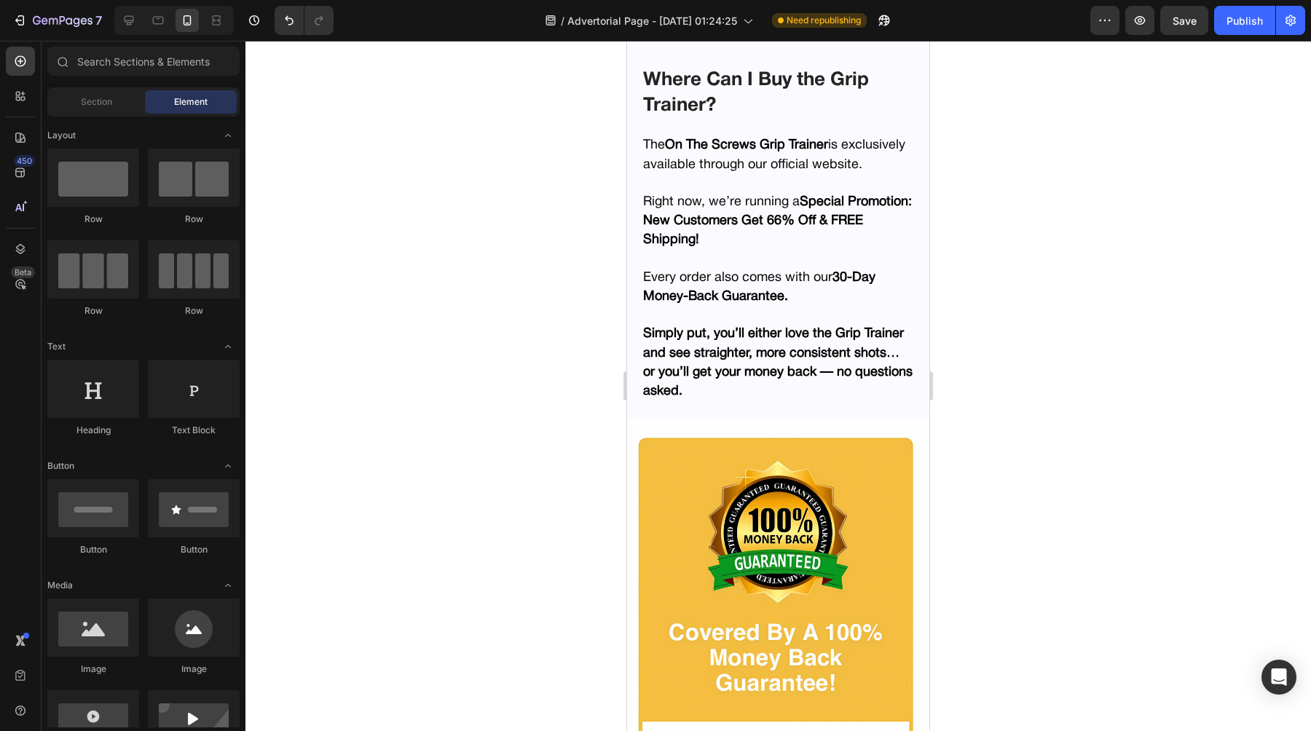
click at [84, 87] on div "Section Element" at bounding box center [143, 101] width 192 height 29
click at [85, 95] on span "Section" at bounding box center [96, 101] width 31 height 13
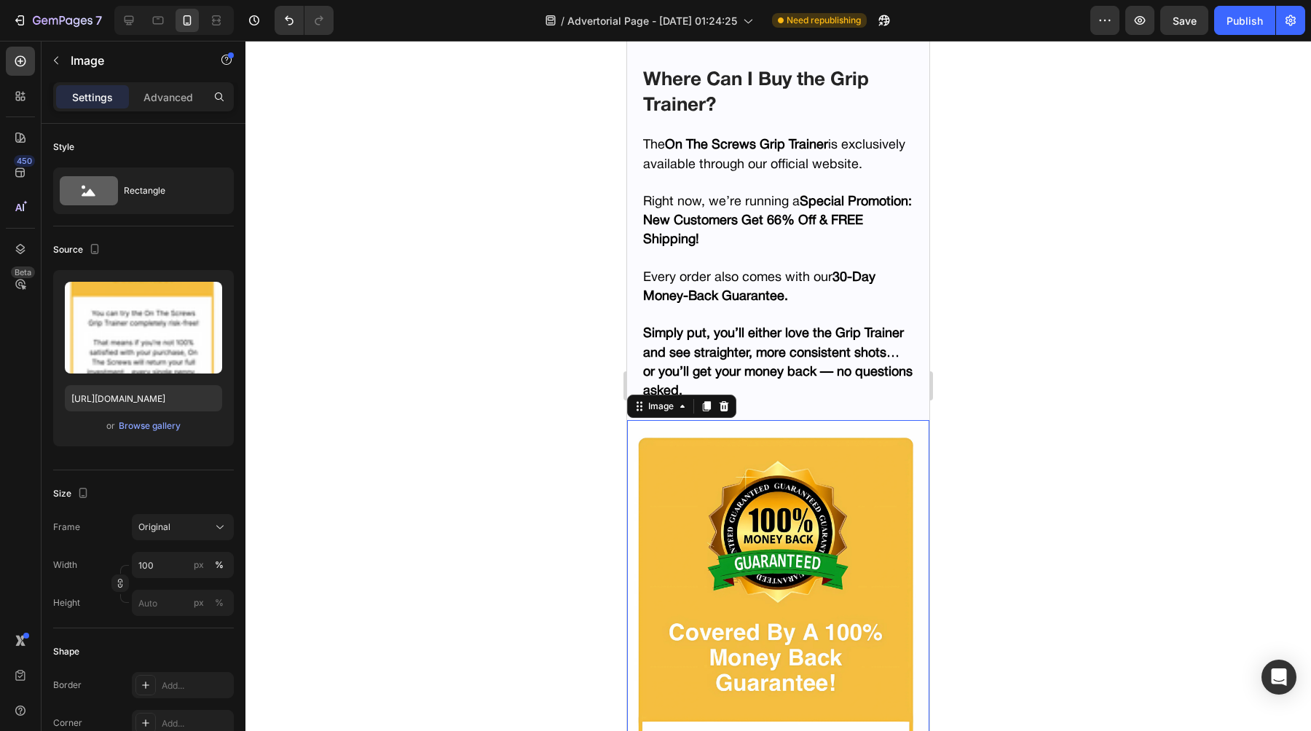
click at [173, 105] on div "Advanced" at bounding box center [168, 96] width 73 height 23
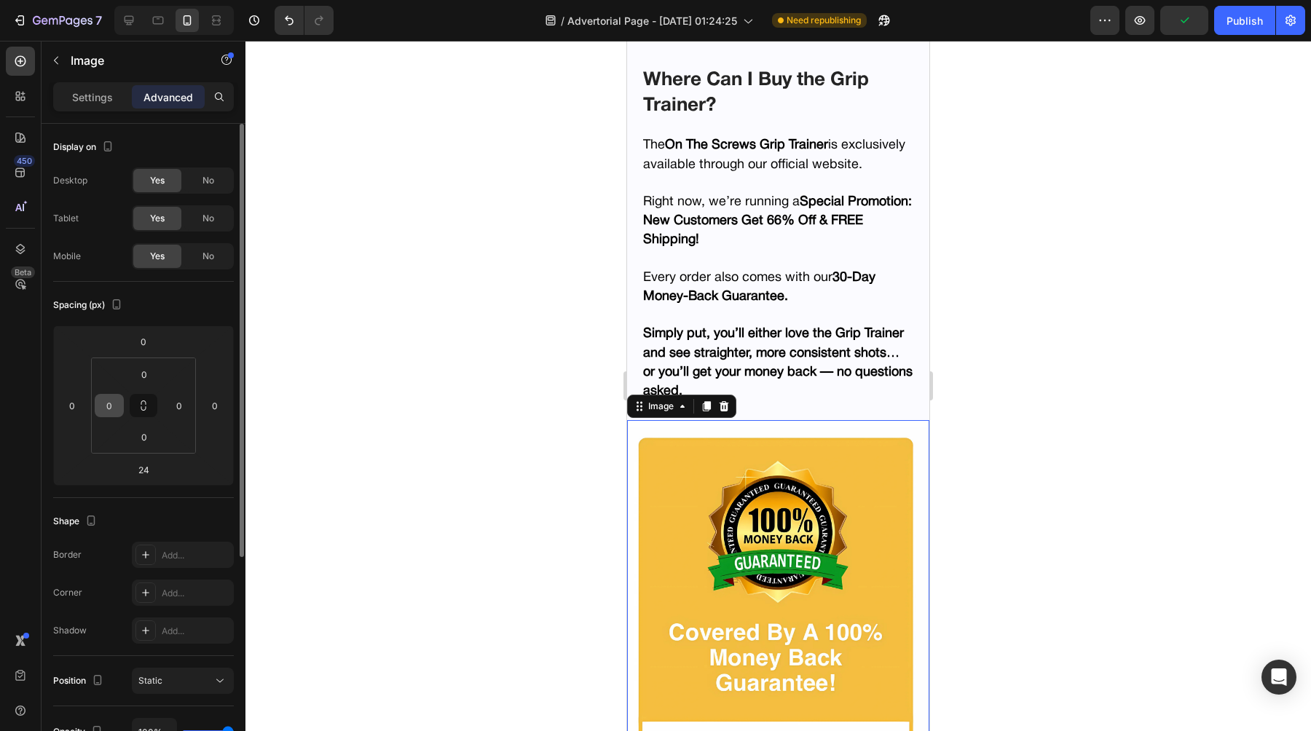
click at [112, 405] on input "0" at bounding box center [109, 406] width 22 height 22
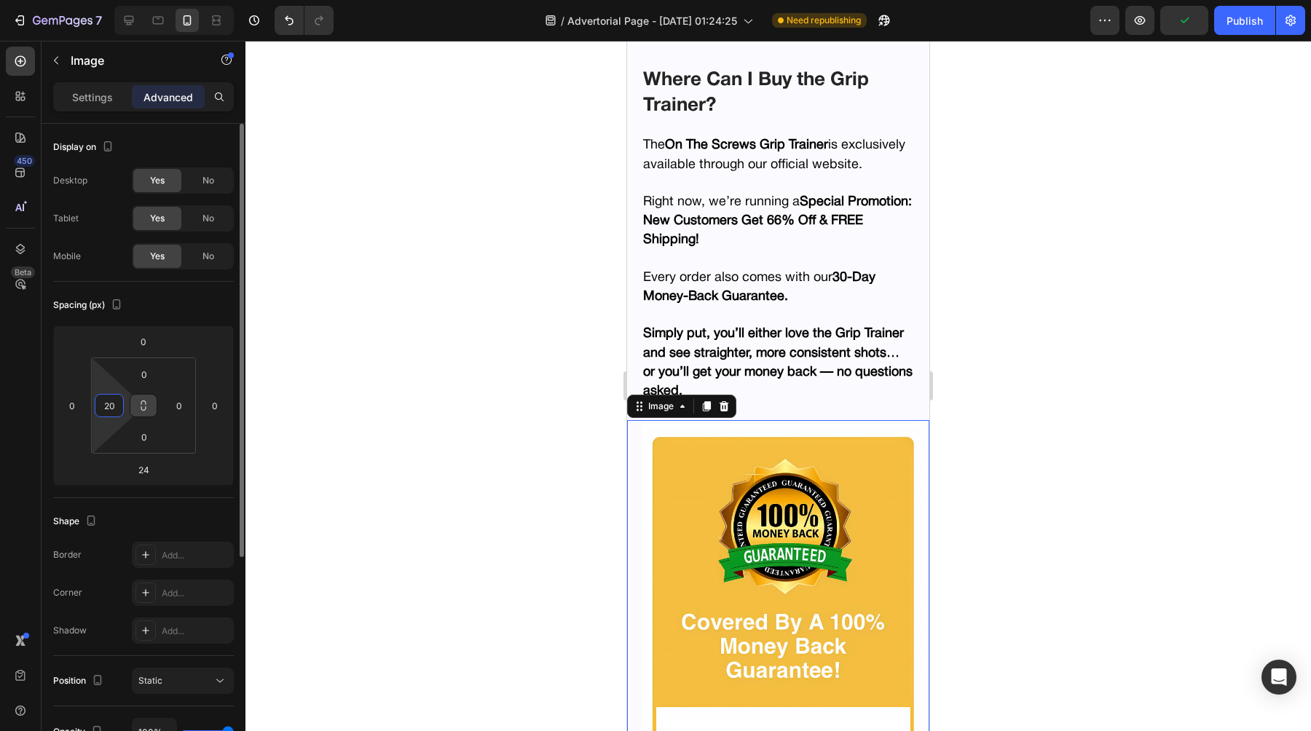
type input "20"
click at [154, 408] on button at bounding box center [144, 405] width 28 height 23
click at [178, 403] on input "0" at bounding box center [179, 406] width 22 height 22
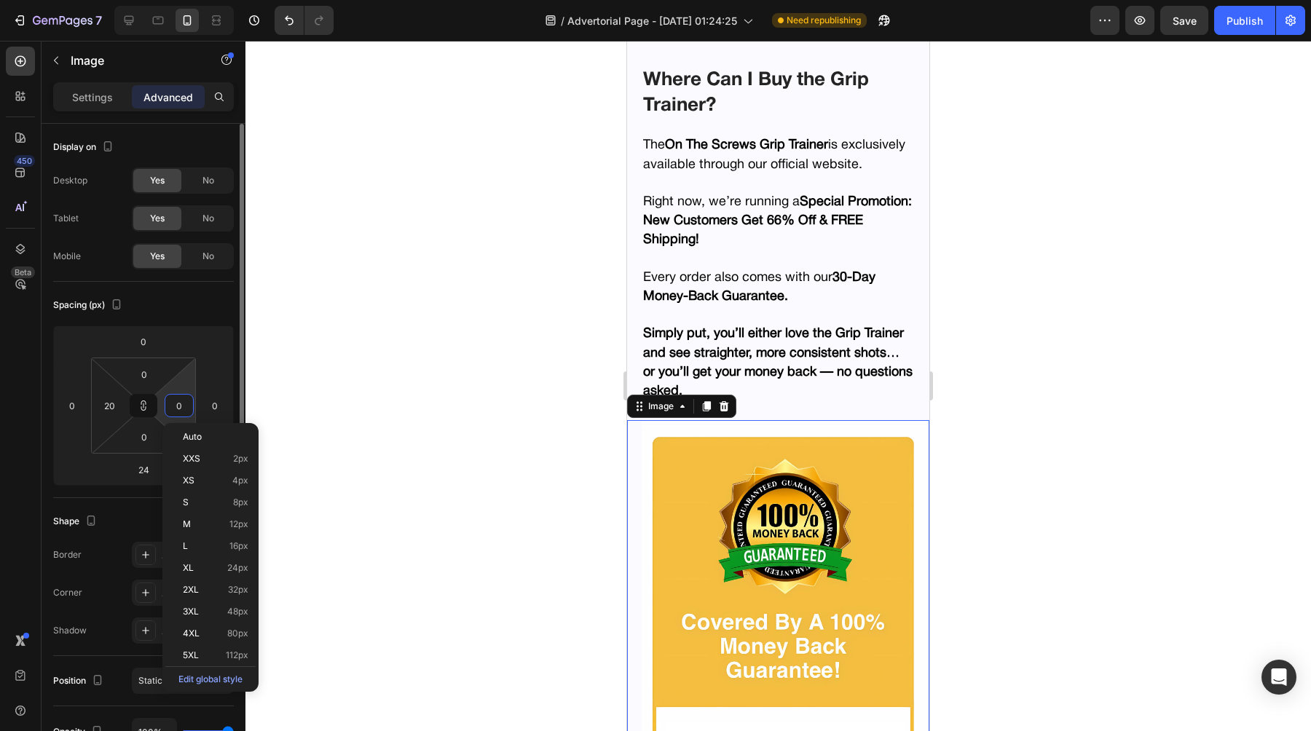
type input "2"
type input "20"
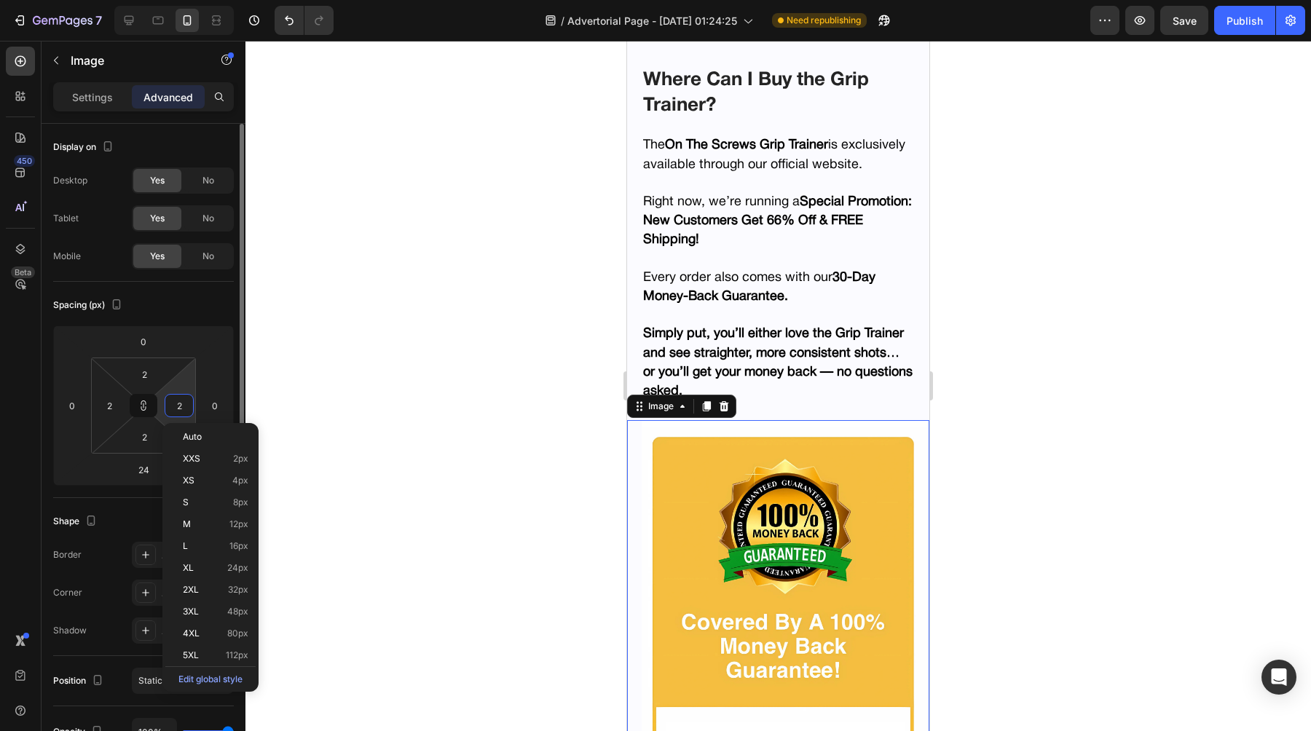
type input "20"
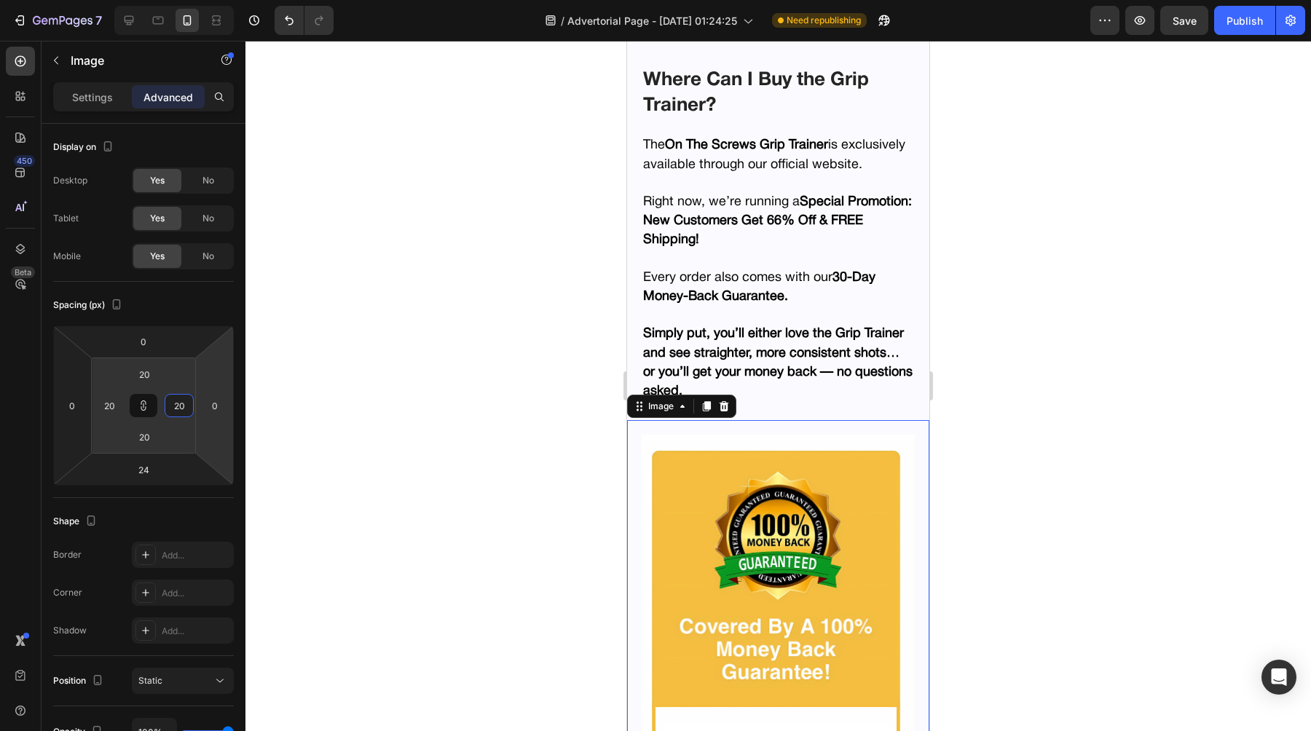
type input "20"
click at [417, 403] on div at bounding box center [777, 386] width 1065 height 690
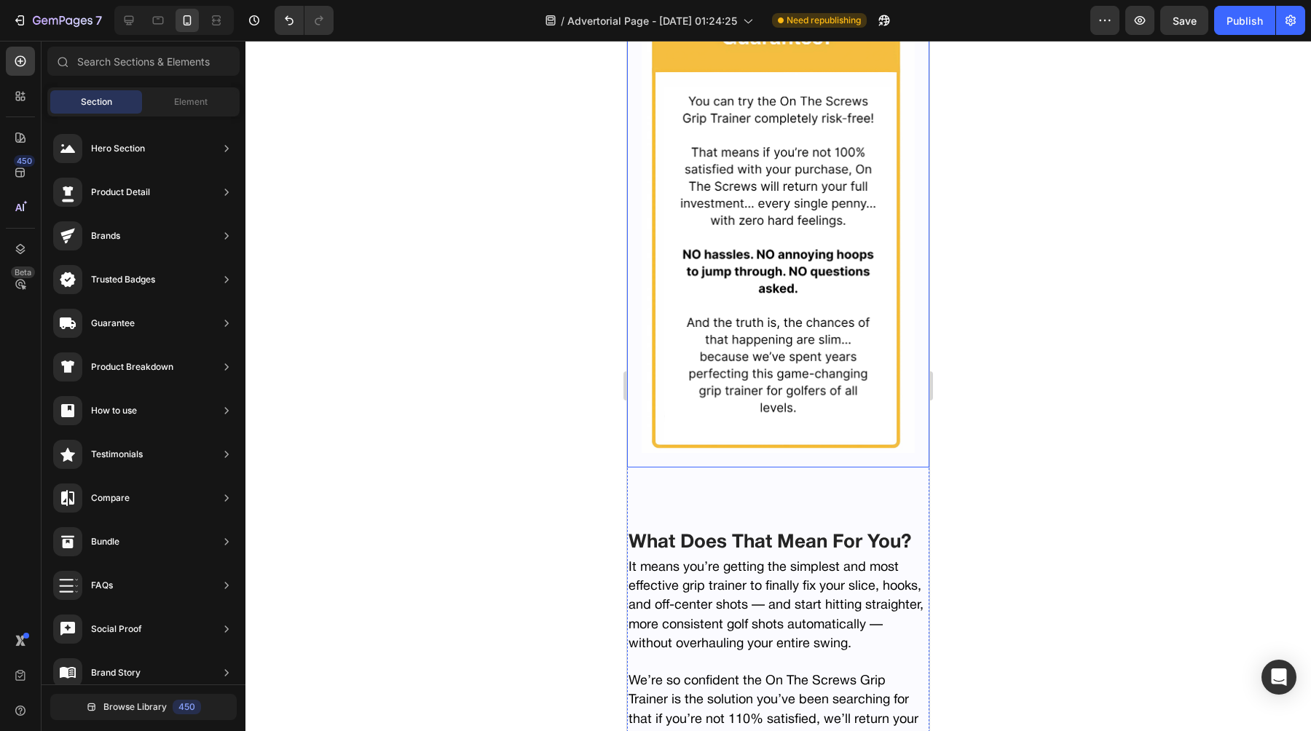
scroll to position [8967, 0]
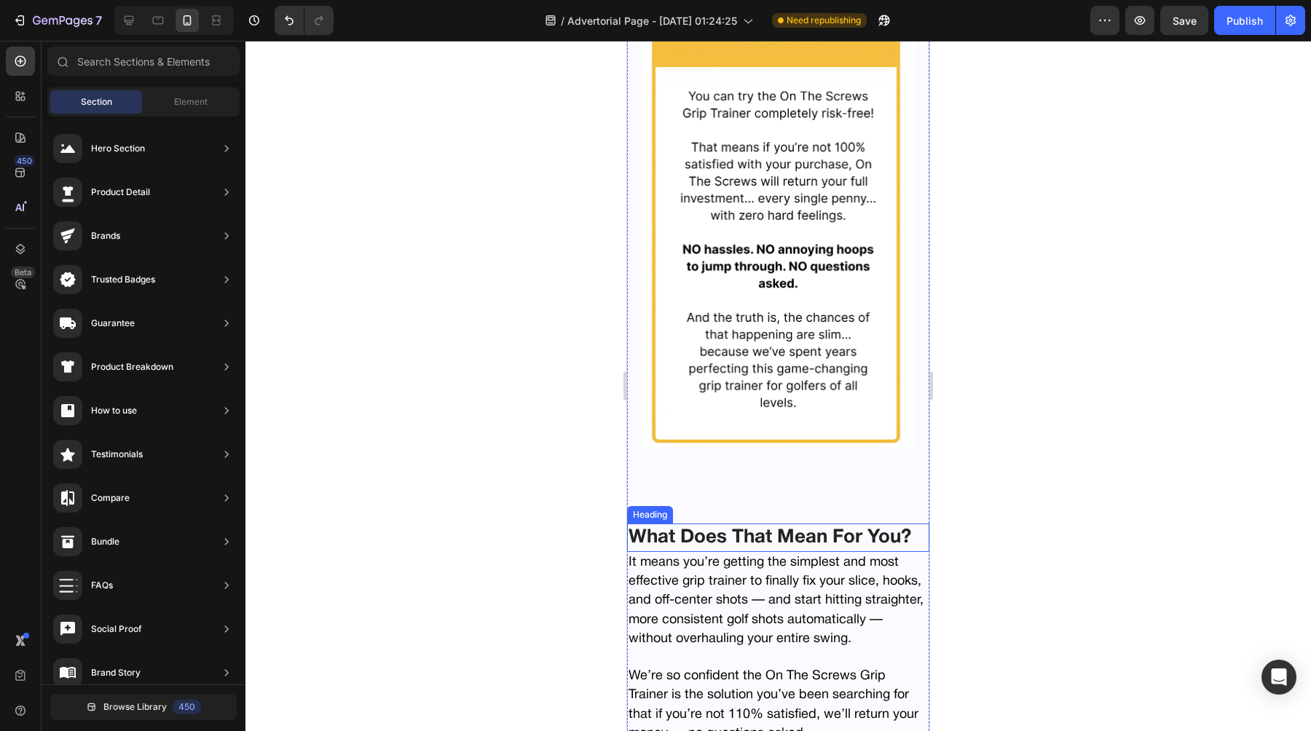
click at [666, 531] on span "What Does That Mean For You?" at bounding box center [769, 537] width 283 height 17
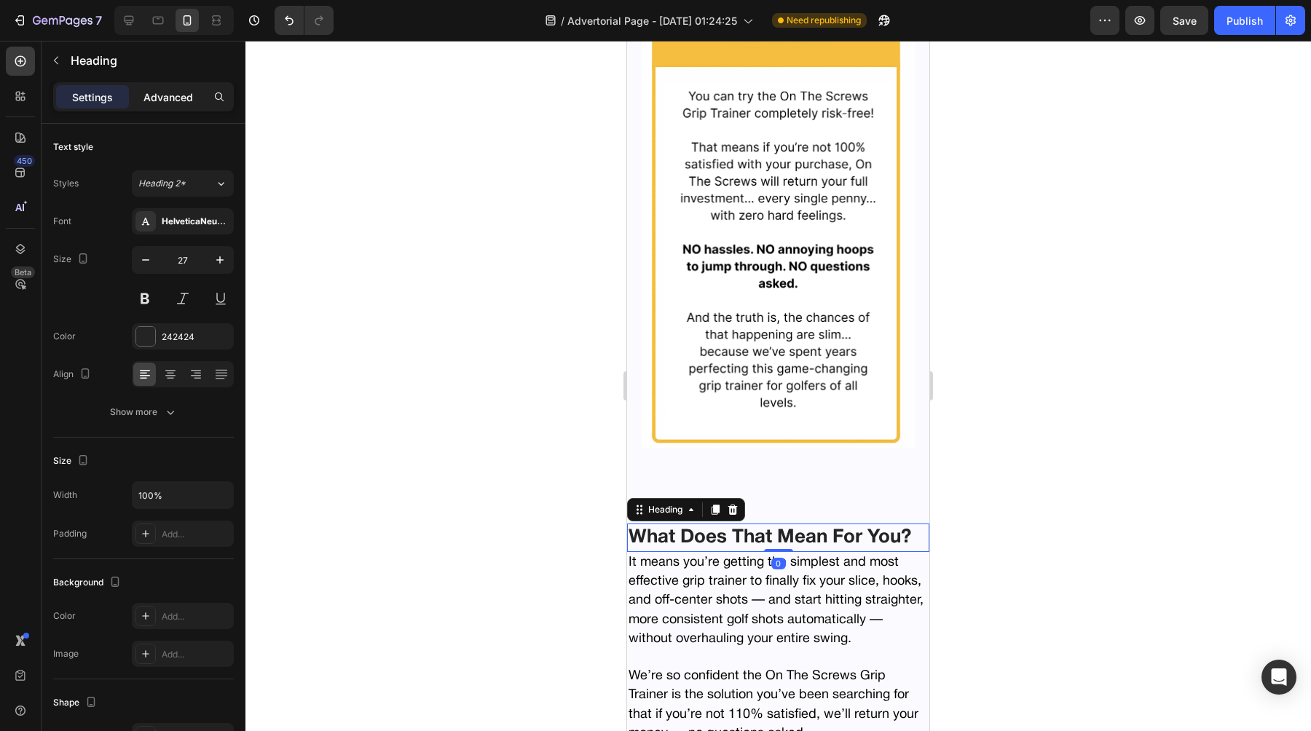
click at [175, 90] on p "Advanced" at bounding box center [168, 97] width 50 height 15
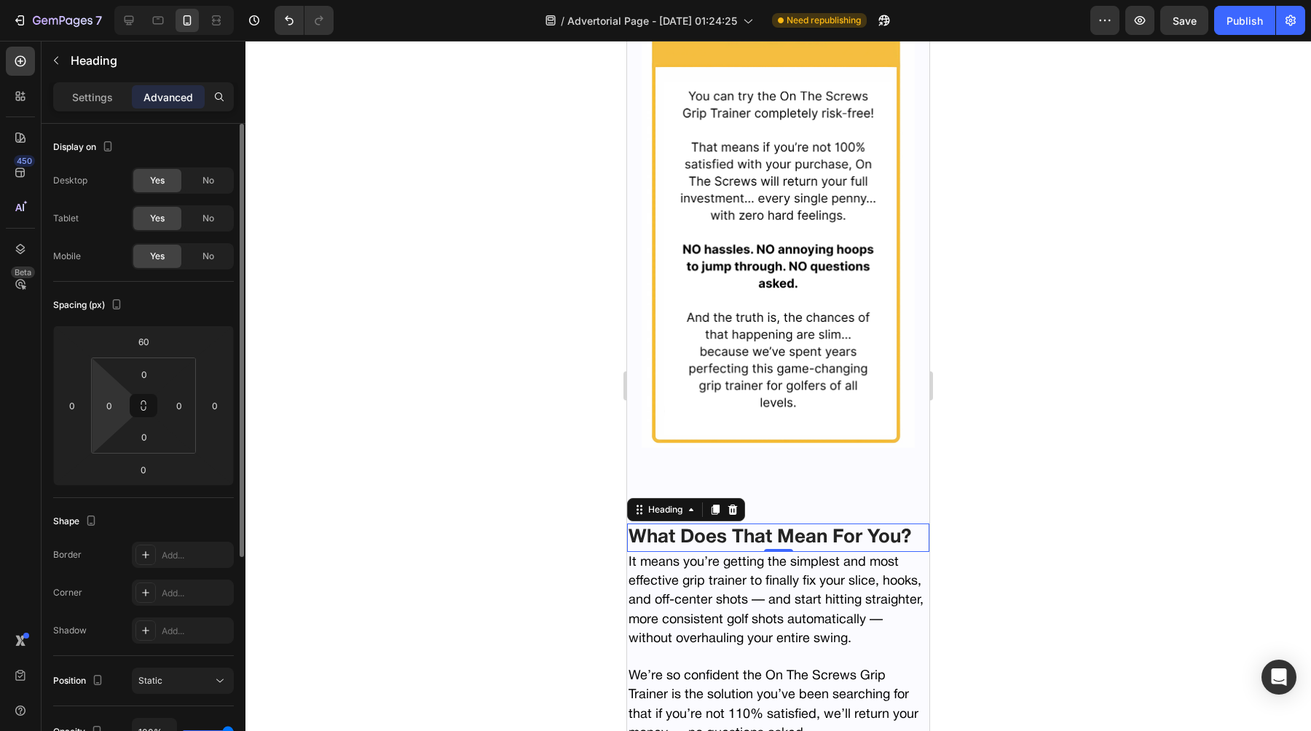
click at [97, 416] on div "0" at bounding box center [109, 405] width 29 height 23
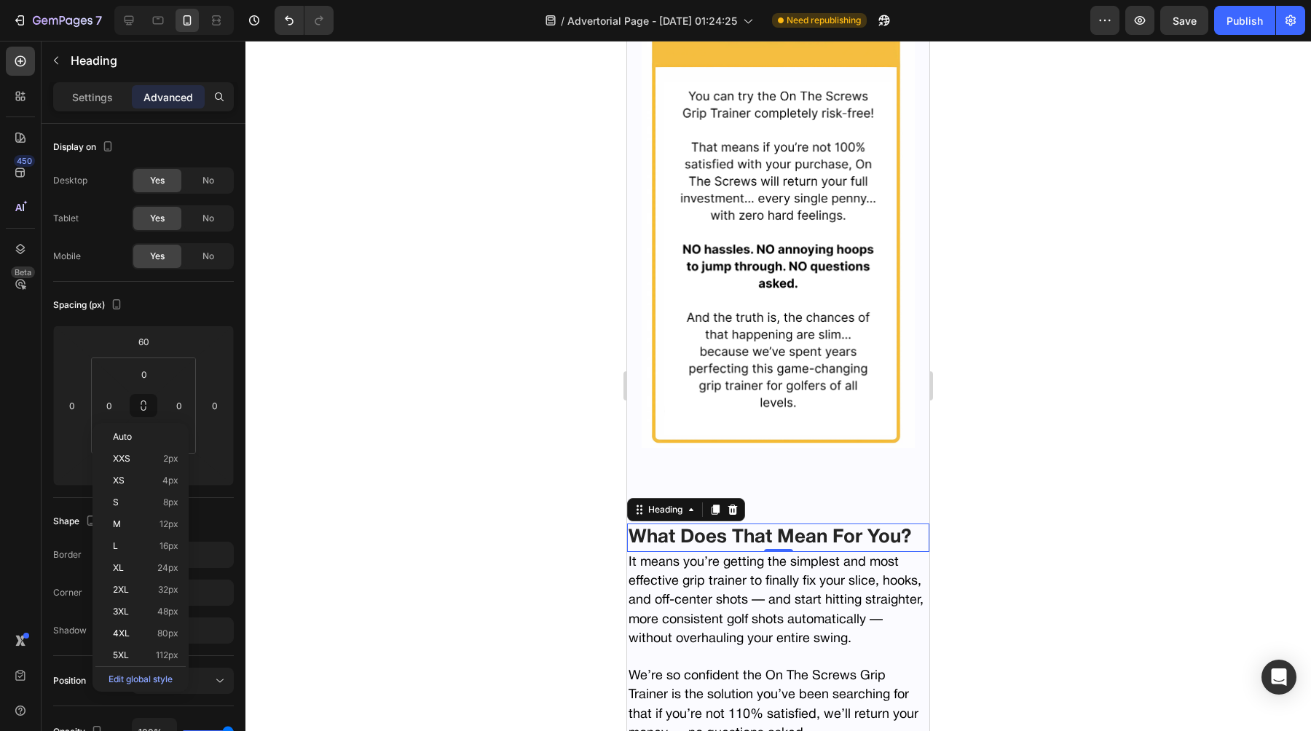
click at [100, 424] on div "Auto XXS 2px XS 4px S 8px M 12px L 16px XL 24px 2XL 32px 3XL 48px 4XL 80px 5XL …" at bounding box center [140, 557] width 96 height 269
click at [102, 416] on div "0" at bounding box center [109, 405] width 29 height 23
click at [107, 413] on input "0" at bounding box center [109, 406] width 22 height 22
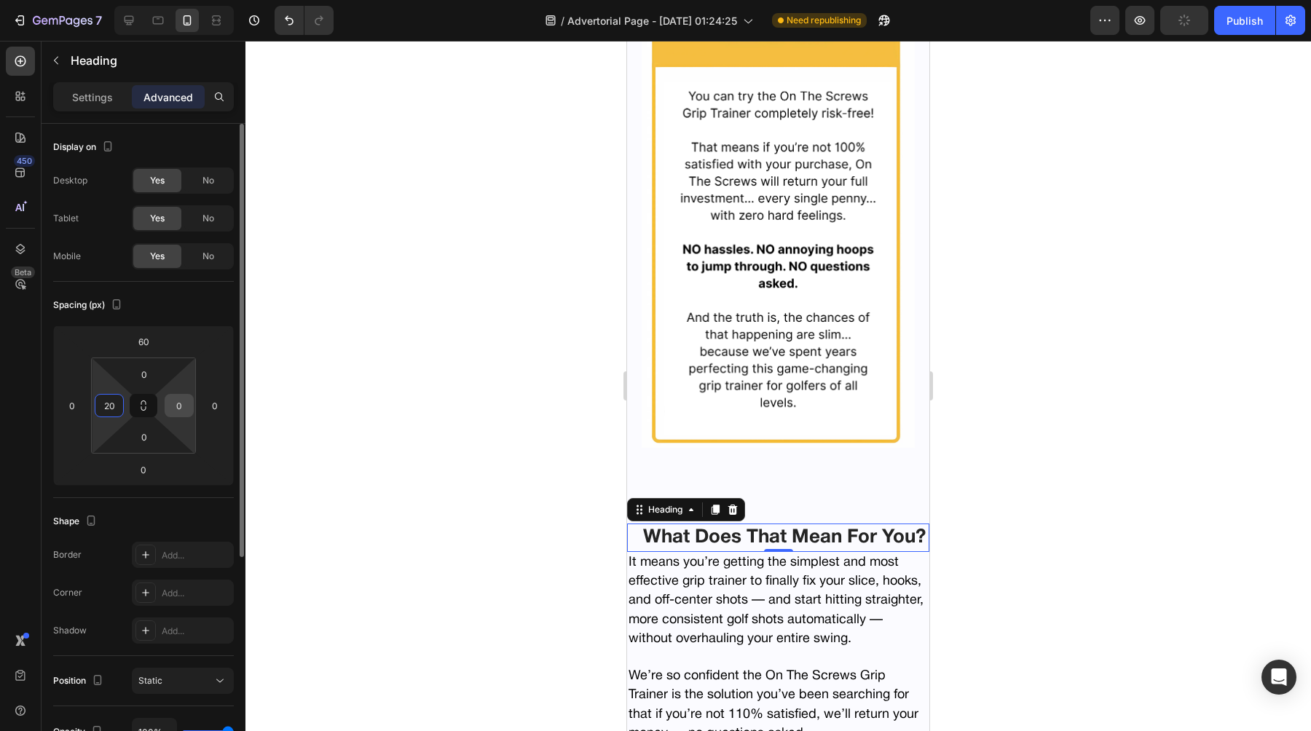
type input "20"
click at [191, 410] on div "0" at bounding box center [179, 405] width 29 height 23
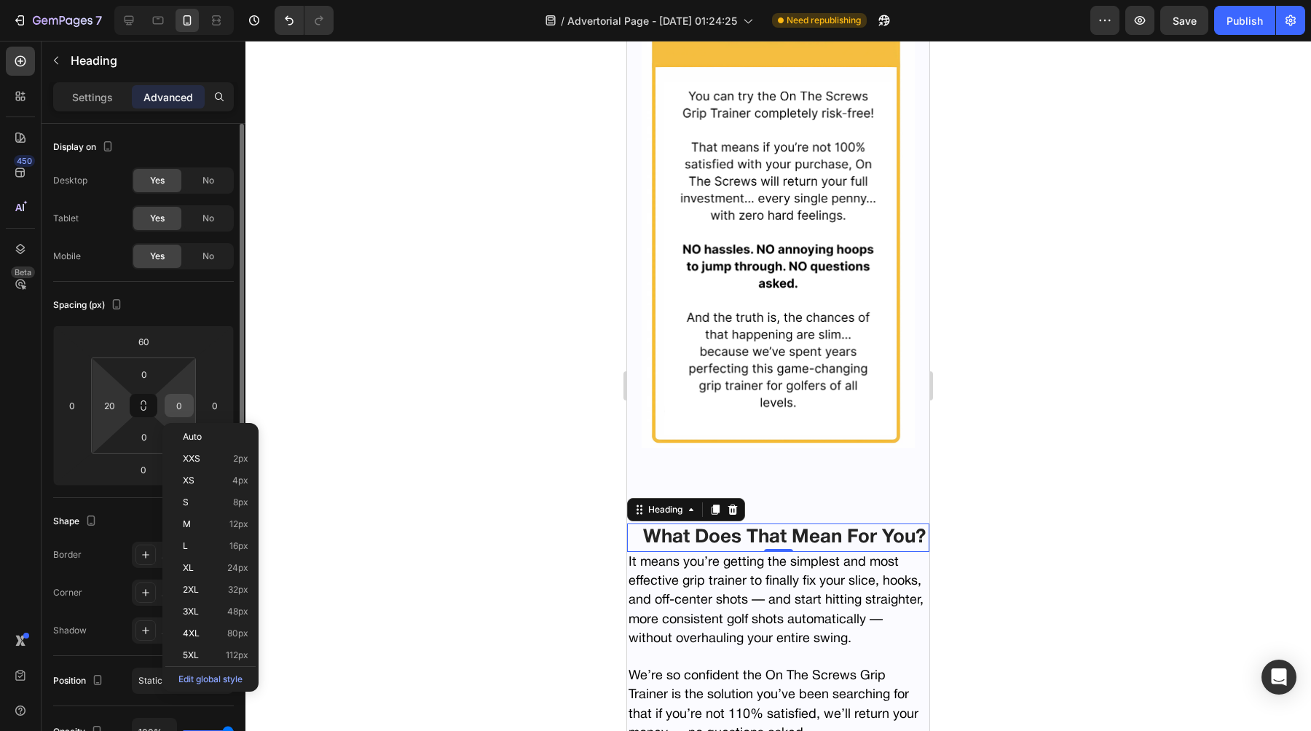
click at [183, 404] on input "0" at bounding box center [179, 406] width 22 height 22
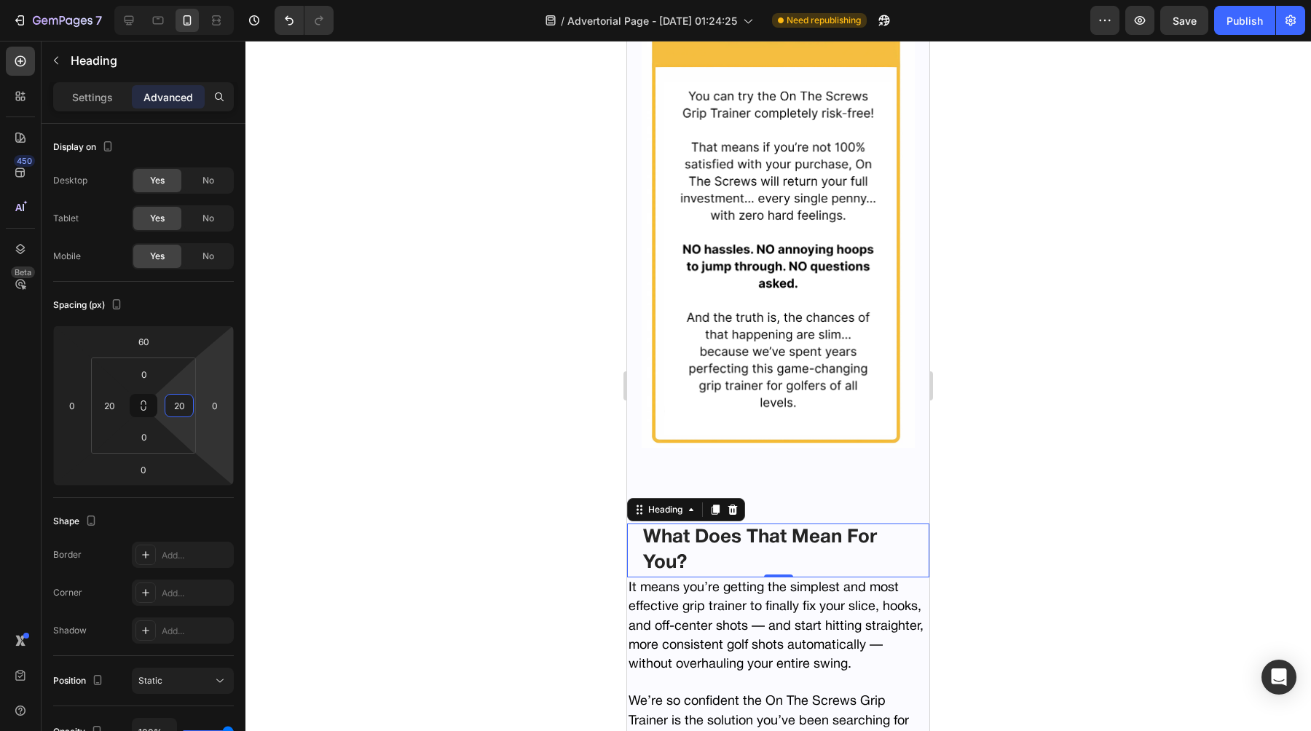
type input "20"
click at [436, 416] on div at bounding box center [777, 386] width 1065 height 690
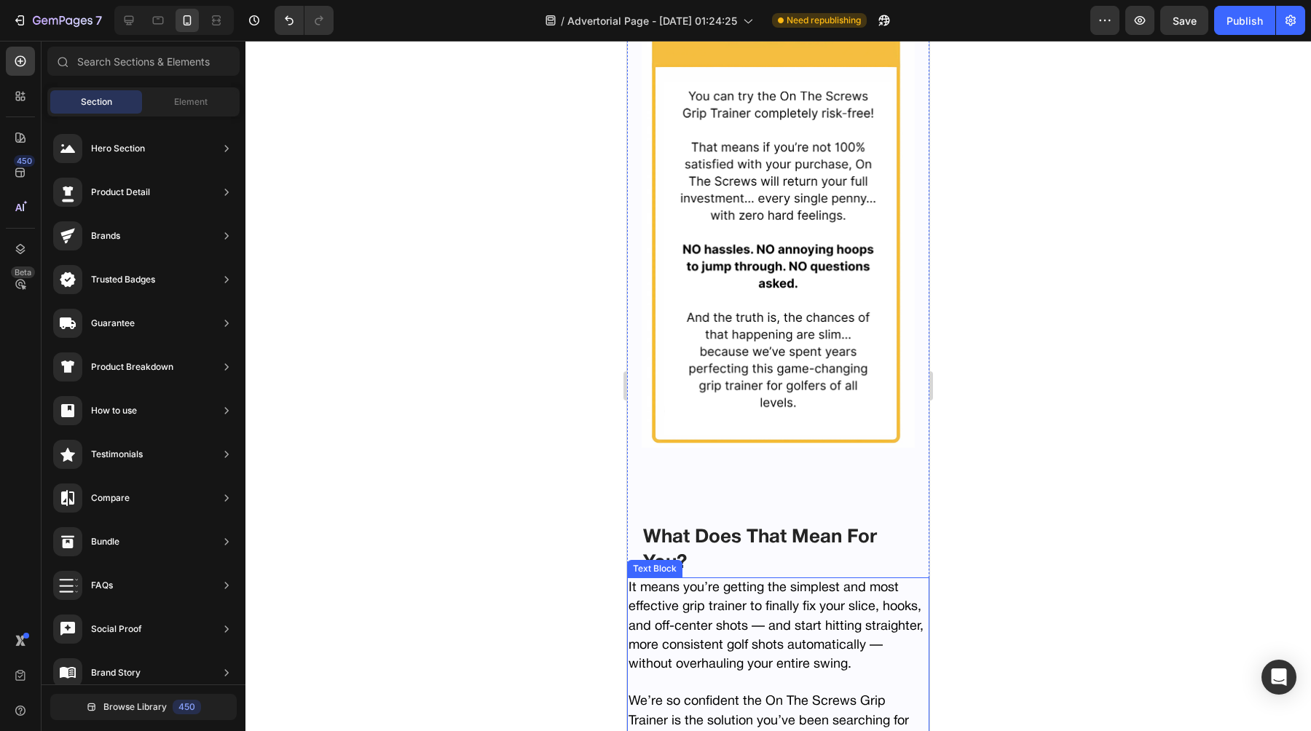
click at [686, 617] on p "It means you’re getting the simplest and most effective grip trainer to finally…" at bounding box center [777, 626] width 299 height 95
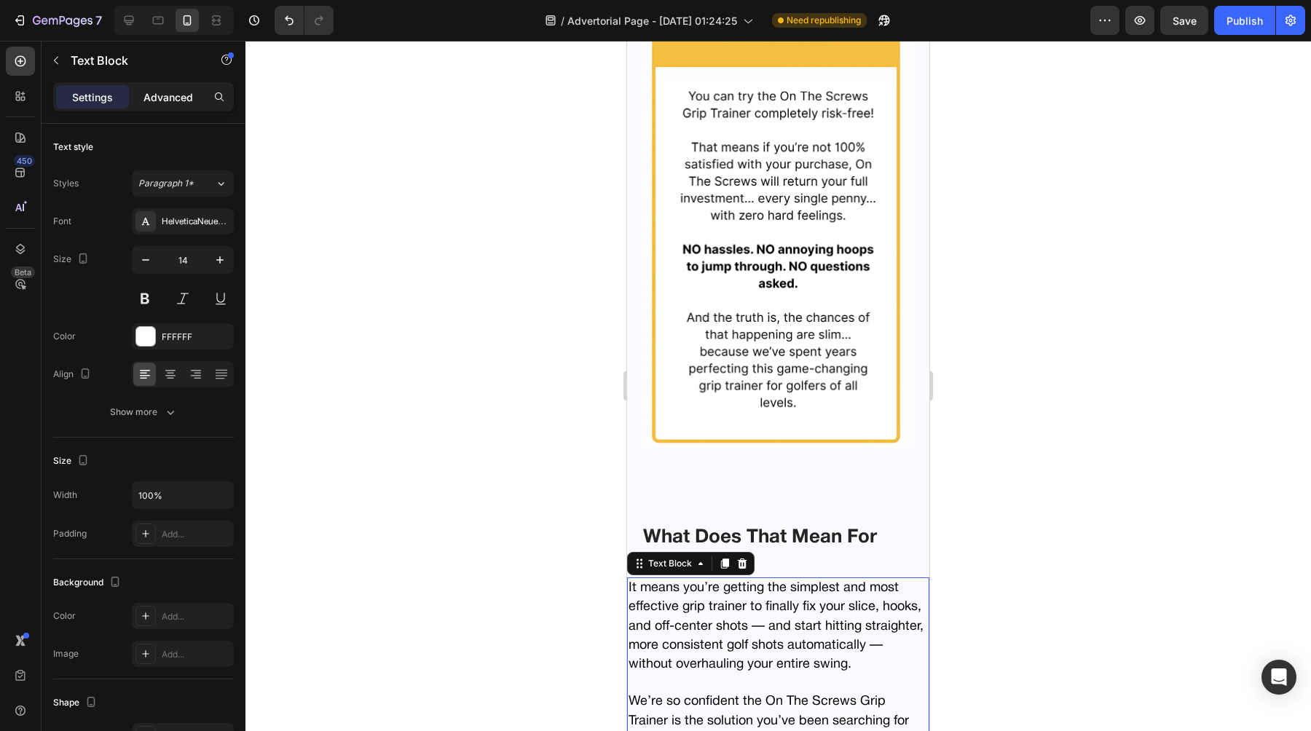
click at [178, 99] on p "Advanced" at bounding box center [168, 97] width 50 height 15
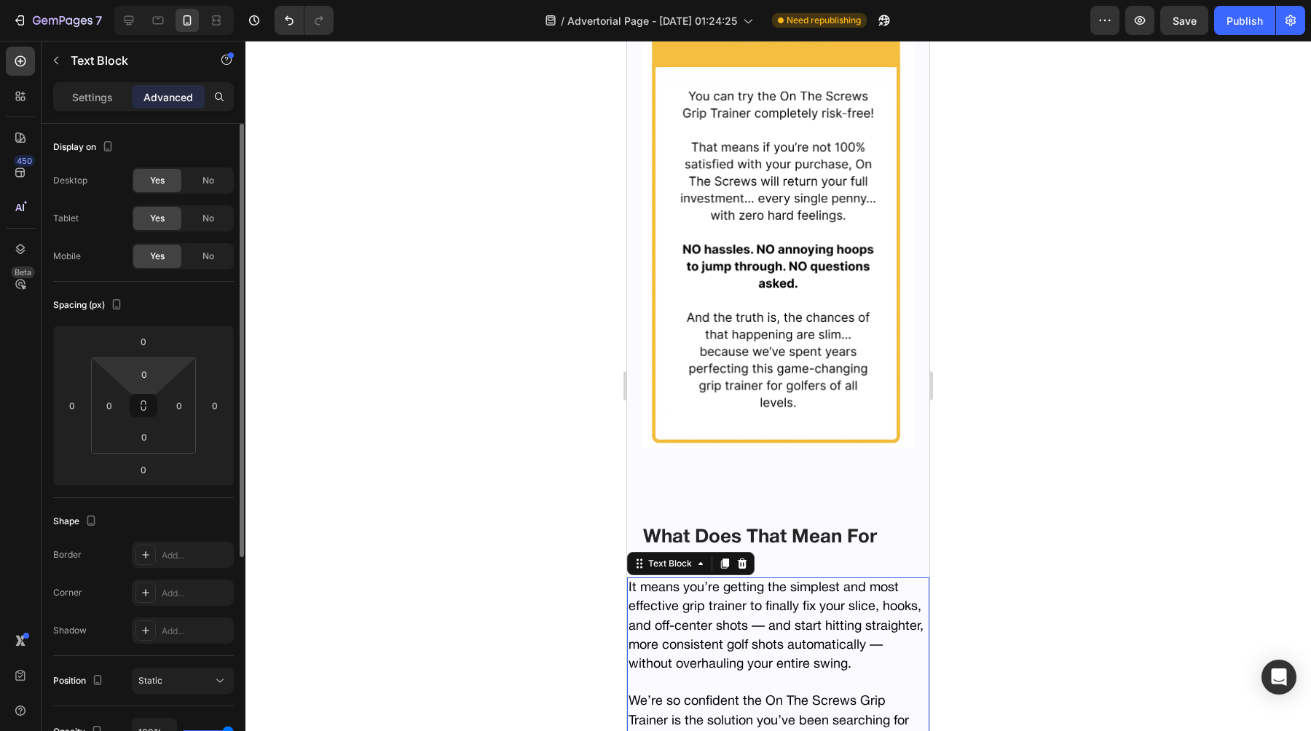
click at [110, 0] on html "7 Version history / Advertorial Page - [DATE] 01:24:25 Need republishing Previe…" at bounding box center [655, 0] width 1311 height 0
click at [100, 404] on input "0" at bounding box center [109, 406] width 22 height 22
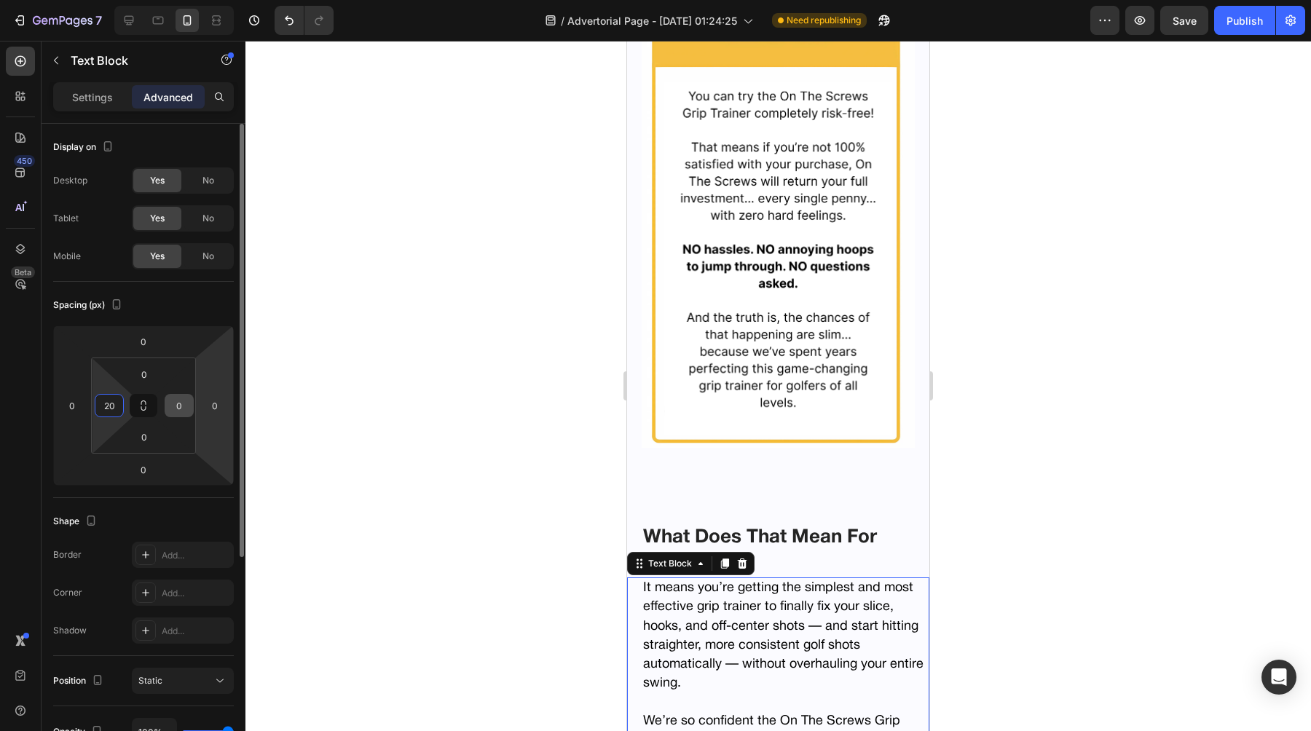
type input "20"
click at [181, 406] on input "0" at bounding box center [179, 406] width 22 height 22
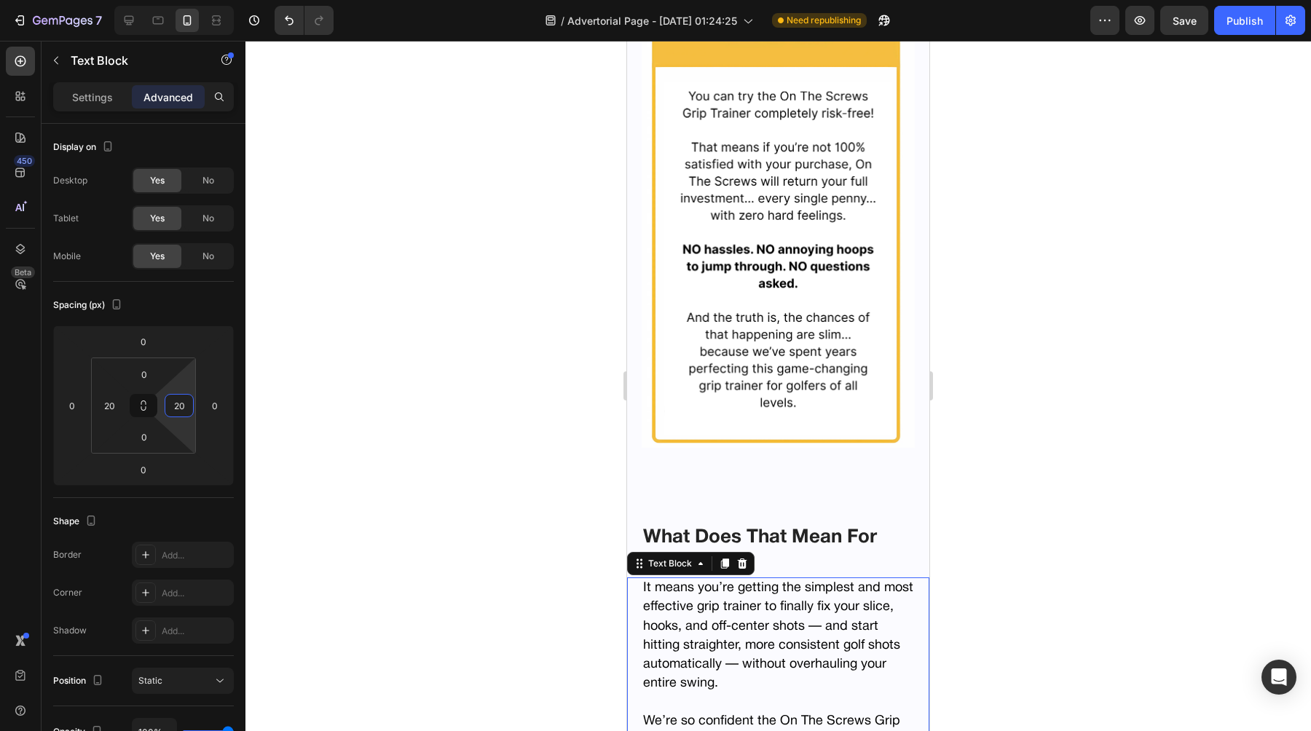
type input "20"
click at [481, 488] on div at bounding box center [777, 386] width 1065 height 690
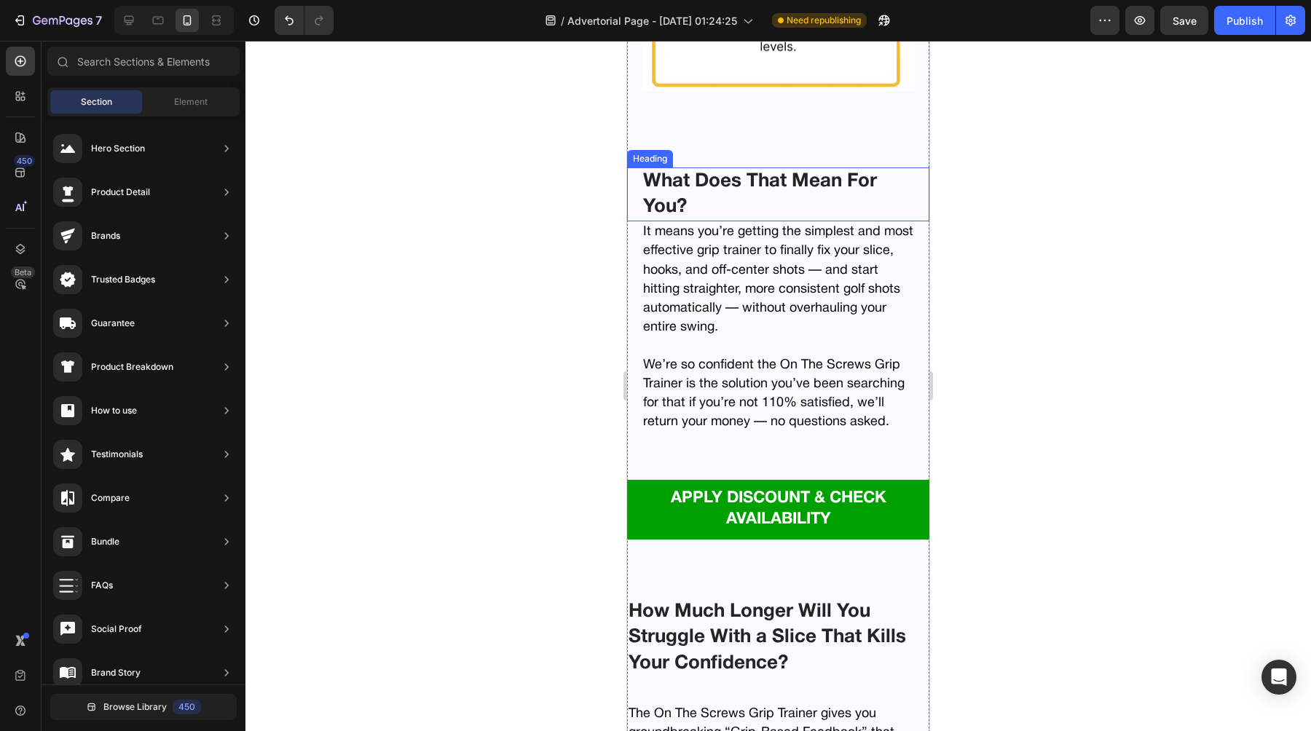
scroll to position [9334, 0]
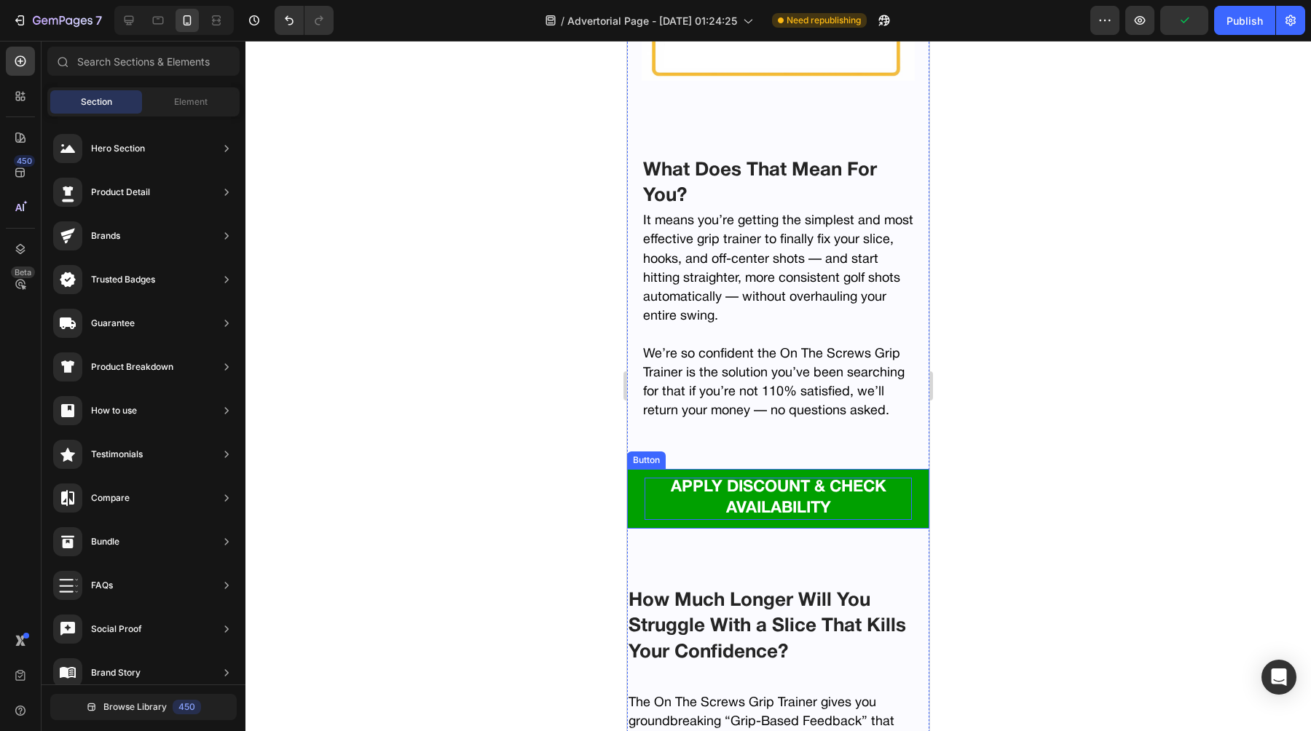
click at [665, 503] on p "APPLY DISCOUNT & CHECK AVAILABILITY" at bounding box center [777, 499] width 267 height 42
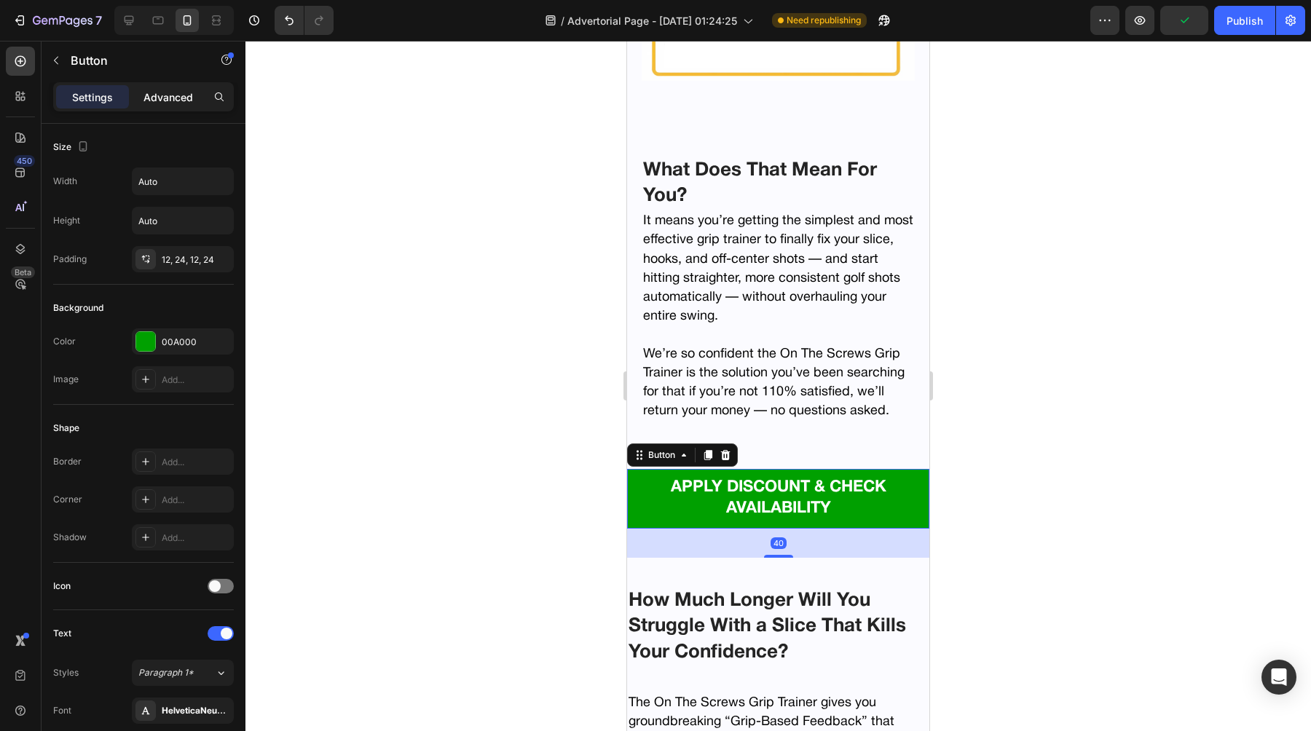
click at [165, 99] on p "Advanced" at bounding box center [168, 97] width 50 height 15
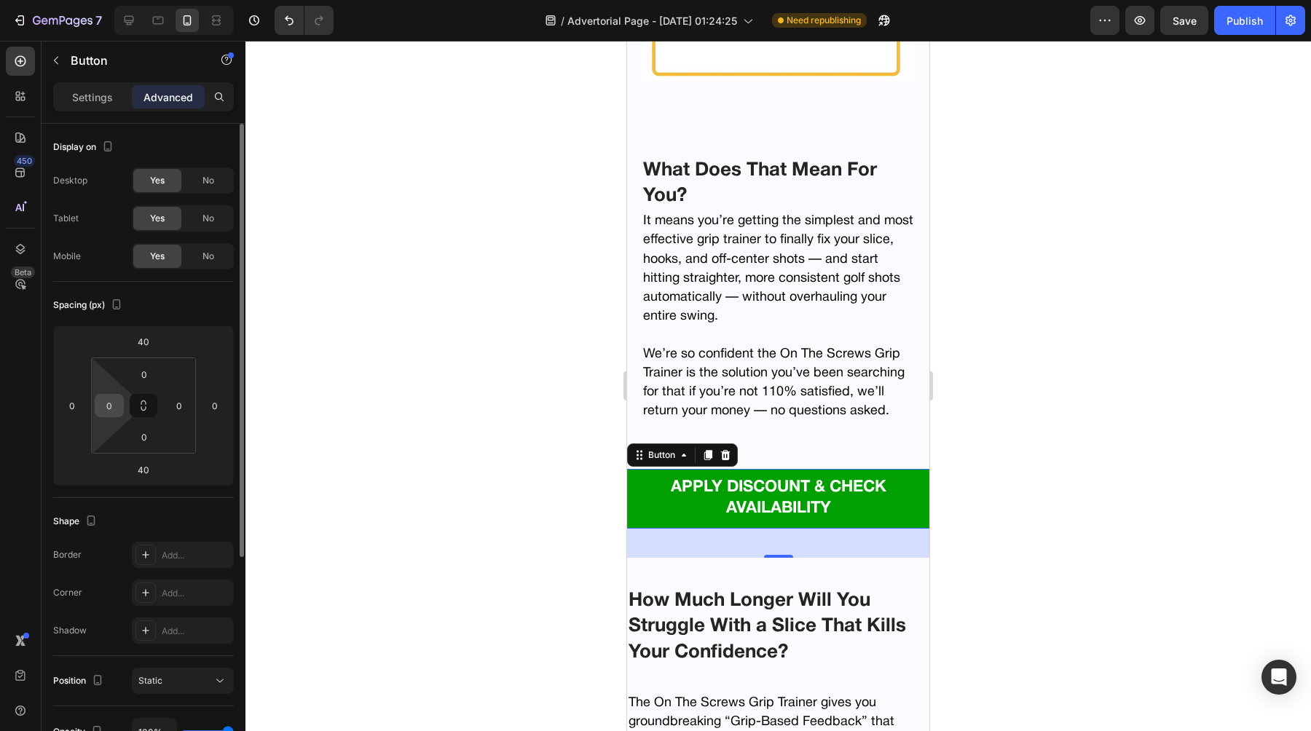
click at [117, 409] on input "0" at bounding box center [109, 406] width 22 height 22
type input "20"
click at [170, 415] on input "0" at bounding box center [179, 406] width 22 height 22
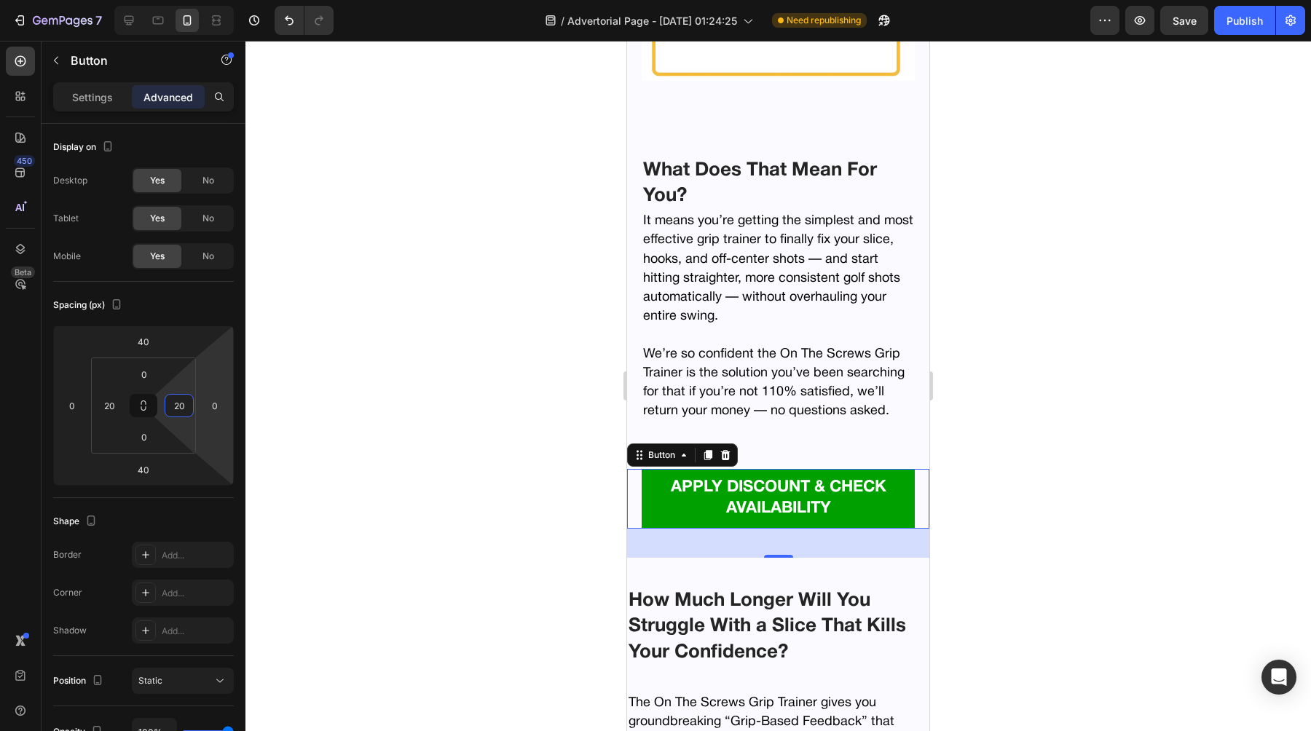
type input "20"
click at [451, 401] on div at bounding box center [777, 386] width 1065 height 690
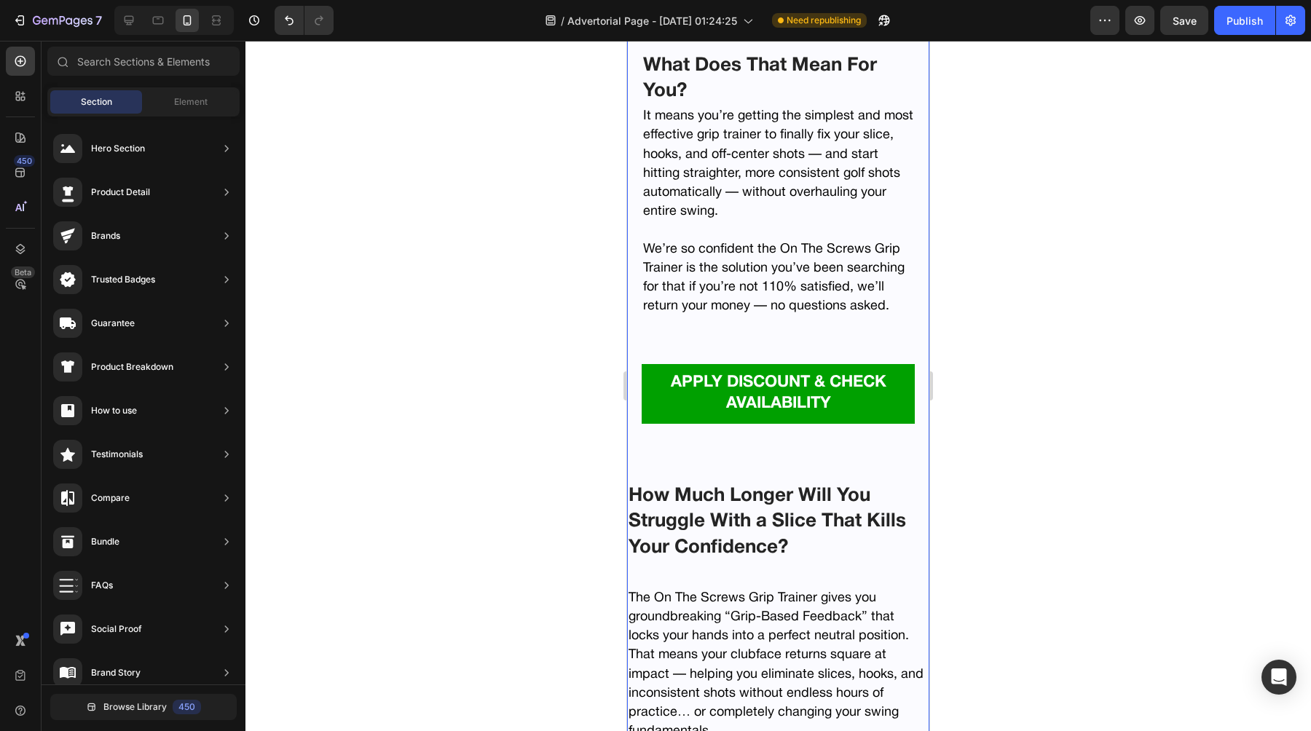
scroll to position [9441, 0]
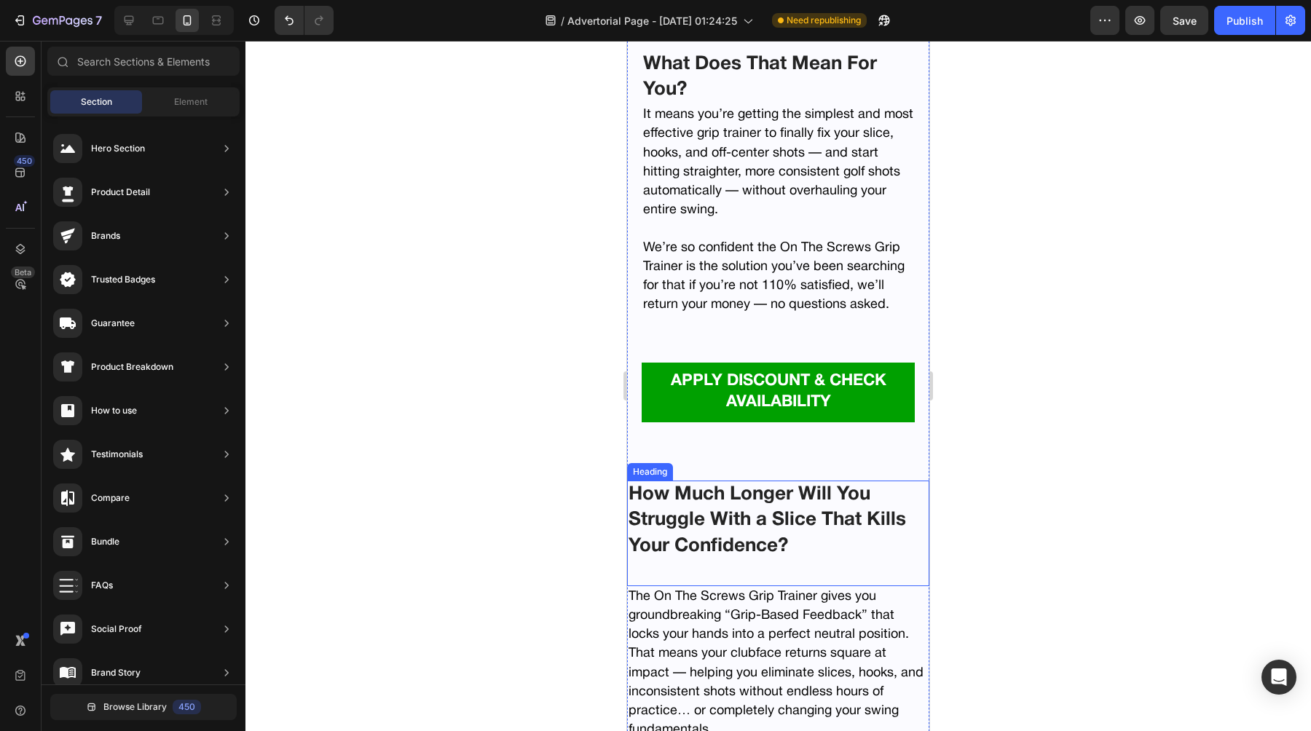
click at [685, 495] on strong "How Much Longer Will You Struggle With a Slice That Kills Your Confidence?" at bounding box center [766, 520] width 277 height 68
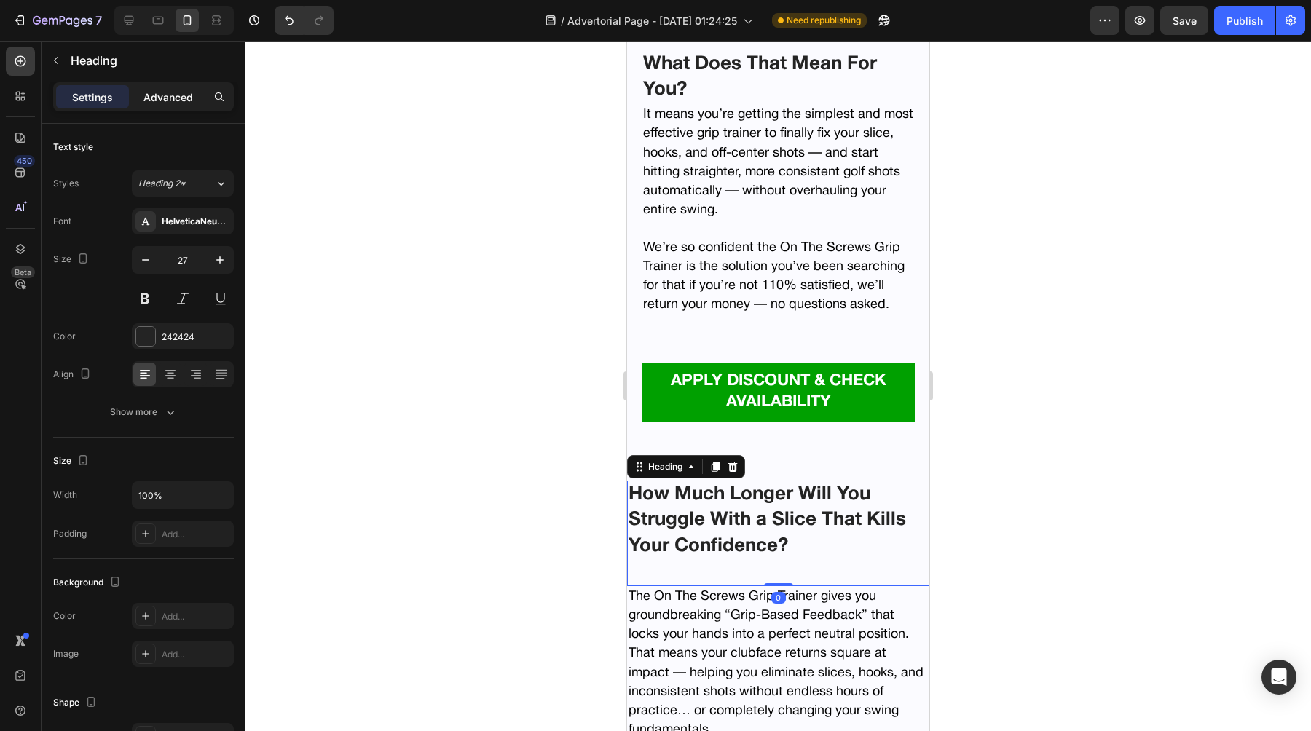
click at [176, 96] on p "Advanced" at bounding box center [168, 97] width 50 height 15
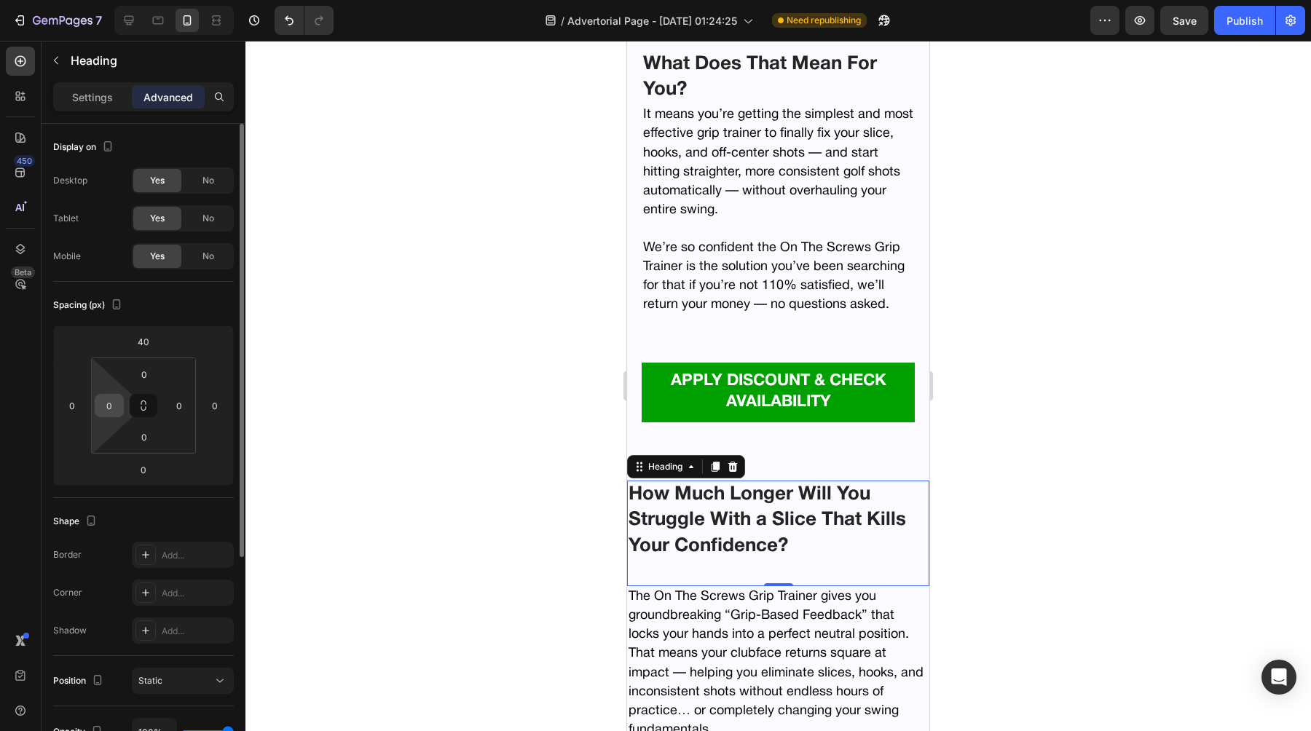
click at [119, 415] on div "0" at bounding box center [109, 405] width 29 height 23
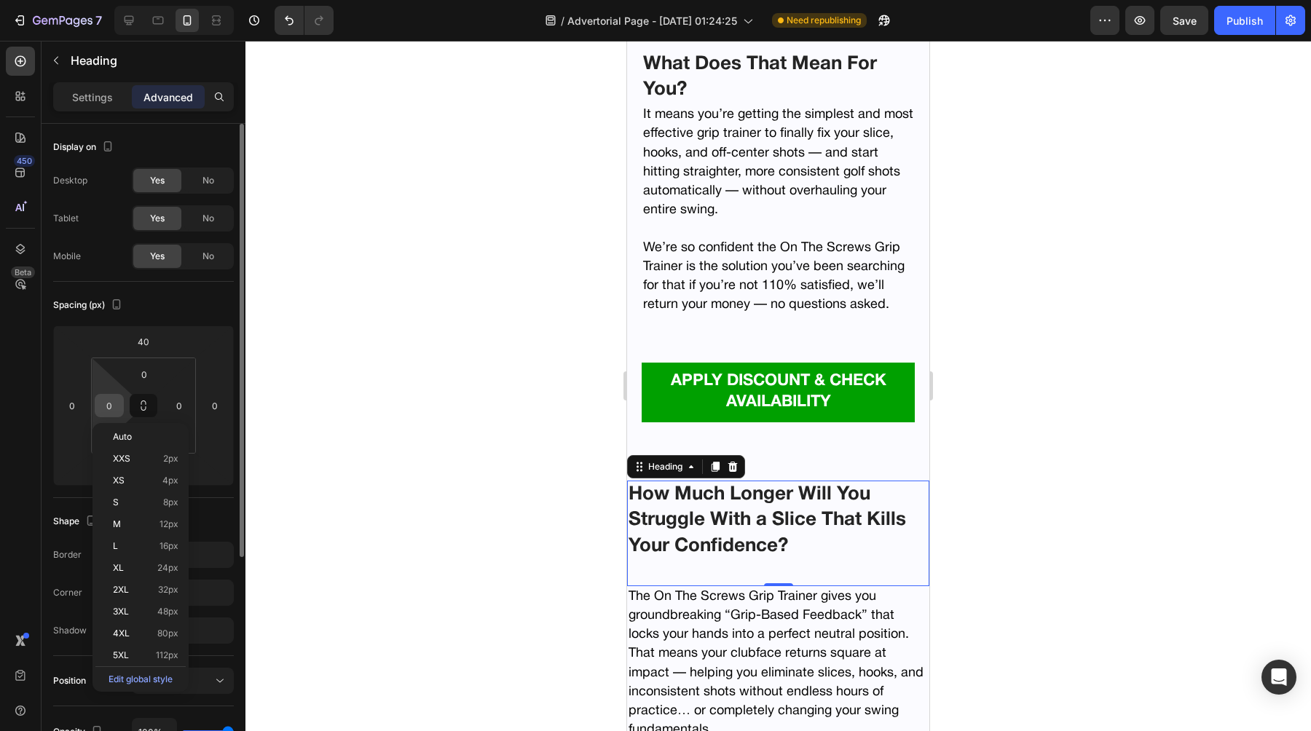
click at [107, 408] on input "0" at bounding box center [109, 406] width 22 height 22
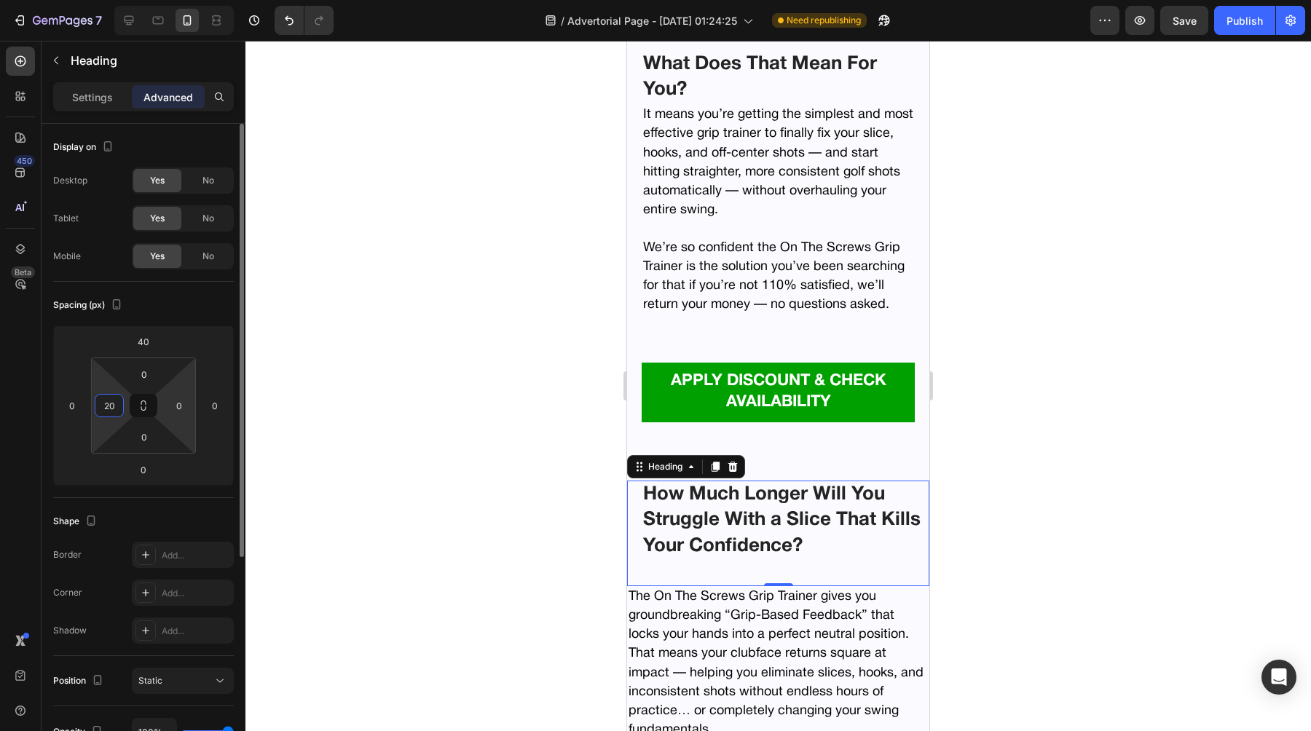
type input "20"
click at [174, 0] on html "7 Version history / Advertorial Page - [DATE] 01:24:25 Need republishing Previe…" at bounding box center [655, 0] width 1311 height 0
type input "20"
click at [574, 466] on div at bounding box center [777, 386] width 1065 height 690
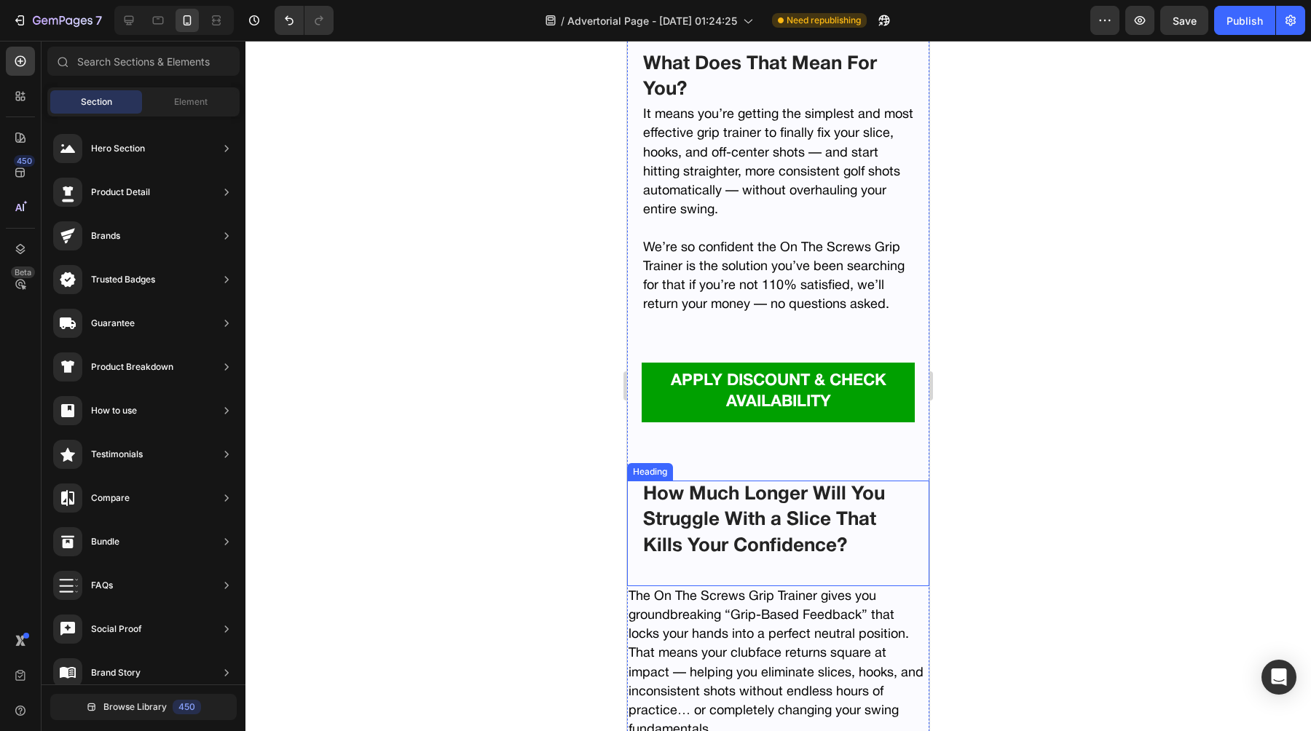
click at [667, 582] on h2 "How Much Longer Will You Struggle With a Slice That Kills Your Confidence?" at bounding box center [777, 533] width 273 height 105
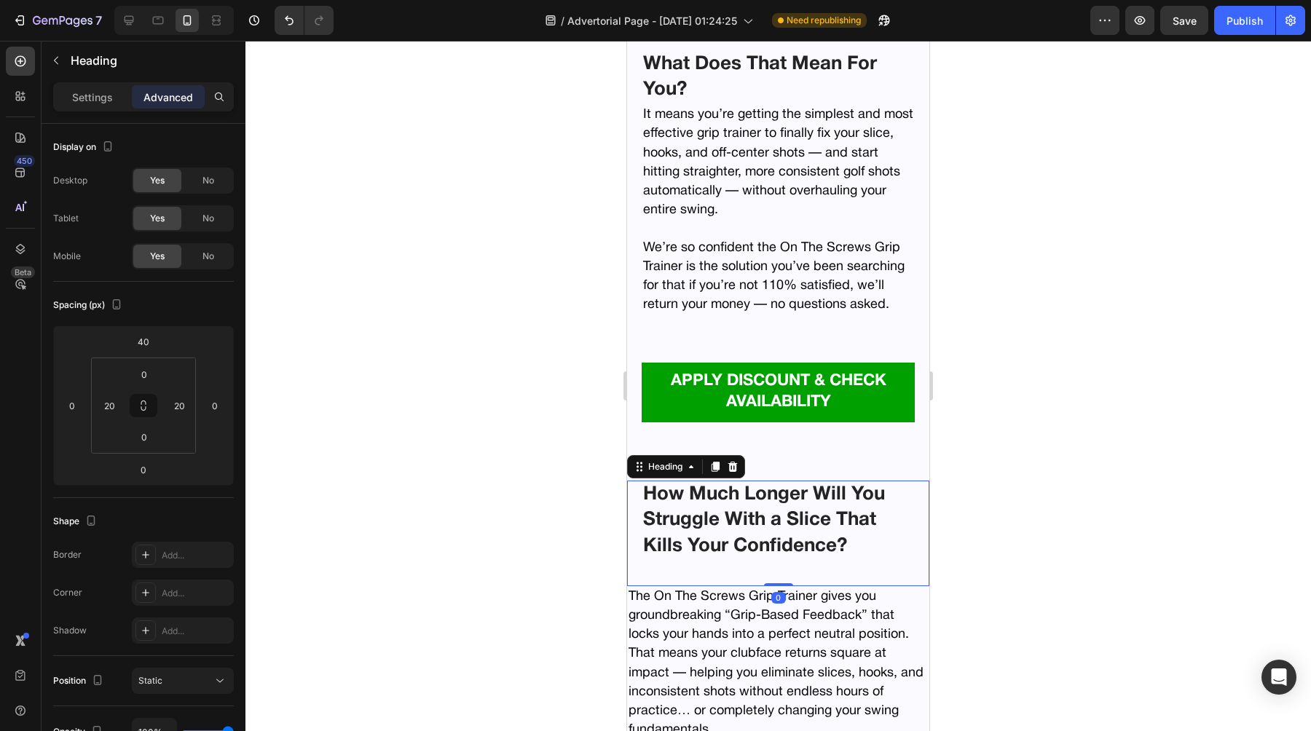
click at [663, 618] on span "The On The Screws Grip Trainer gives you groundbreaking “Grip-Based Feedback” t…" at bounding box center [775, 663] width 295 height 146
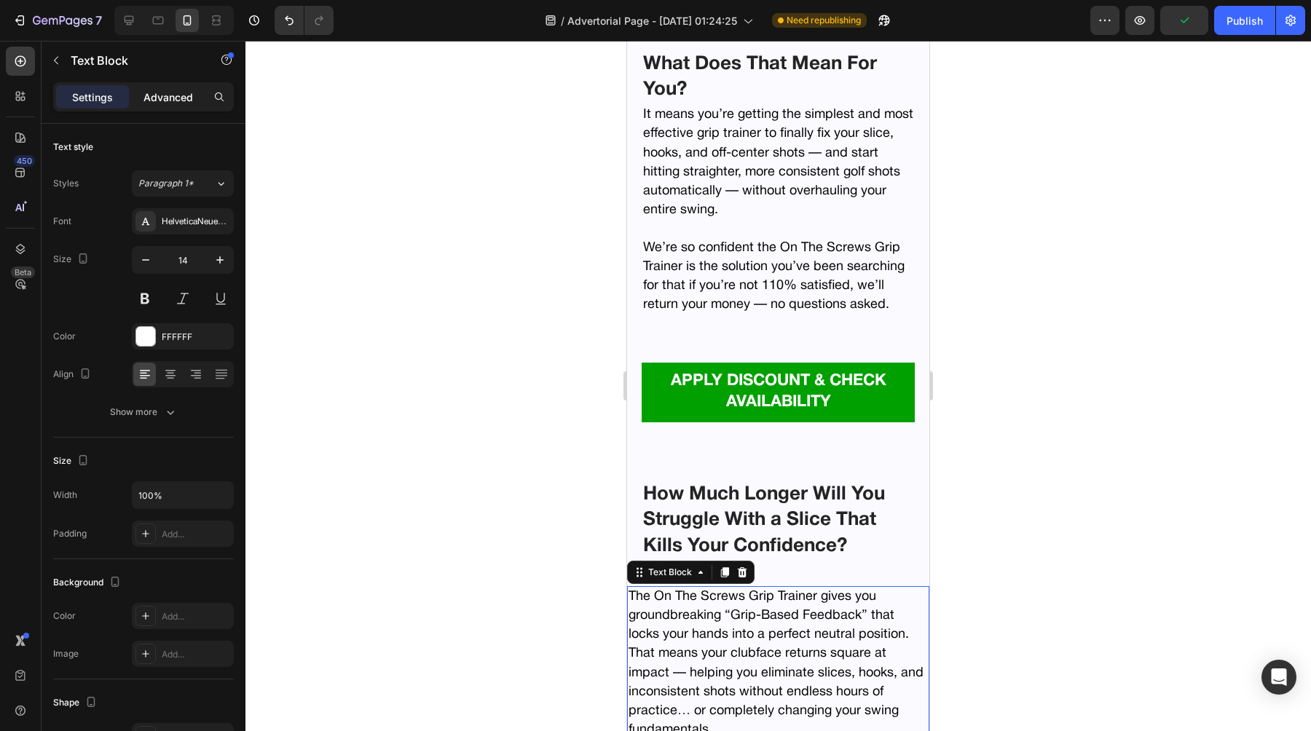
click at [167, 107] on div "Advanced" at bounding box center [168, 96] width 73 height 23
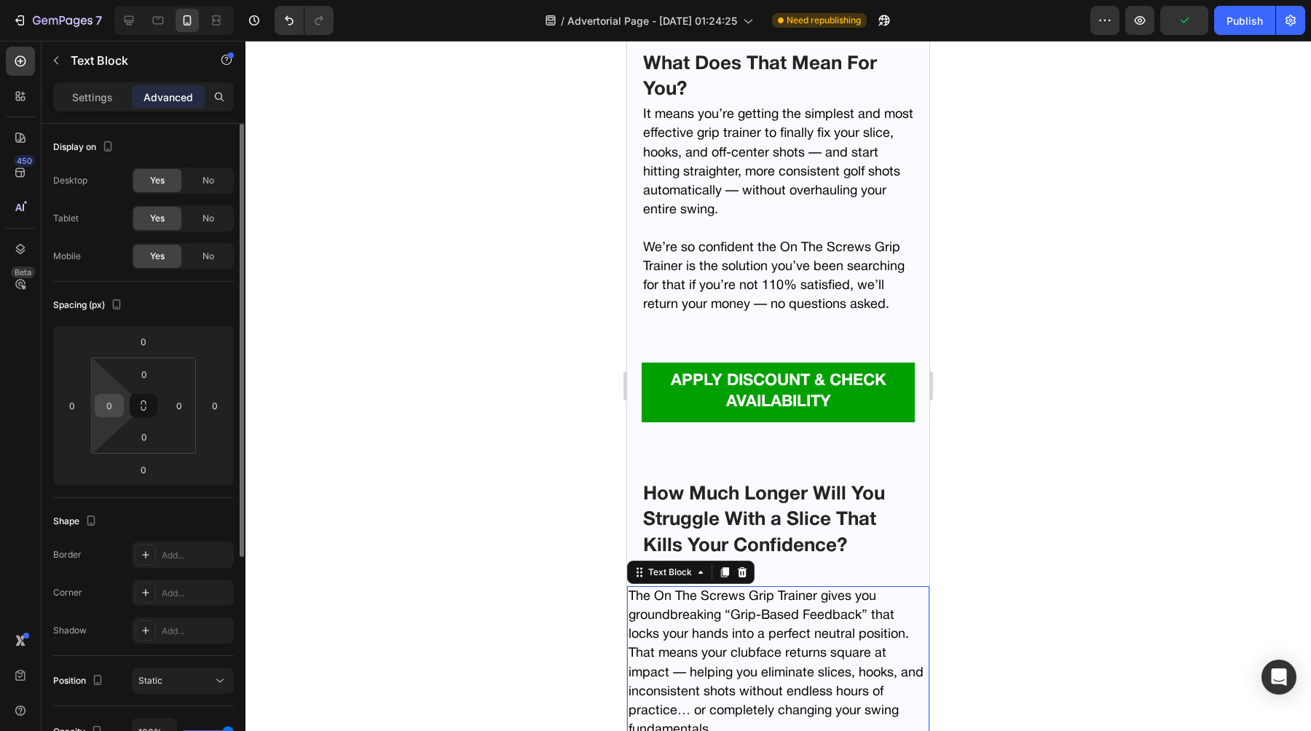
click at [110, 406] on input "0" at bounding box center [109, 406] width 22 height 22
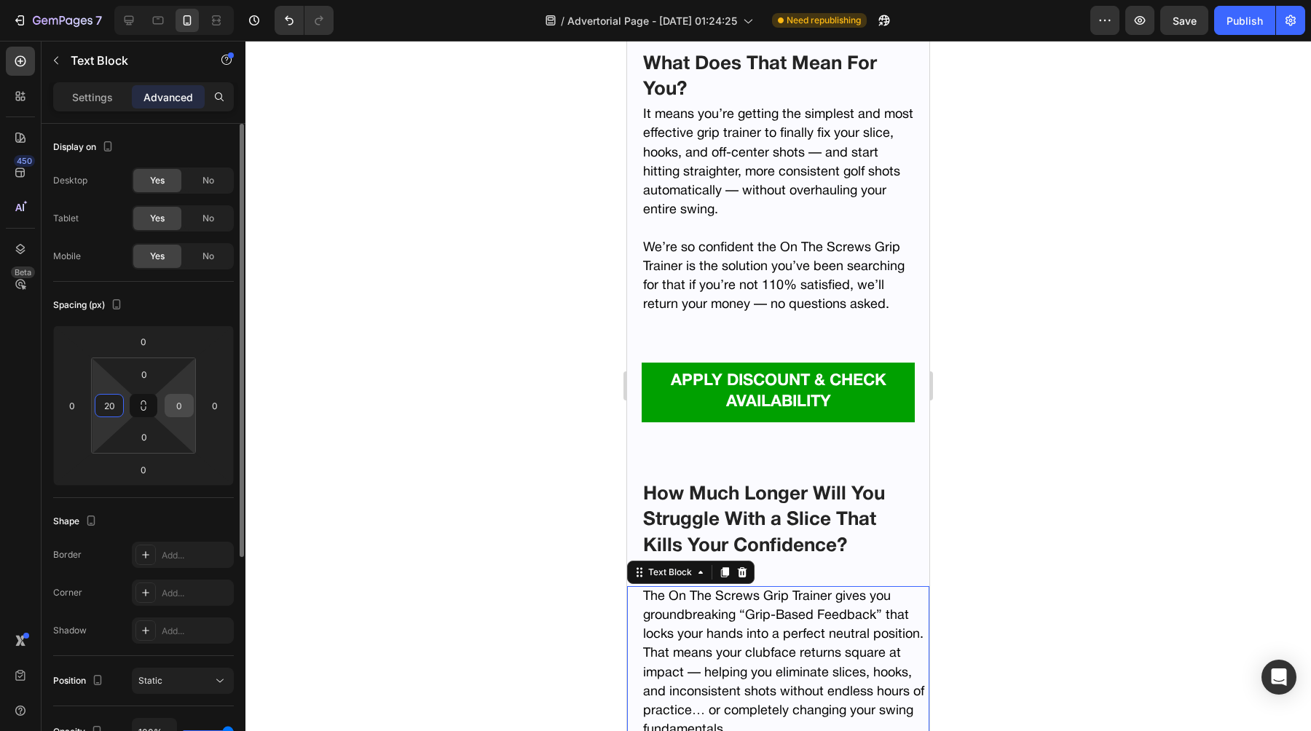
type input "20"
click at [177, 414] on input "0" at bounding box center [179, 406] width 22 height 22
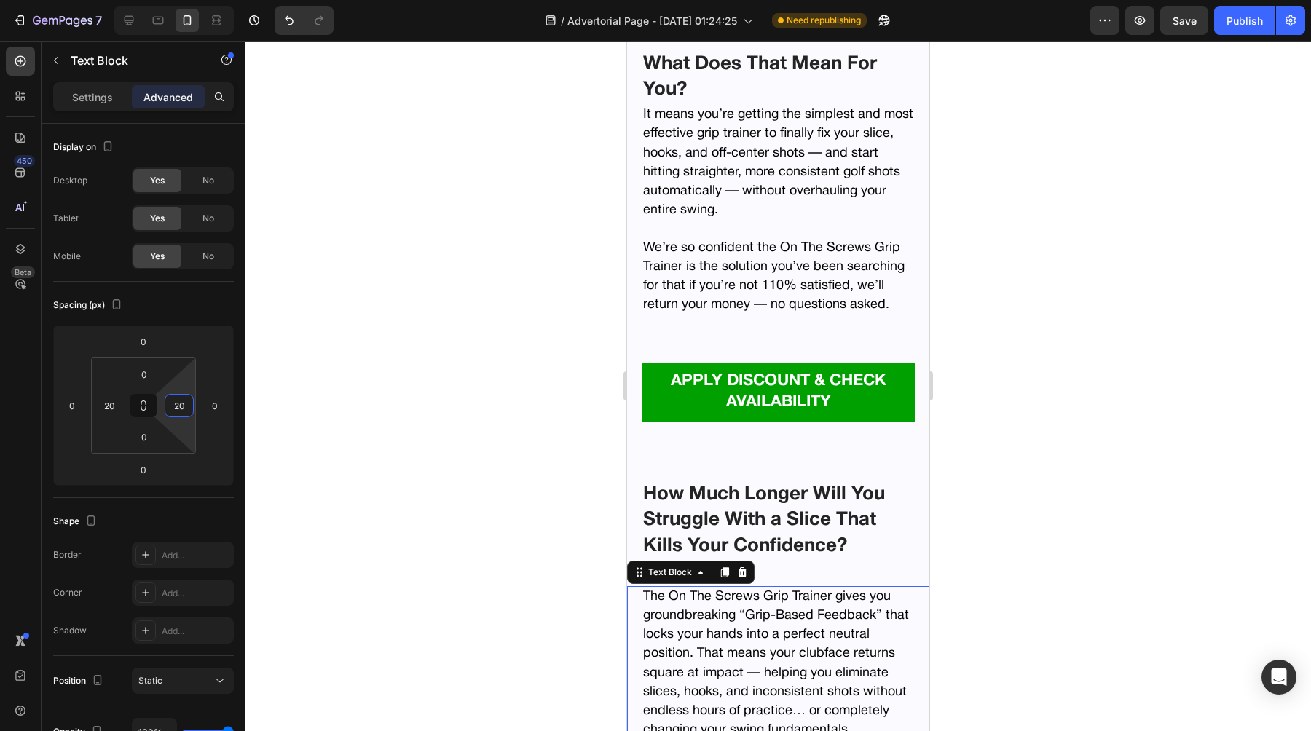
type input "20"
click at [400, 451] on div at bounding box center [777, 386] width 1065 height 690
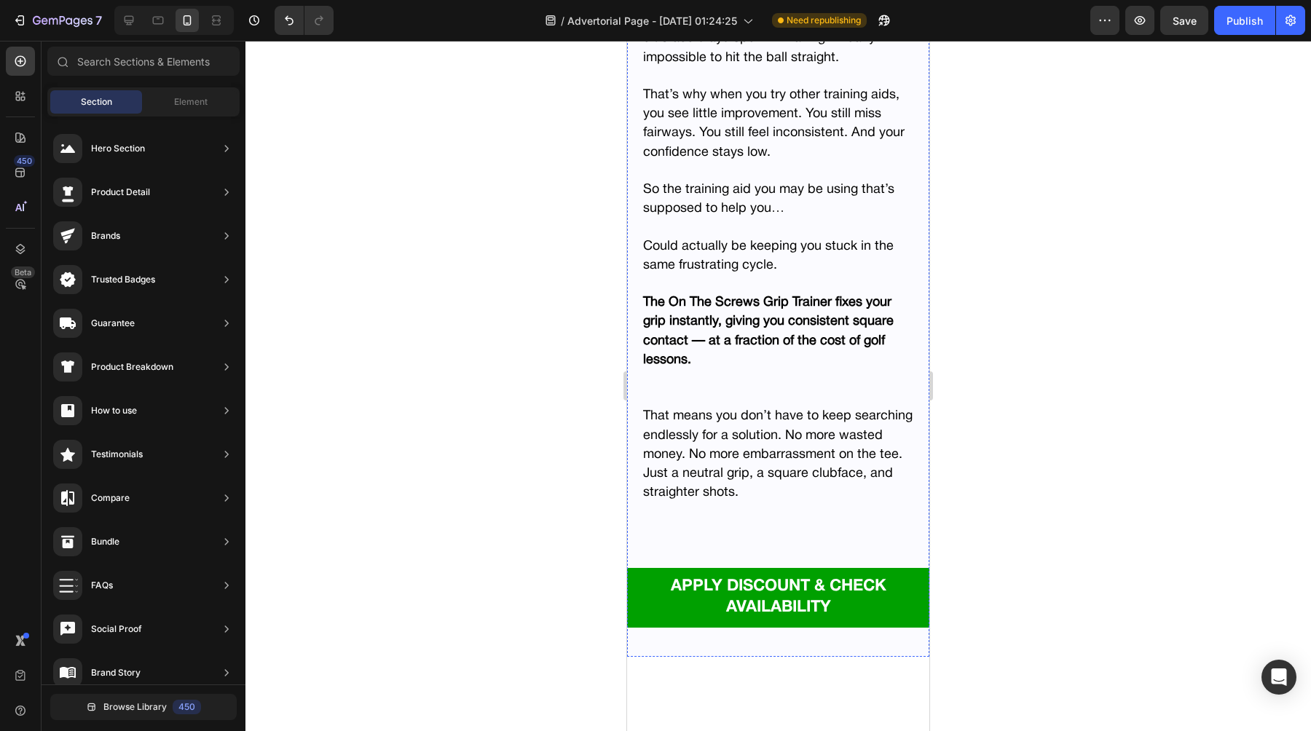
scroll to position [10255, 0]
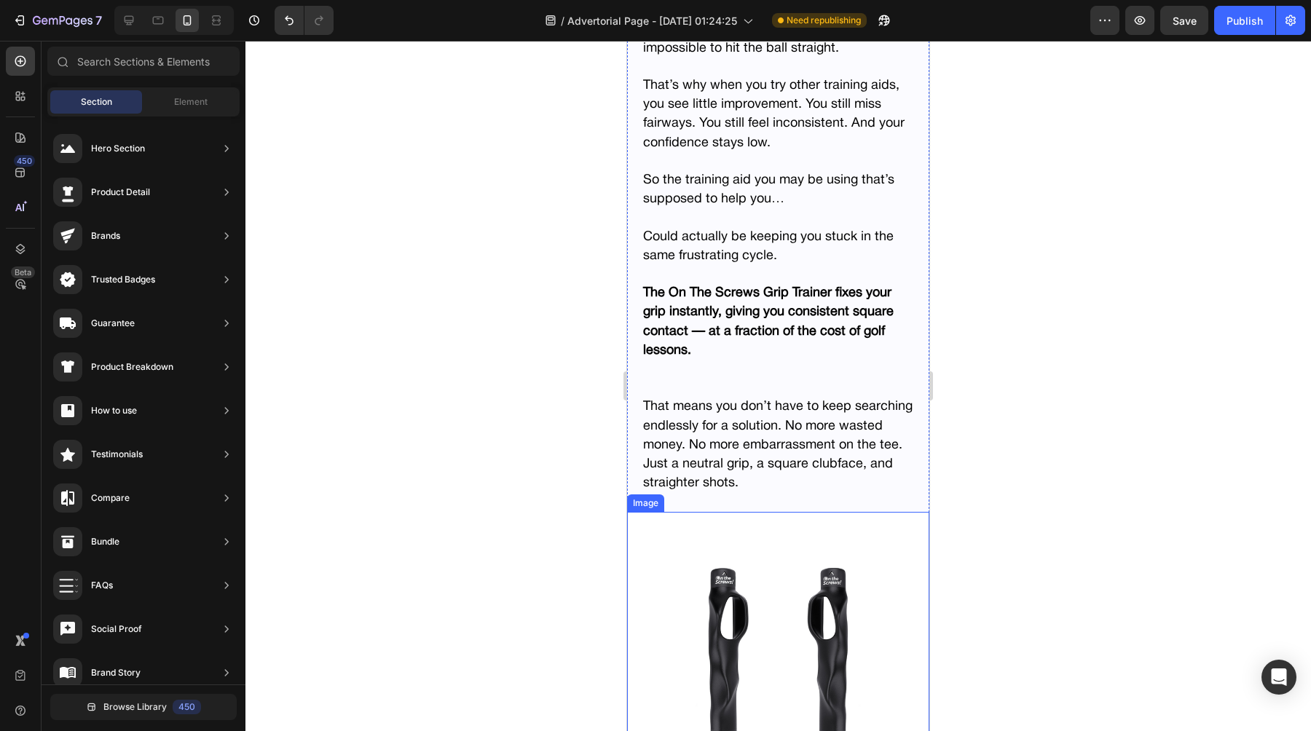
click at [696, 577] on img at bounding box center [778, 663] width 302 height 302
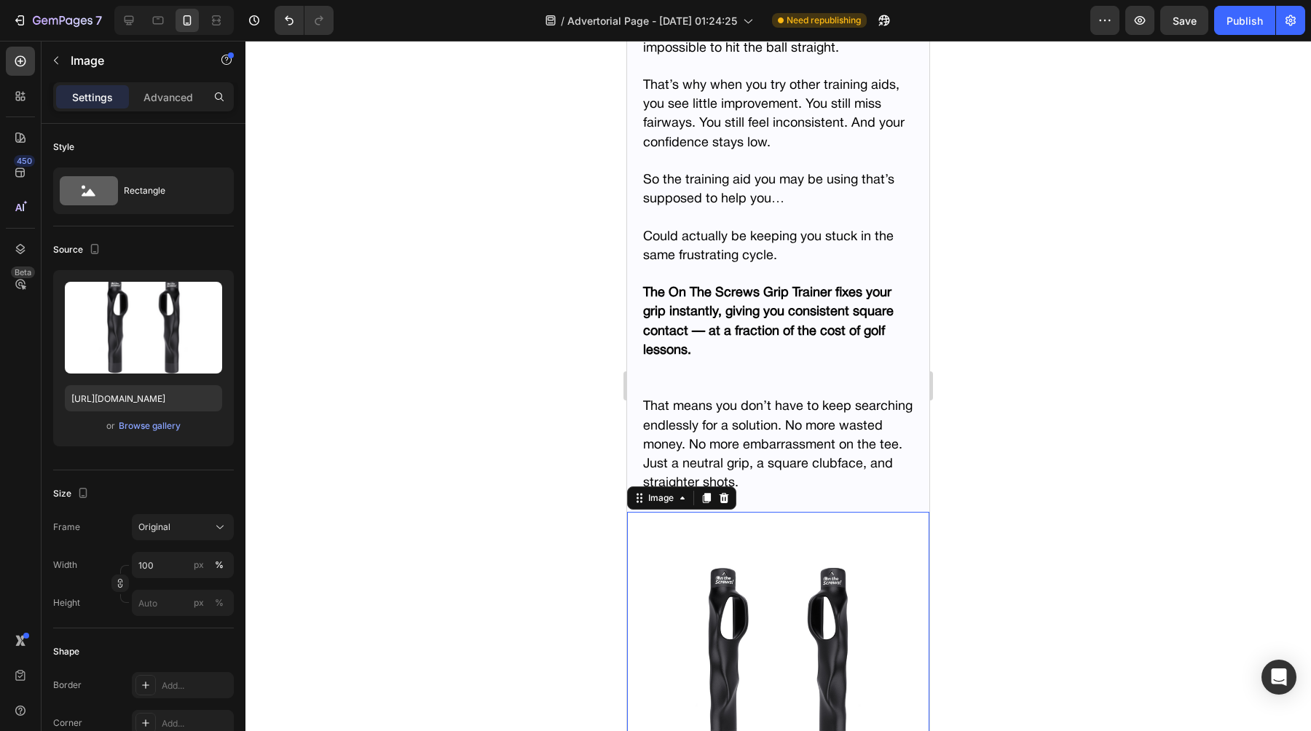
click at [176, 116] on div "Settings Advanced" at bounding box center [144, 103] width 204 height 42
click at [165, 91] on p "Advanced" at bounding box center [168, 97] width 50 height 15
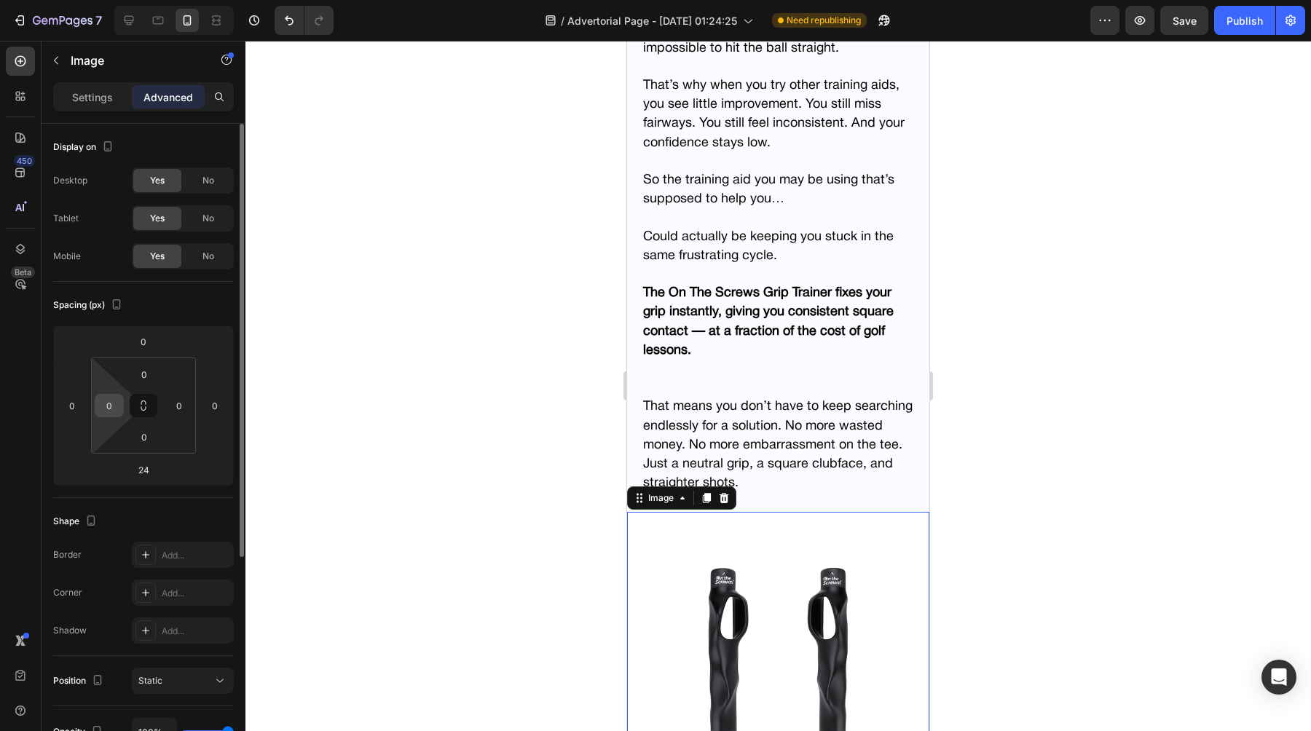
click at [115, 406] on input "0" at bounding box center [109, 406] width 22 height 22
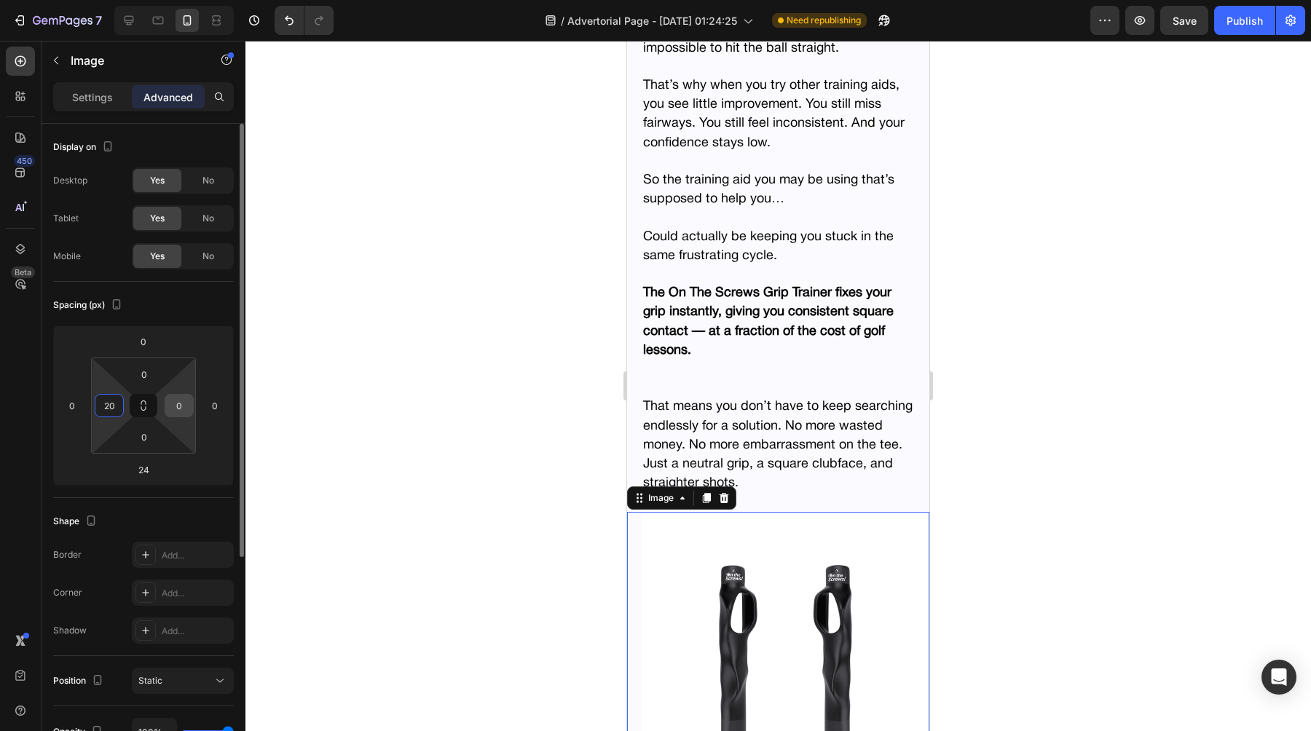
type input "20"
click at [178, 403] on input "0" at bounding box center [179, 406] width 22 height 22
type input "20"
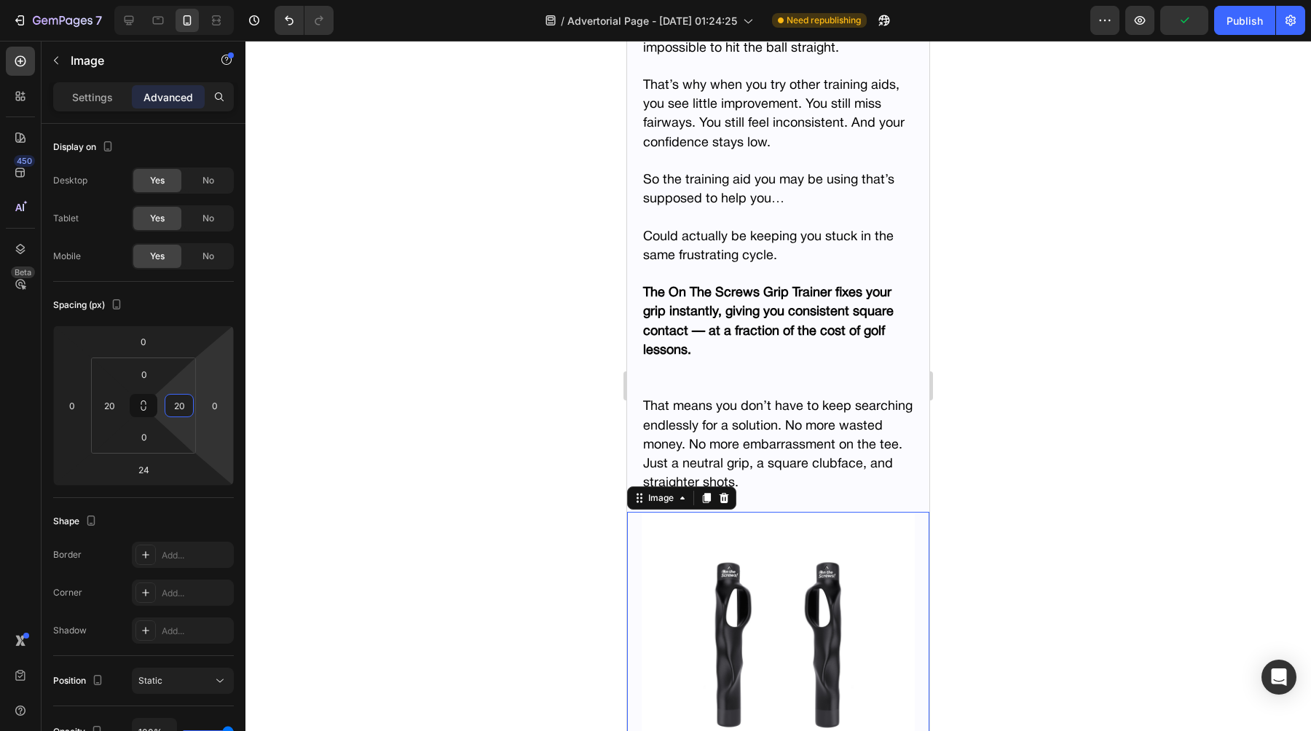
click at [405, 473] on div at bounding box center [777, 386] width 1065 height 690
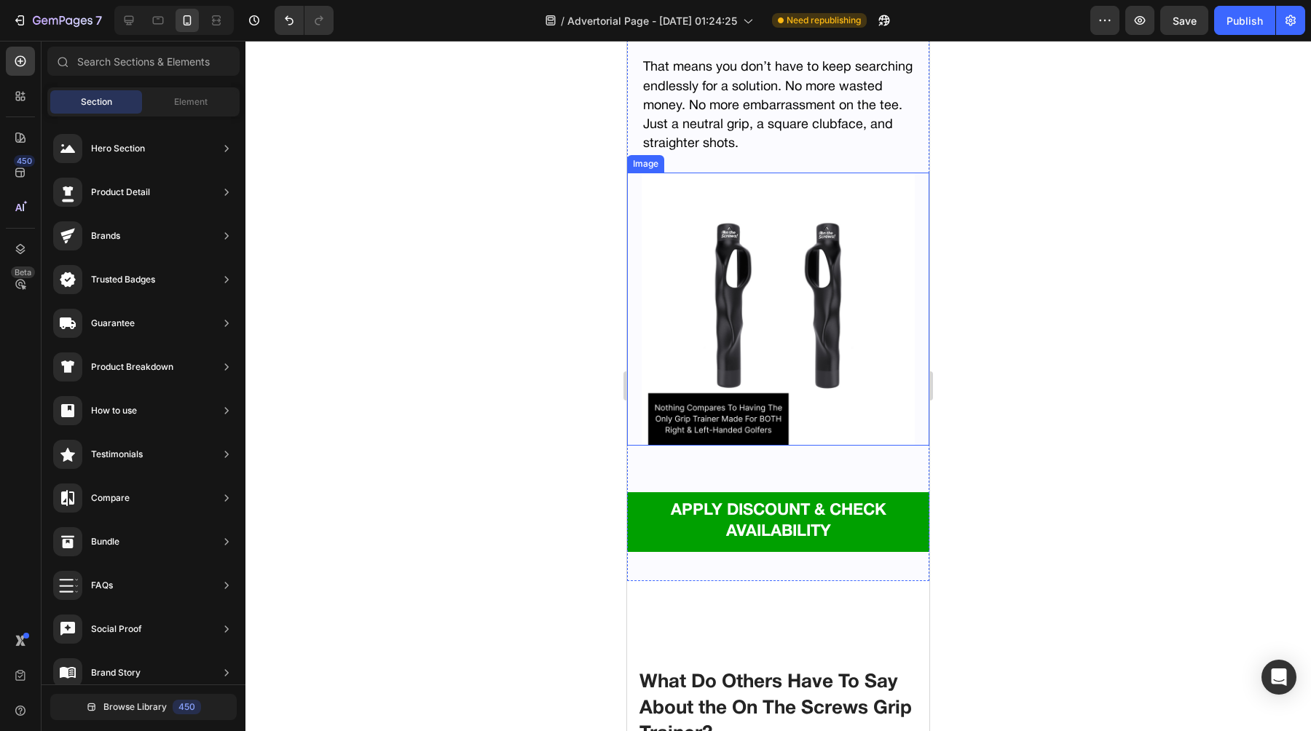
scroll to position [10598, 0]
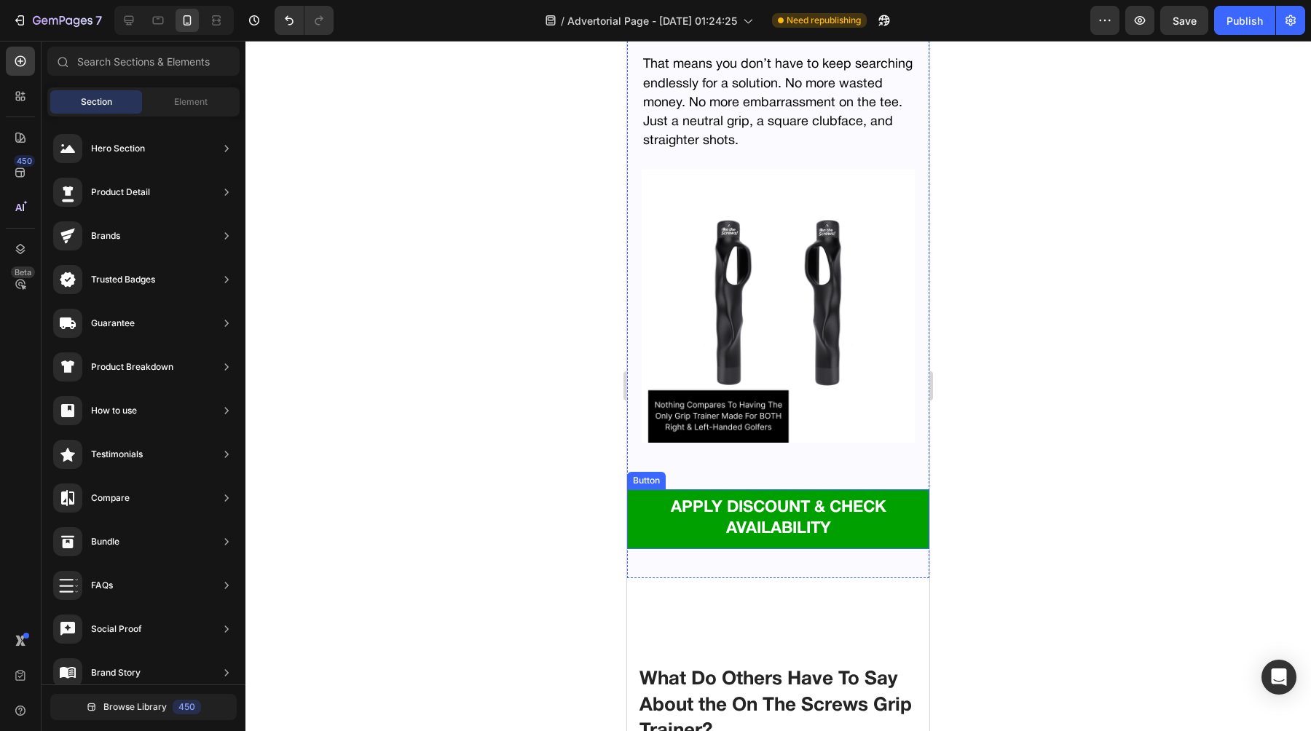
click at [641, 513] on link "APPLY DISCOUNT & CHECK AVAILABILITY" at bounding box center [778, 519] width 302 height 60
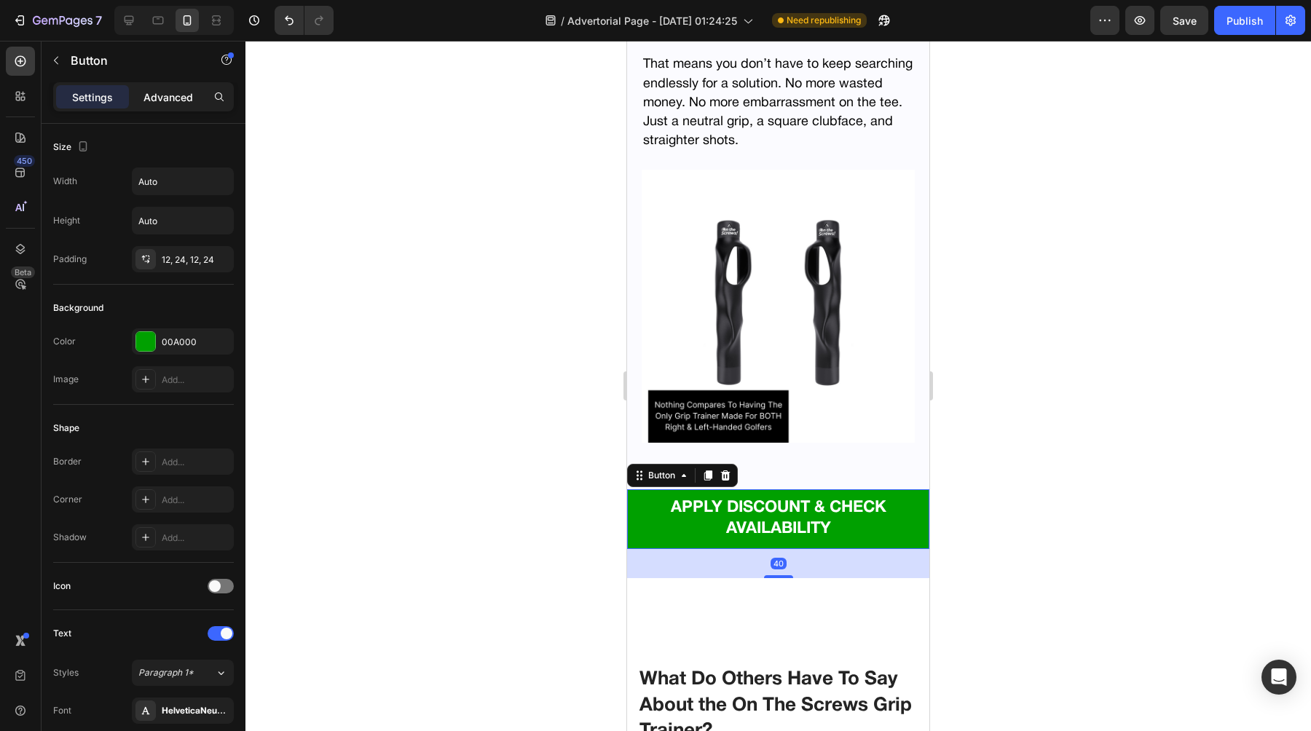
click at [172, 100] on p "Advanced" at bounding box center [168, 97] width 50 height 15
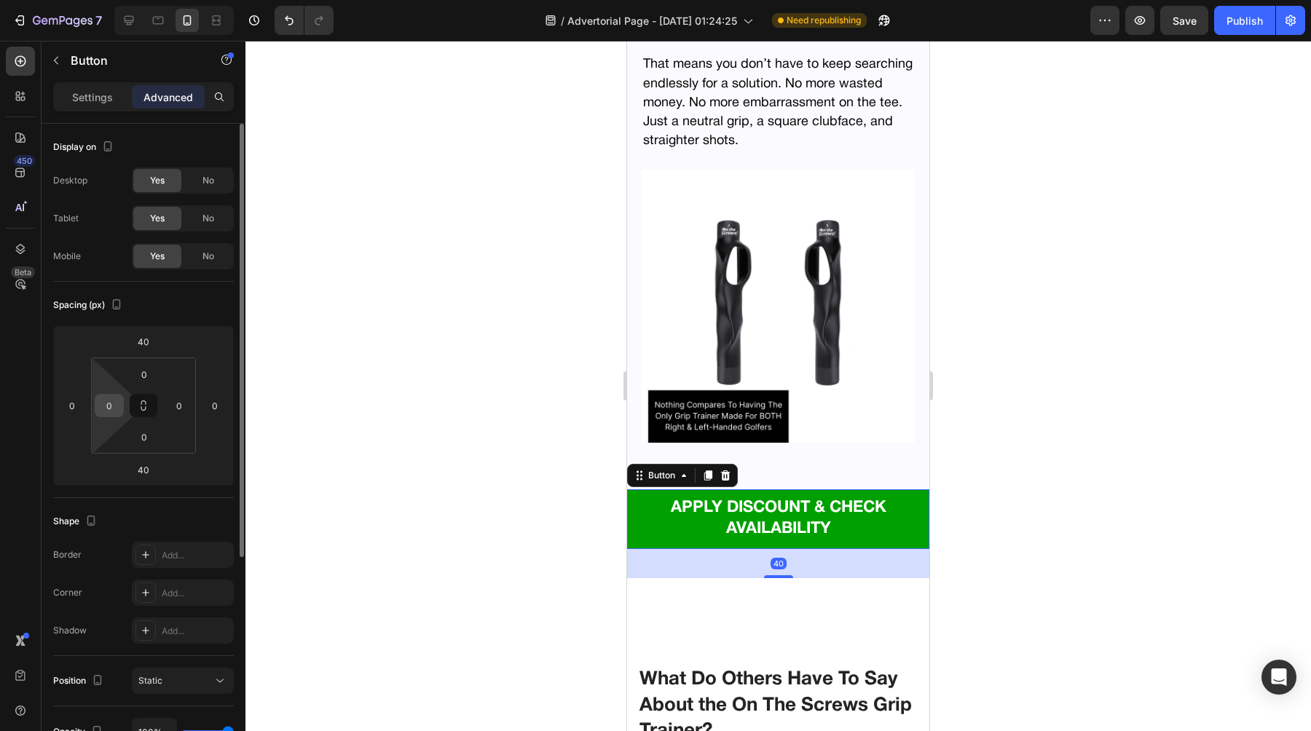
click at [110, 411] on input "0" at bounding box center [109, 406] width 22 height 22
type input "20"
click at [186, 0] on html "7 Version history / Advertorial Page - [DATE] 01:24:25 Need republishing Previe…" at bounding box center [655, 0] width 1311 height 0
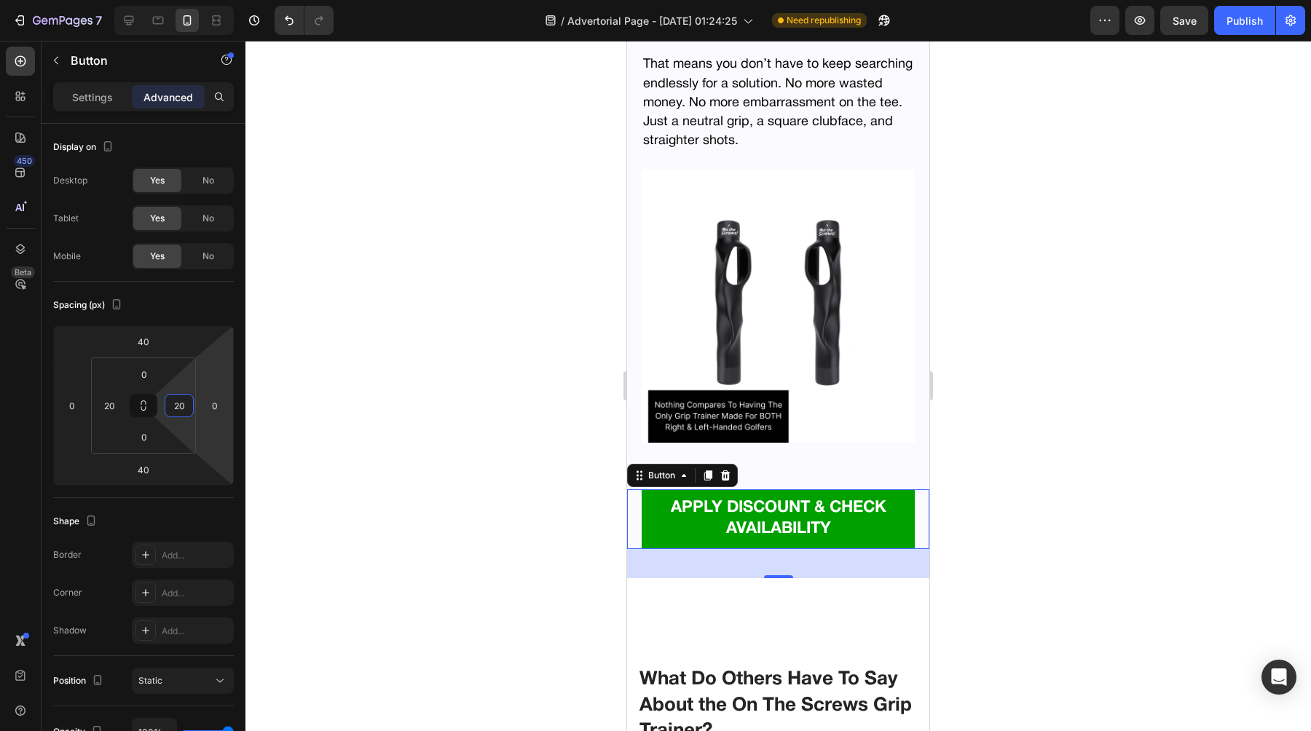
type input "20"
click at [376, 440] on div at bounding box center [777, 386] width 1065 height 690
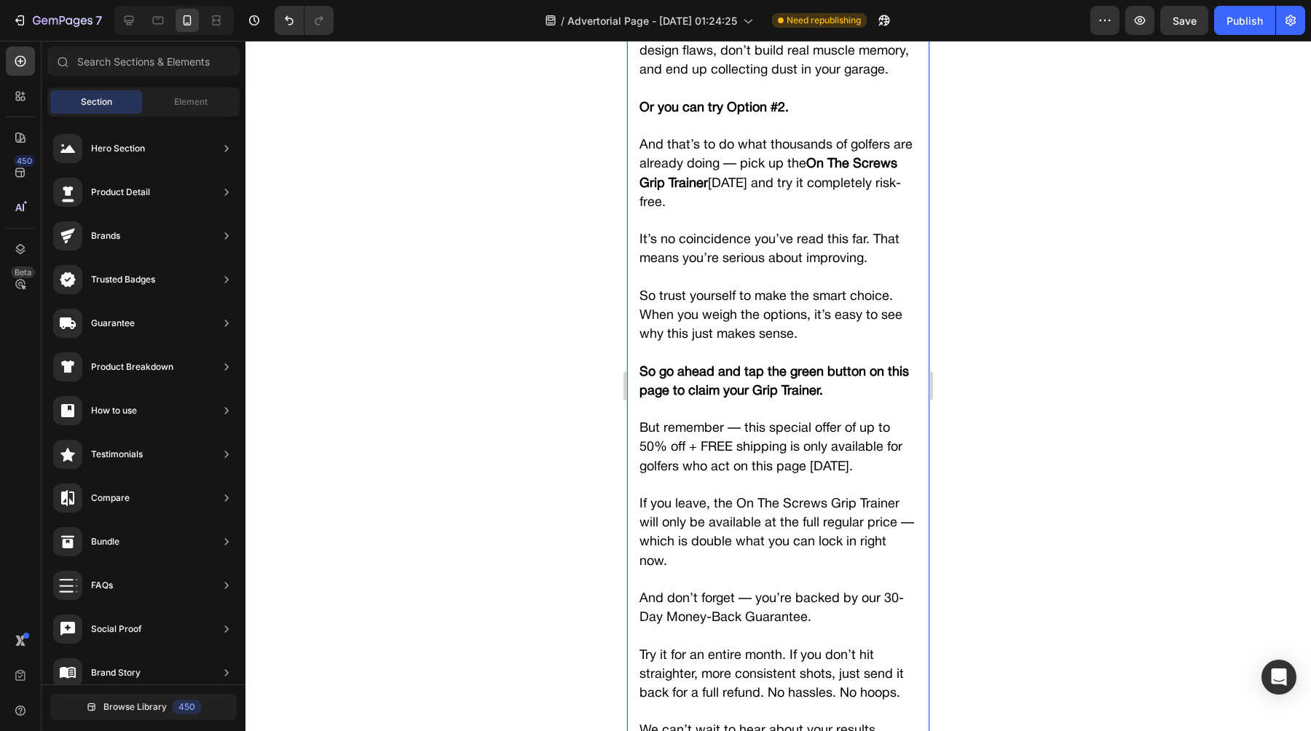
scroll to position [13069, 0]
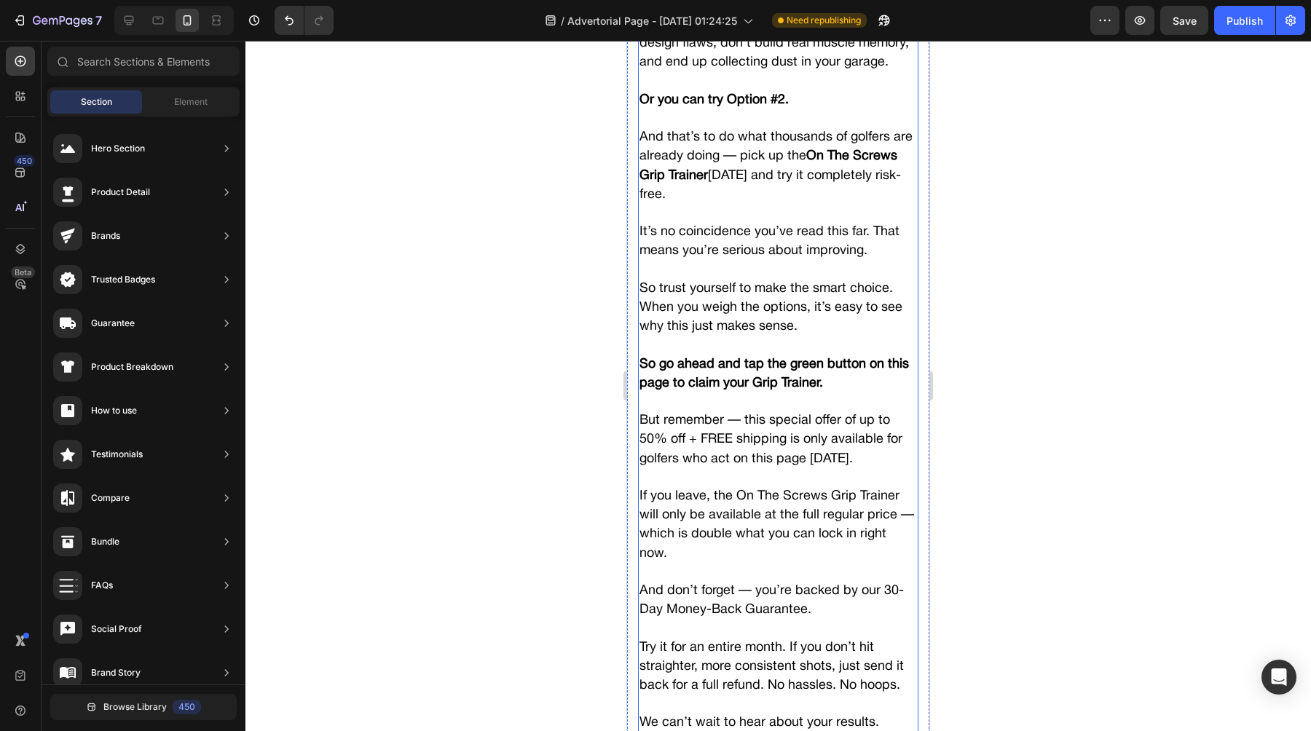
click at [692, 585] on span "And don’t forget — you’re backed by our 30-Day Money-Back Guarantee." at bounding box center [771, 600] width 264 height 31
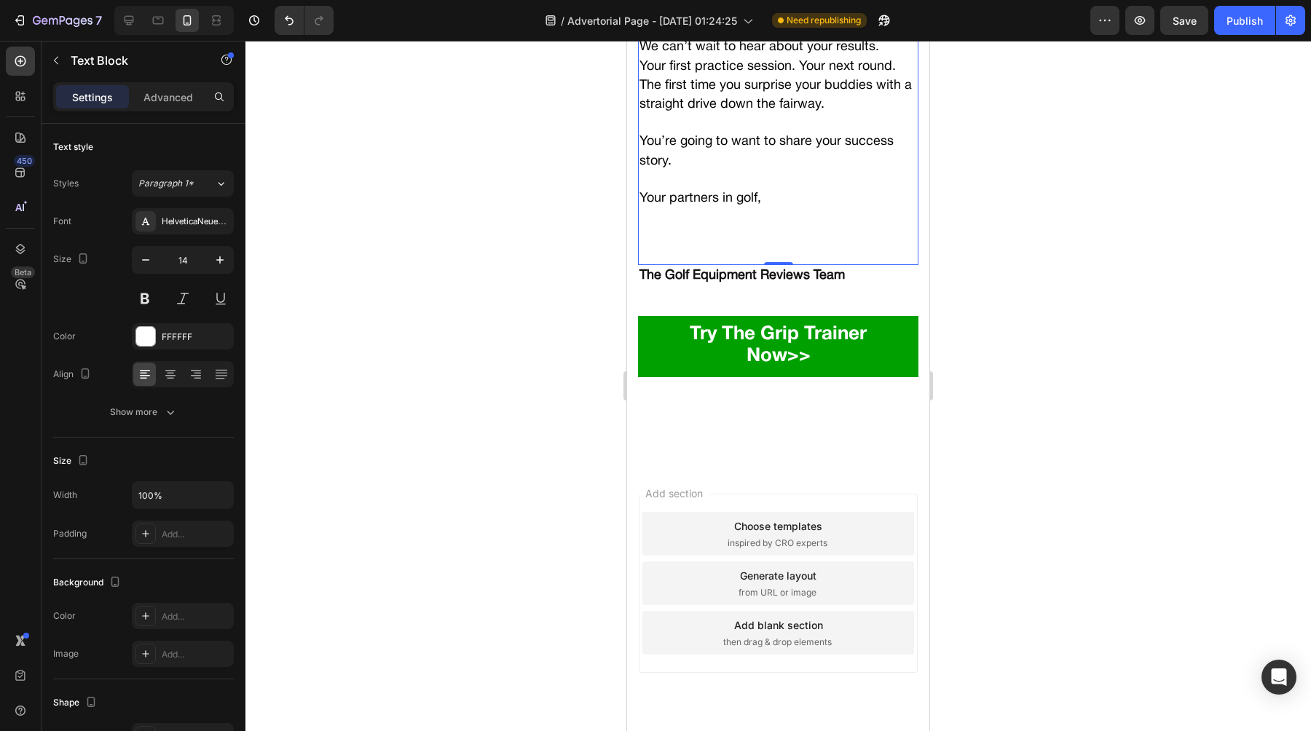
scroll to position [13750, 0]
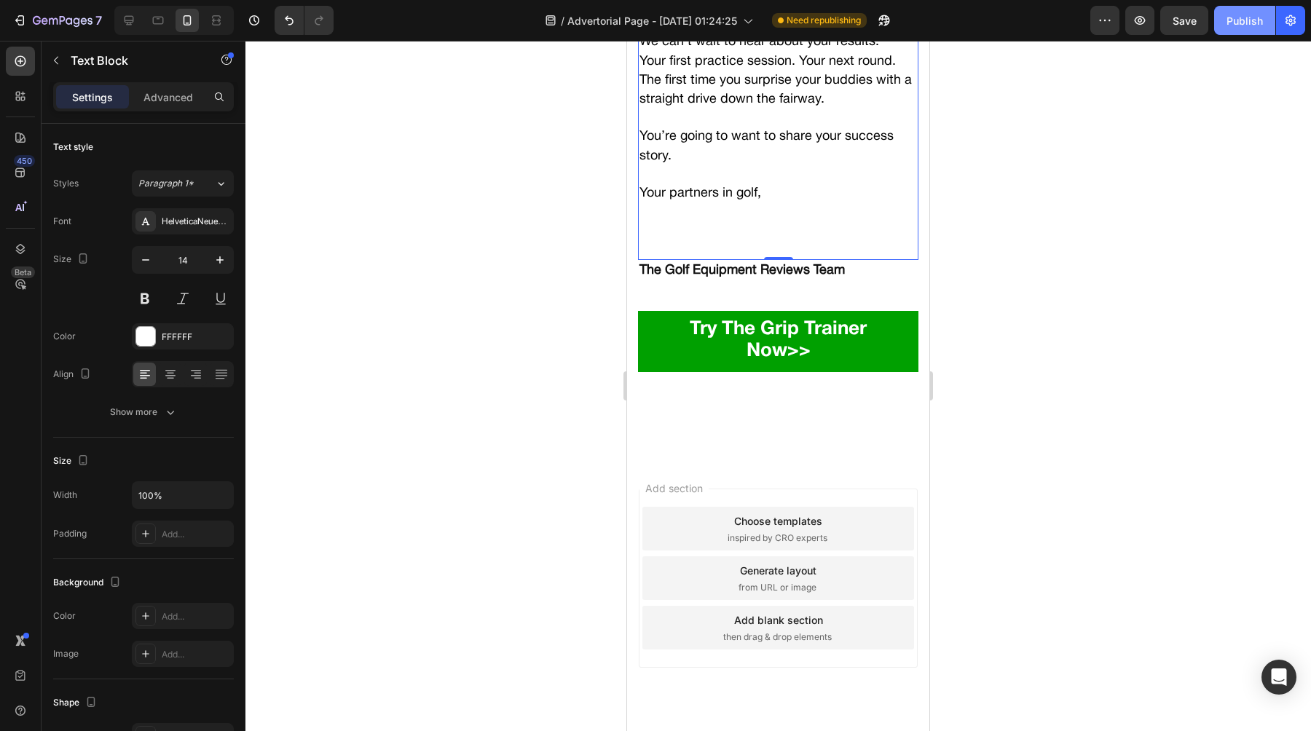
click at [1238, 27] on div "Publish" at bounding box center [1244, 20] width 36 height 15
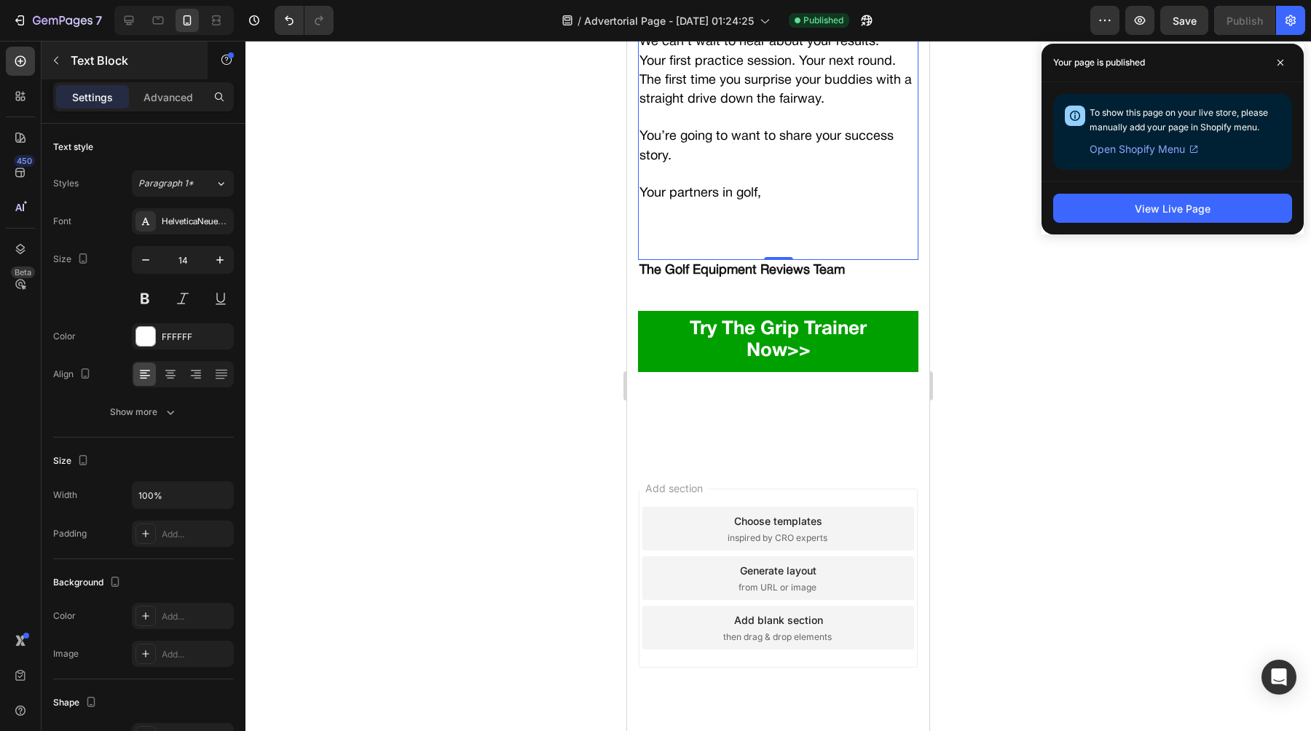
click at [79, 71] on div "Text Block" at bounding box center [125, 61] width 166 height 38
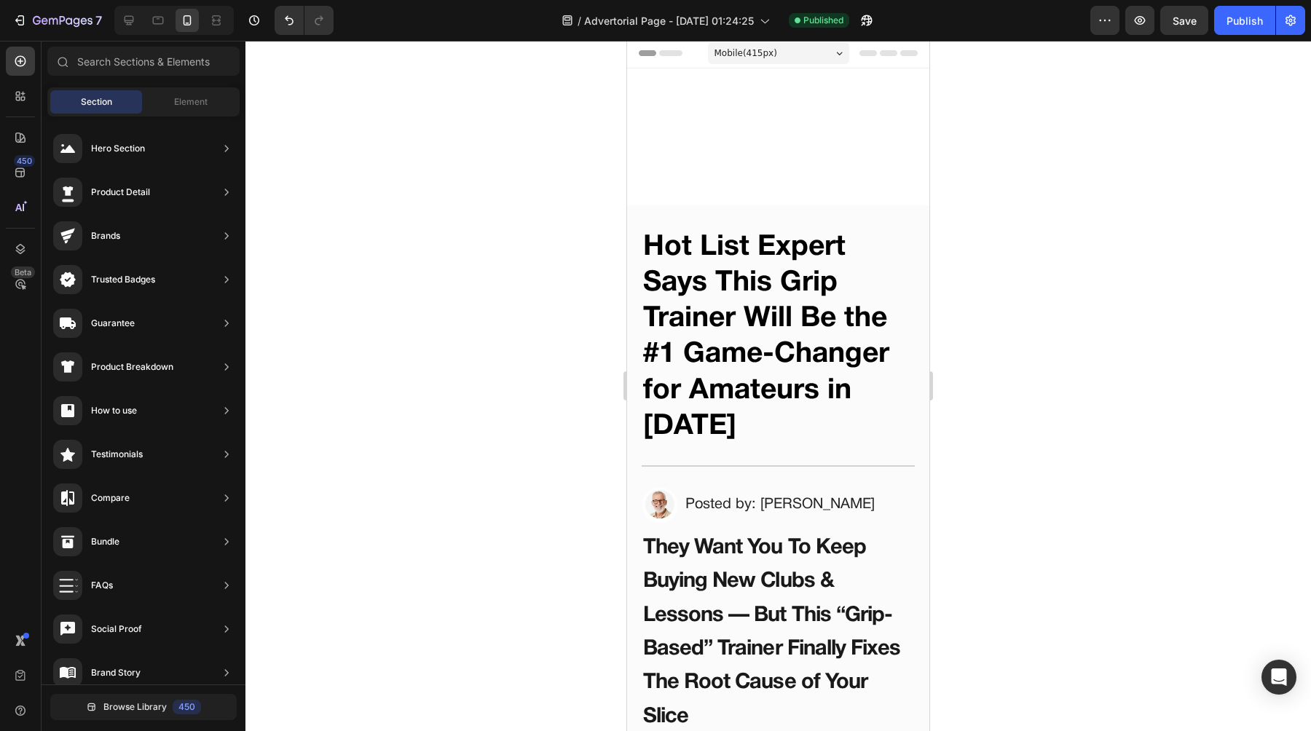
scroll to position [0, 0]
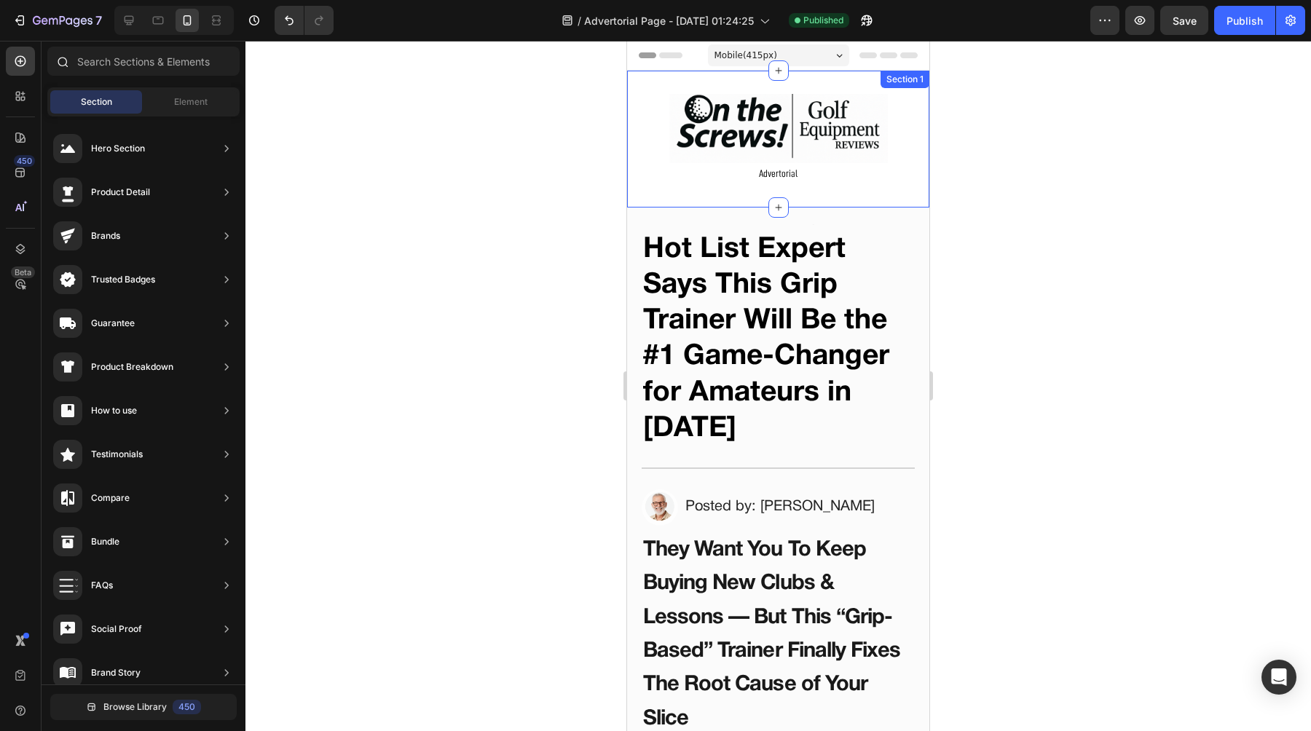
click at [99, 81] on div at bounding box center [144, 64] width 204 height 35
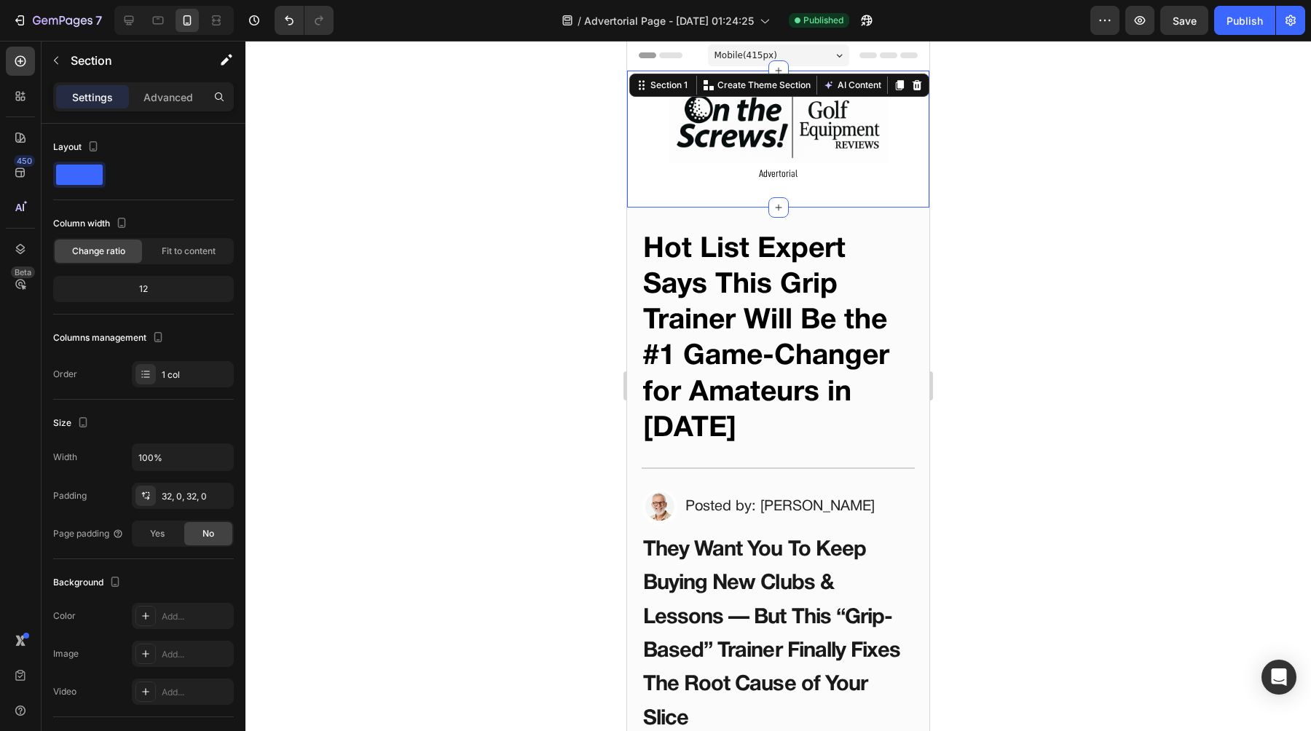
click at [706, 78] on div "Image Advertorial Text Block Section 1 You can create reusable sections Create …" at bounding box center [778, 139] width 302 height 137
click at [764, 55] on span "Mobile ( 415 px)" at bounding box center [745, 55] width 63 height 15
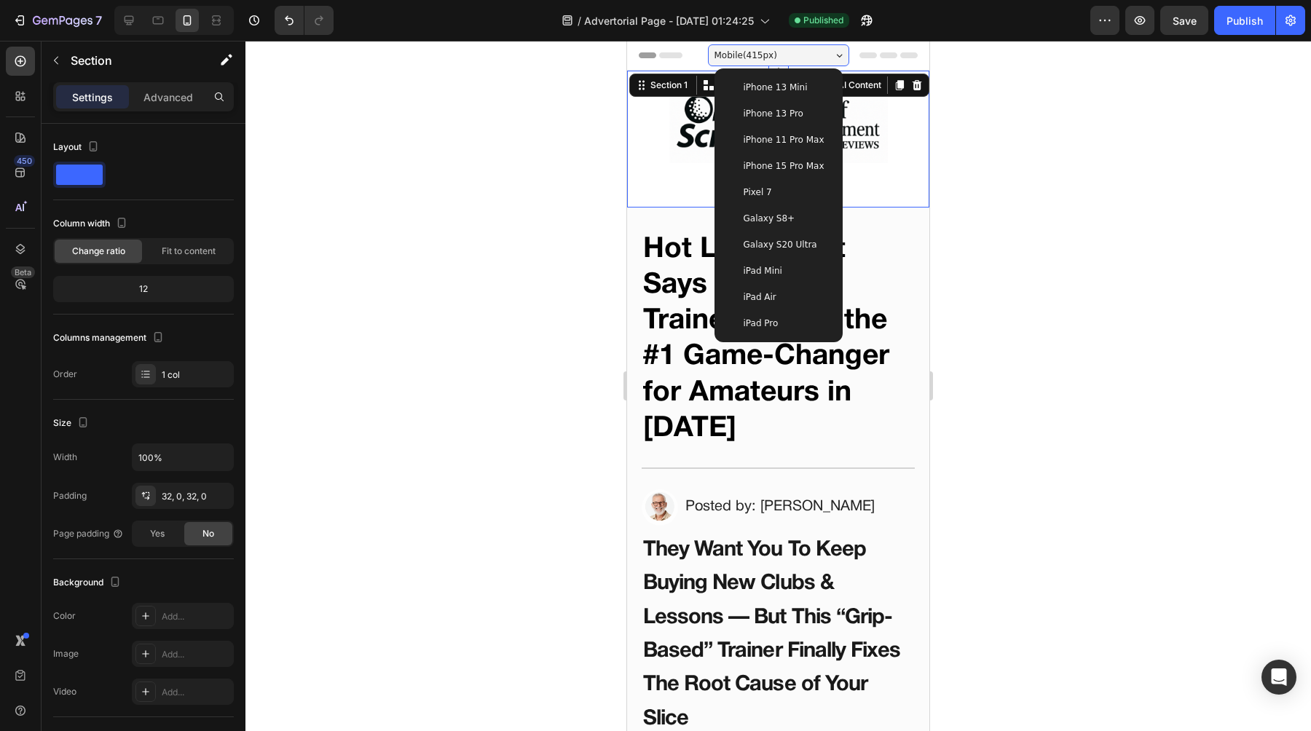
click at [556, 103] on div at bounding box center [777, 386] width 1065 height 690
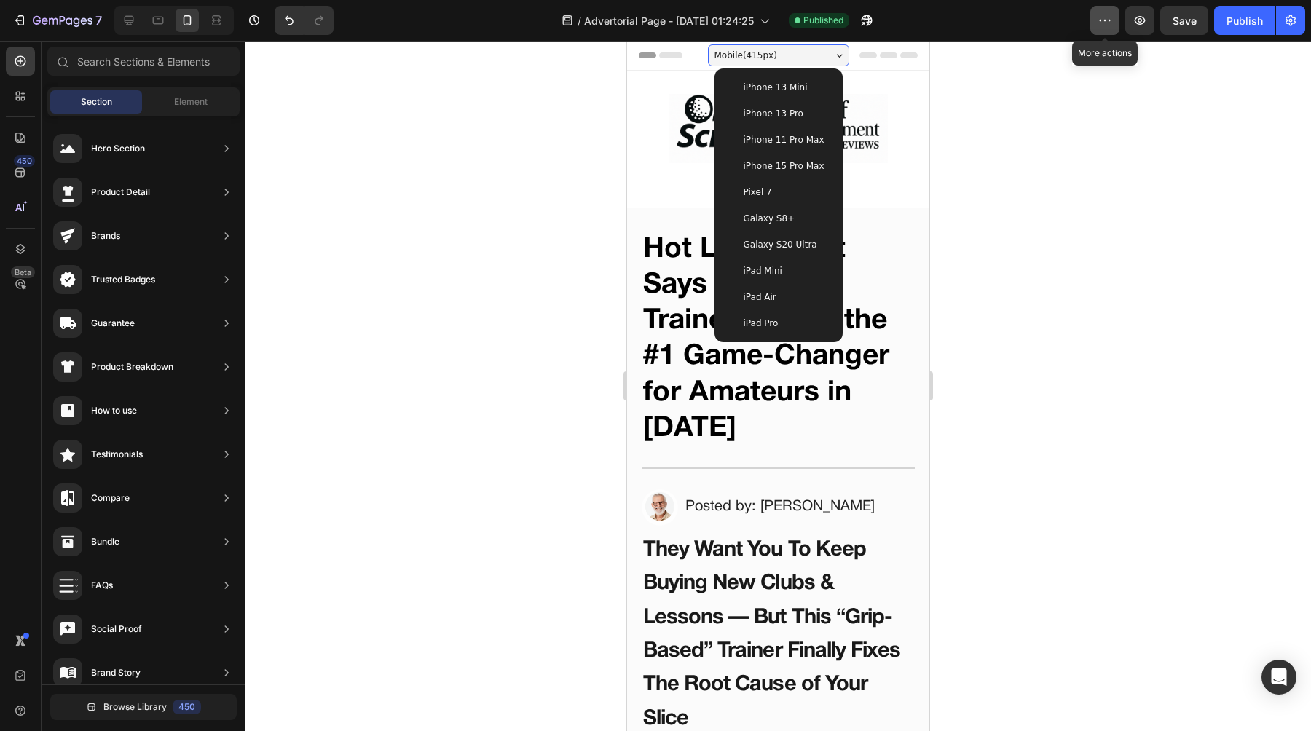
click at [1098, 29] on button "button" at bounding box center [1104, 20] width 29 height 29
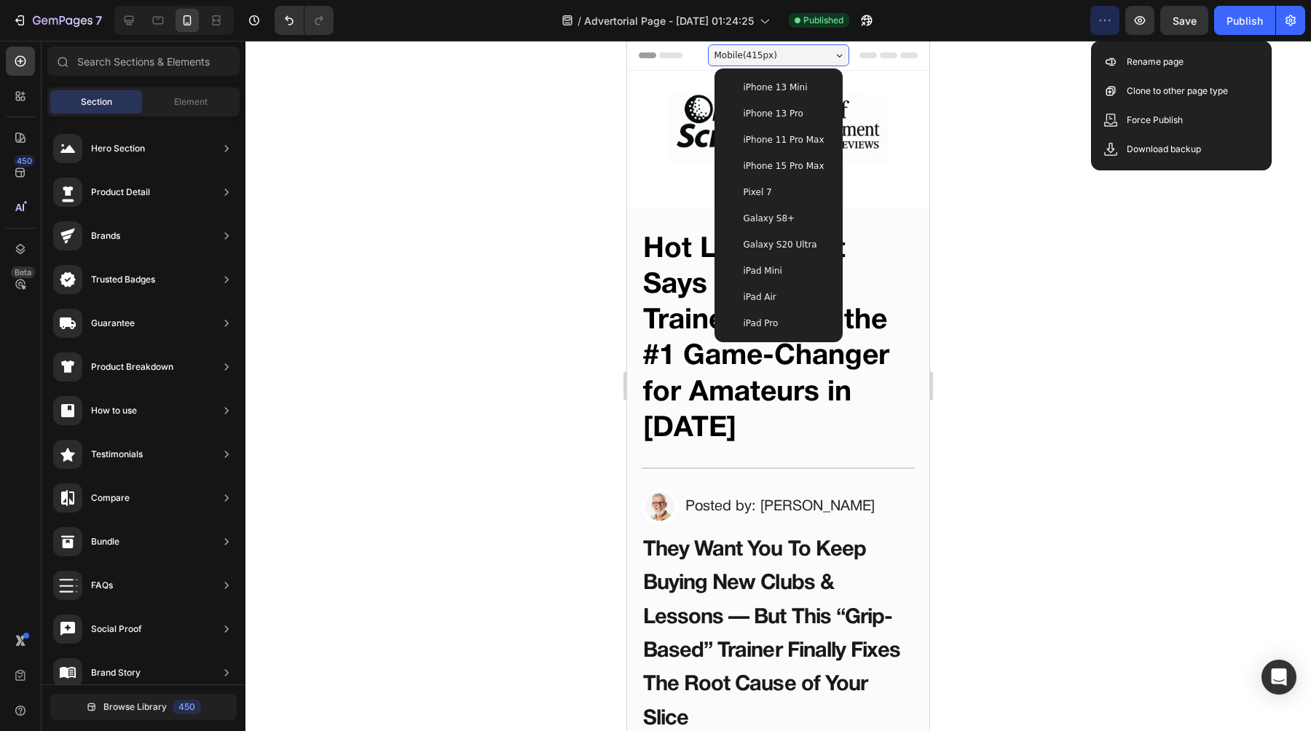
click at [1048, 104] on div at bounding box center [777, 386] width 1065 height 690
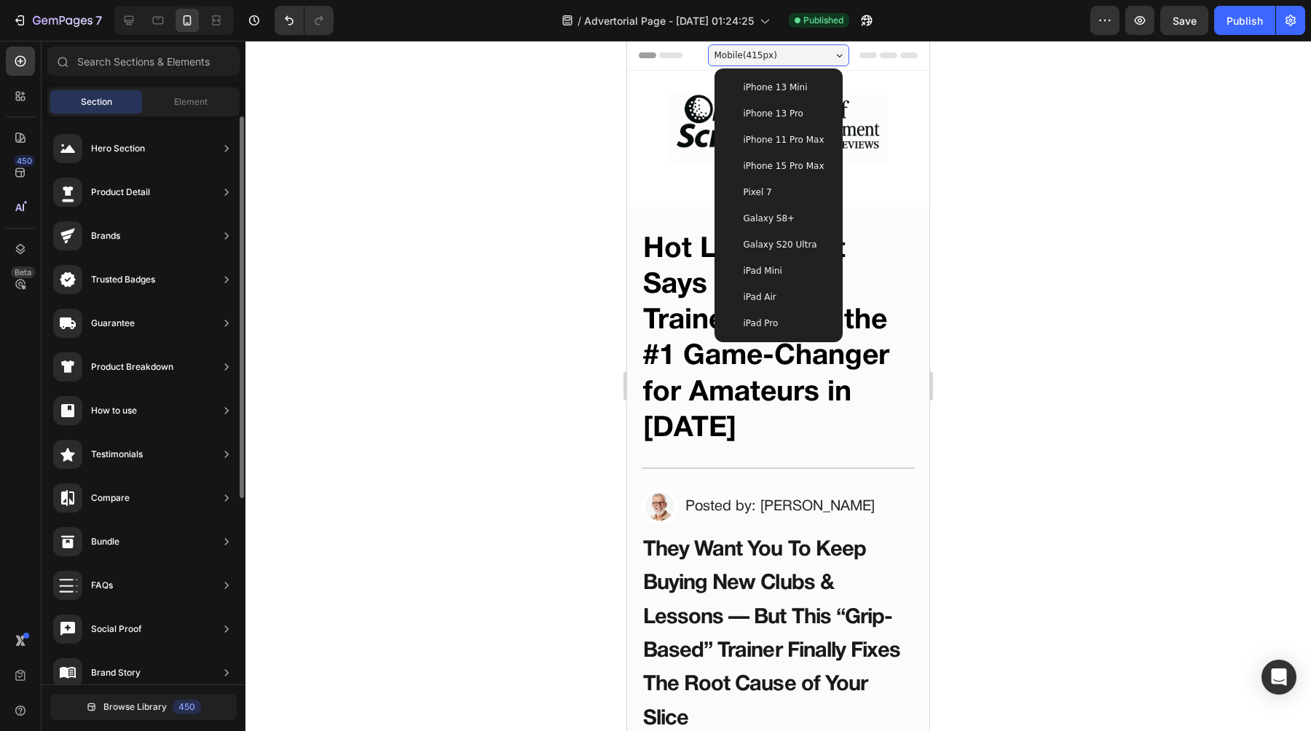
click at [165, 90] on div "Section Element" at bounding box center [143, 101] width 192 height 29
click at [165, 103] on div "Element" at bounding box center [191, 101] width 92 height 23
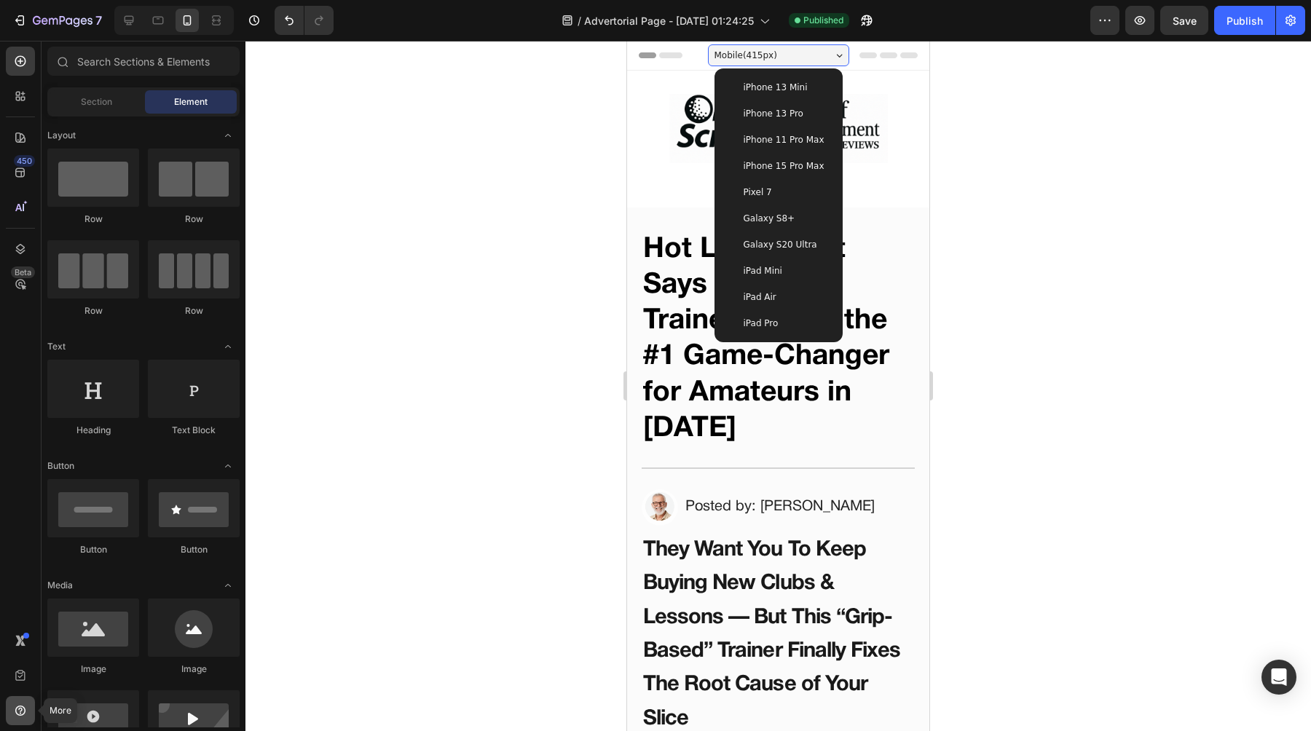
click at [15, 710] on icon at bounding box center [20, 710] width 15 height 15
click at [21, 63] on icon at bounding box center [20, 61] width 15 height 15
click at [22, 70] on div at bounding box center [20, 61] width 29 height 29
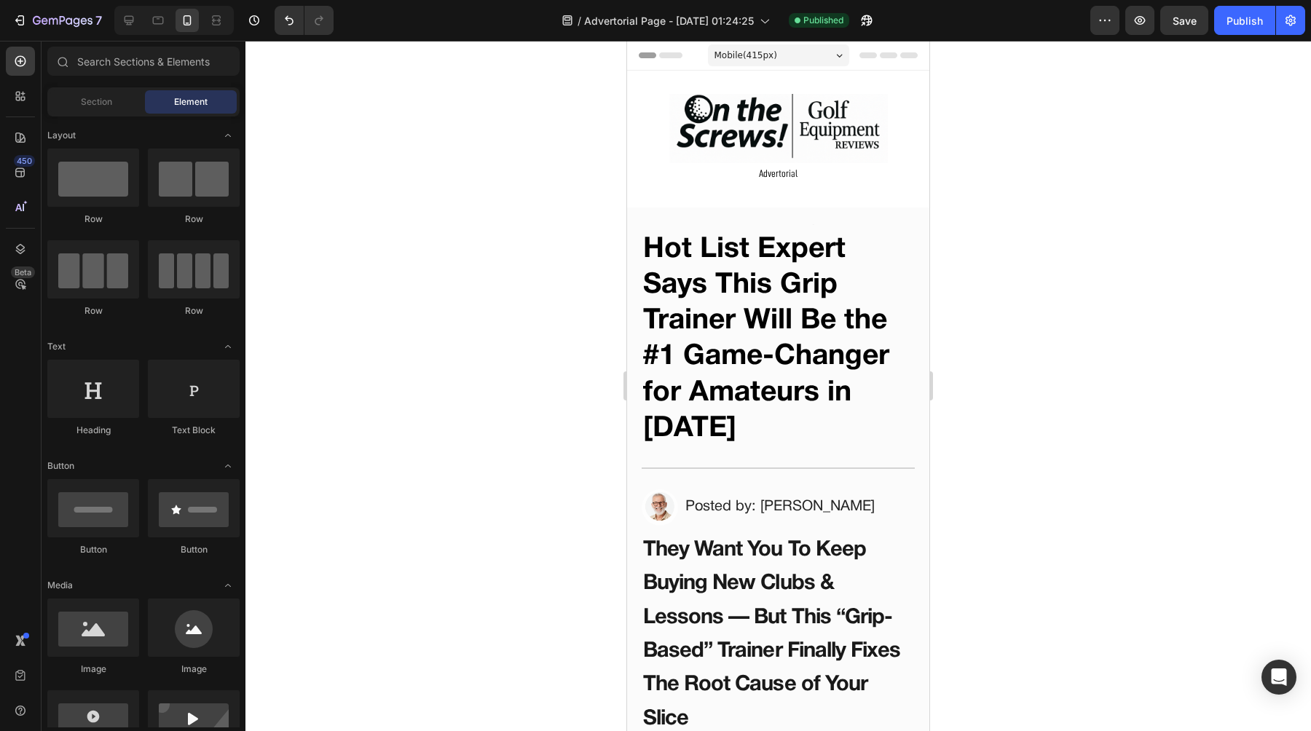
click at [678, 58] on span "Header" at bounding box center [671, 55] width 32 height 15
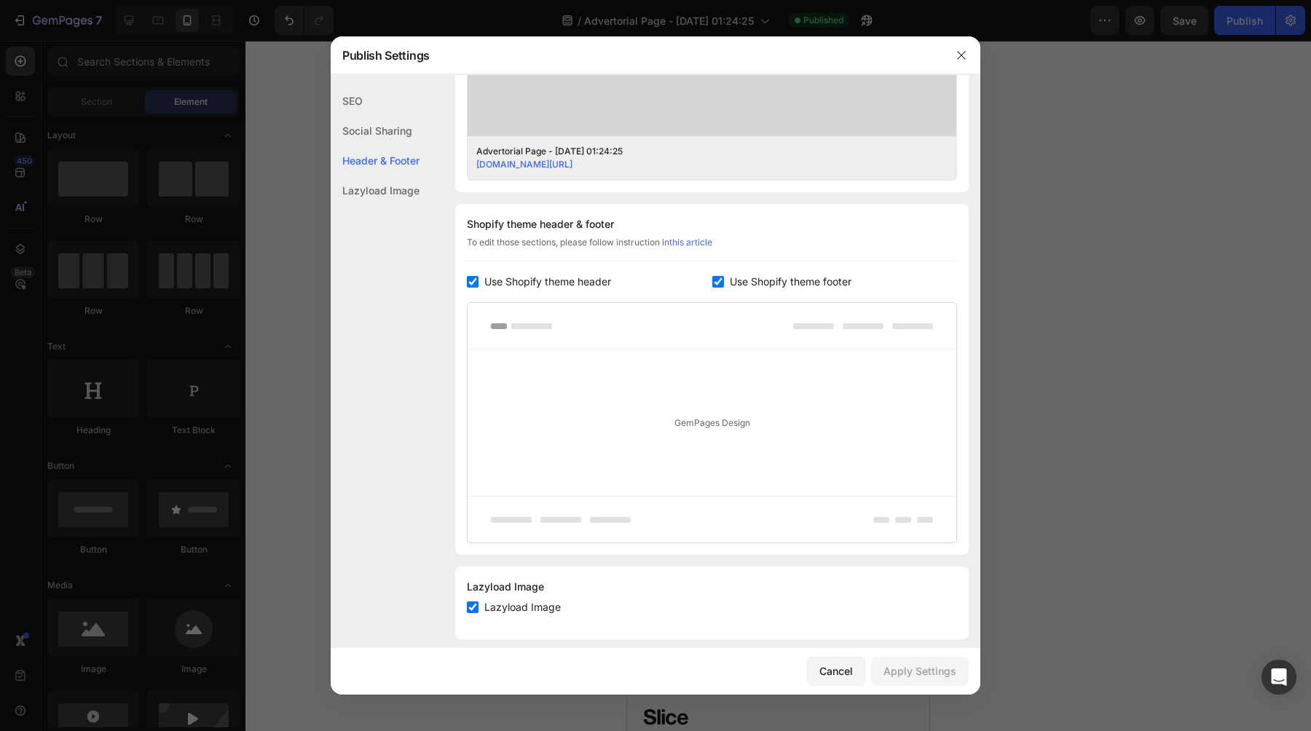
scroll to position [582, 0]
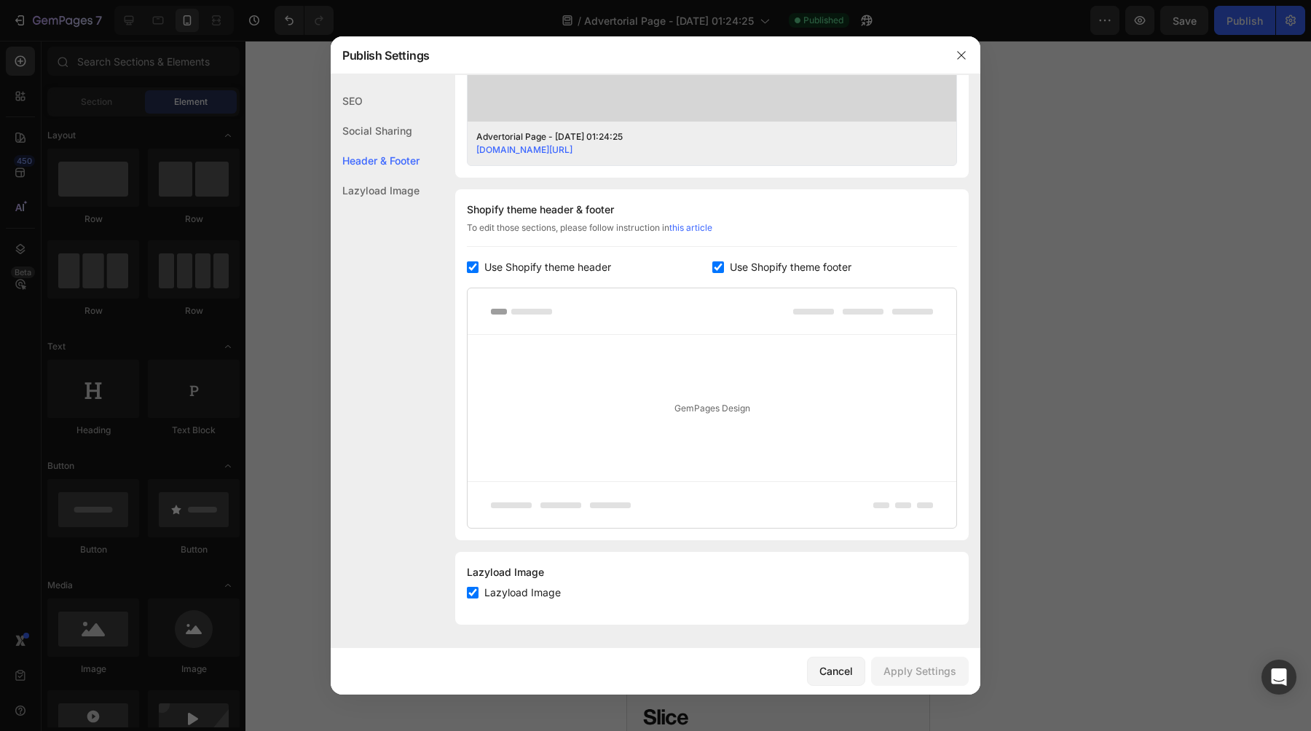
click at [475, 266] on input "checkbox" at bounding box center [473, 267] width 12 height 12
checkbox input "false"
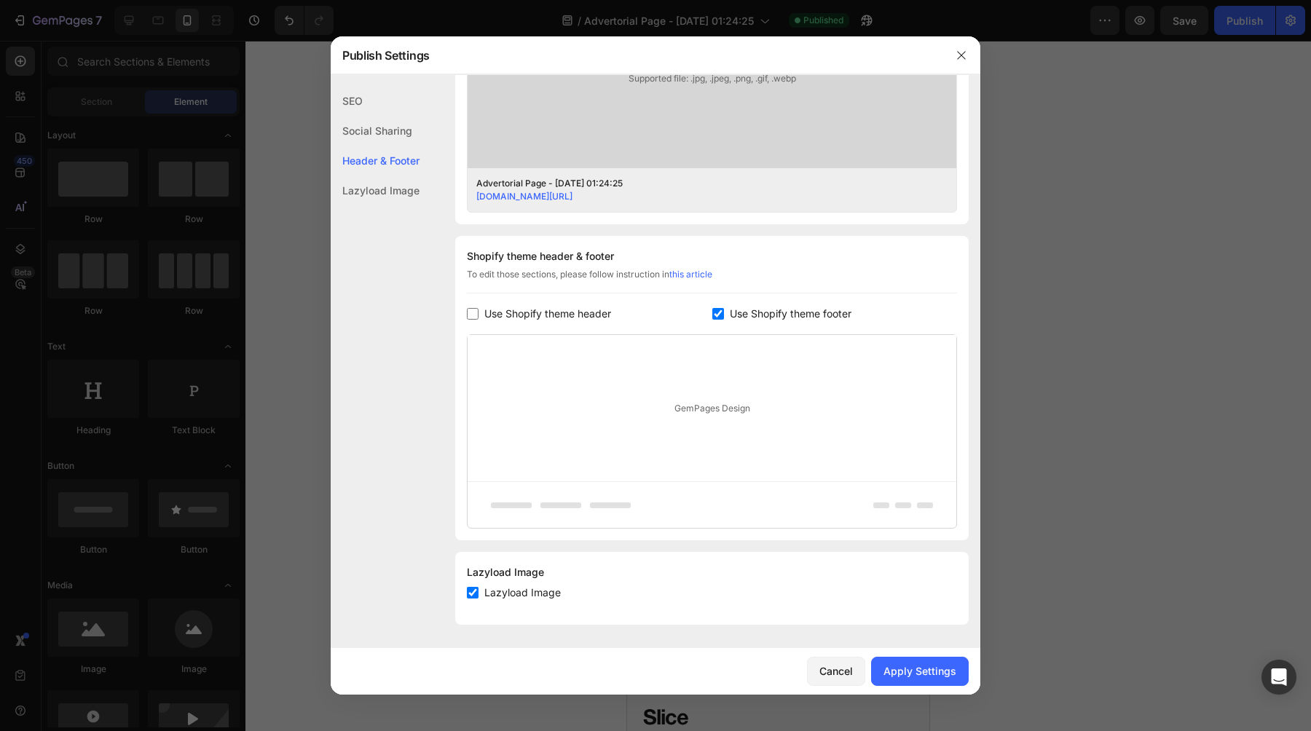
scroll to position [535, 0]
click at [904, 668] on div "Apply Settings" at bounding box center [919, 670] width 73 height 15
click at [1123, 555] on div at bounding box center [655, 365] width 1311 height 731
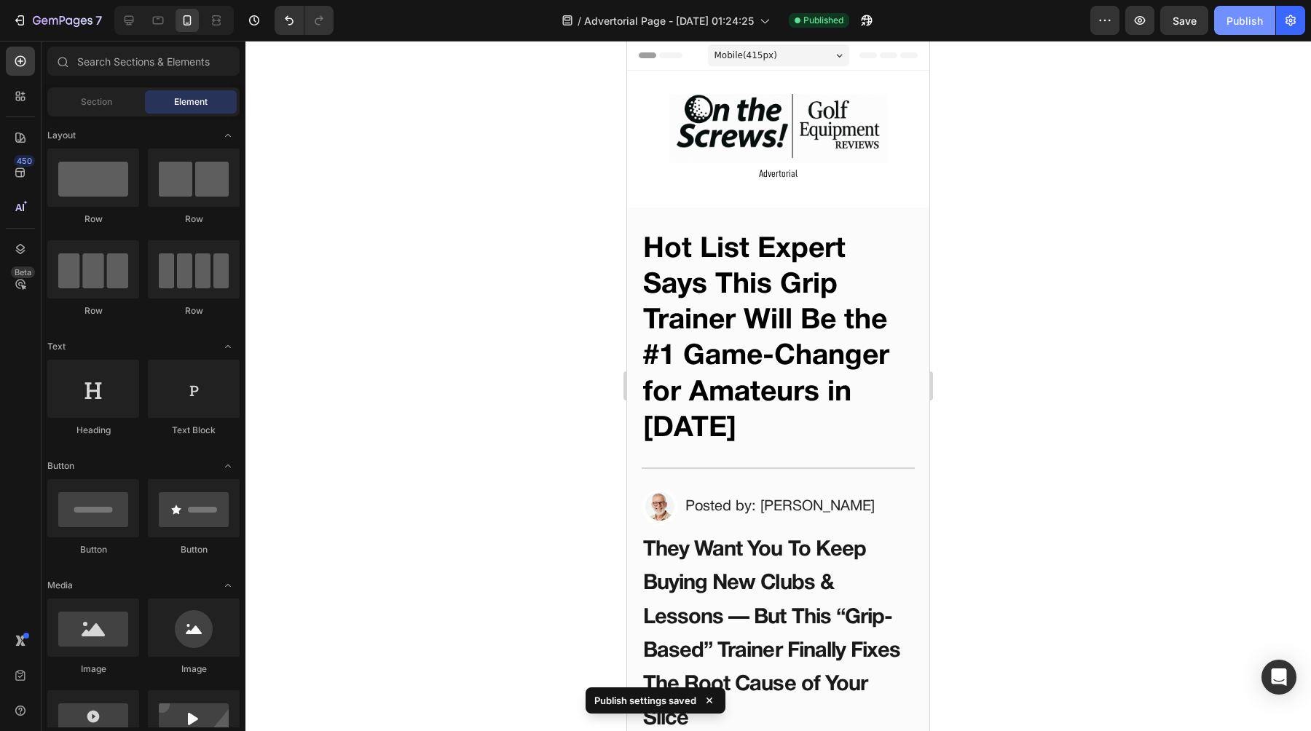
click at [1228, 20] on div "Publish" at bounding box center [1244, 20] width 36 height 15
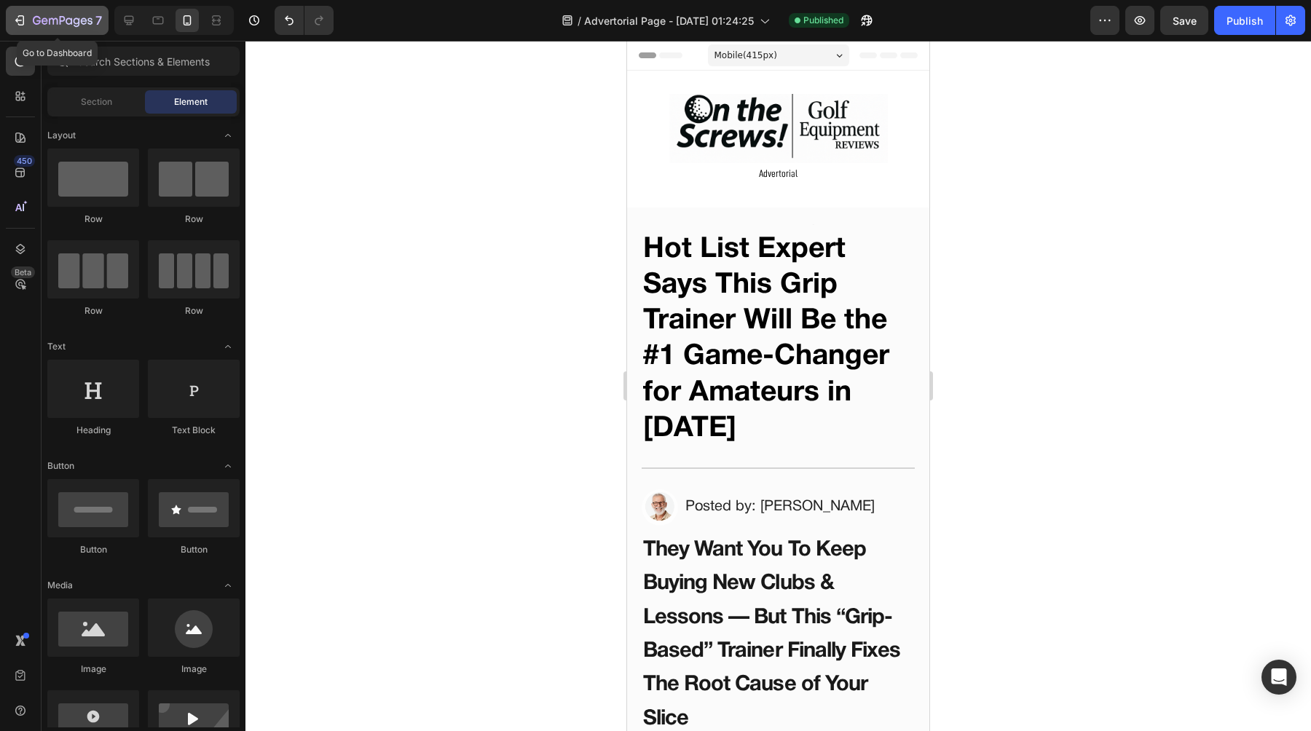
click at [53, 24] on icon "button" at bounding box center [53, 21] width 9 height 7
